Goal: Task Accomplishment & Management: Manage account settings

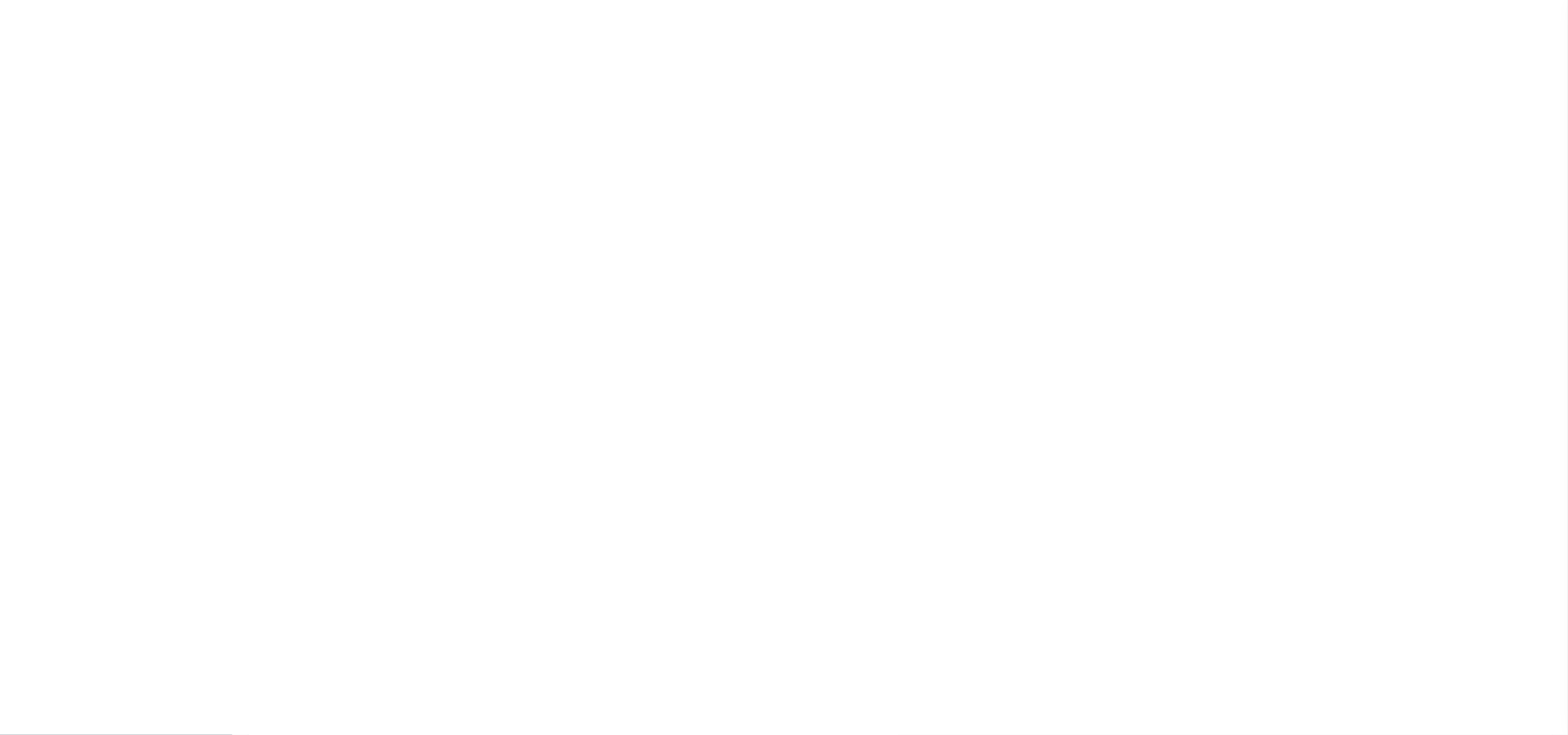
select select "RTA"
type input "[DATE]"
select select
type input "No"
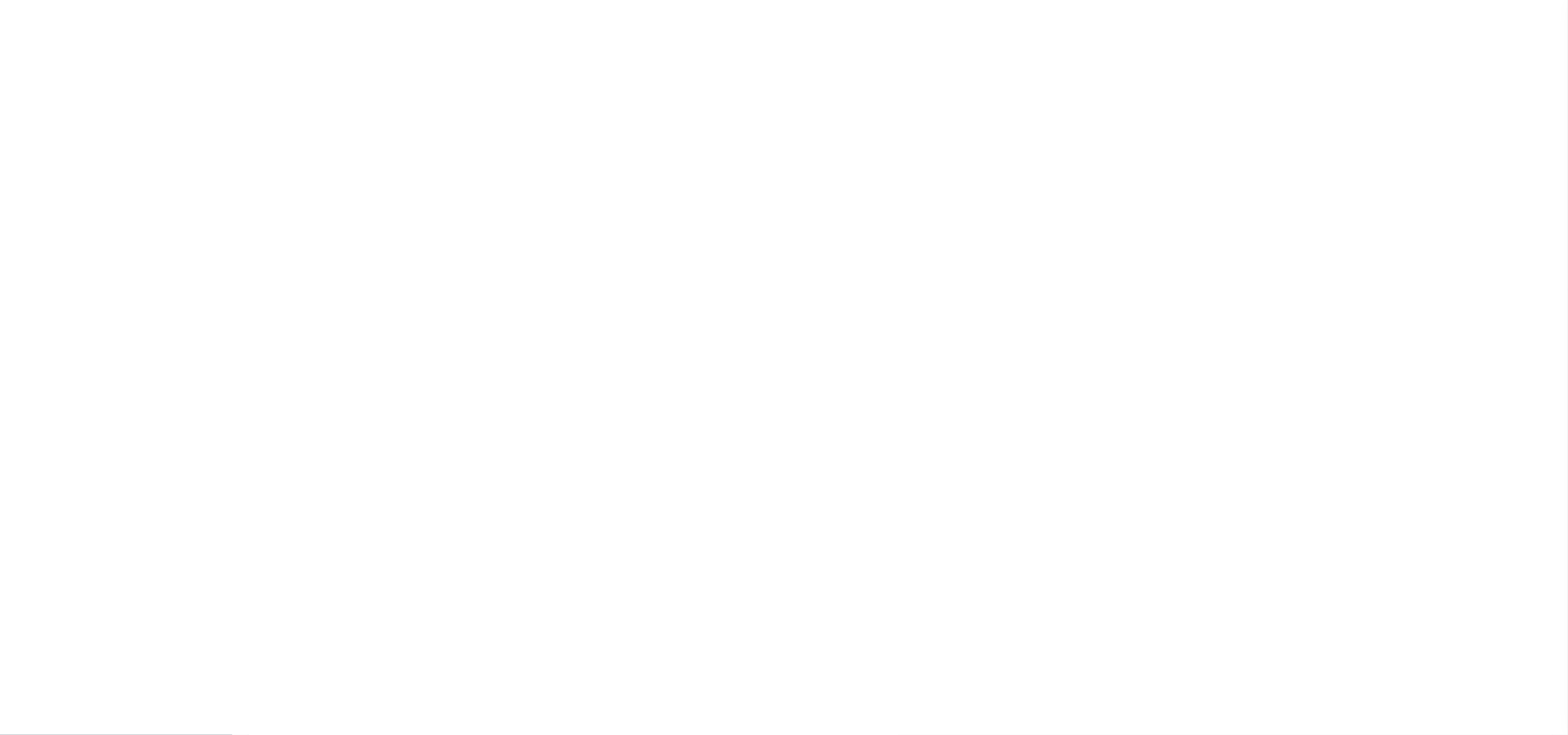
select select "22"
select select "1"
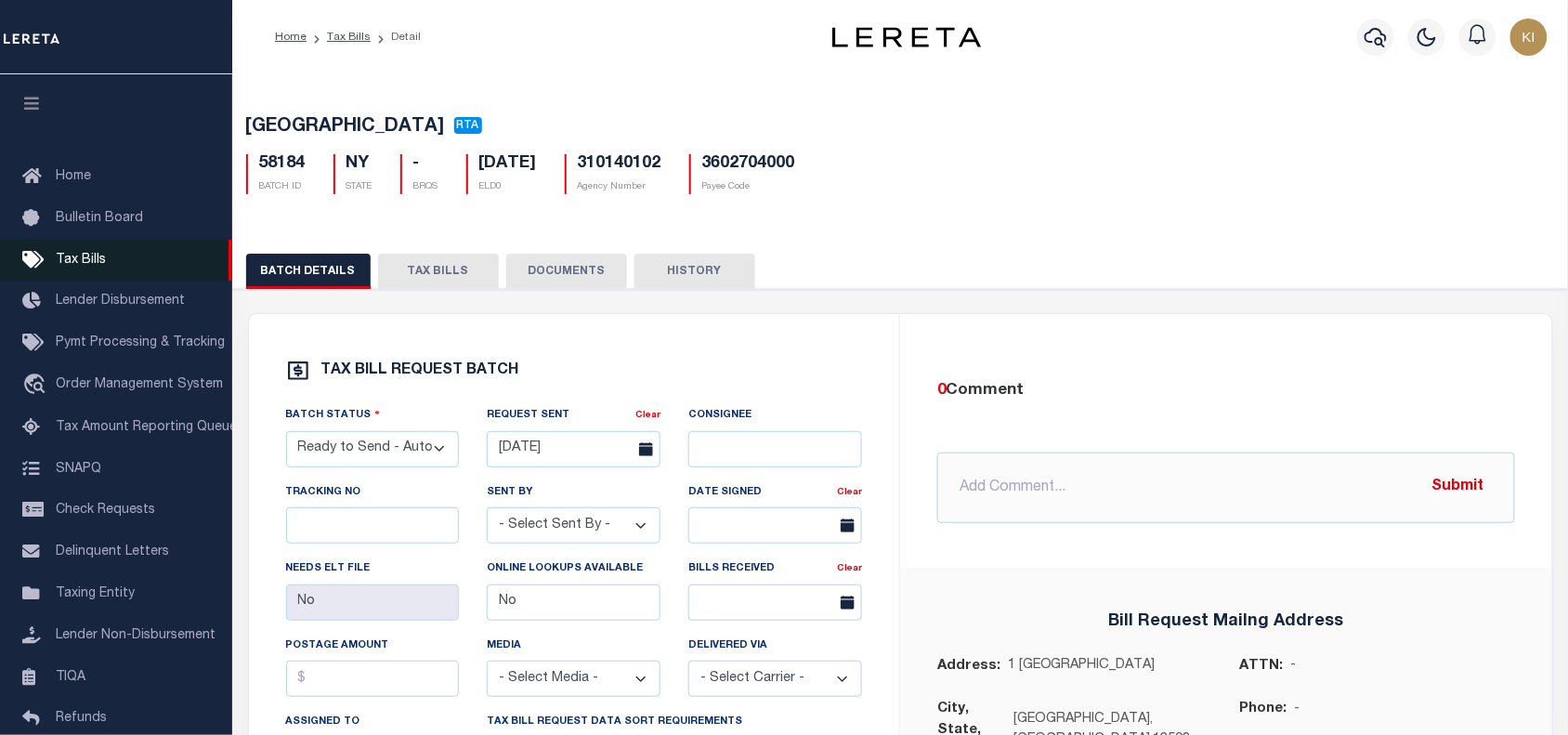
click at [77, 260] on span "Tax Bills" at bounding box center [80, 260] width 50 height 13
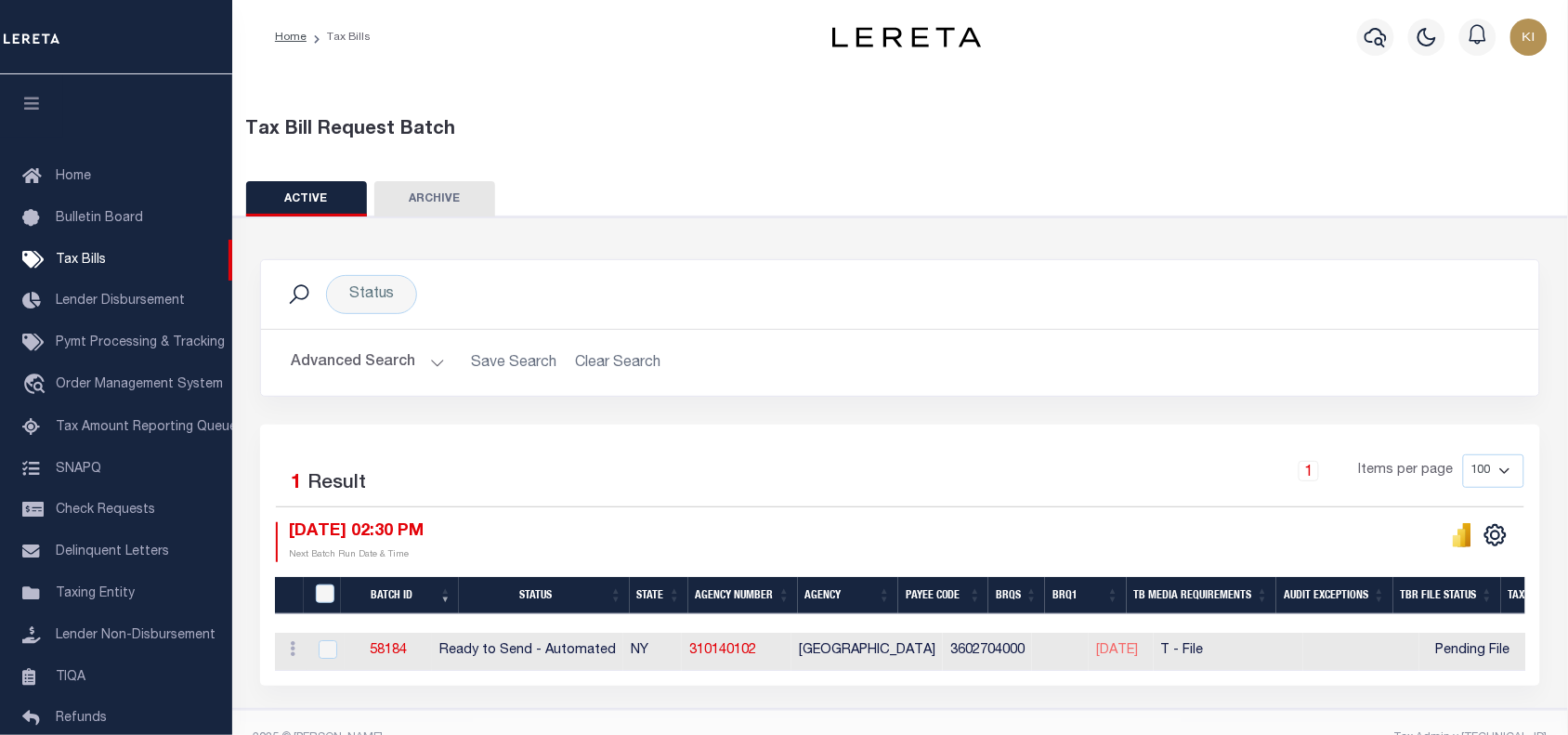
click at [637, 449] on div "Selected 1 Result 1 Items per page 100 200 500 1000 10/01/2025 02:30 PM" at bounding box center [900, 555] width 1281 height 261
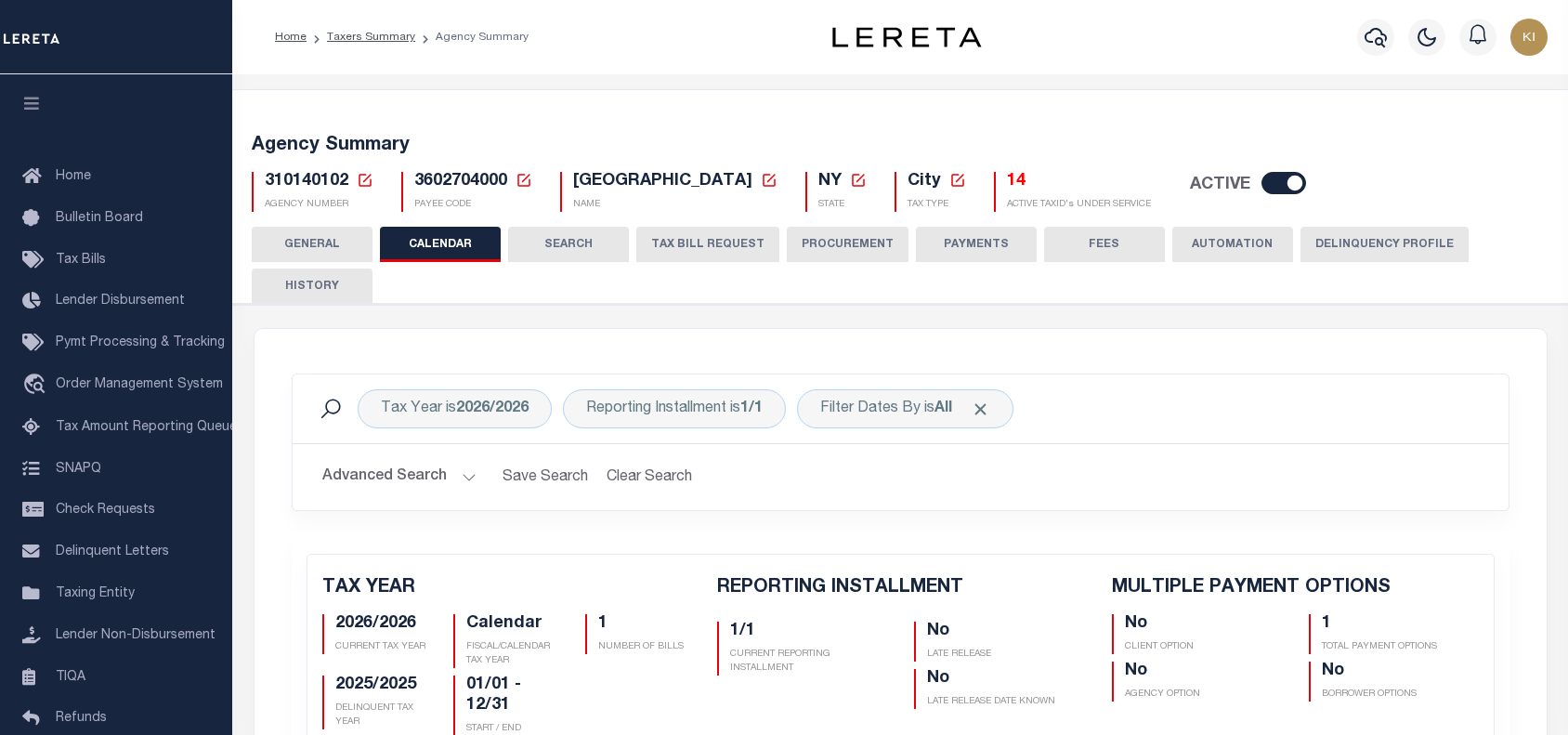
scroll to position [697, 0]
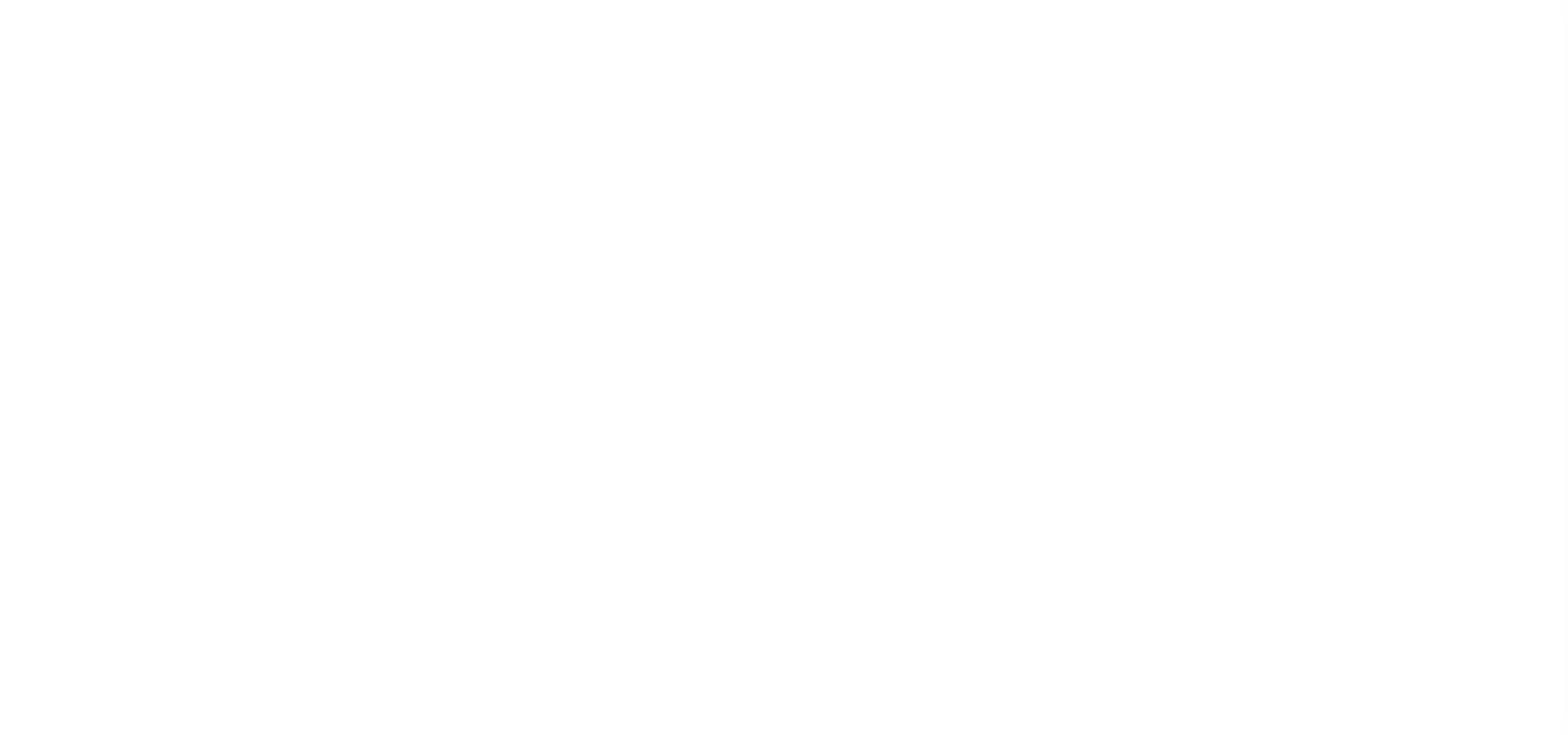
select select
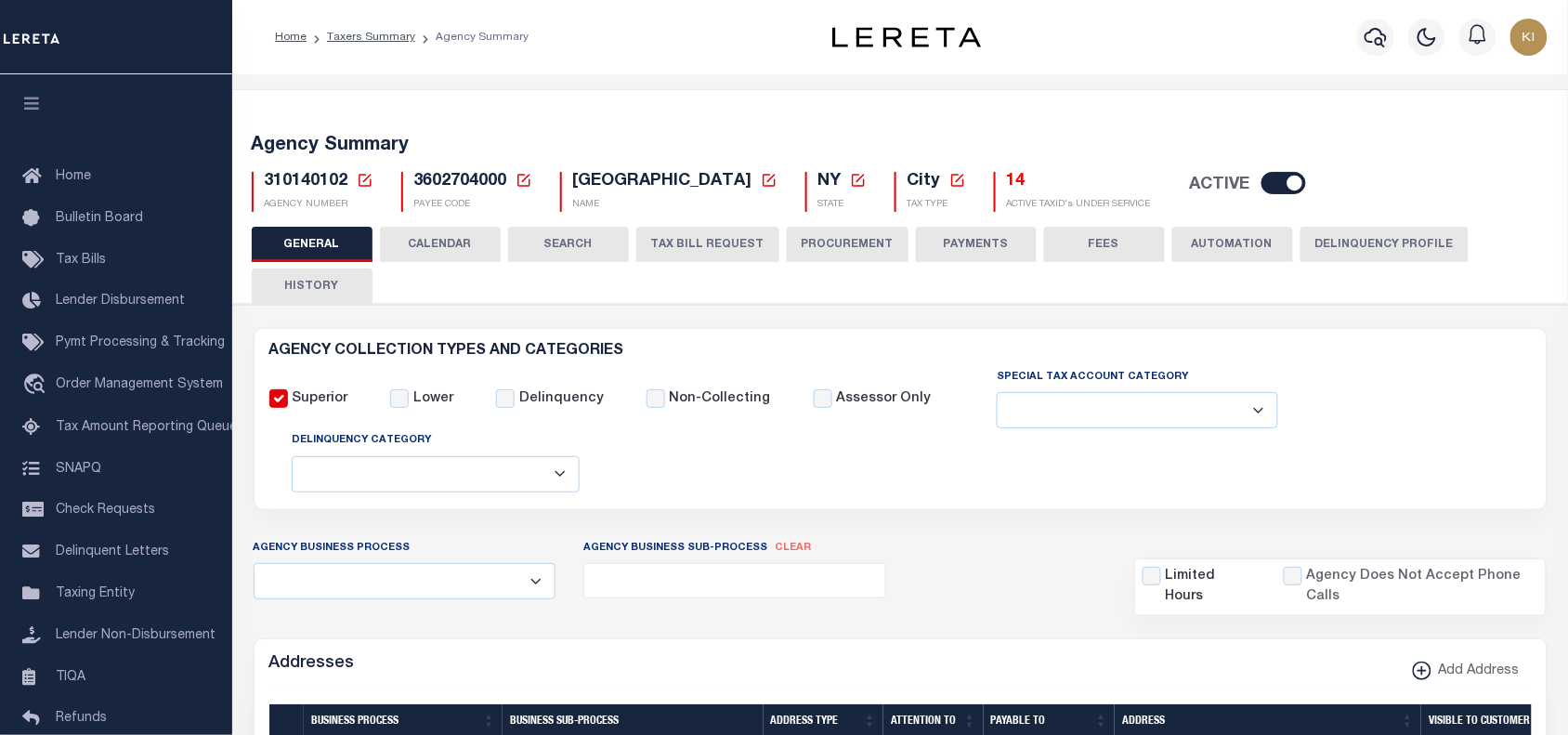
click at [701, 244] on button "TAX BILL REQUEST" at bounding box center [708, 244] width 143 height 36
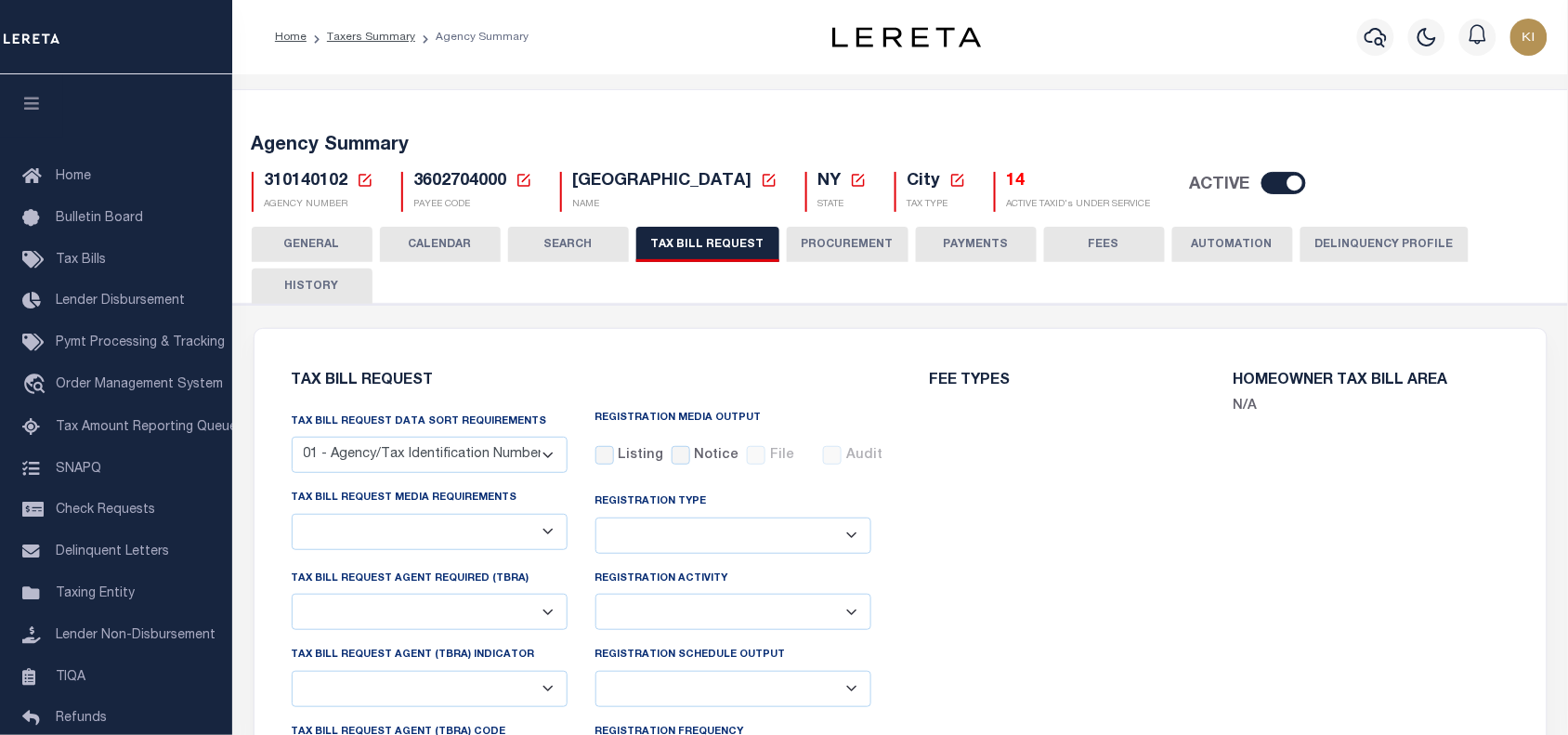
select select "22"
select select "true"
select select "13"
type input "L000000"
select select
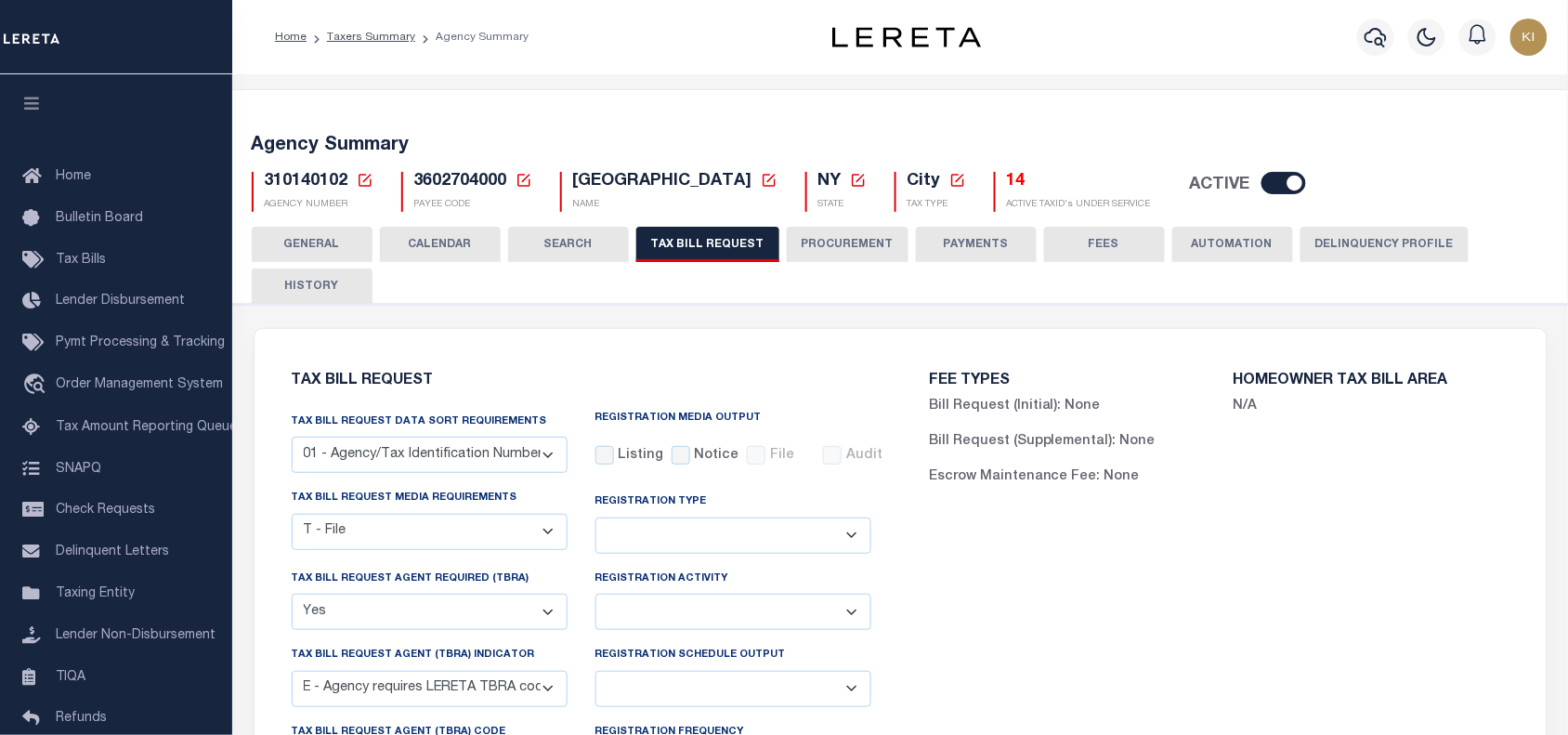
click at [446, 237] on button "CALENDAR" at bounding box center [440, 244] width 121 height 36
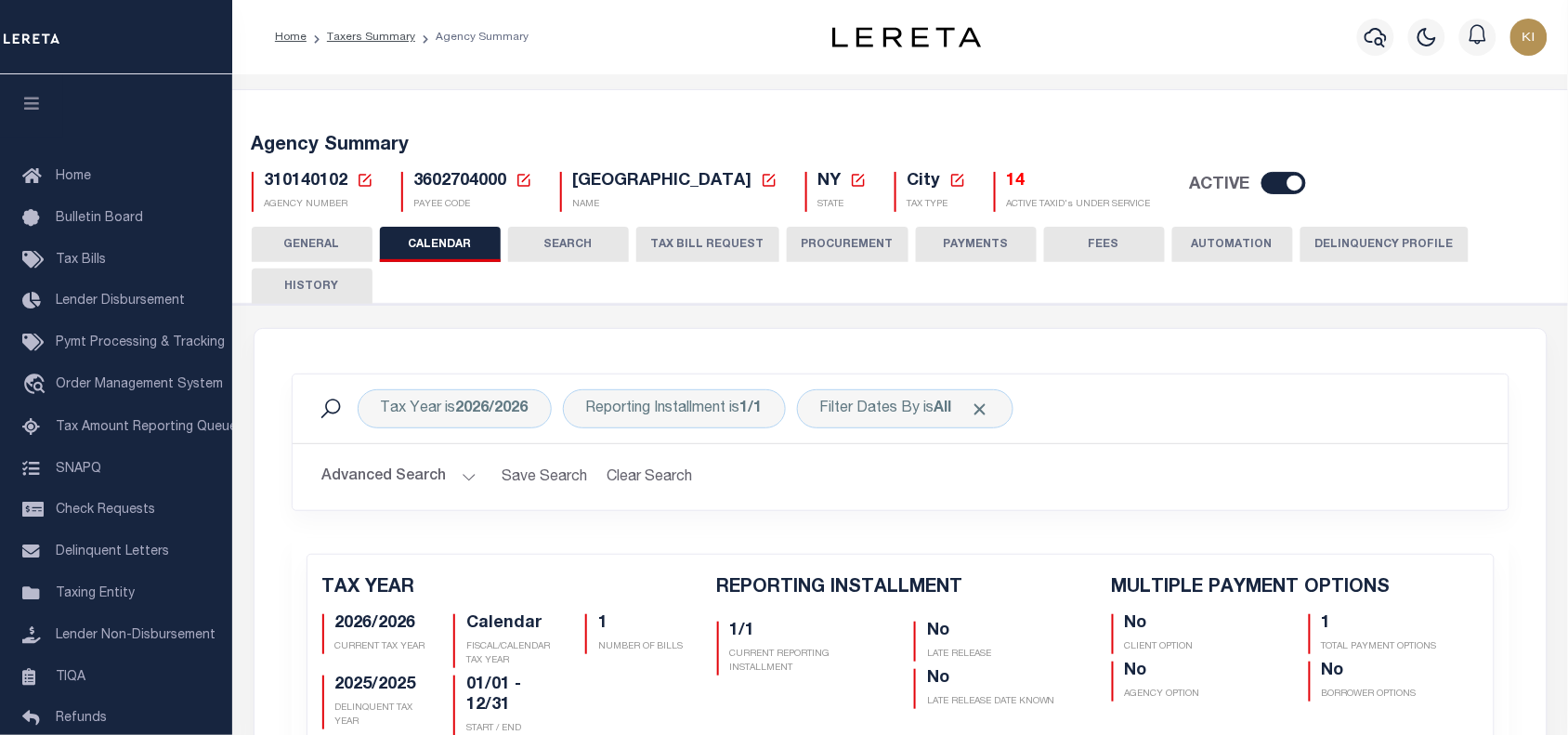
checkbox input "false"
type input "1"
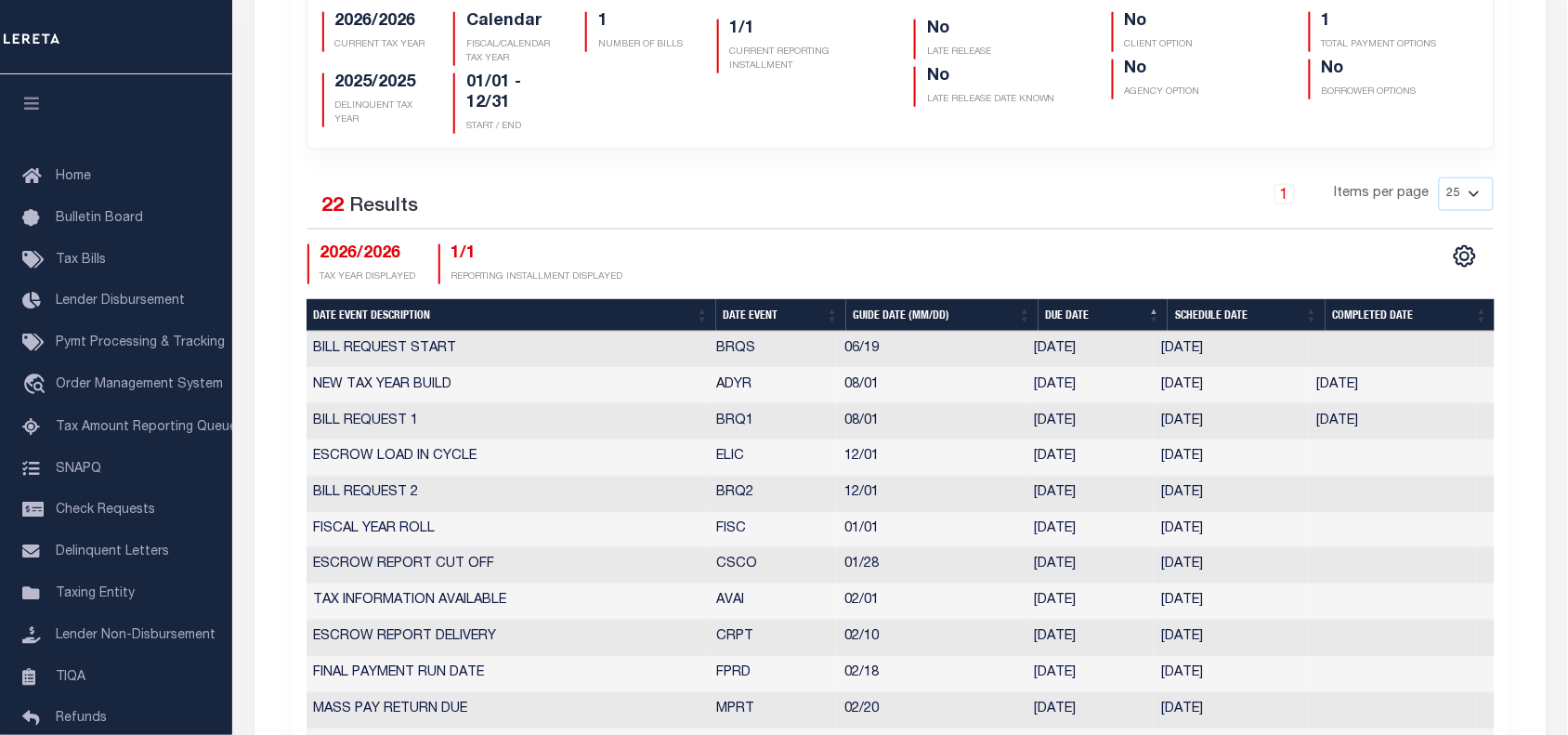
scroll to position [605, 0]
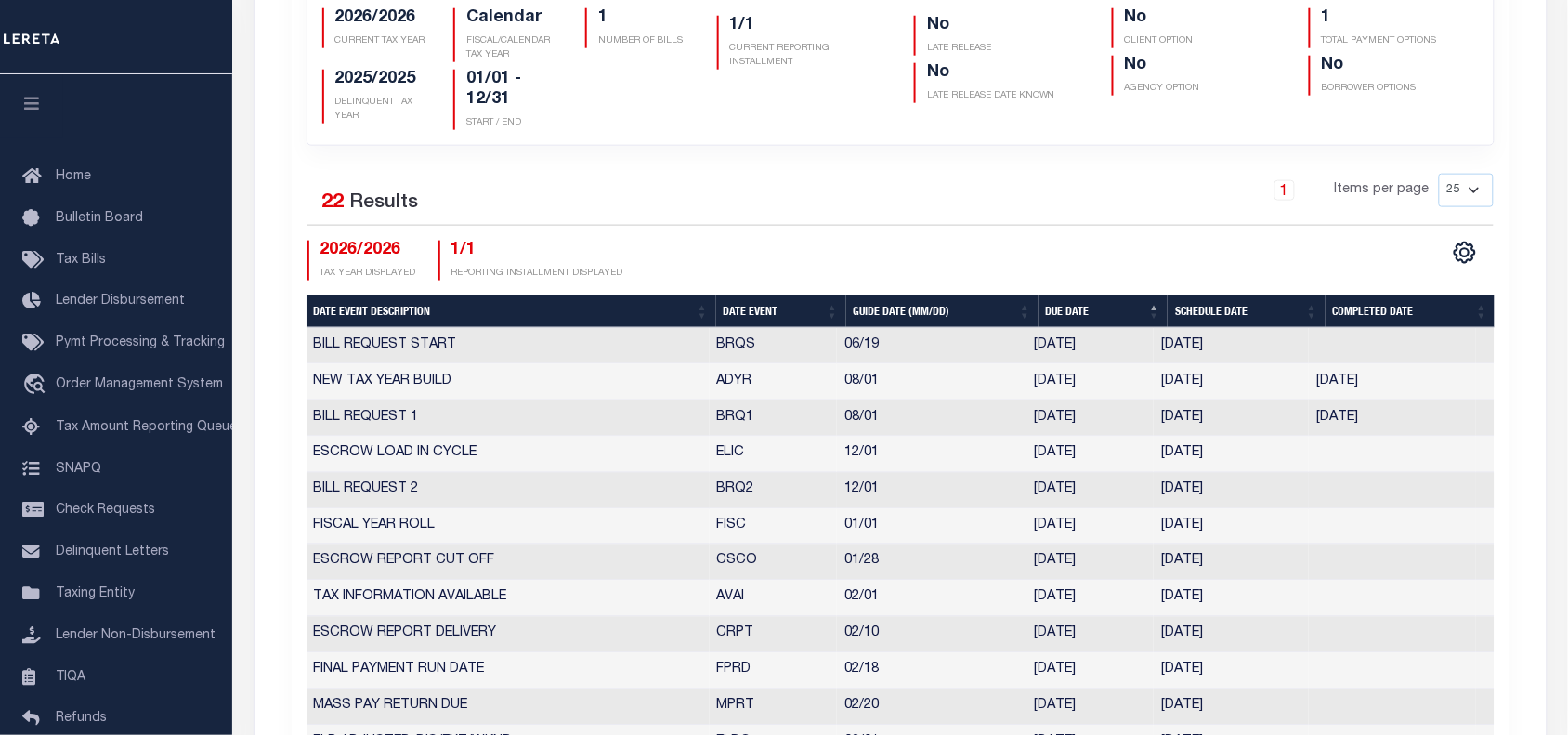
drag, startPoint x: 1159, startPoint y: 493, endPoint x: 1233, endPoint y: 488, distance: 74.2
click at [1233, 488] on td "11/24/2025" at bounding box center [1231, 491] width 155 height 37
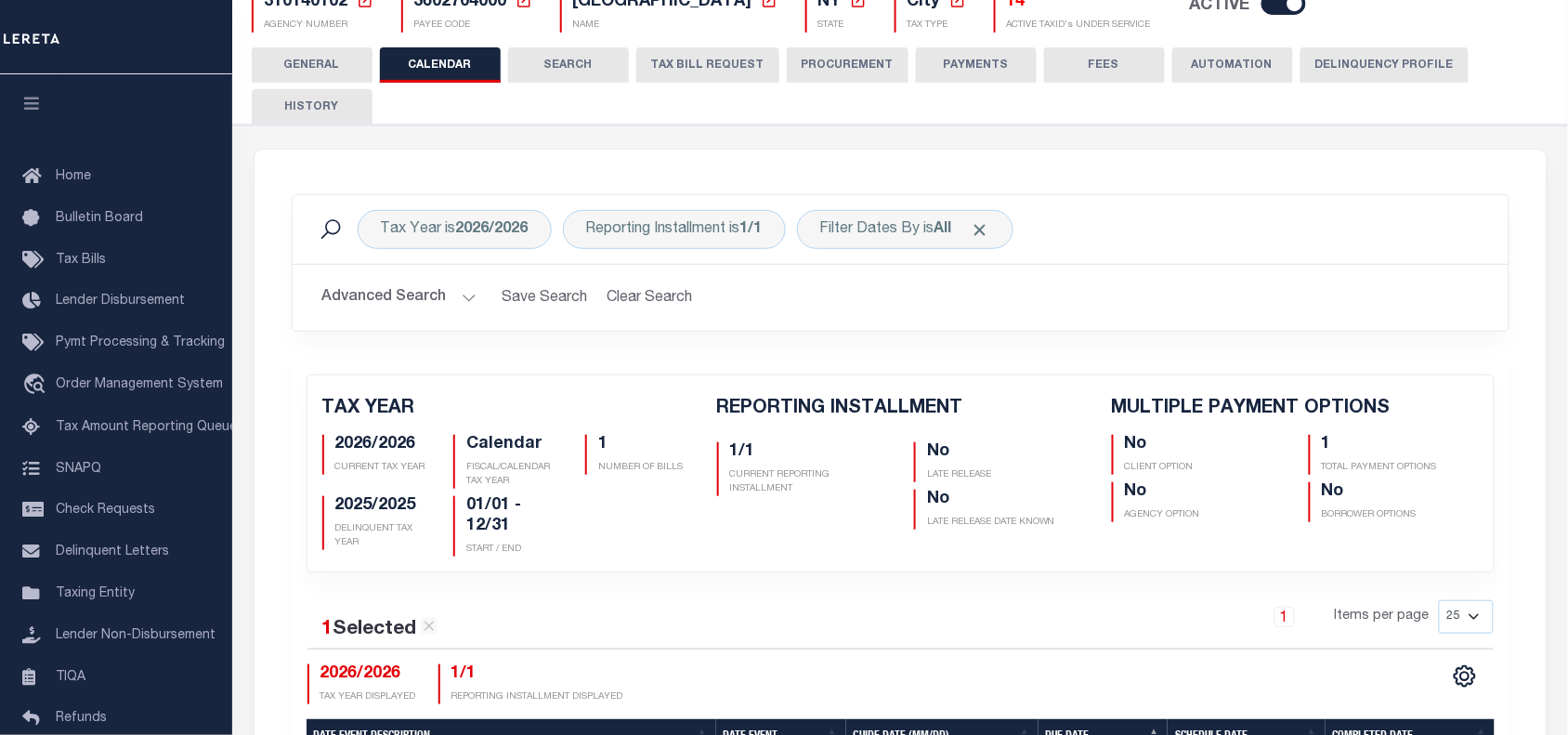
scroll to position [0, 0]
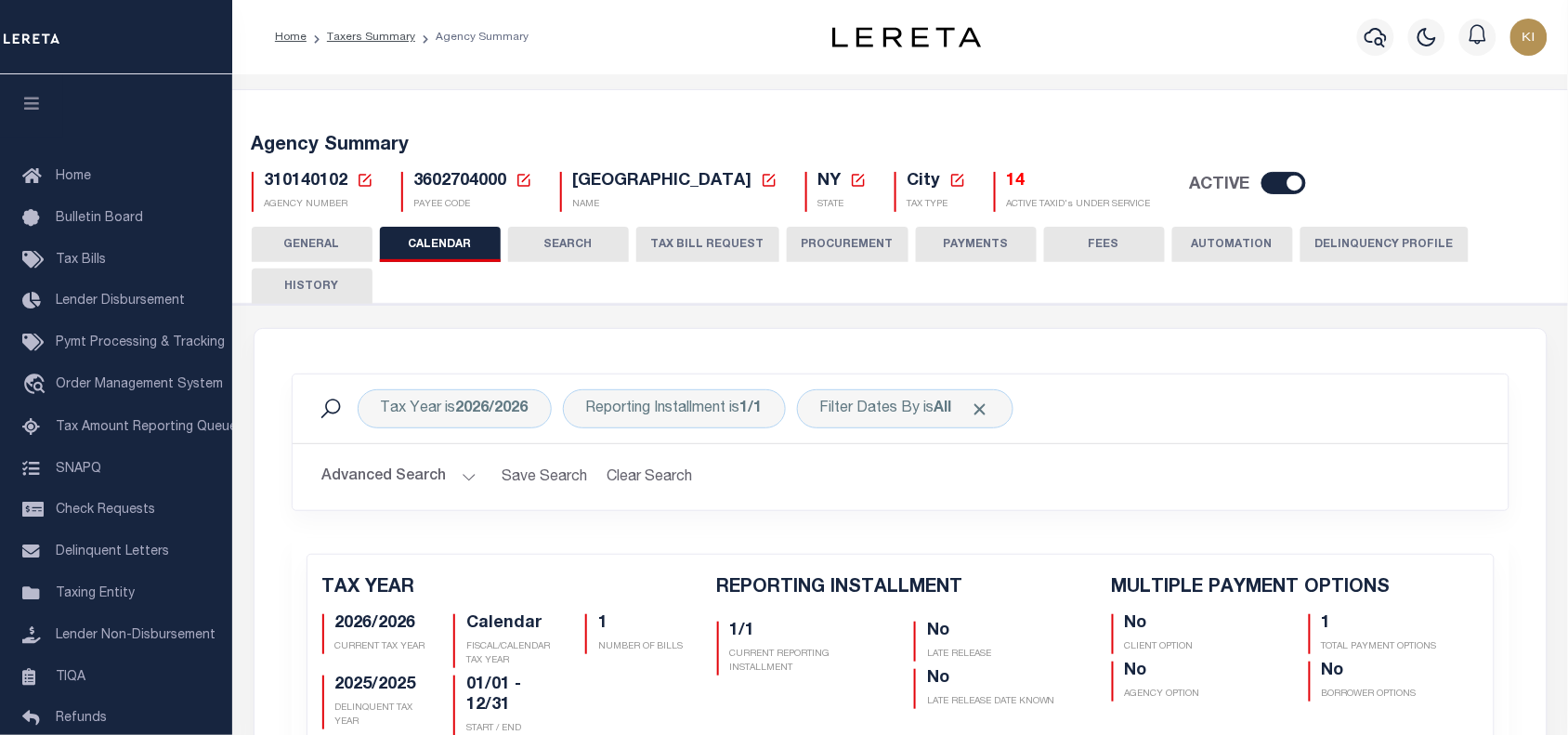
click at [461, 181] on span "3602704000" at bounding box center [460, 181] width 93 height 17
copy h5 "3602704000"
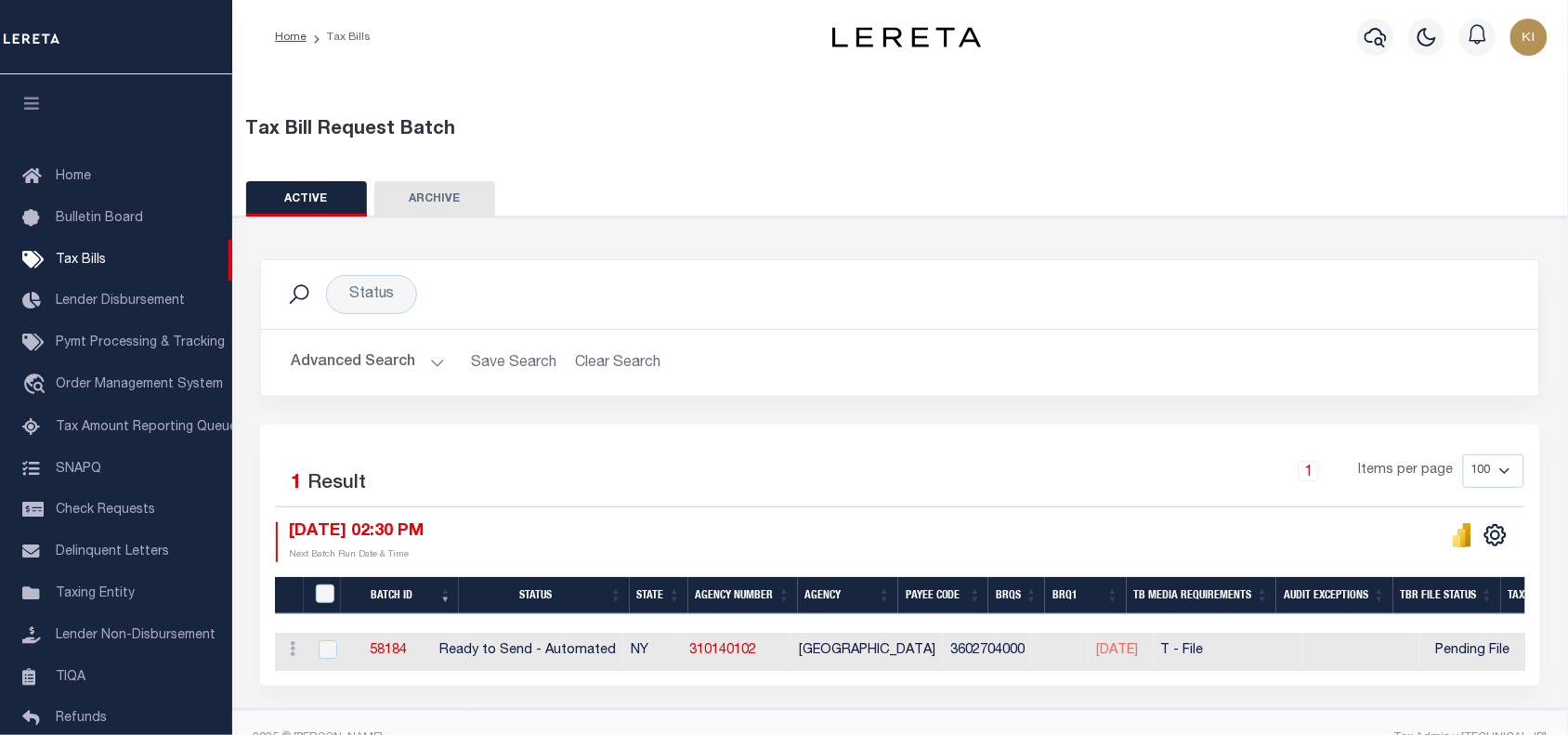
click at [638, 463] on div "1 Items per page 100 200 500 1000" at bounding box center [1060, 478] width 930 height 48
click at [883, 512] on div "Selected 1 Result 1 Items per page 100 200 500 1000 10/01/2025 02:30 PM Next Ba…" at bounding box center [900, 508] width 1279 height 107
click at [760, 428] on div "Selected 1 Result 1 Items per page 100 200 500 1000 10/01/2025 02:30 PM" at bounding box center [900, 555] width 1281 height 261
click at [1341, 275] on div "Status Search" at bounding box center [900, 295] width 1249 height 39
click at [899, 443] on div "Selected 1 Result 1 Items per page 100 200 500 1000 10/01/2025 02:30 PM" at bounding box center [900, 555] width 1281 height 261
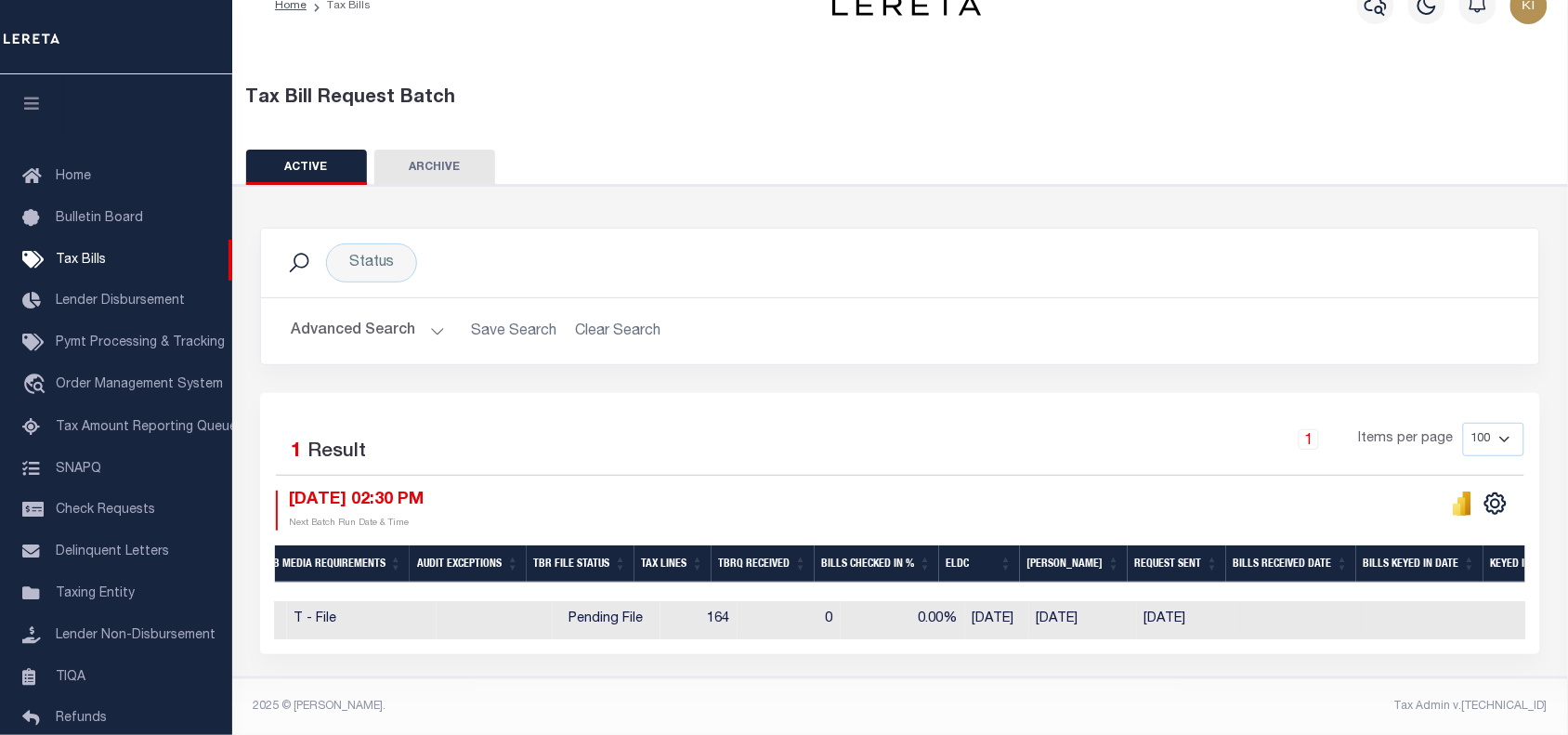
scroll to position [0, 873]
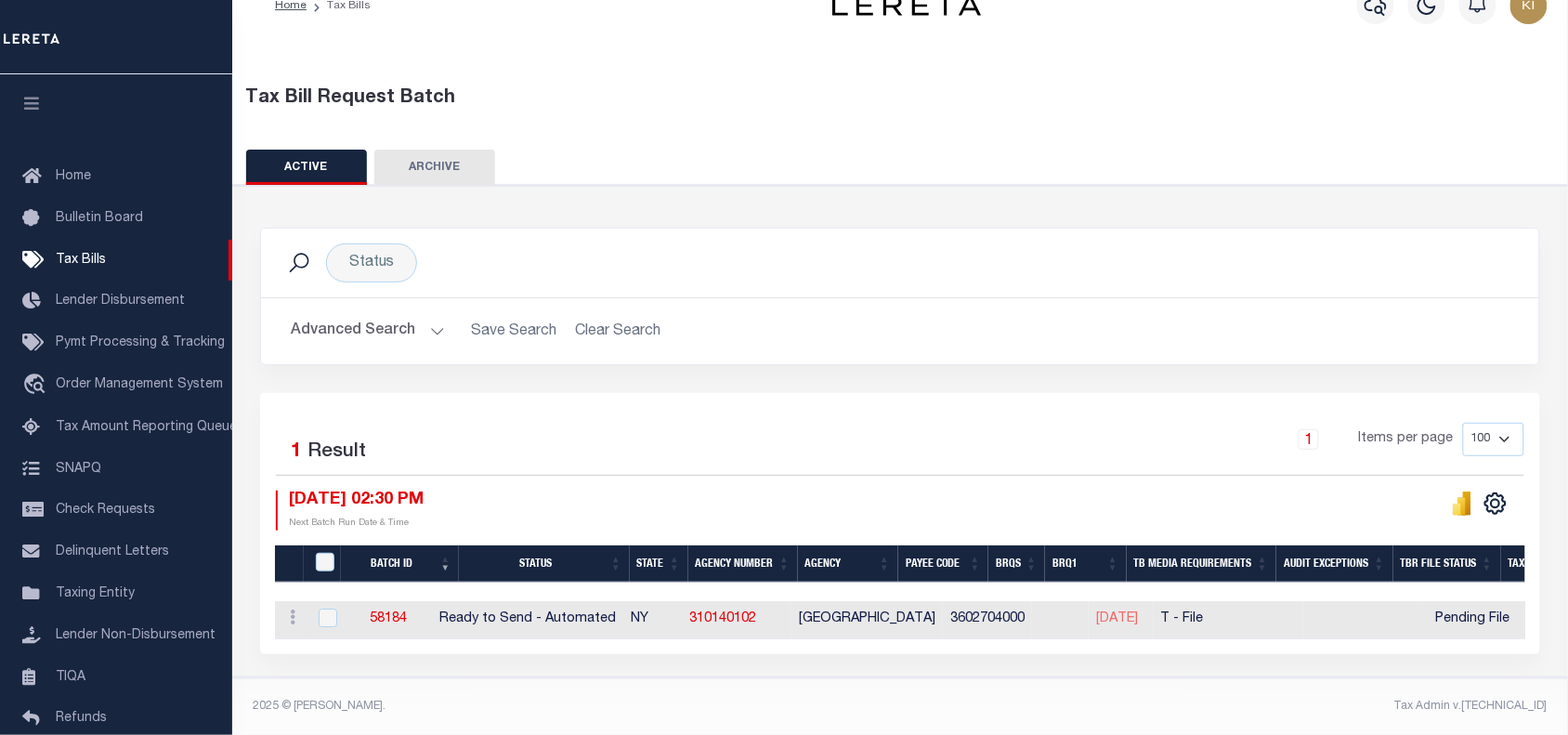
drag, startPoint x: 1081, startPoint y: 610, endPoint x: 1152, endPoint y: 608, distance: 71.0
click at [1152, 608] on td "[DATE]" at bounding box center [1121, 620] width 64 height 38
checkbox input "true"
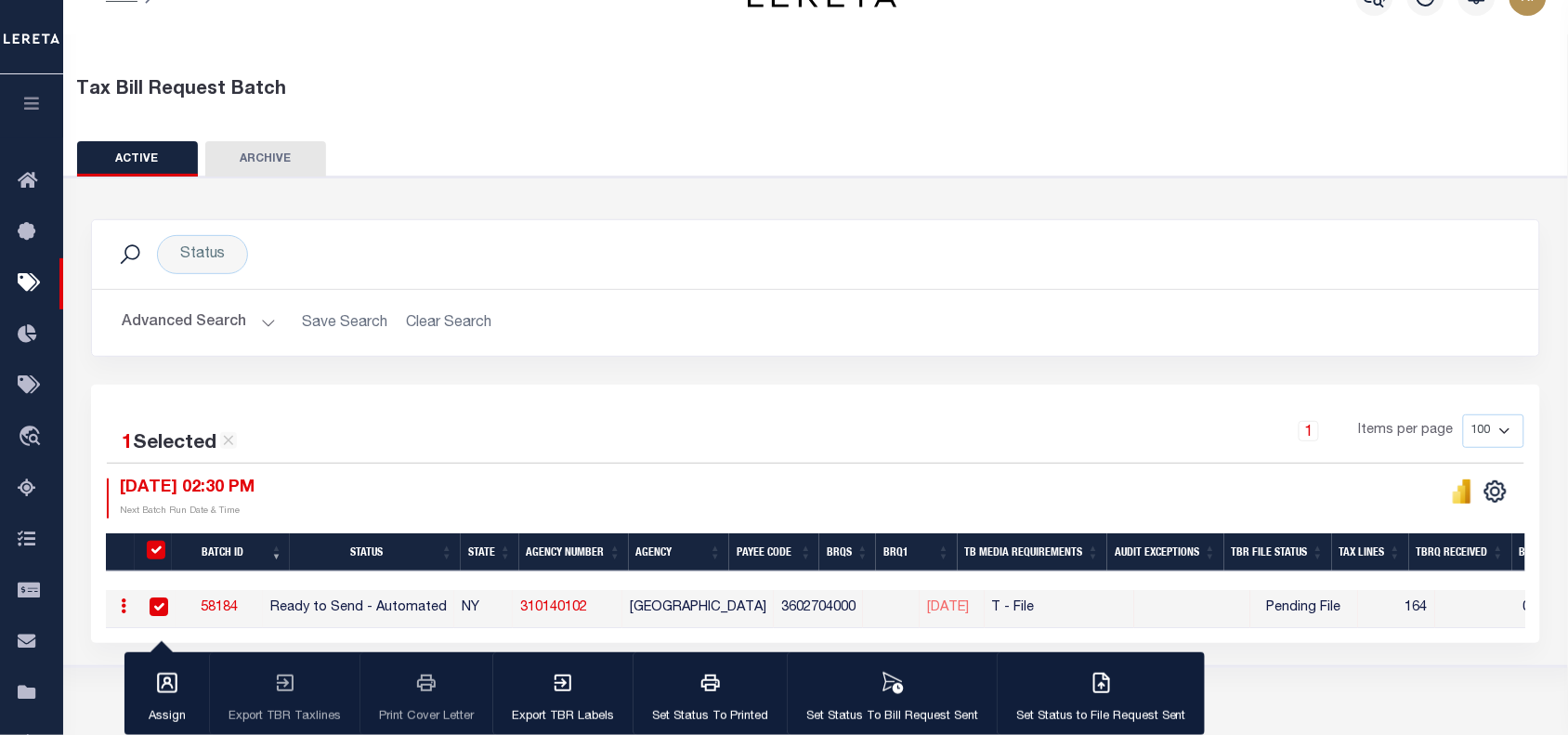
click at [230, 605] on link "58184" at bounding box center [220, 607] width 38 height 13
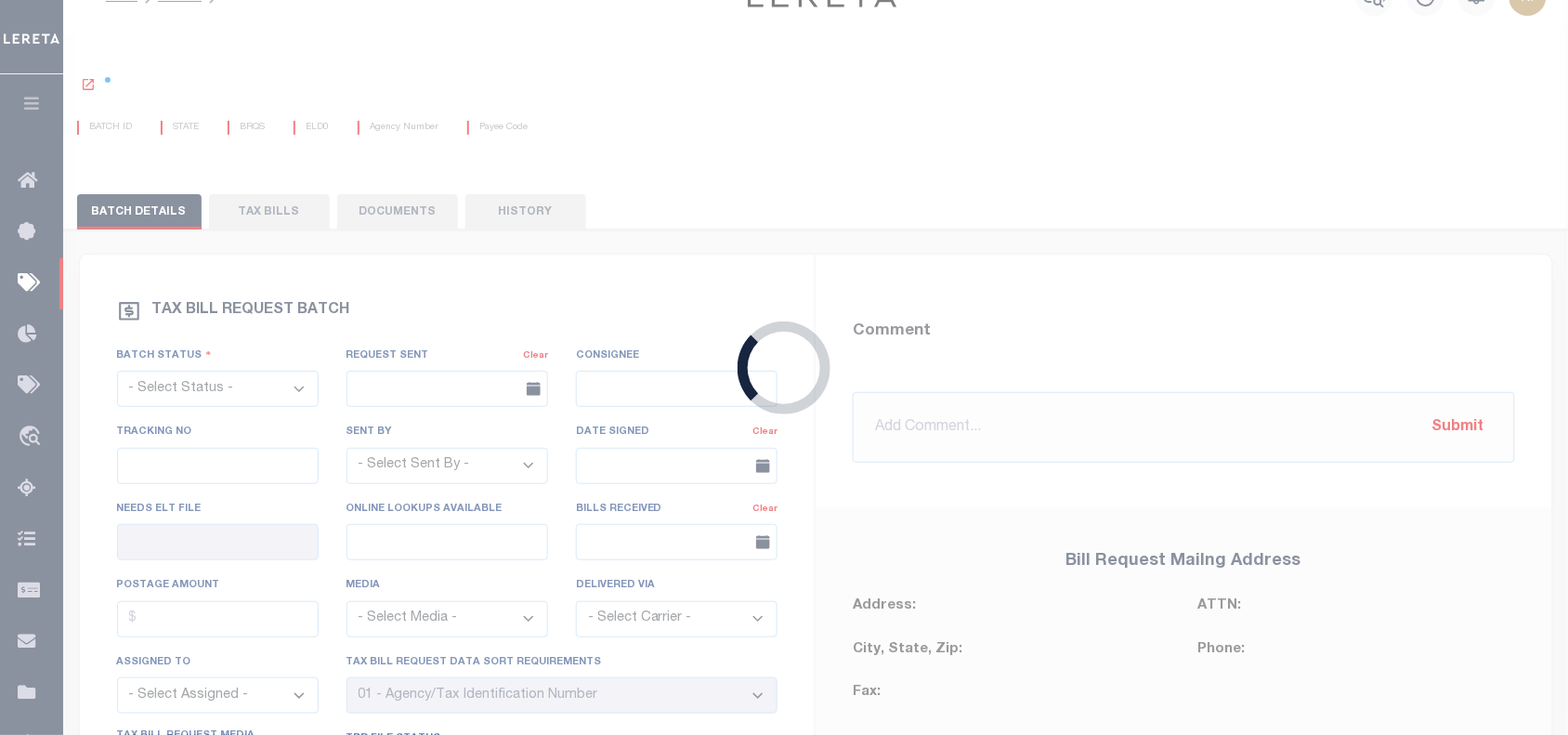
select select "RTA"
type input "08/02/2025"
select select
type input "No"
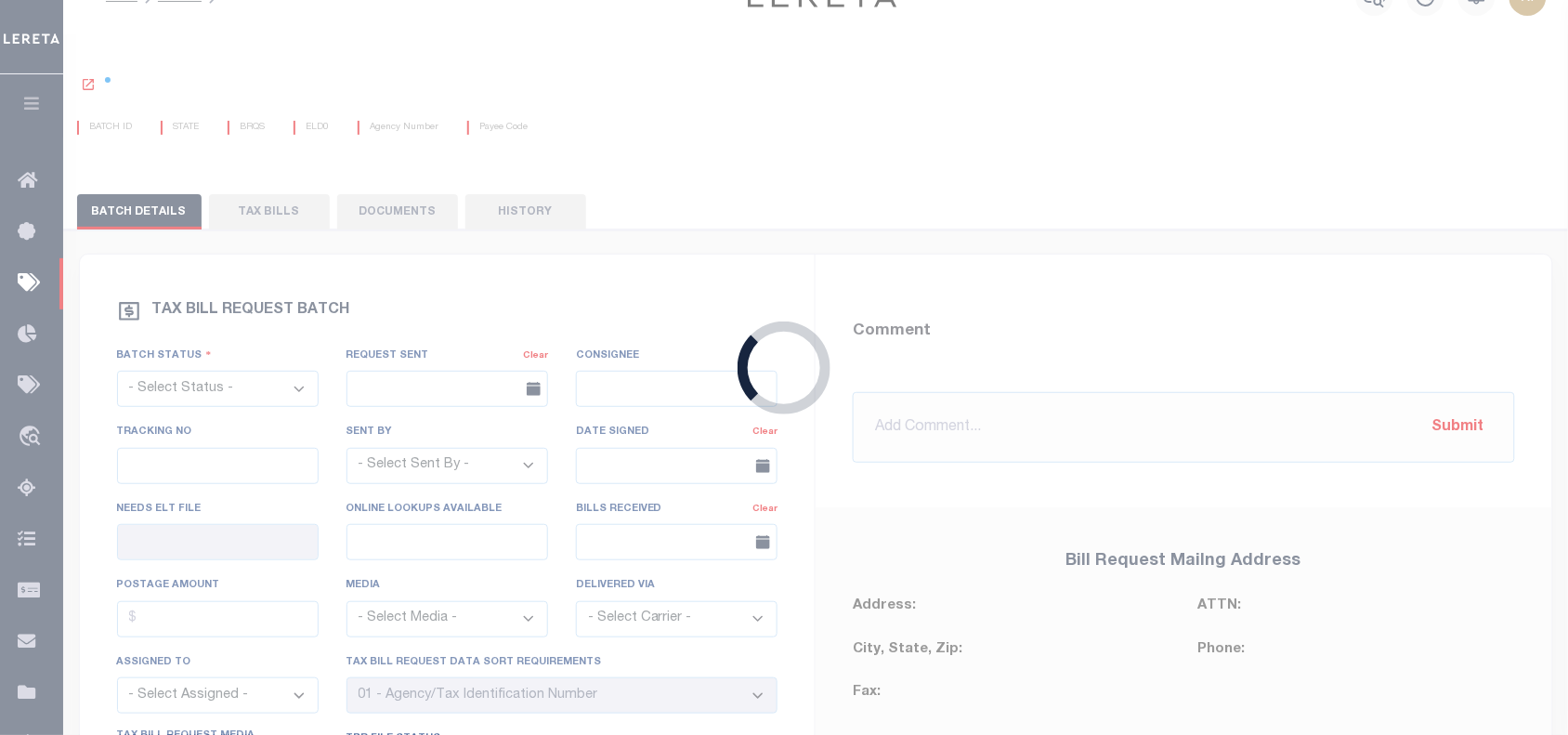
select select "22"
select select "1"
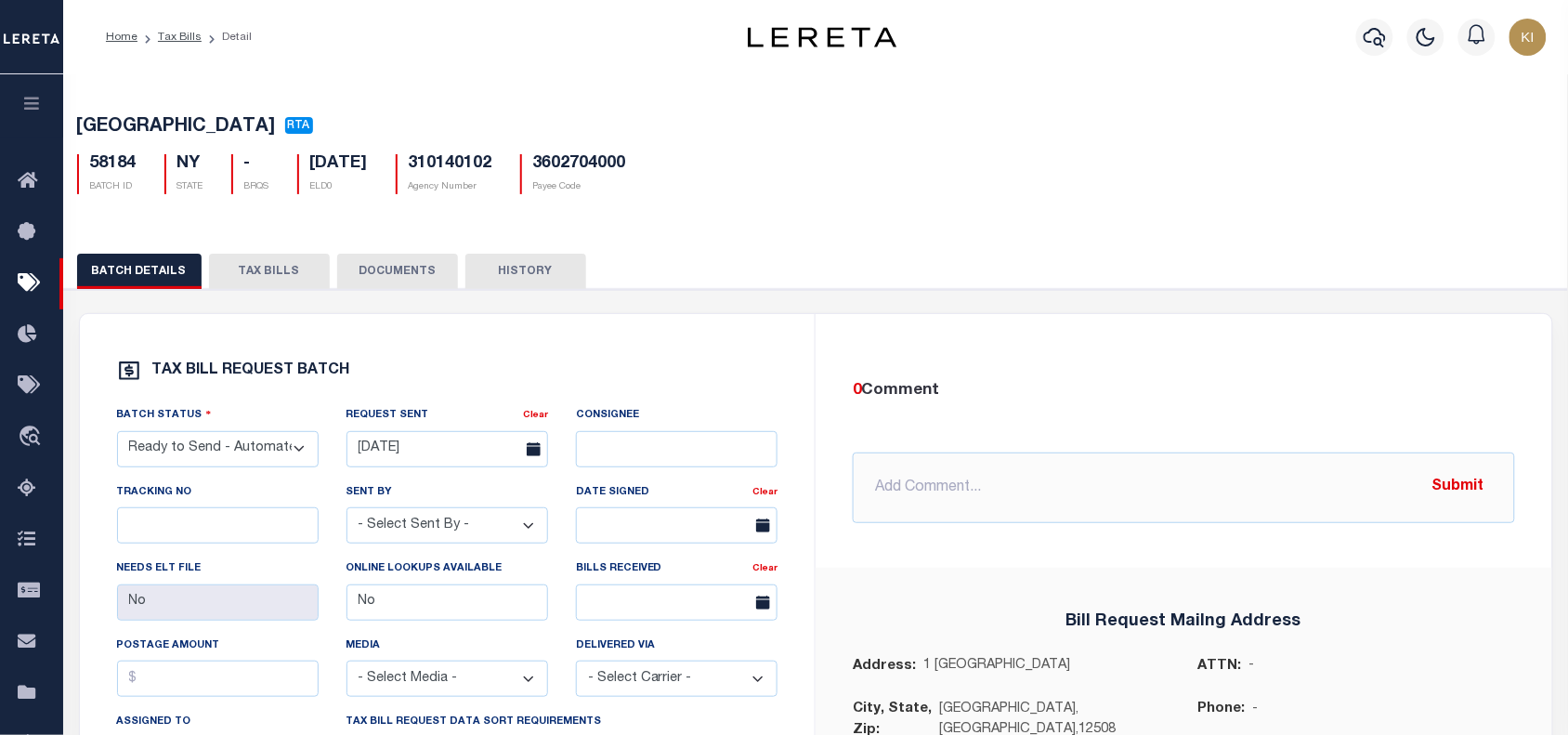
click at [262, 277] on button "TAX BILLS" at bounding box center [269, 271] width 121 height 36
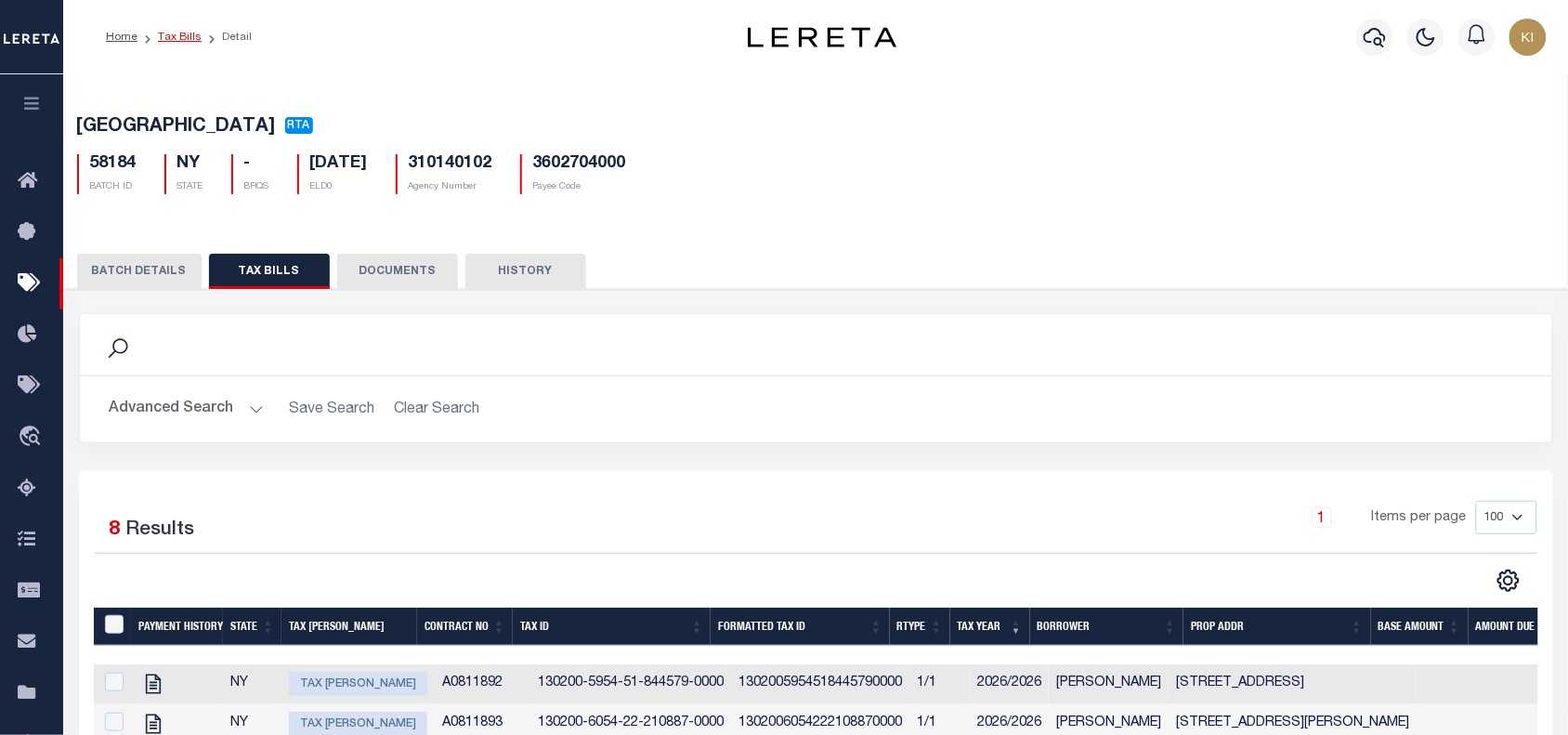
click at [183, 38] on link "Tax Bills" at bounding box center [179, 38] width 44 height 11
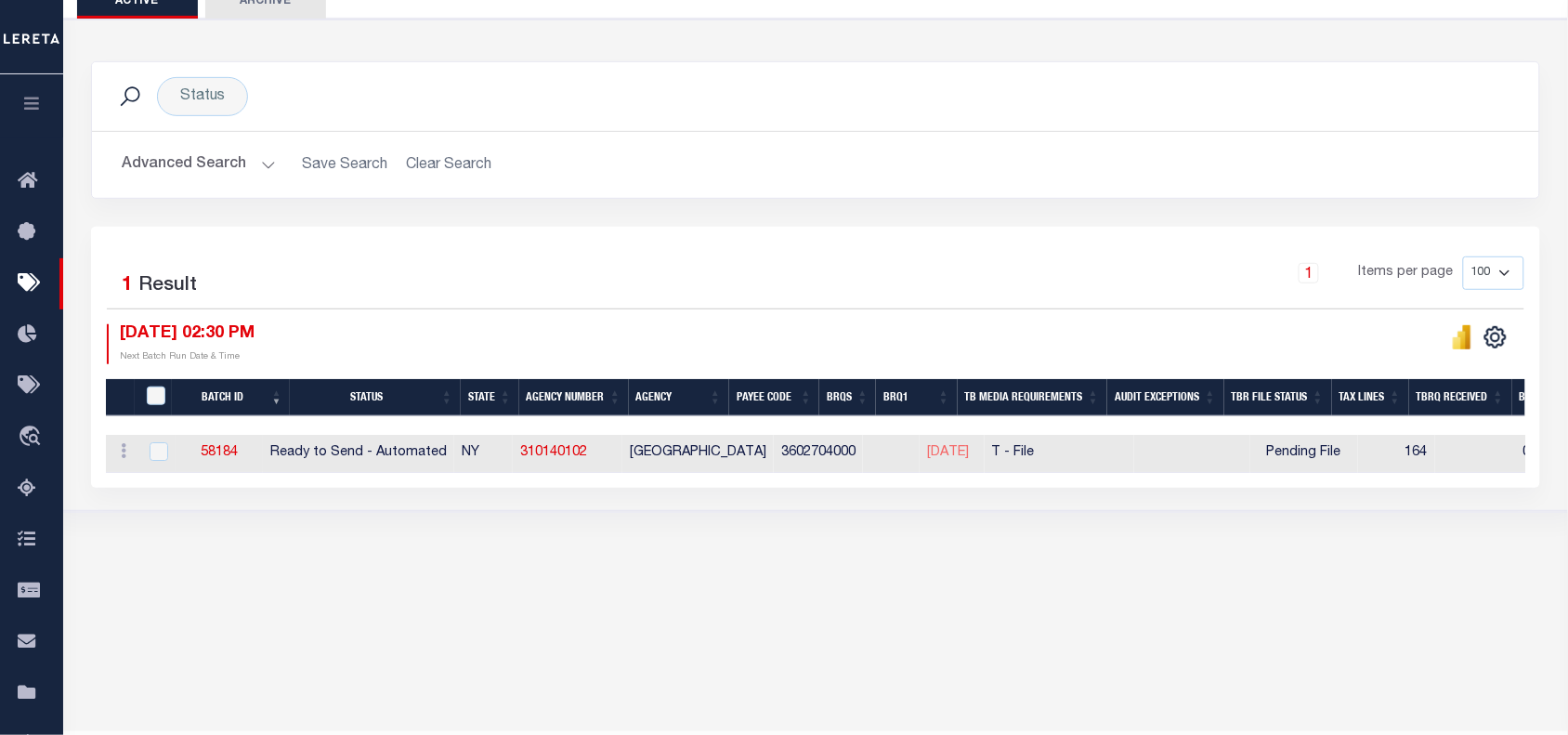
click at [810, 551] on div "Tax Bill Request Batch ACTIVE ARCHIVE HISTORY Search" at bounding box center [815, 222] width 1505 height 692
click at [1371, 229] on div "1 Selected 1 Result 1 Items per page 100 200 500 1000 10/01/2025 02:30 PM" at bounding box center [816, 357] width 1450 height 261
click at [731, 565] on div "Tax Bill Request Batch ACTIVE ARCHIVE HISTORY Search" at bounding box center [815, 222] width 1505 height 692
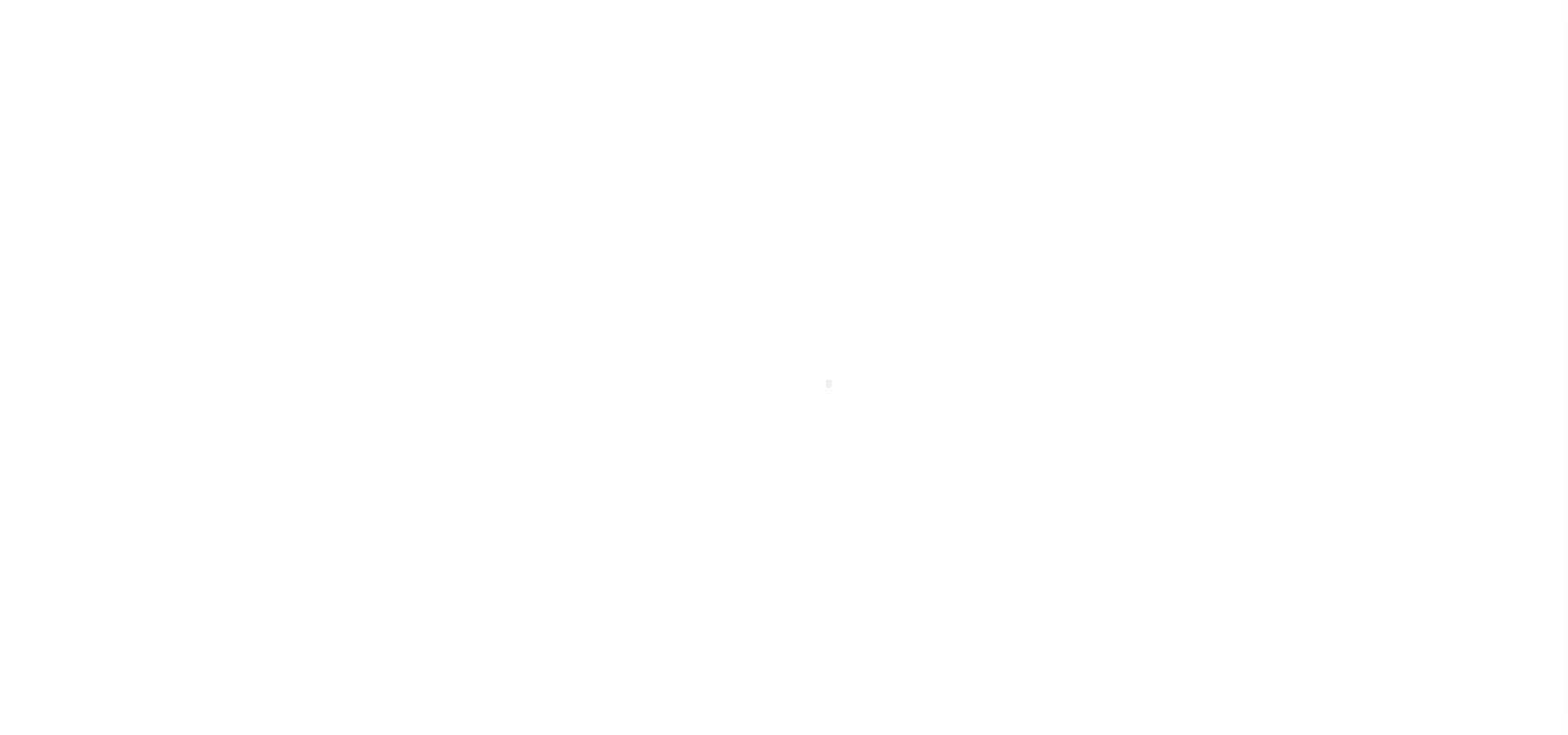
select select
checkbox input "false"
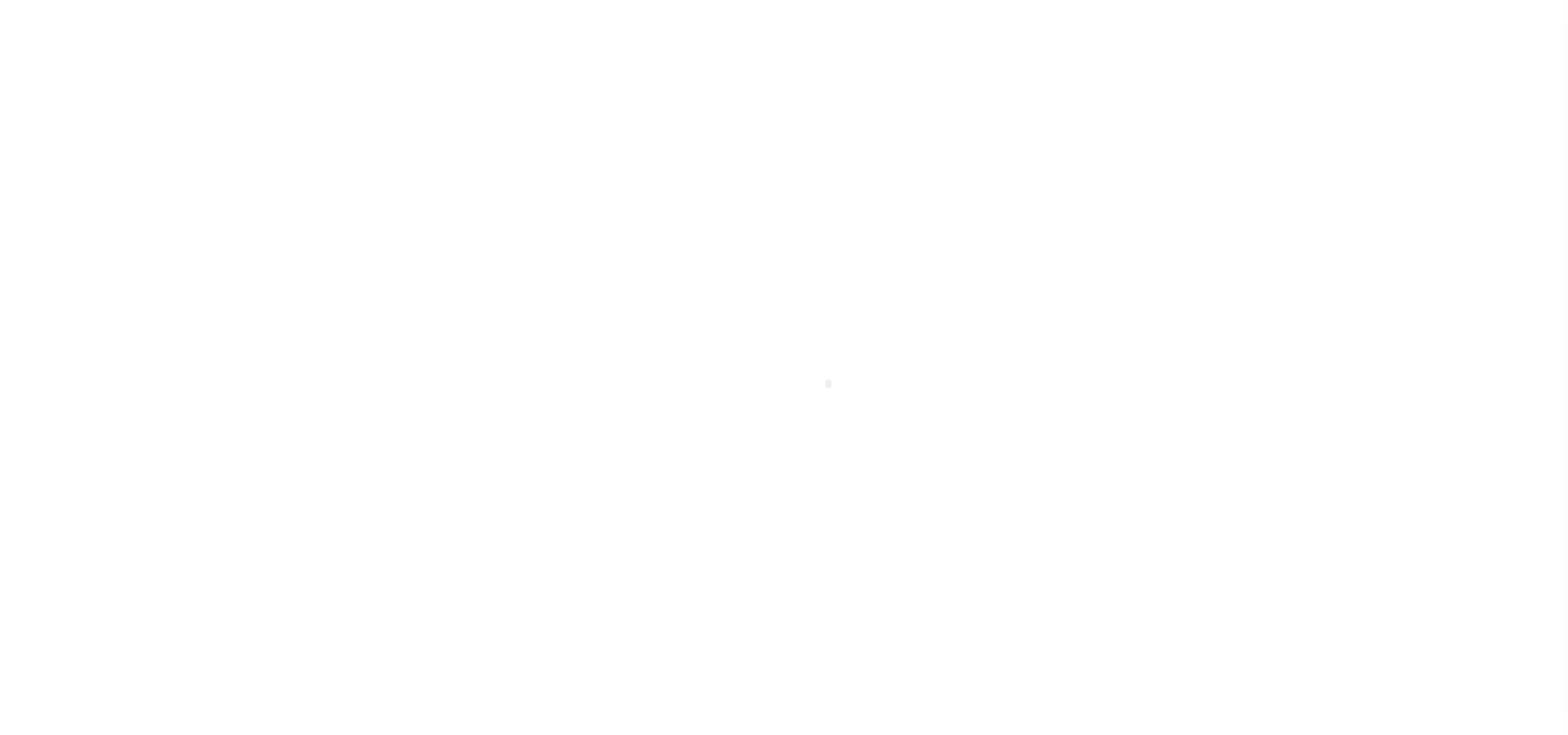
checkbox input "false"
type input "3602704000"
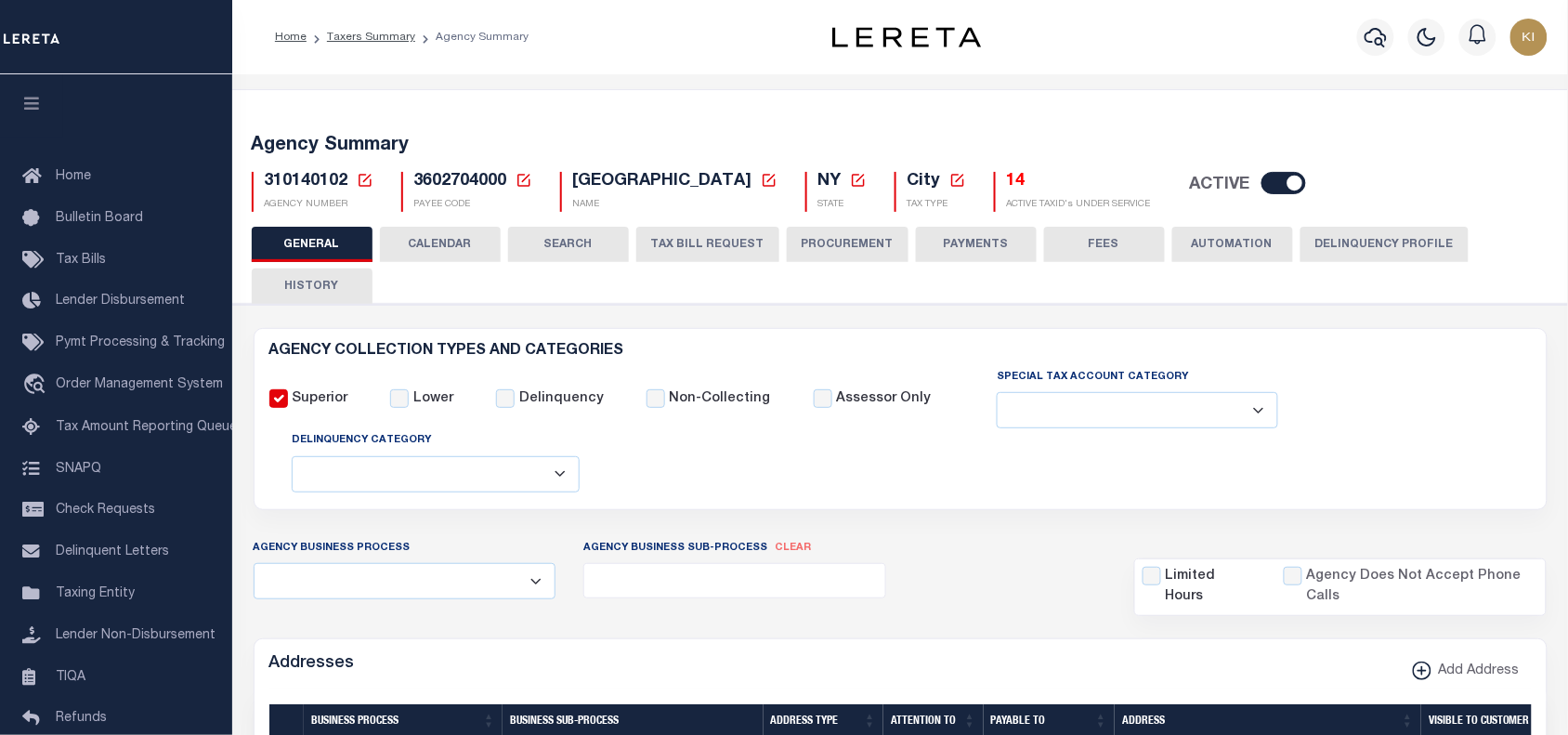
click at [453, 253] on button "CALENDAR" at bounding box center [440, 244] width 121 height 36
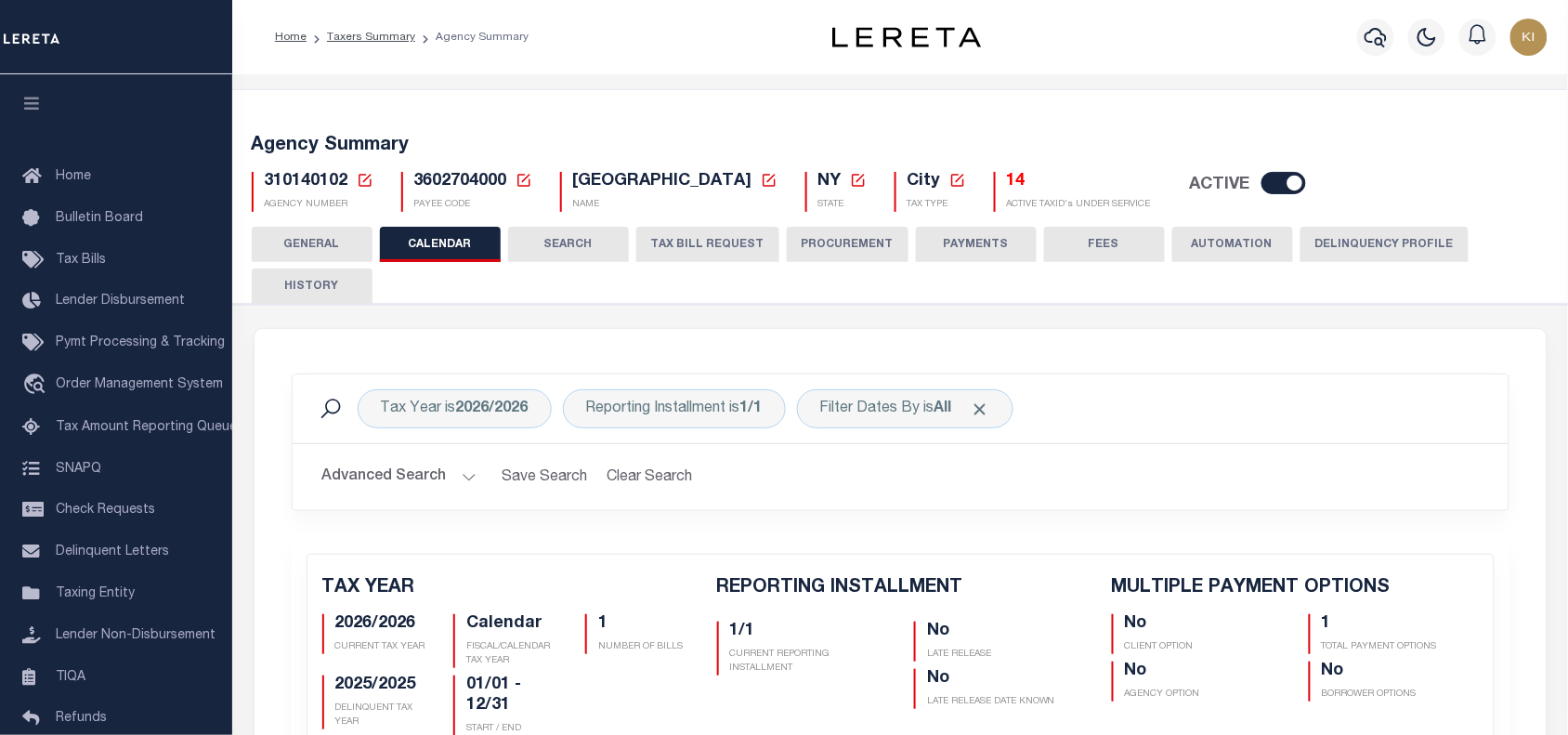
checkbox input "false"
type input "1"
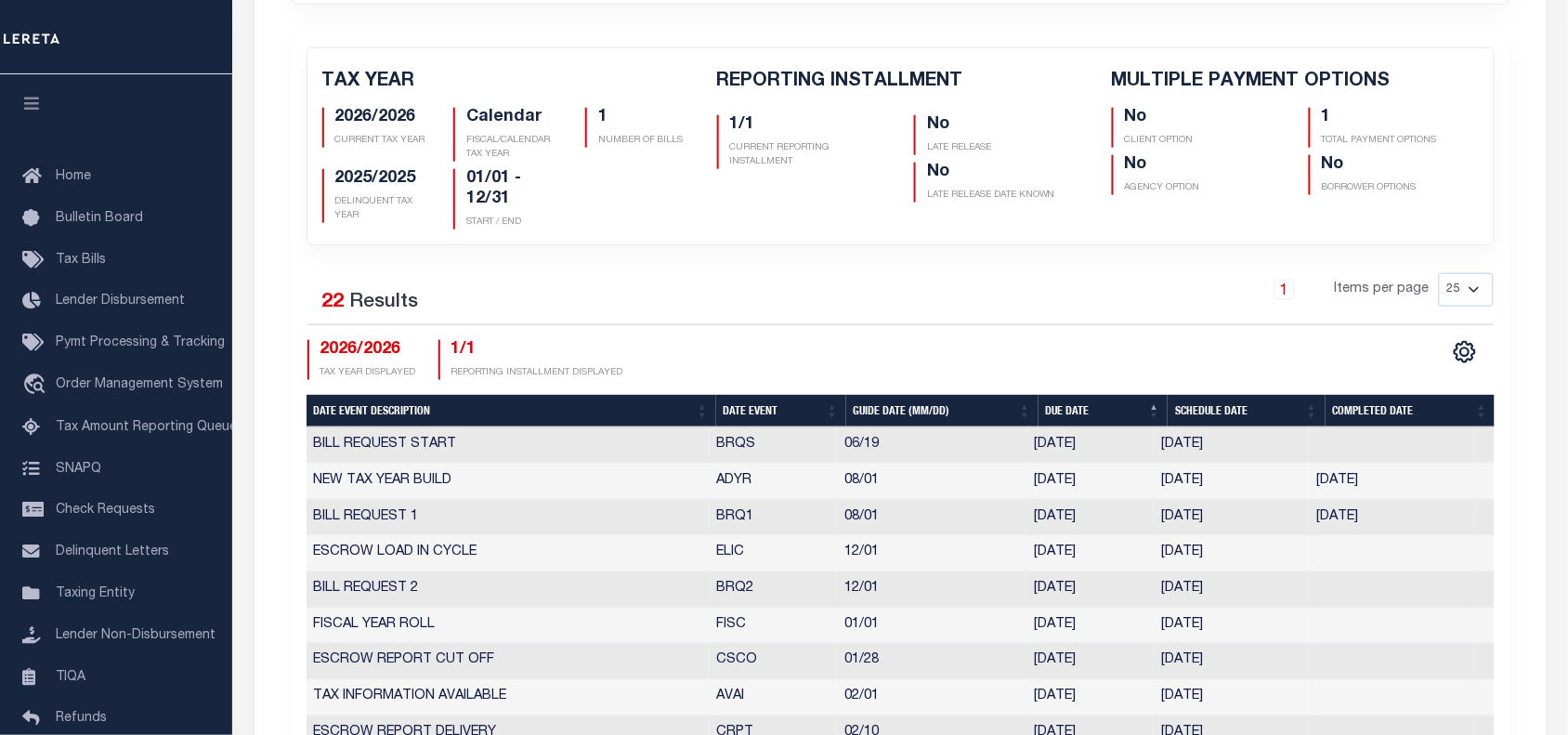
scroll to position [513, 0]
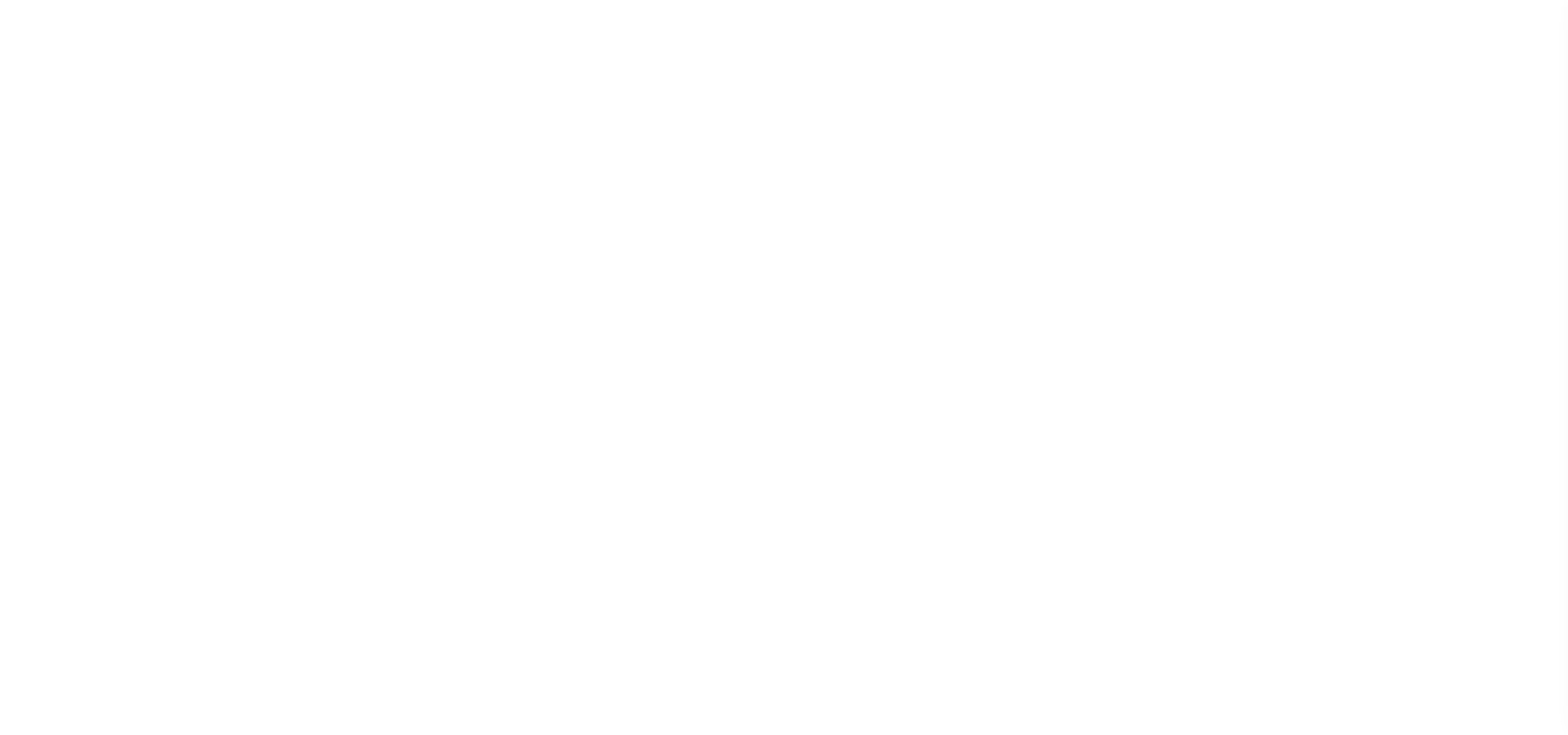
select select
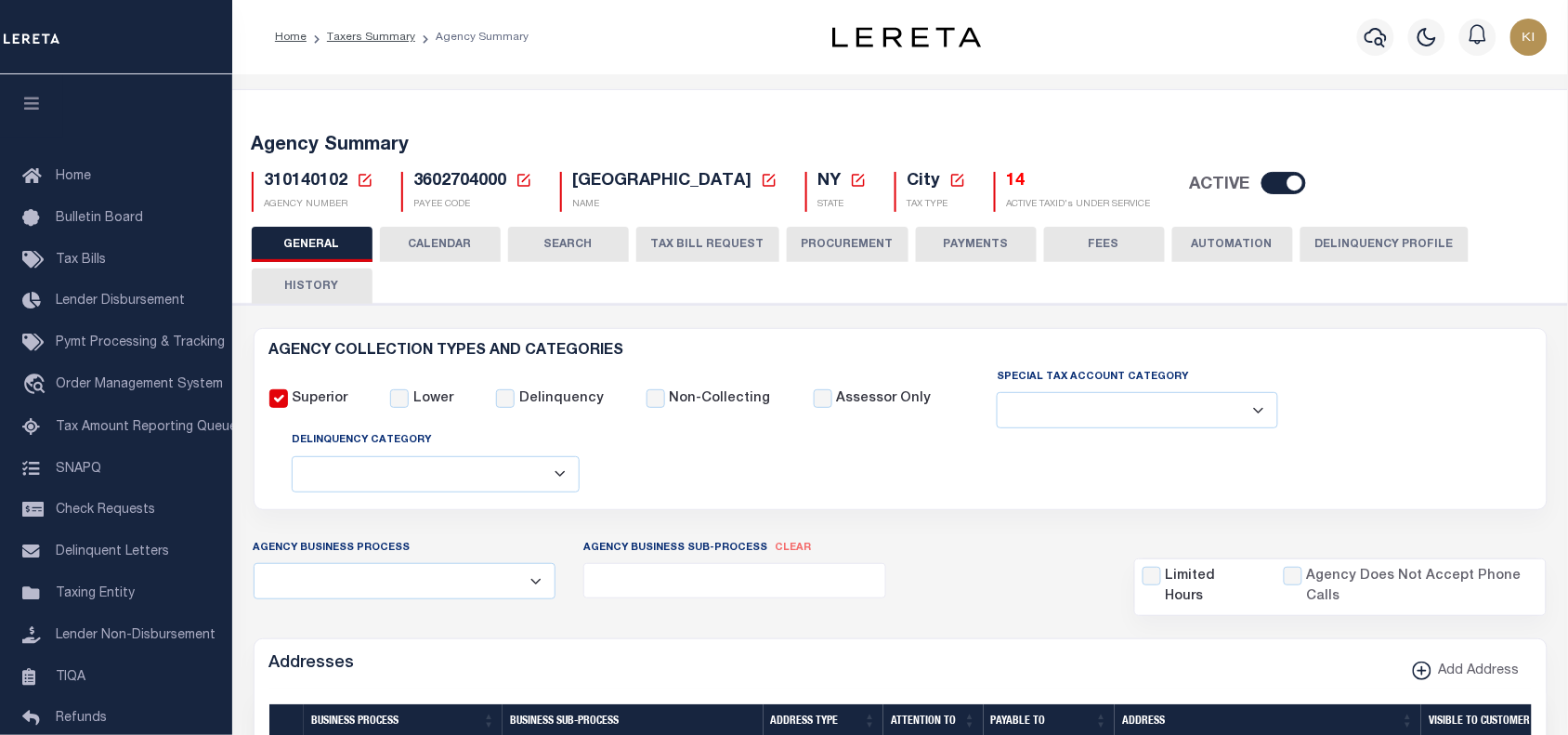
click at [1398, 383] on div "Superior Lower Delinquency Non-Collecting Assessor Only" at bounding box center [900, 431] width 1291 height 128
click at [433, 242] on button "CALENDAR" at bounding box center [440, 244] width 121 height 36
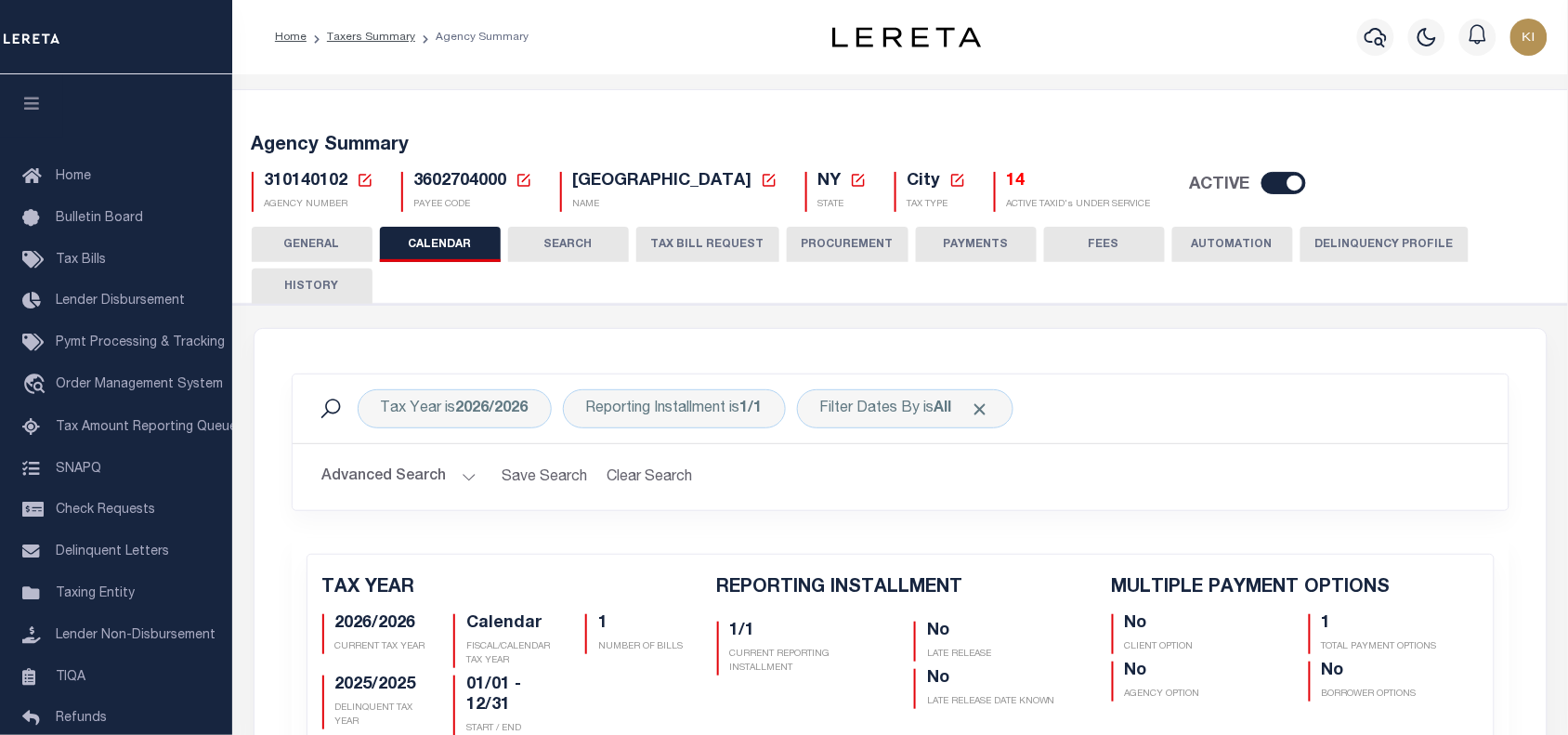
checkbox input "false"
type input "1"
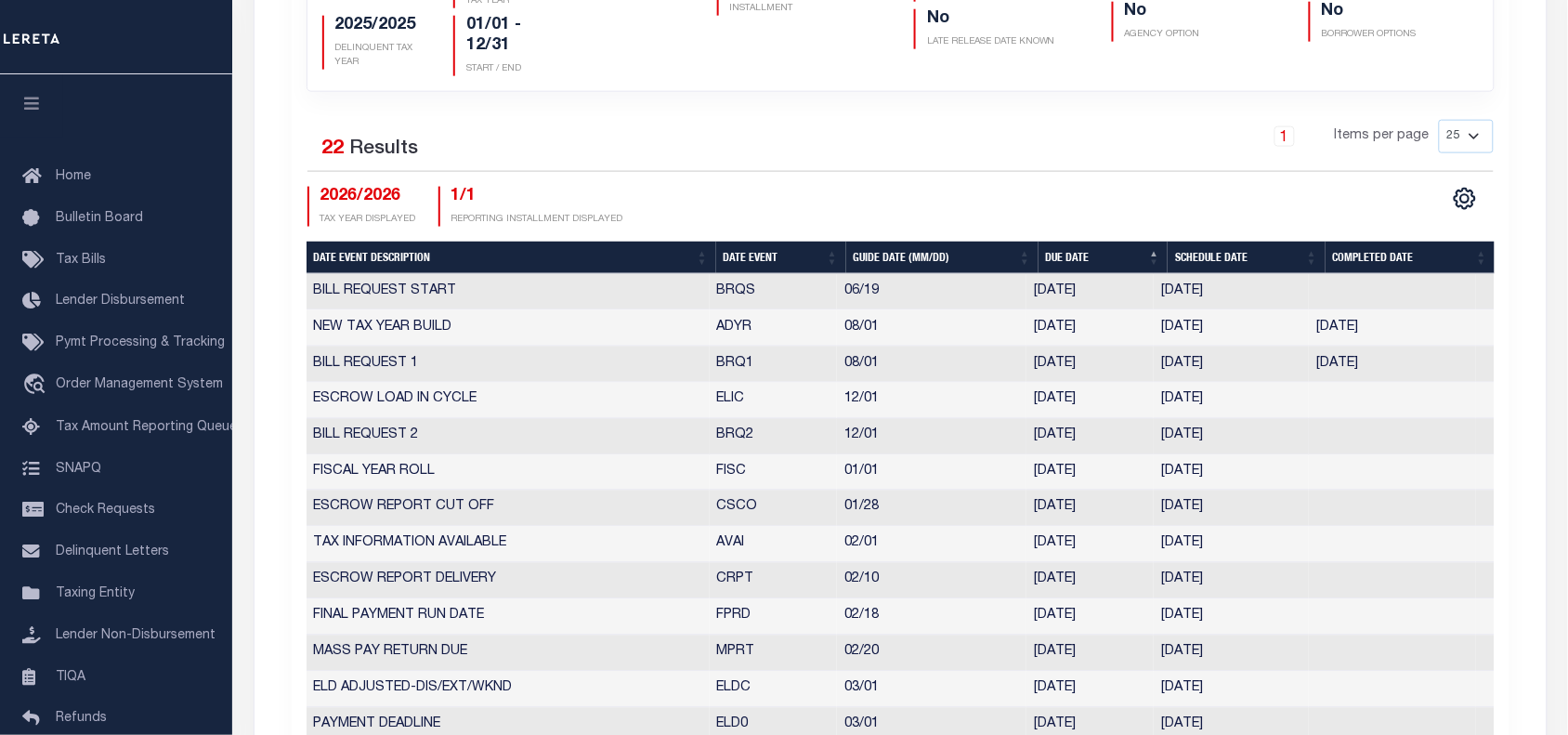
scroll to position [717, 0]
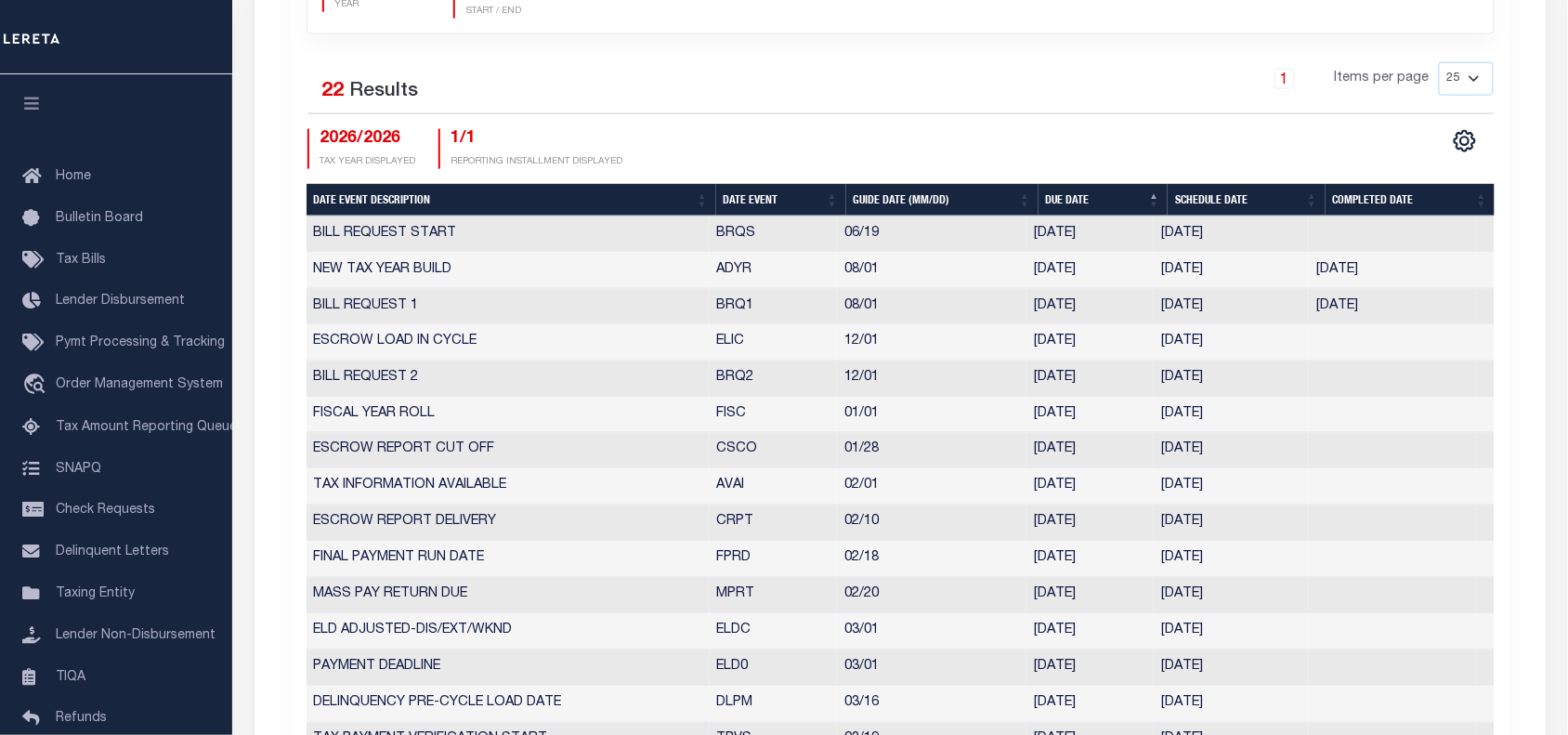
click at [1505, 406] on div "TAX YEAR 2026/2026 CURRENT TAX YEAR Calendar FISCAL/CALENDAR TAX YEAR 1" at bounding box center [900, 424] width 1218 height 1205
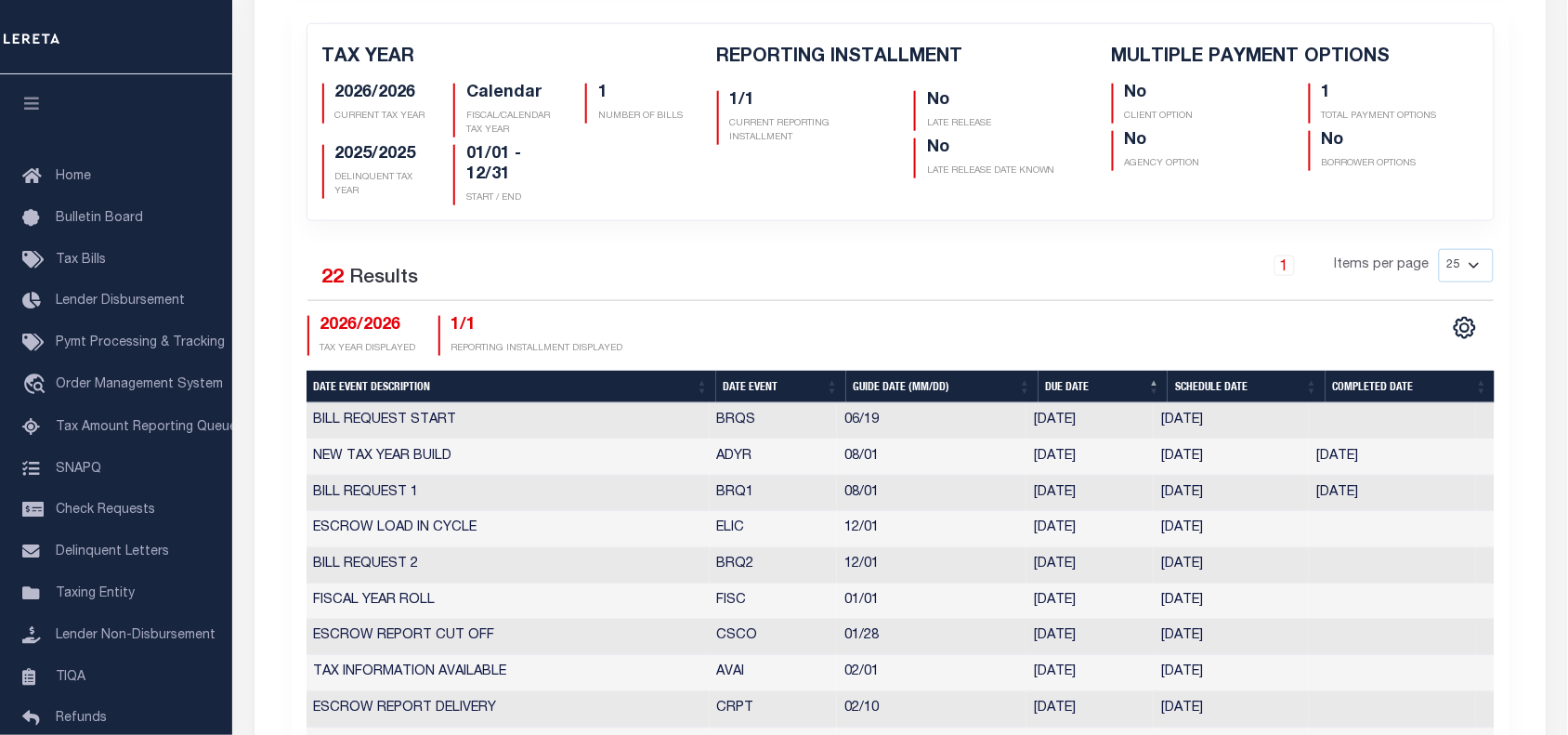
scroll to position [0, 0]
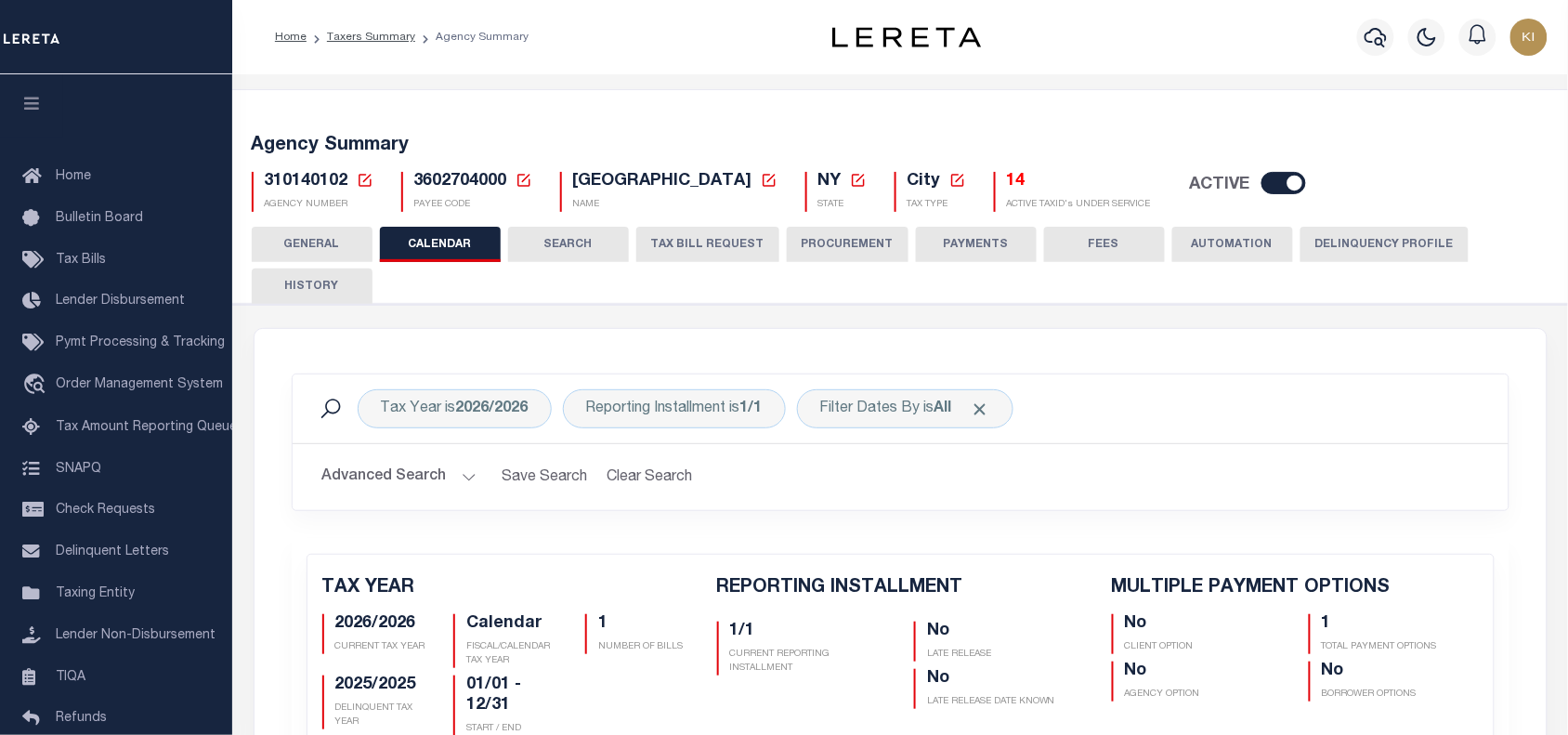
drag, startPoint x: 684, startPoint y: 247, endPoint x: 586, endPoint y: 310, distance: 116.5
click at [684, 247] on button "TAX BILL REQUEST" at bounding box center [708, 244] width 143 height 36
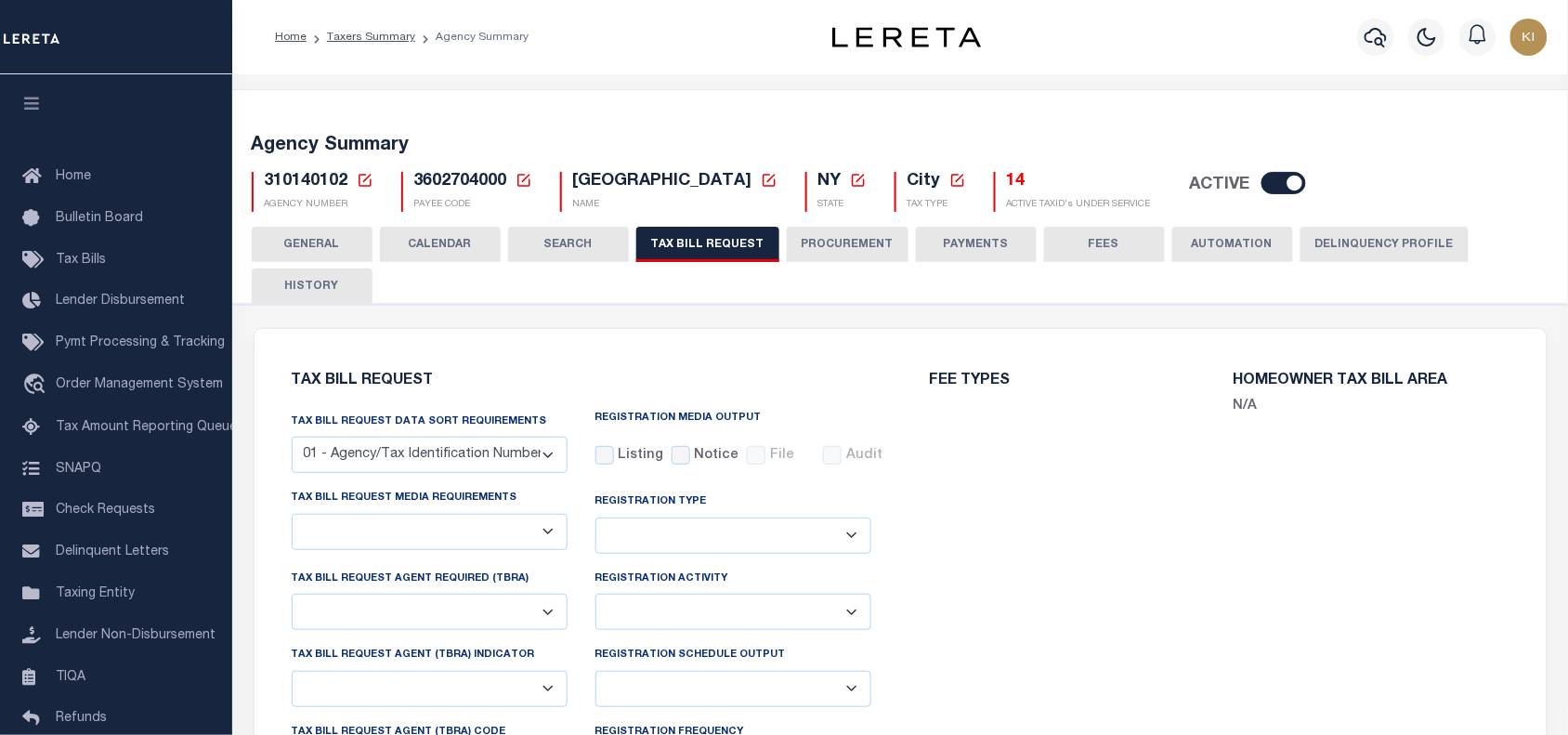
select select "22"
select select "true"
select select "13"
type input "L000000"
select select
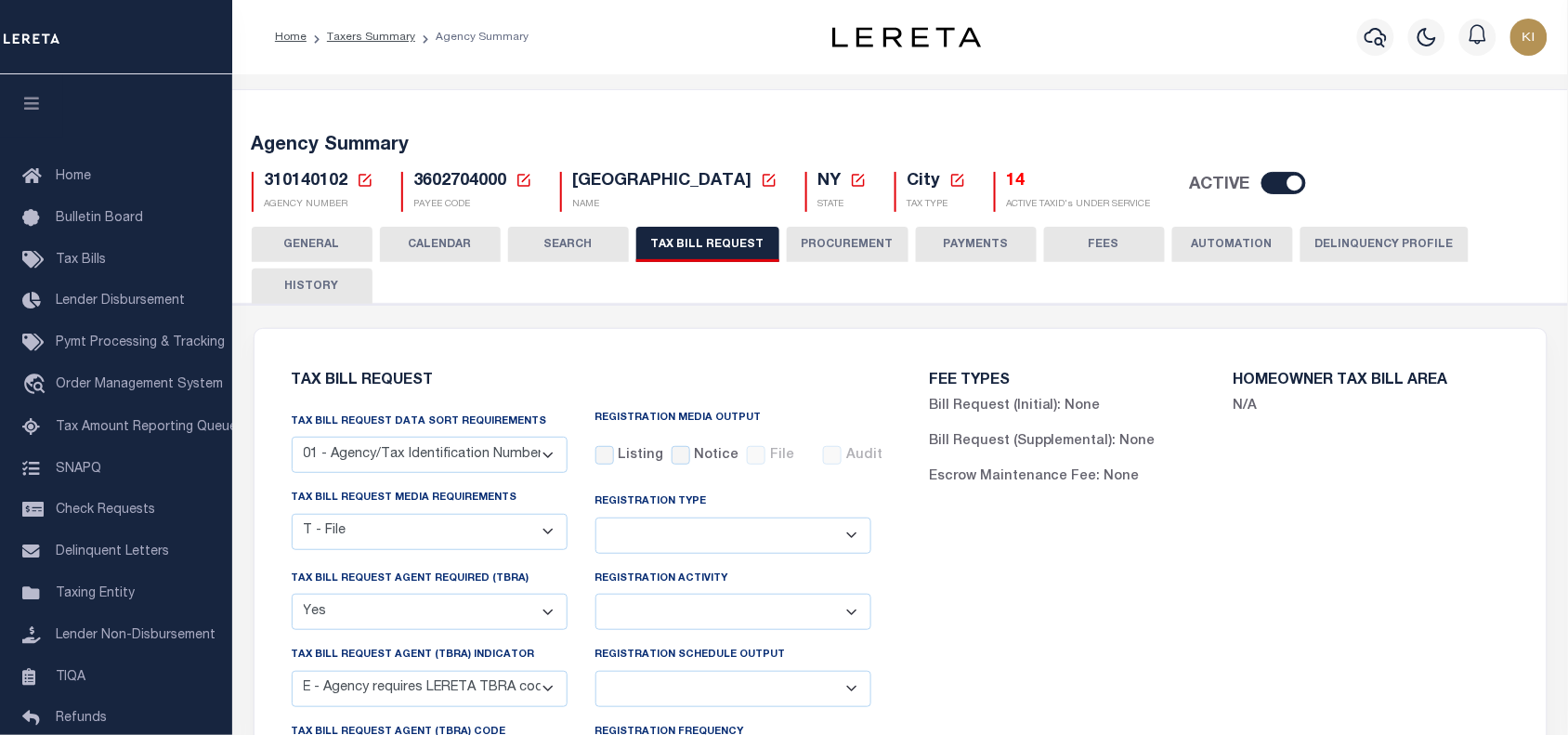
scroll to position [270, 0]
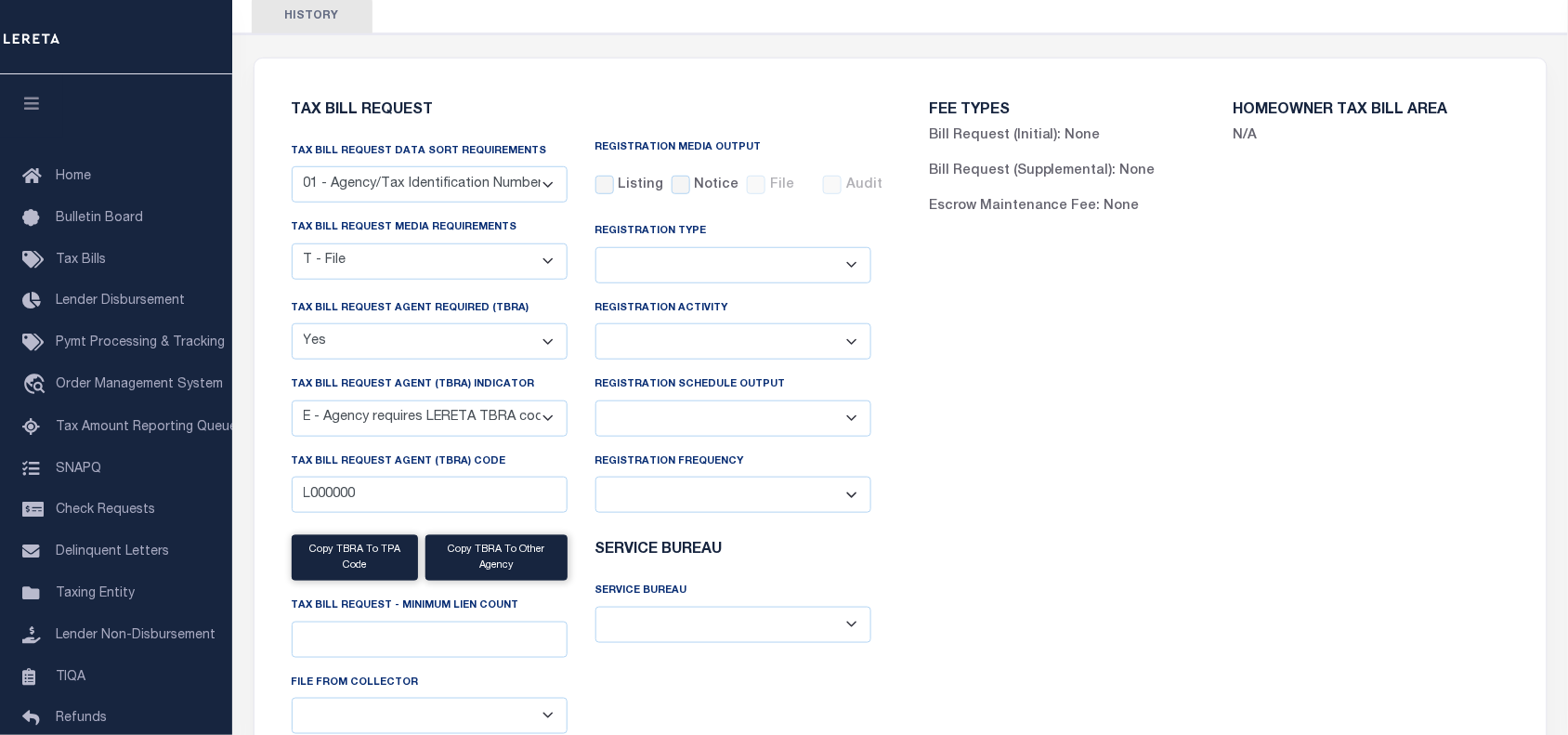
click at [675, 420] on select "Delta File Full File" at bounding box center [733, 419] width 276 height 37
select select "1"
click at [595, 403] on select "Delta File Full File" at bounding box center [733, 419] width 276 height 37
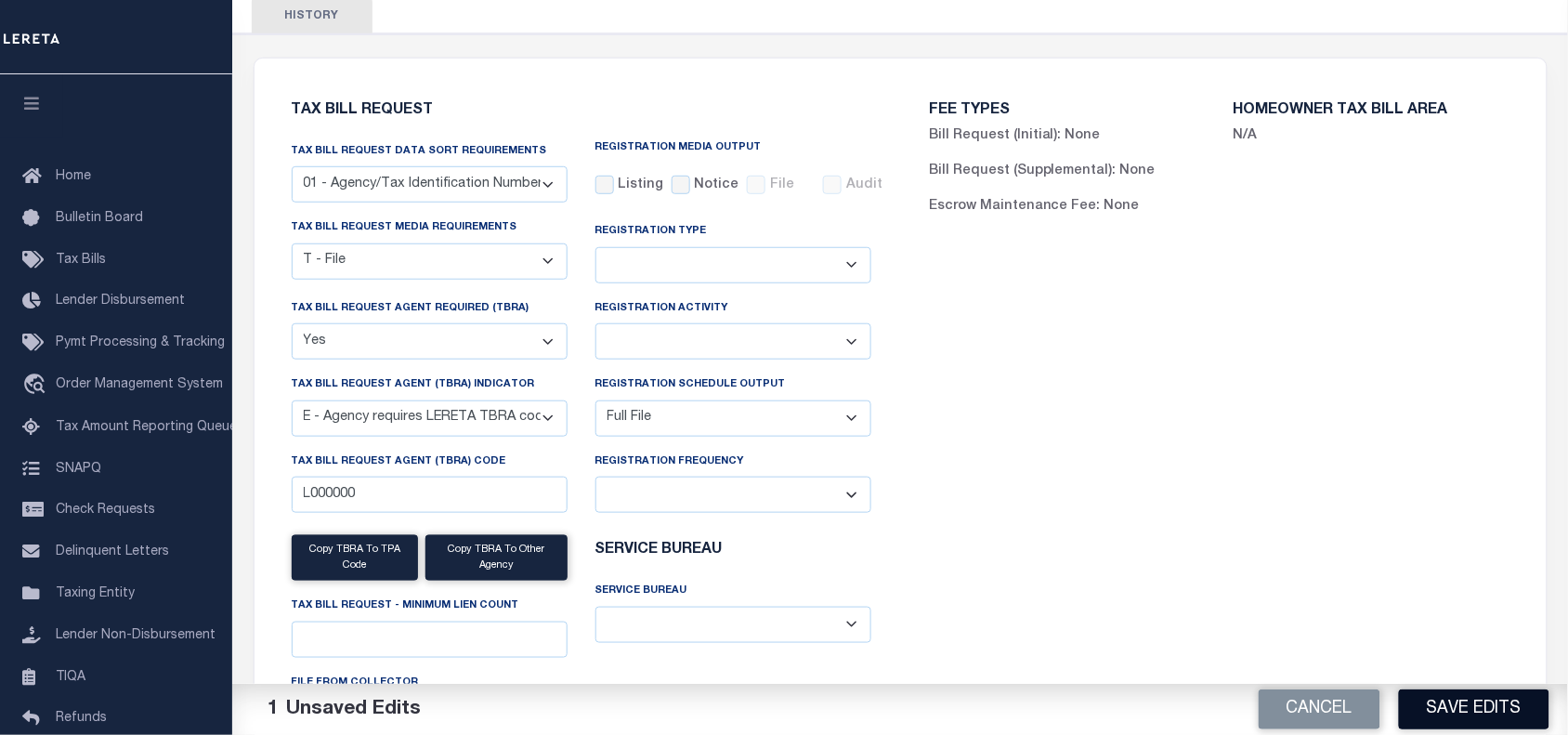
click at [1474, 715] on button "Save Edits" at bounding box center [1474, 709] width 150 height 40
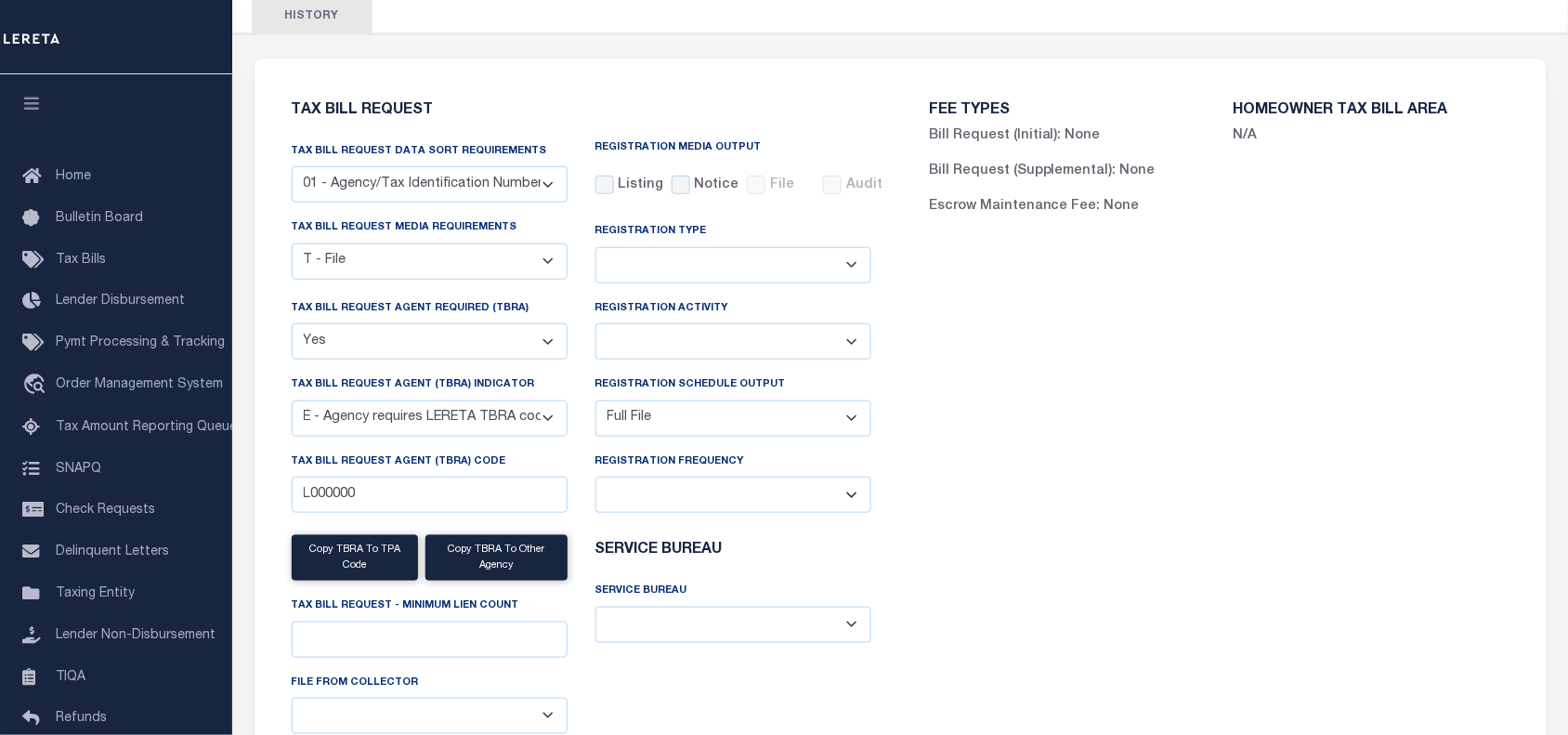
click at [995, 479] on div "FEE TYPES Bill Request (Initial): None Bill Request (Supplemental): None Escrow…" at bounding box center [1220, 436] width 638 height 712
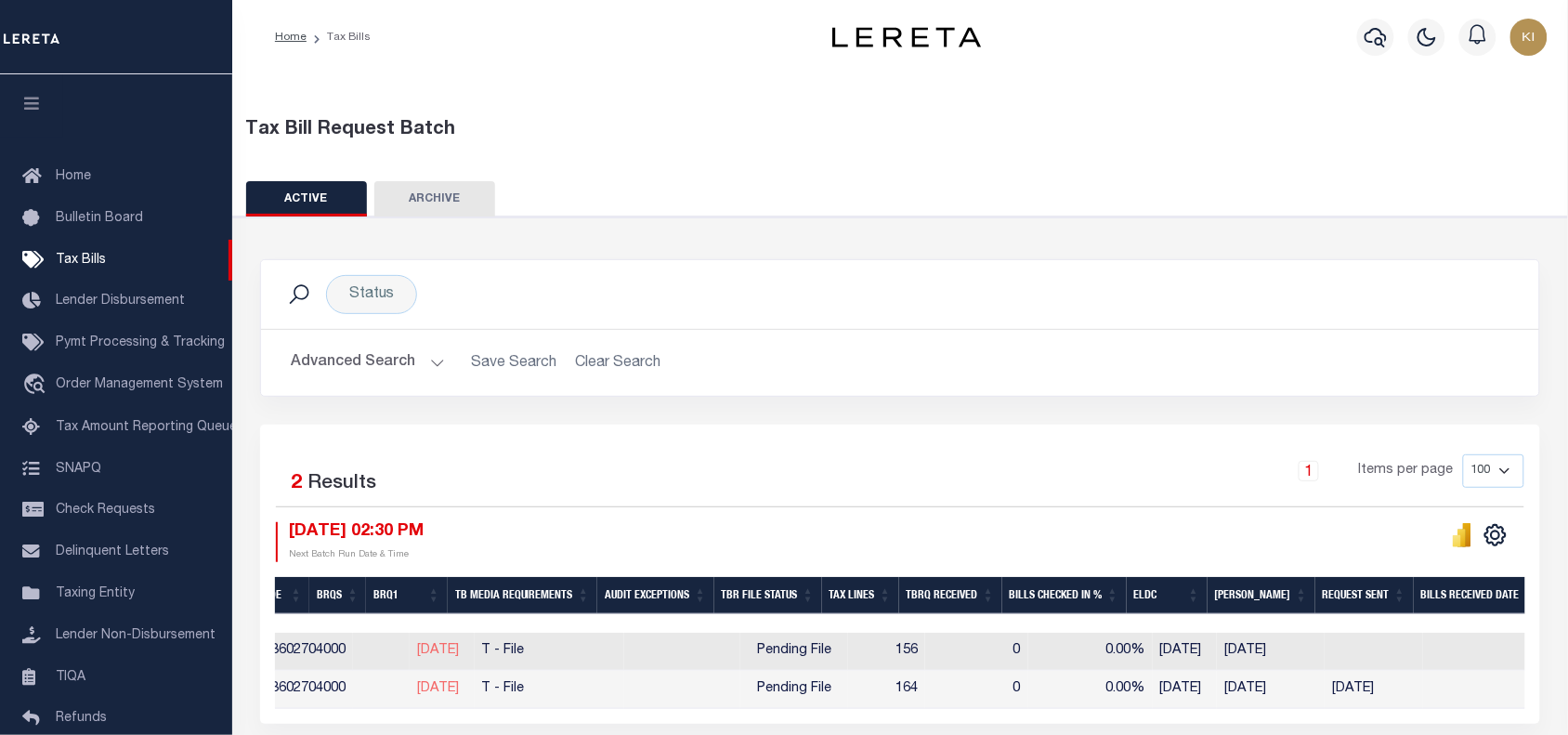
scroll to position [0, 755]
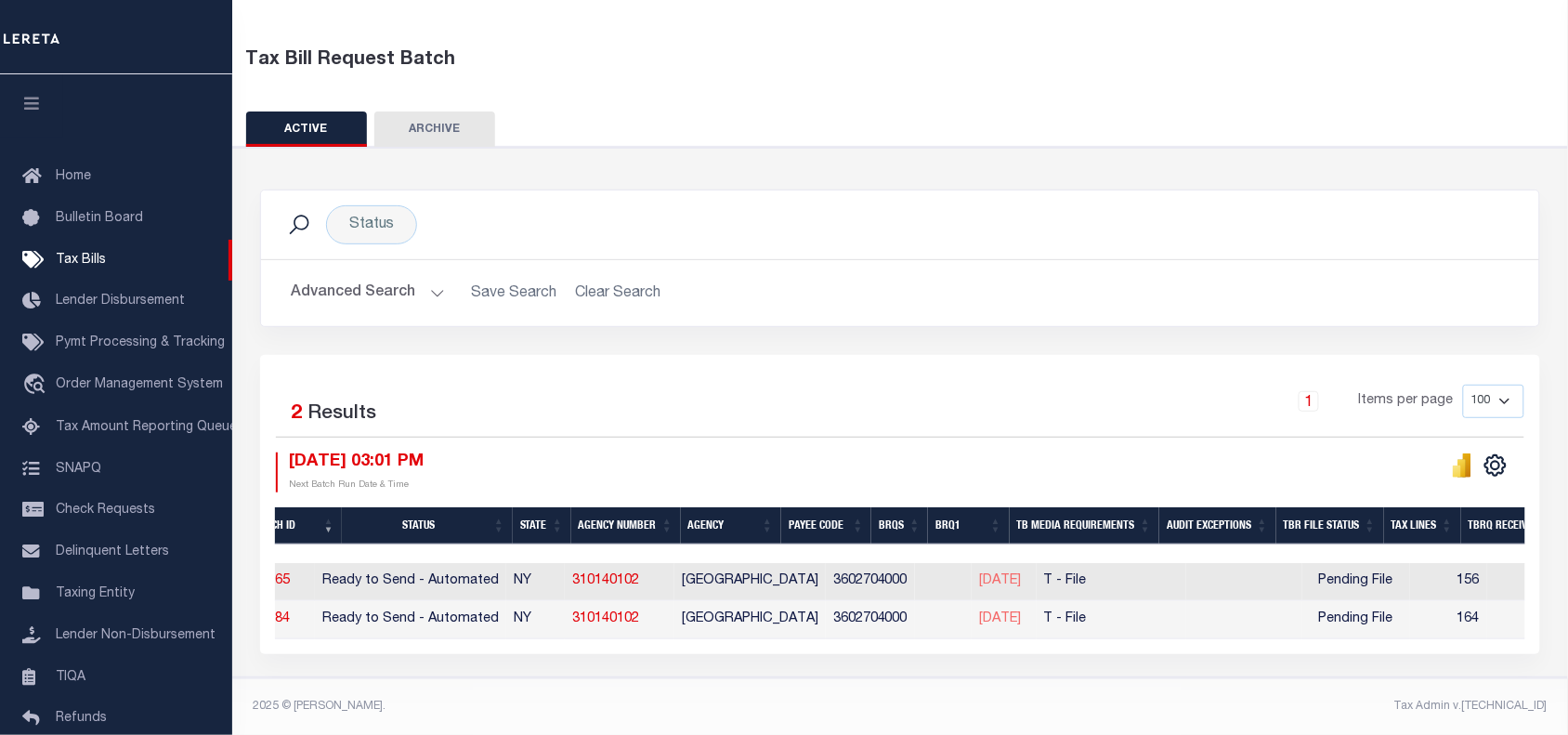
scroll to position [0, 22]
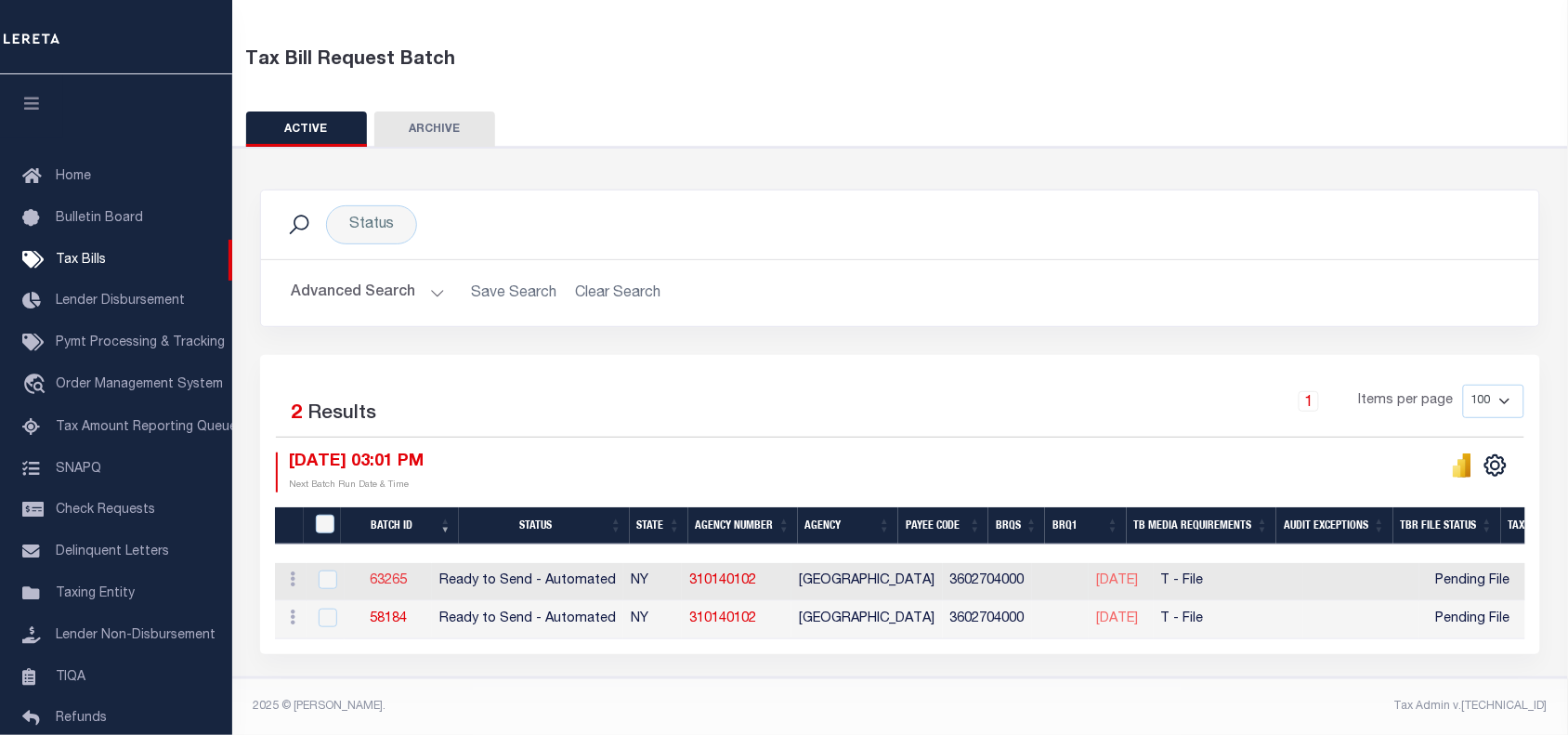
click at [397, 574] on link "63265" at bounding box center [389, 581] width 38 height 13
select select "RTA"
type input "No"
select select "22"
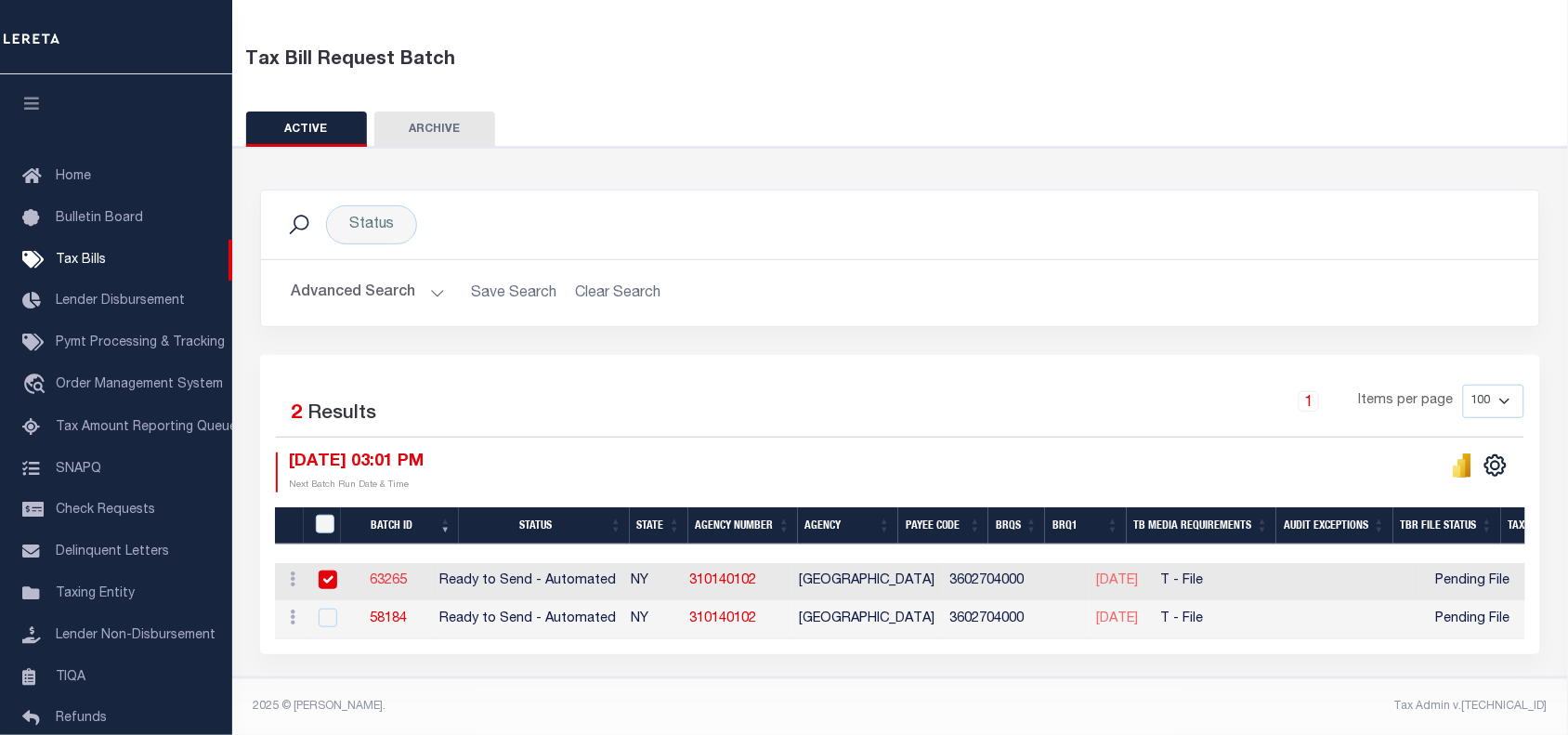
select select "1"
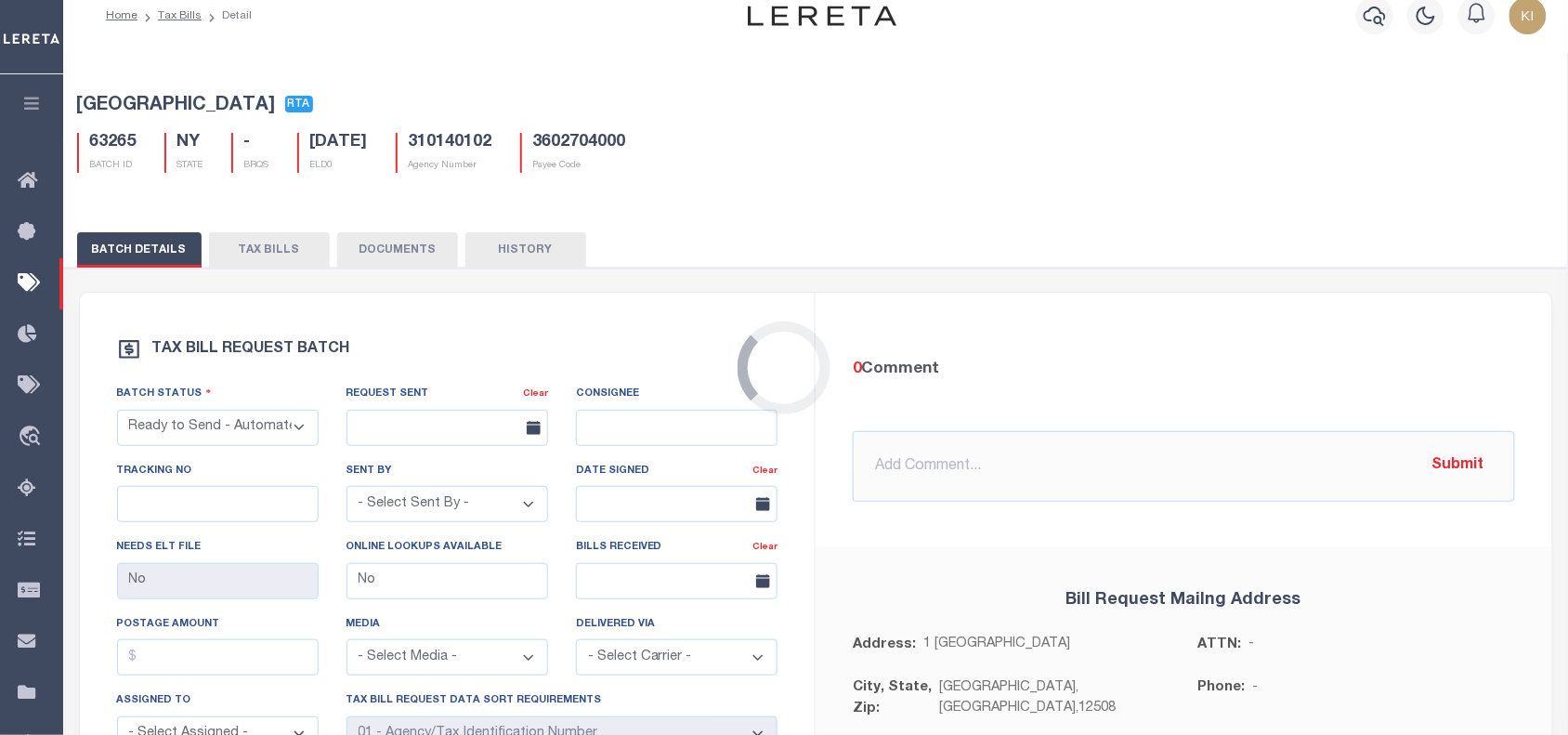
scroll to position [8, 0]
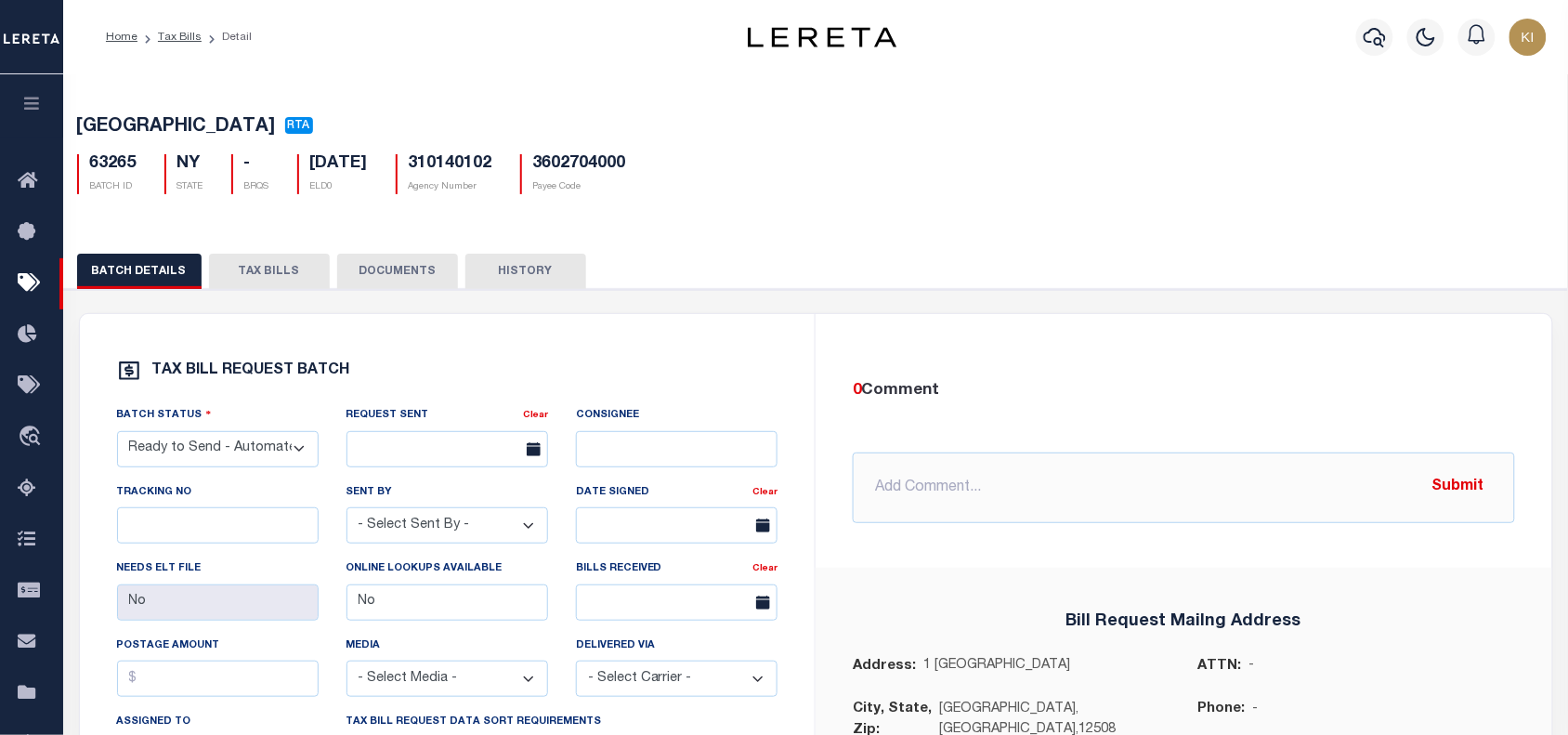
click at [270, 276] on button "TAX BILLS" at bounding box center [269, 271] width 121 height 36
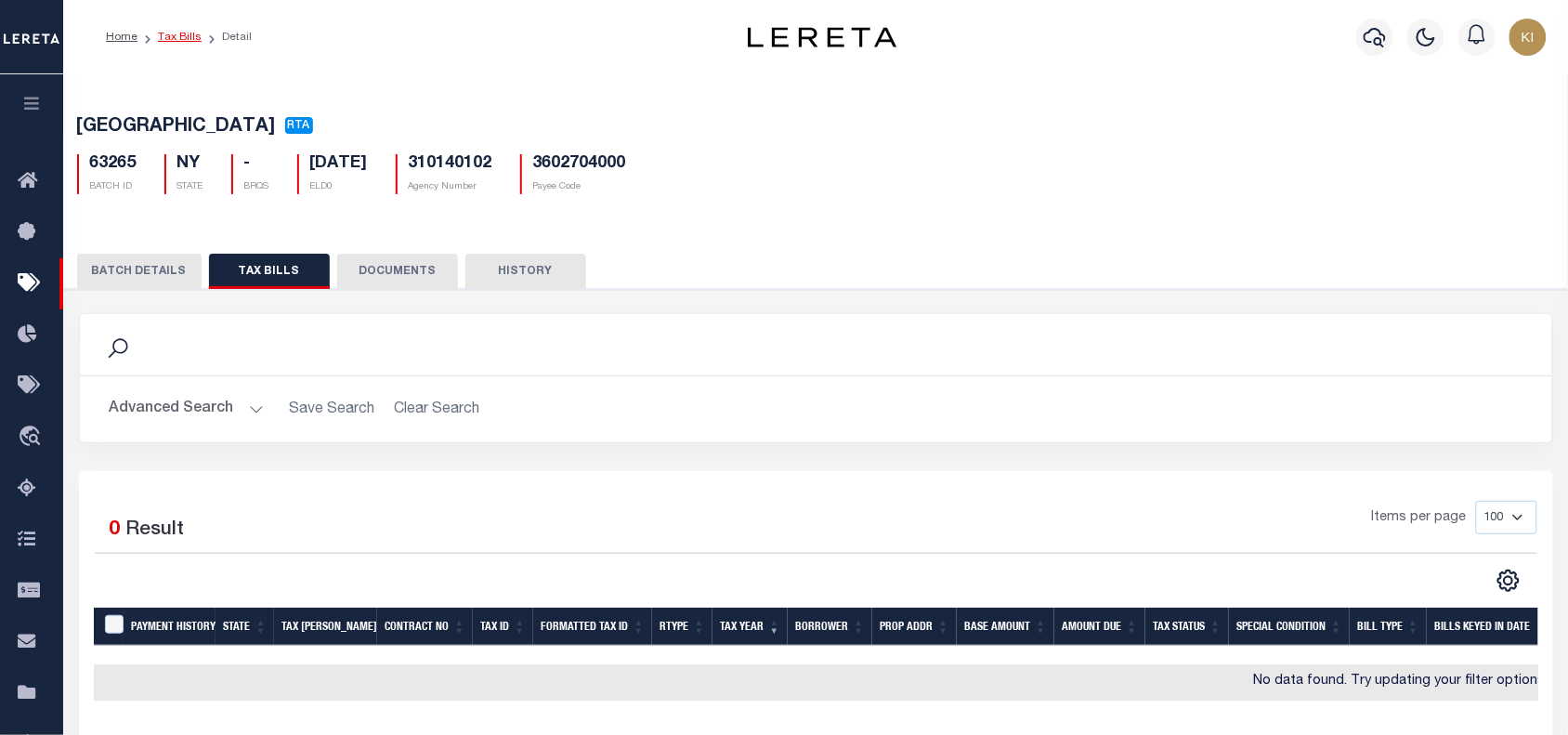
click at [177, 39] on link "Tax Bills" at bounding box center [179, 38] width 44 height 11
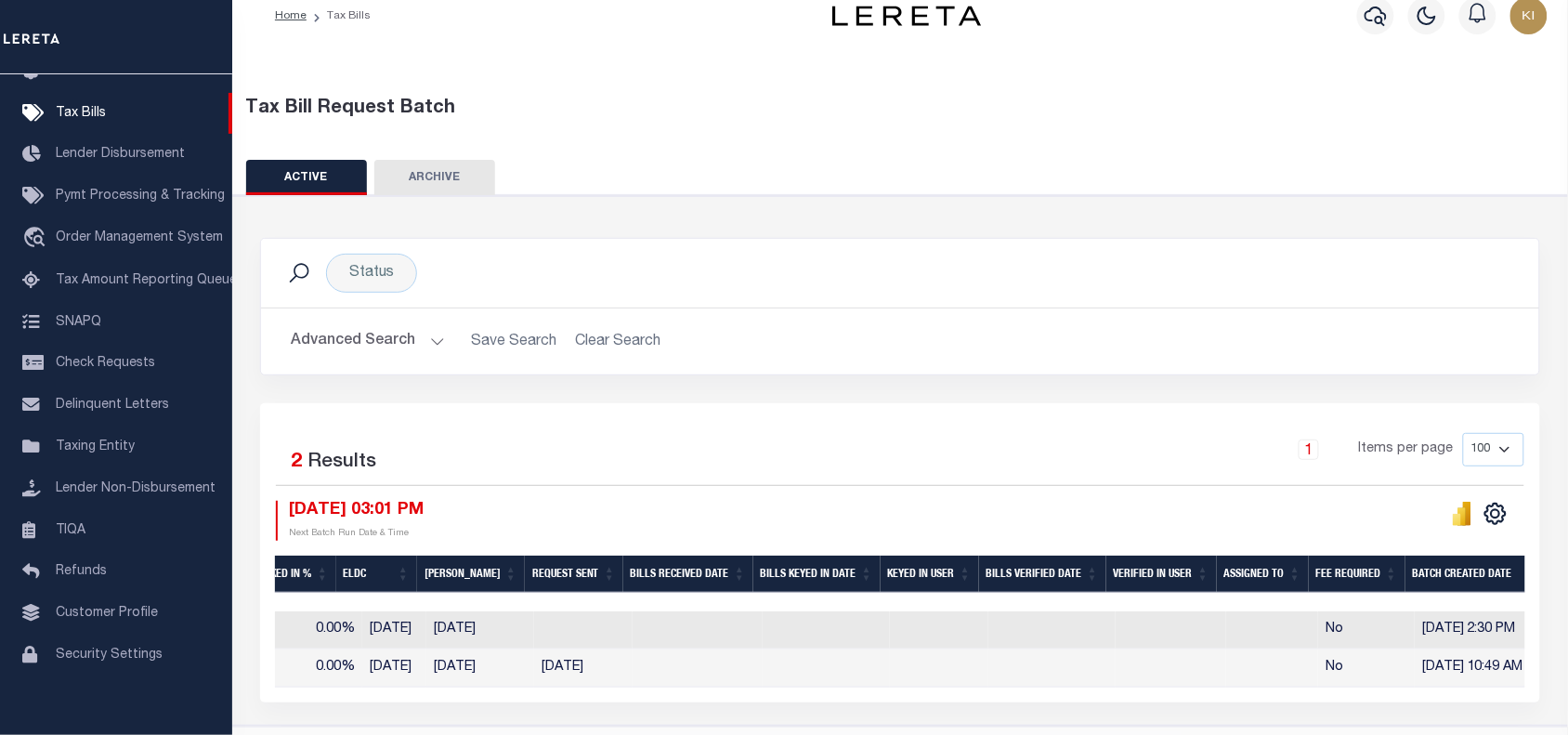
scroll to position [0, 1492]
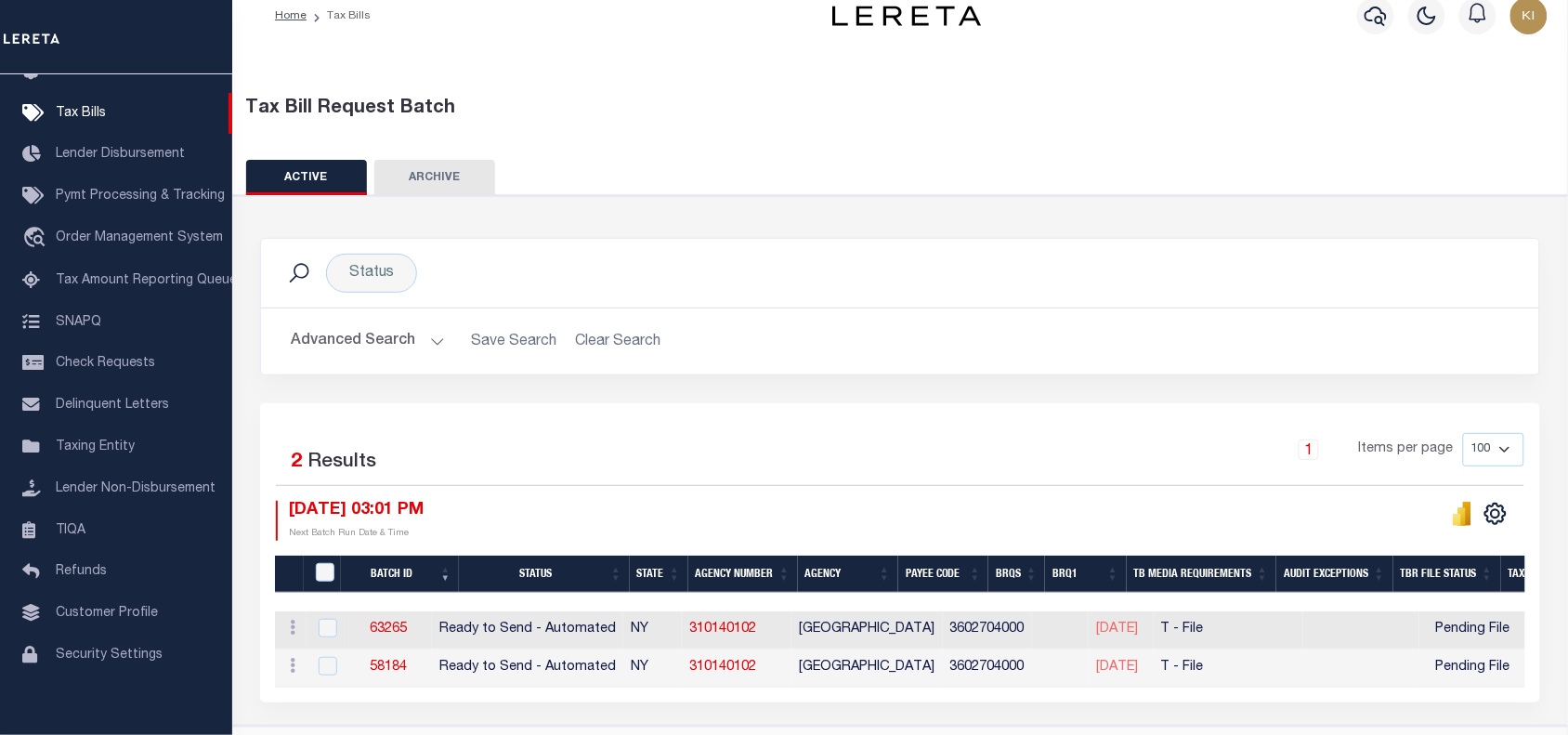
click at [761, 482] on div "1 Items per page 100 200 500 1000" at bounding box center [1060, 458] width 958 height 52
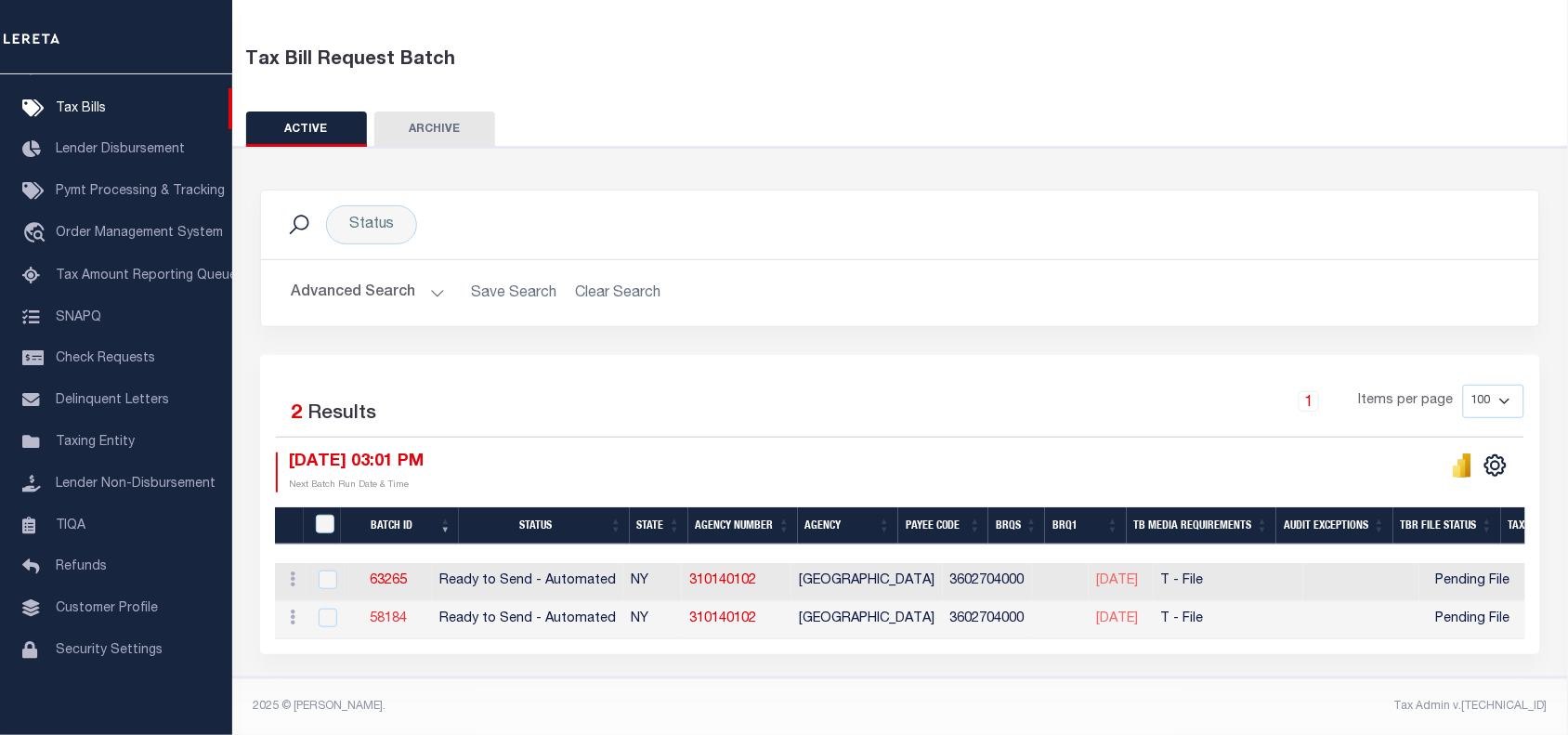
click at [404, 612] on link "58184" at bounding box center [389, 619] width 38 height 13
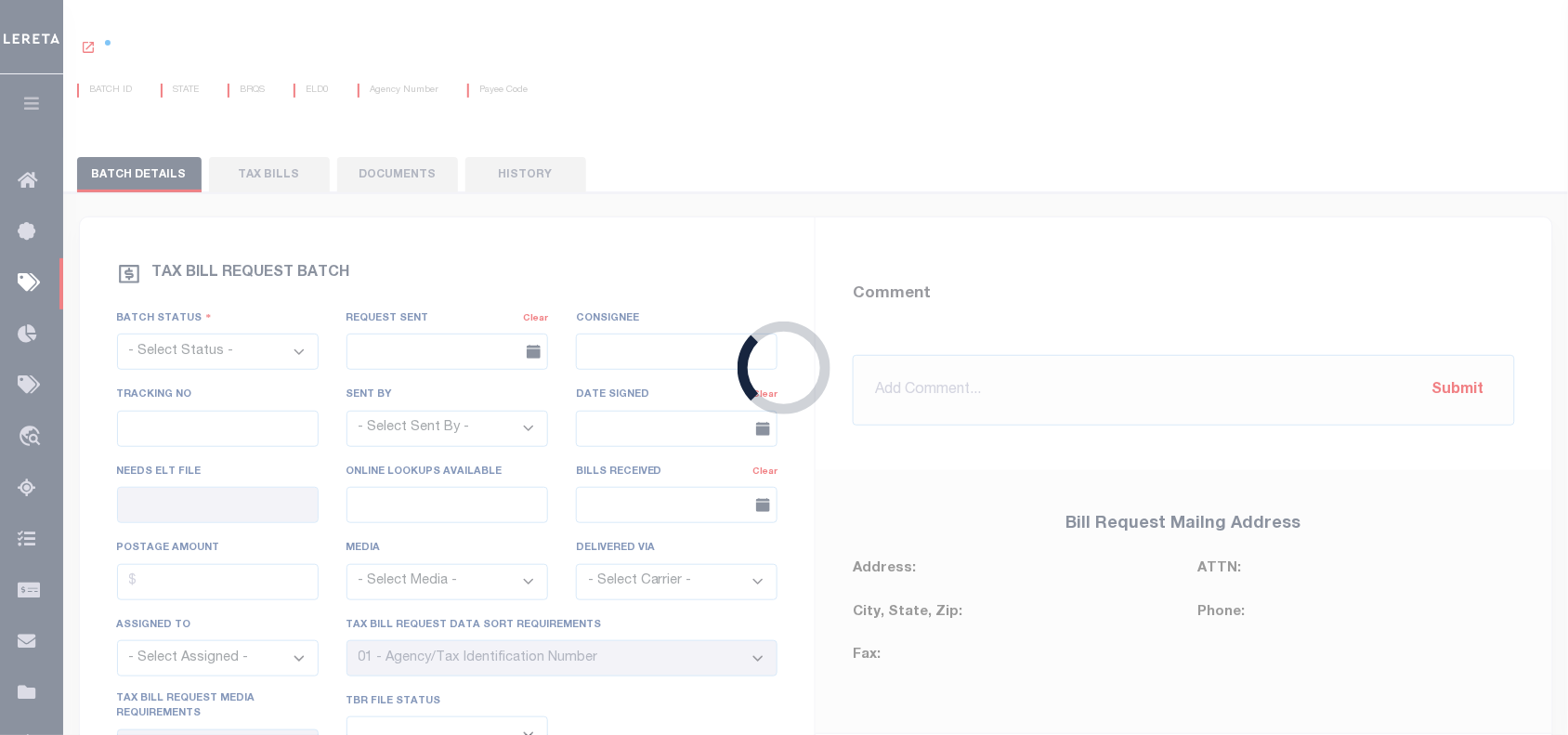
select select "RTA"
type input "[DATE]"
select select
type input "No"
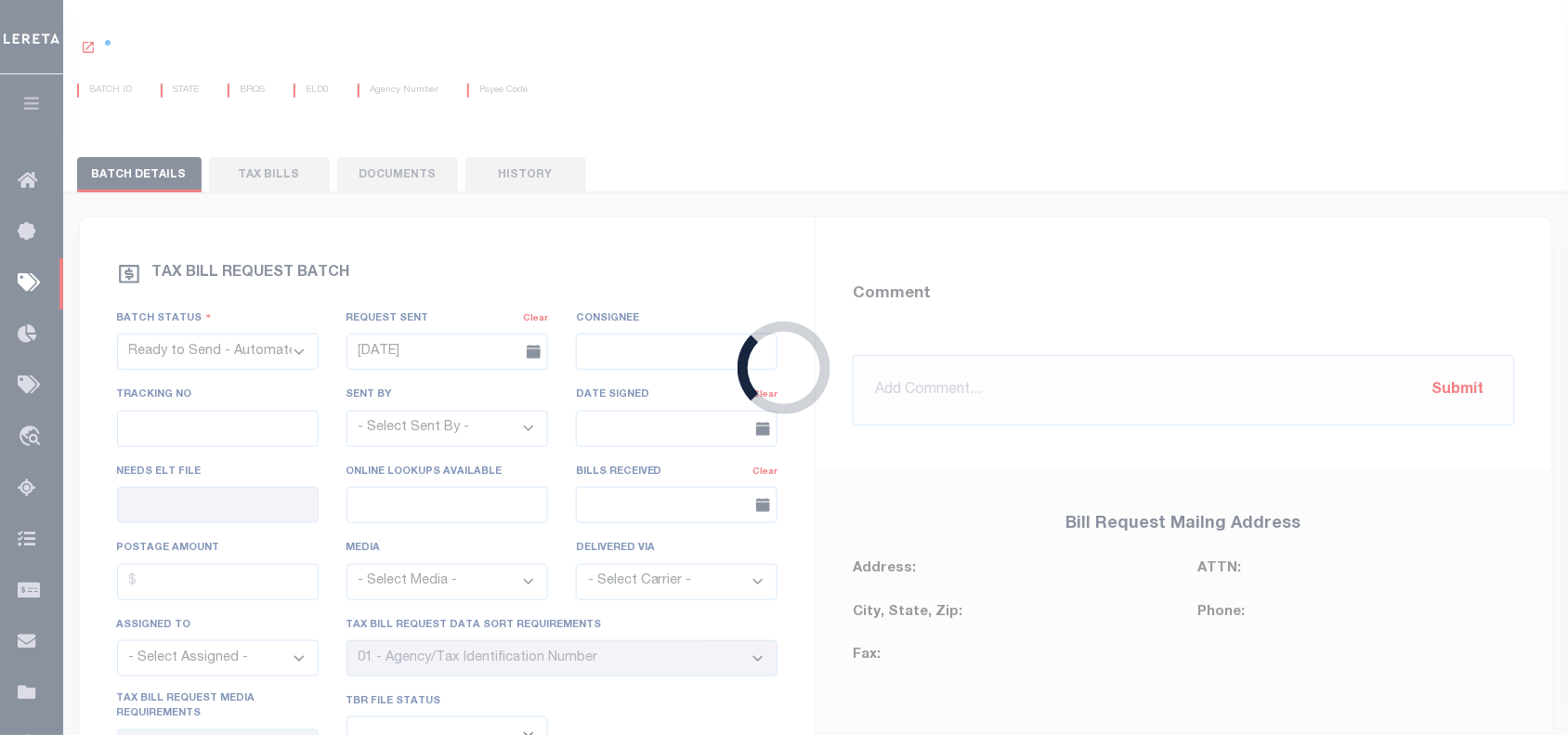
select select "22"
select select "1"
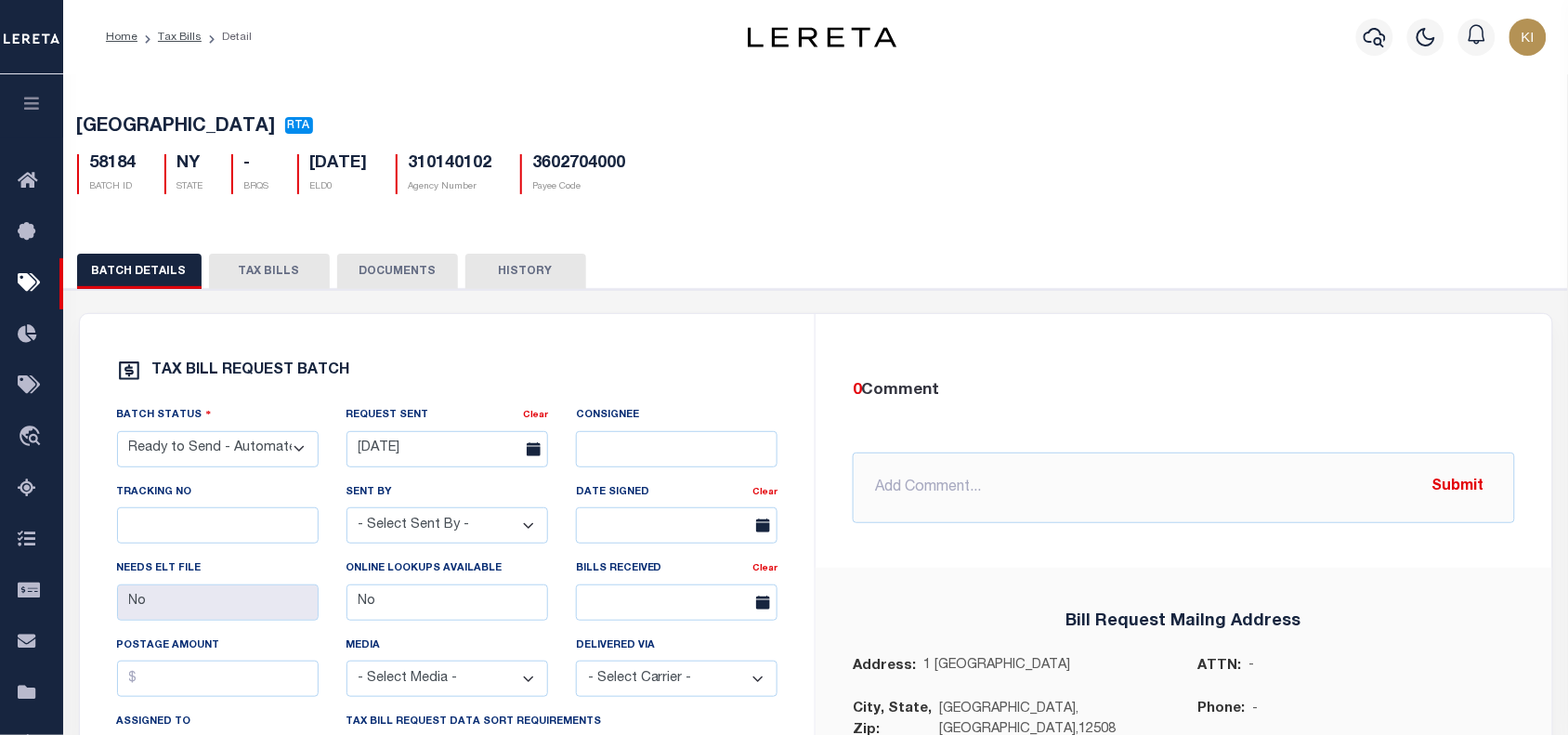
click at [266, 266] on button "TAX BILLS" at bounding box center [269, 271] width 121 height 36
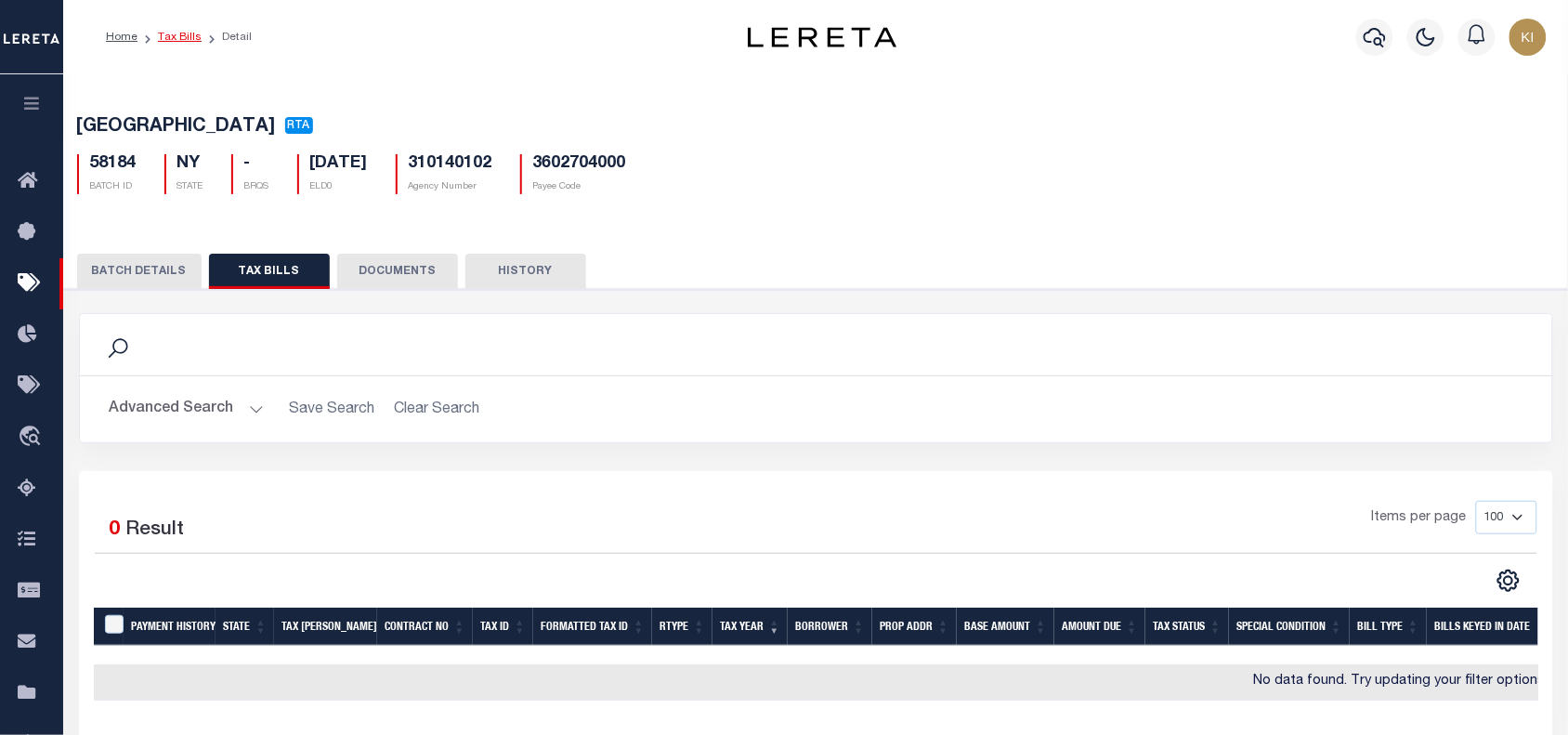
click at [177, 35] on link "Tax Bills" at bounding box center [179, 38] width 44 height 11
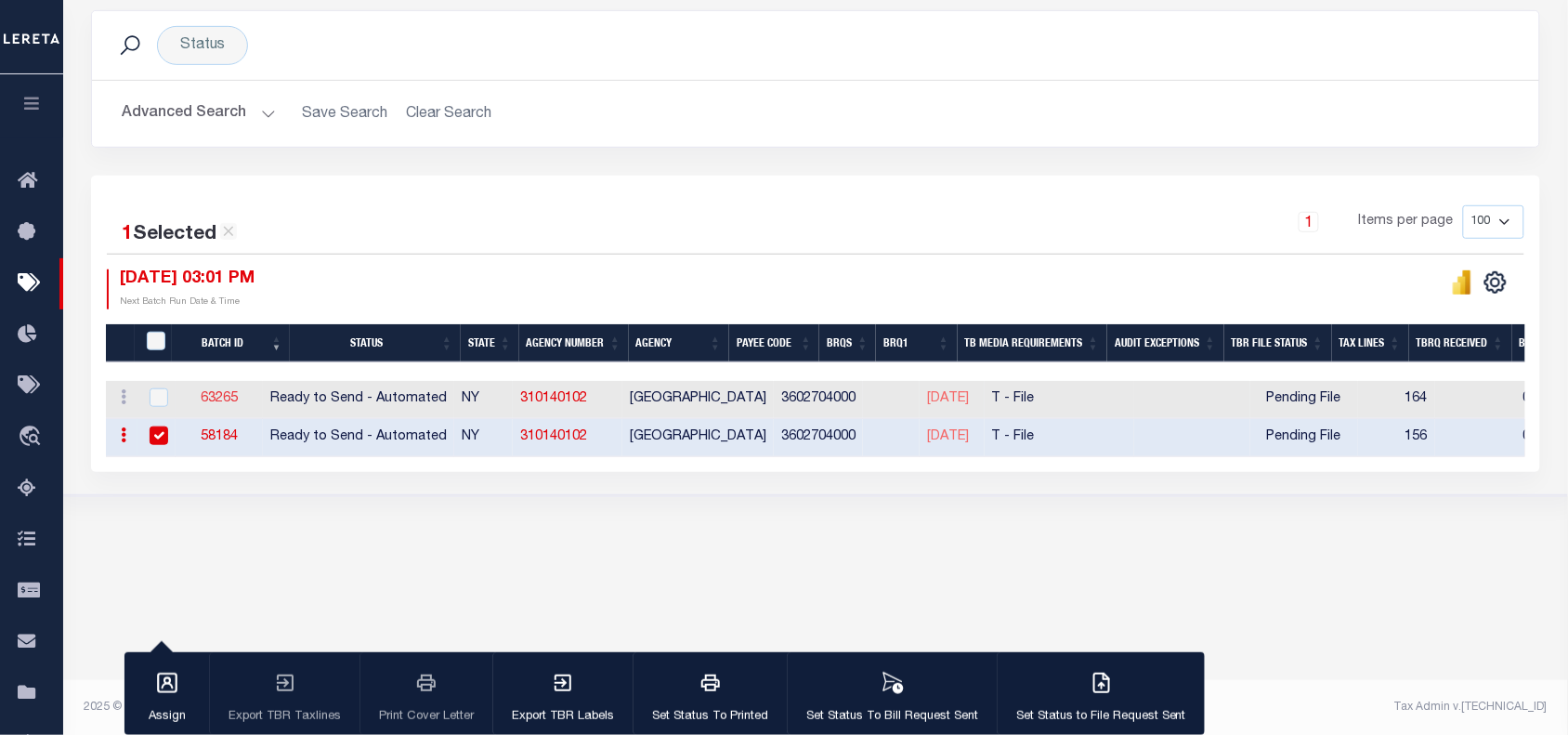
click at [238, 400] on link "63265" at bounding box center [220, 399] width 38 height 13
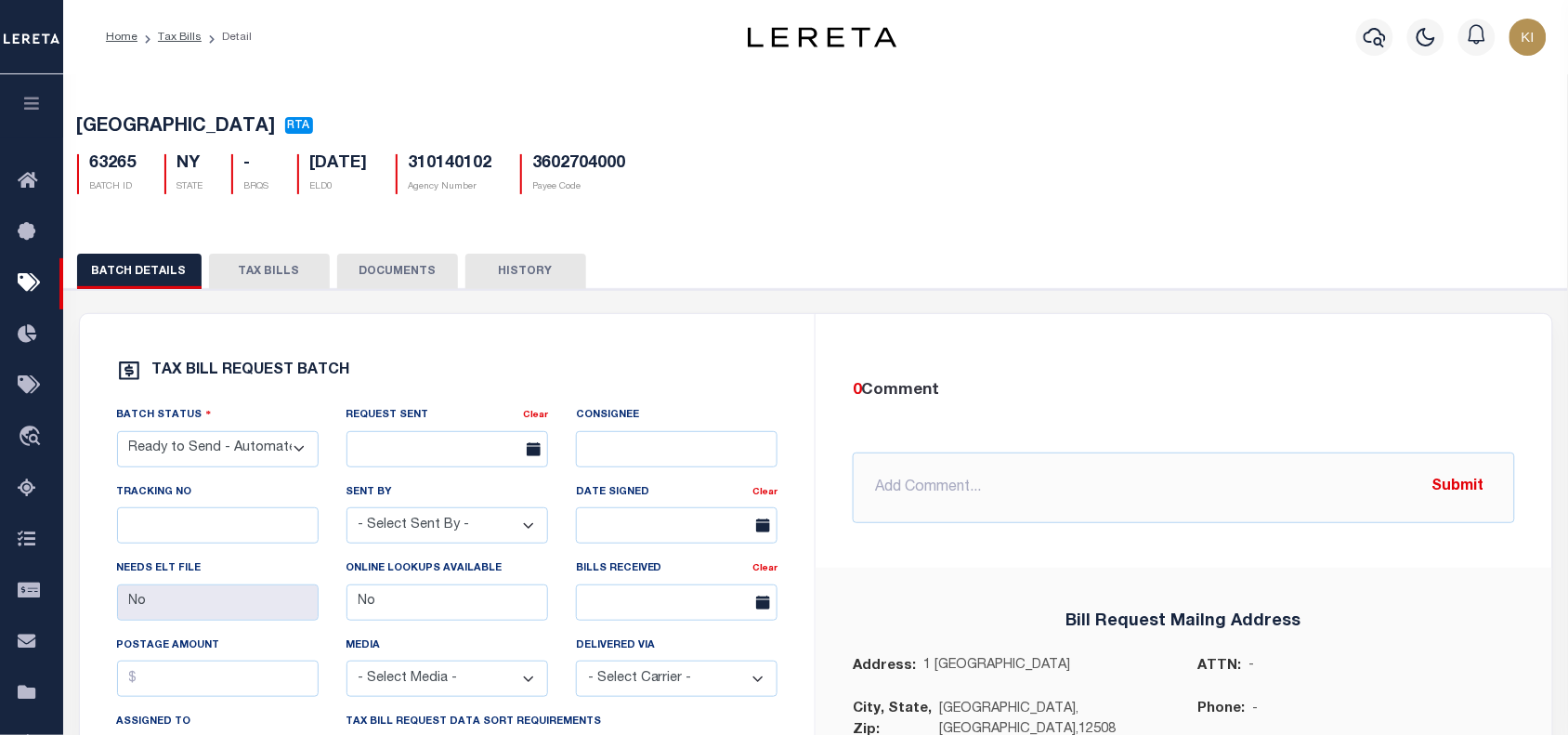
click at [272, 283] on button "TAX BILLS" at bounding box center [269, 271] width 121 height 36
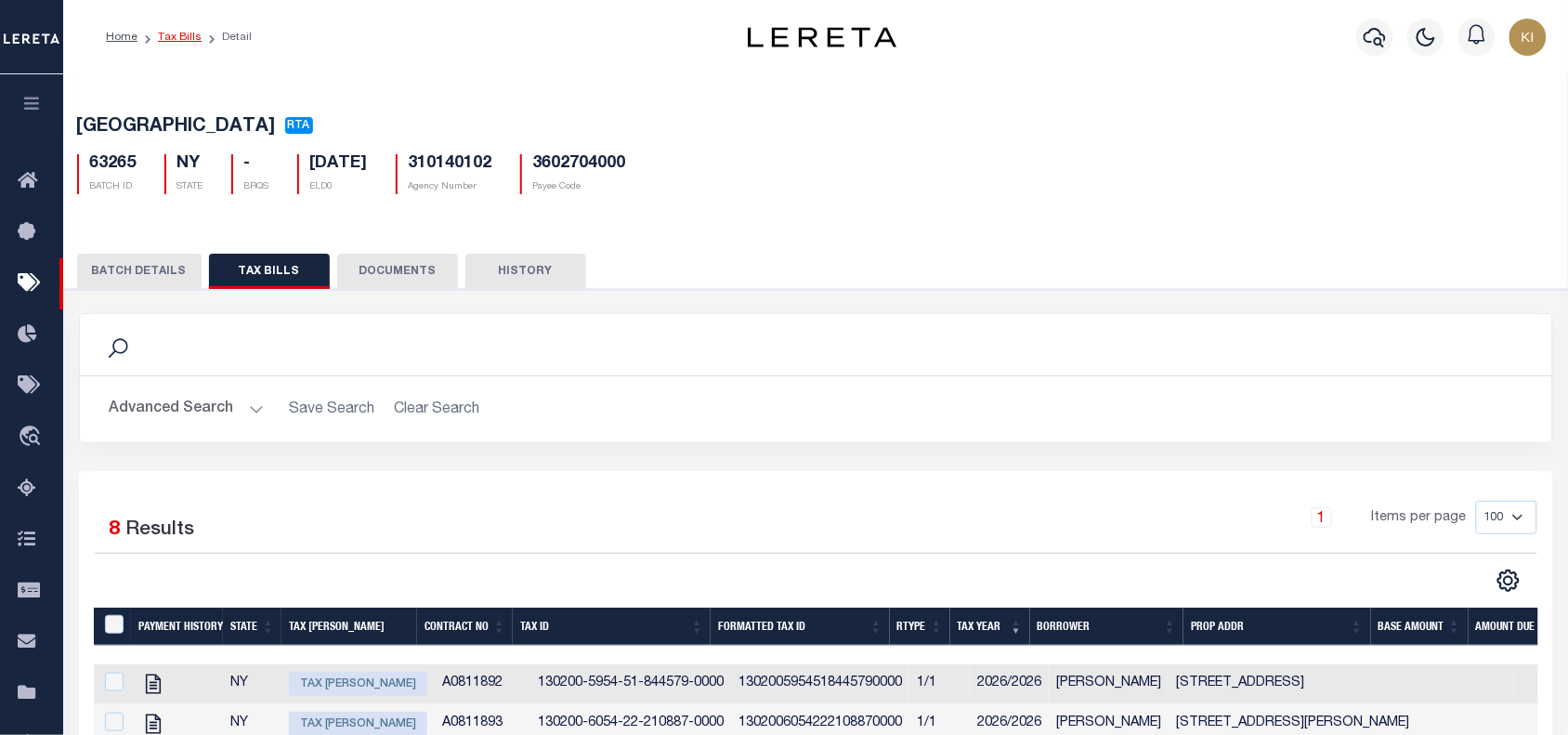
click at [181, 38] on link "Tax Bills" at bounding box center [179, 38] width 44 height 11
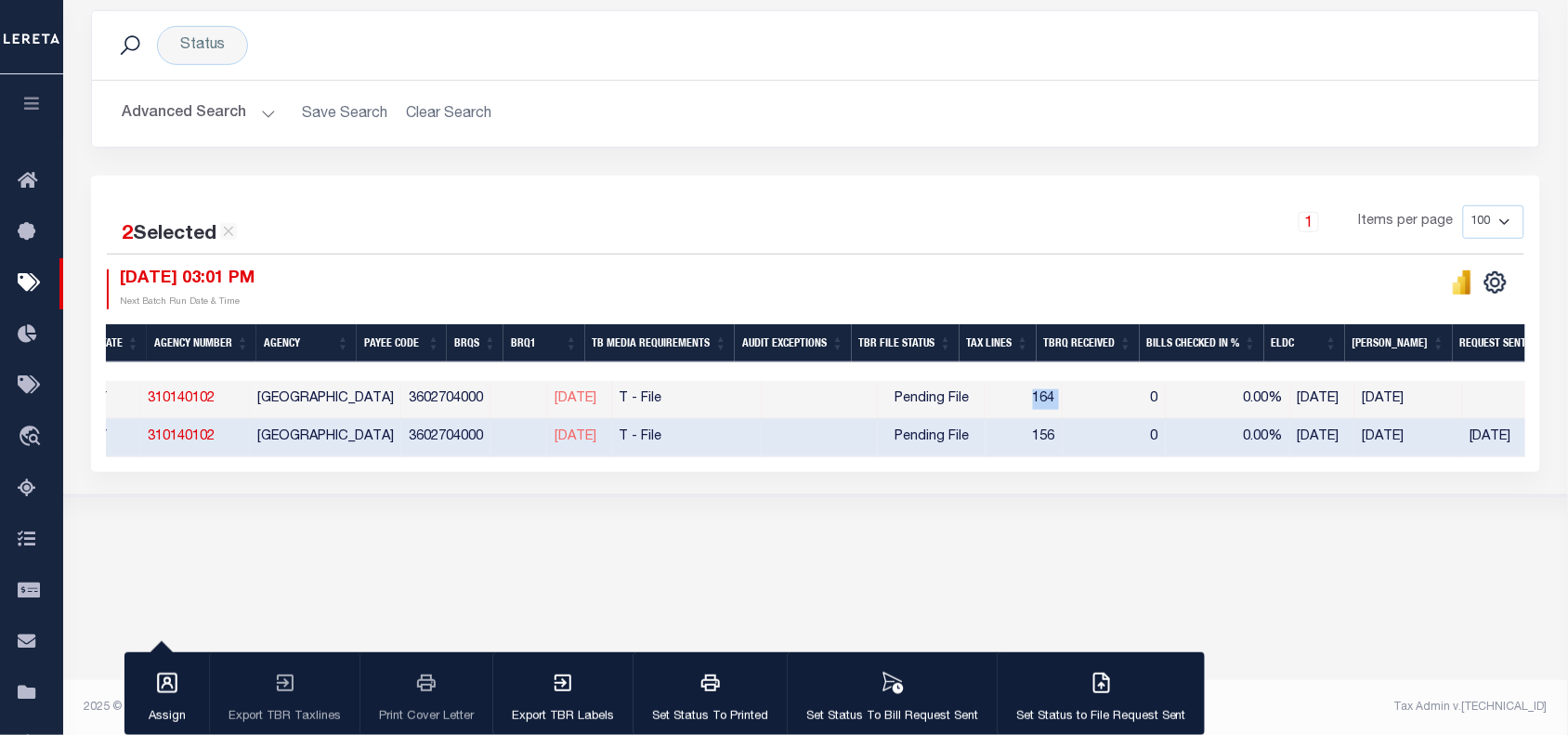
drag, startPoint x: 1064, startPoint y: 404, endPoint x: 1029, endPoint y: 405, distance: 35.0
click at [1029, 405] on tr "ACTIONS Delete 63265 Ready to Send - Automated NY 310140102 BEACON CITY 3602704…" at bounding box center [1106, 400] width 2745 height 38
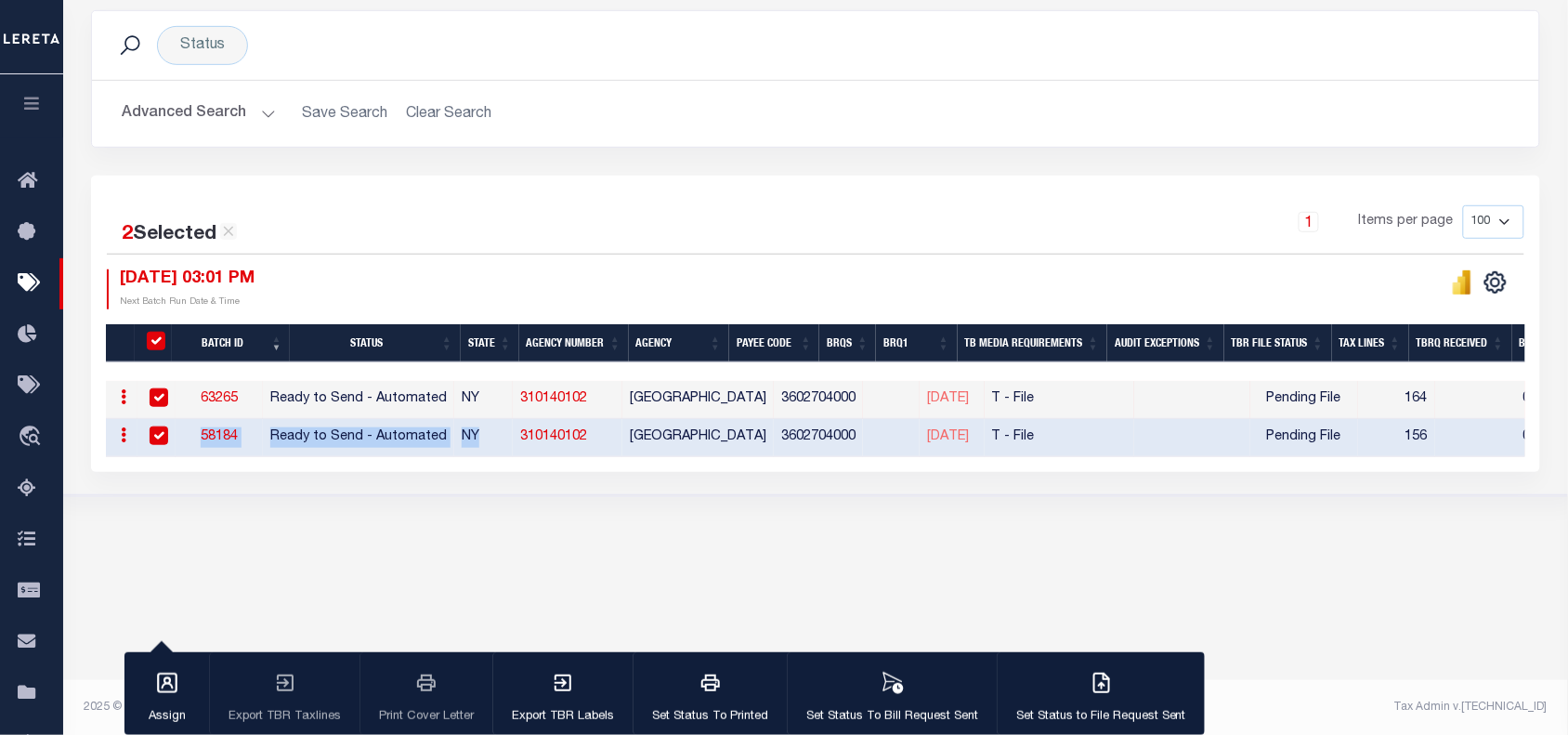
drag, startPoint x: 214, startPoint y: 436, endPoint x: 527, endPoint y: 437, distance: 313.0
click at [527, 437] on tr "ACTIONS Delete 58184 Ready to Send - Automated NY 310140102 BEACON CITY 3602704…" at bounding box center [1479, 437] width 2745 height 38
click at [809, 516] on div "Tax Bill Request Batch ACTIVE ARCHIVE HISTORY Search" at bounding box center [815, 189] width 1505 height 727
click at [982, 553] on div "Tax Bill Request Batch ACTIVE ARCHIVE HISTORY Search" at bounding box center [815, 189] width 1505 height 727
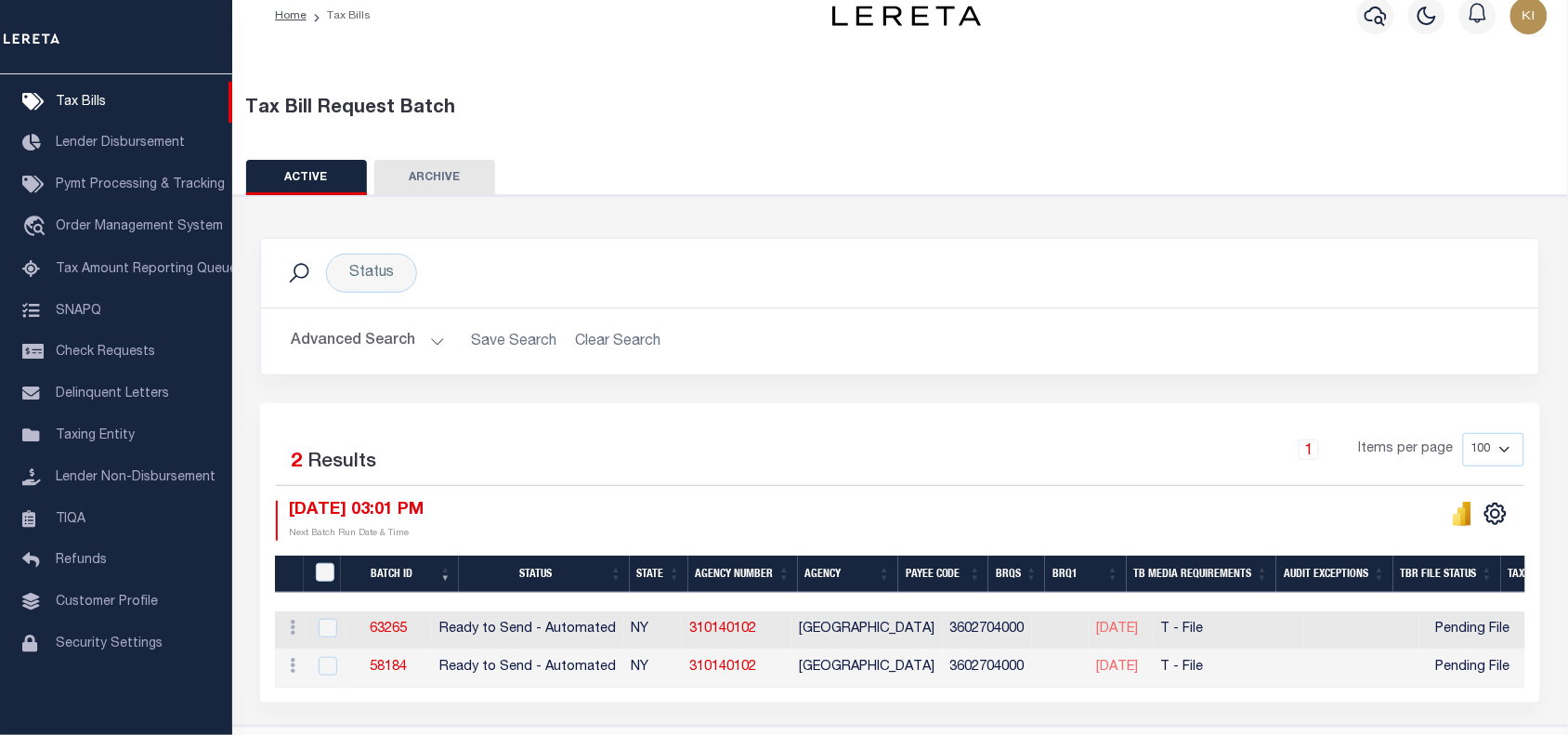
scroll to position [82, 0]
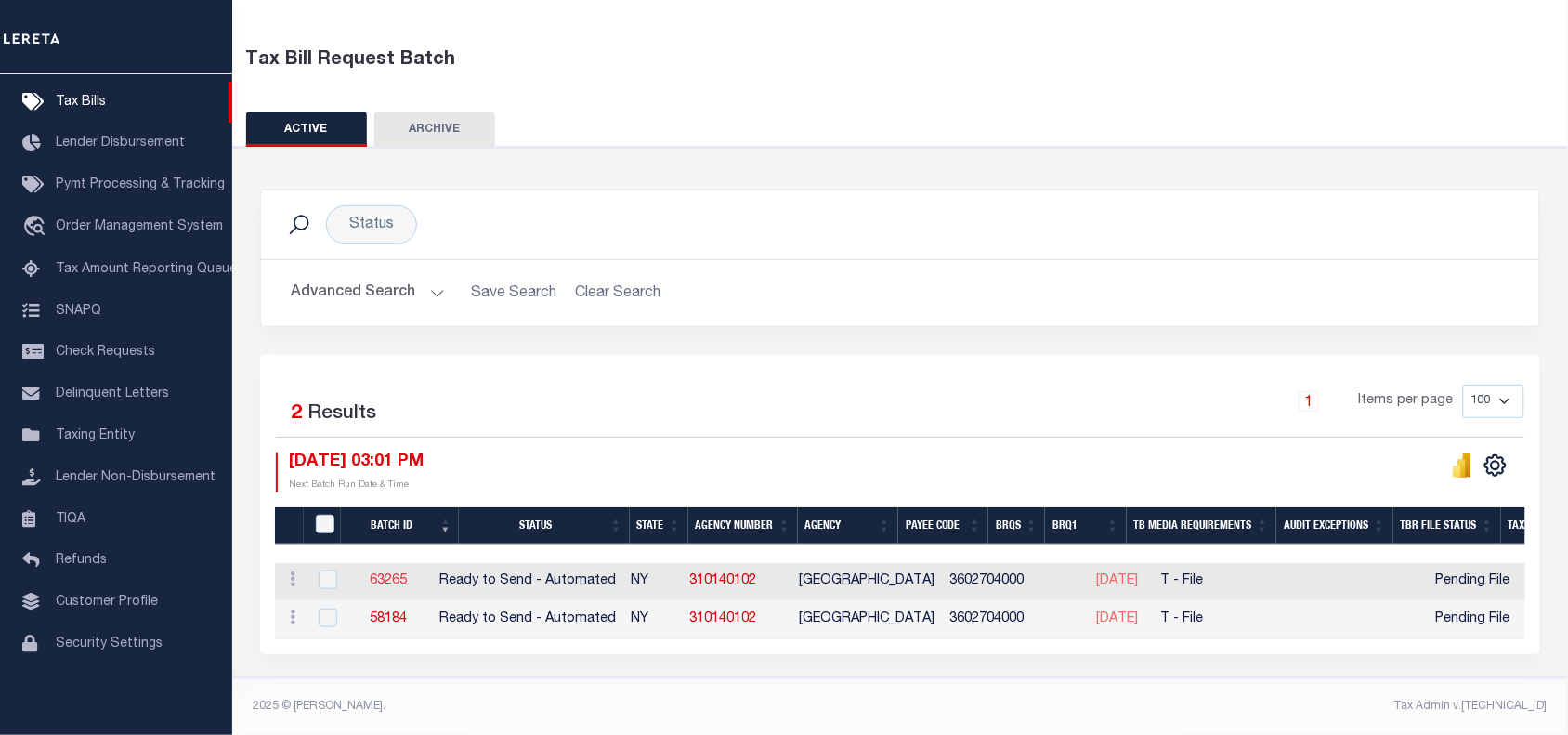
click at [404, 574] on link "63265" at bounding box center [389, 581] width 38 height 13
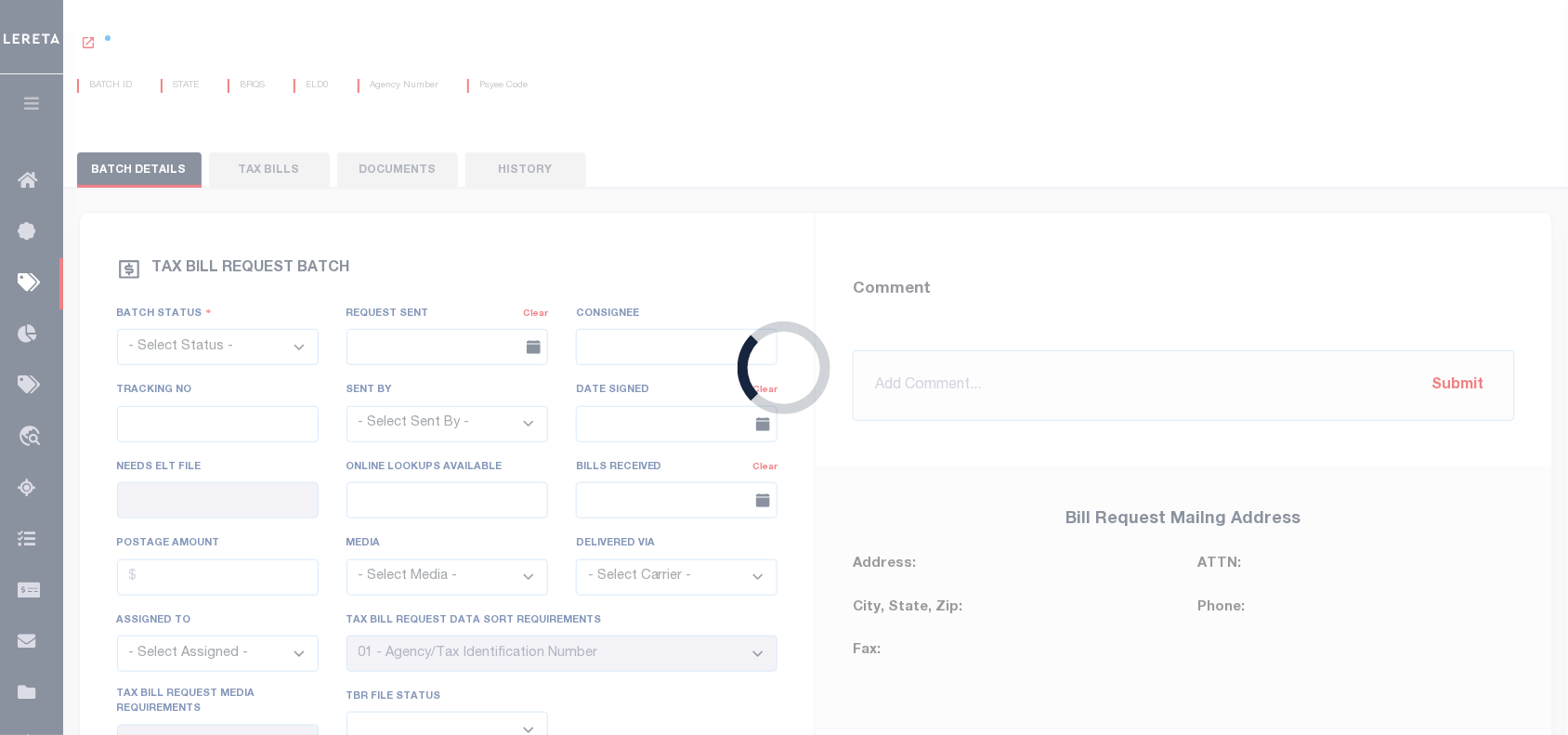
select select "RTA"
type input "No"
select select "22"
select select "1"
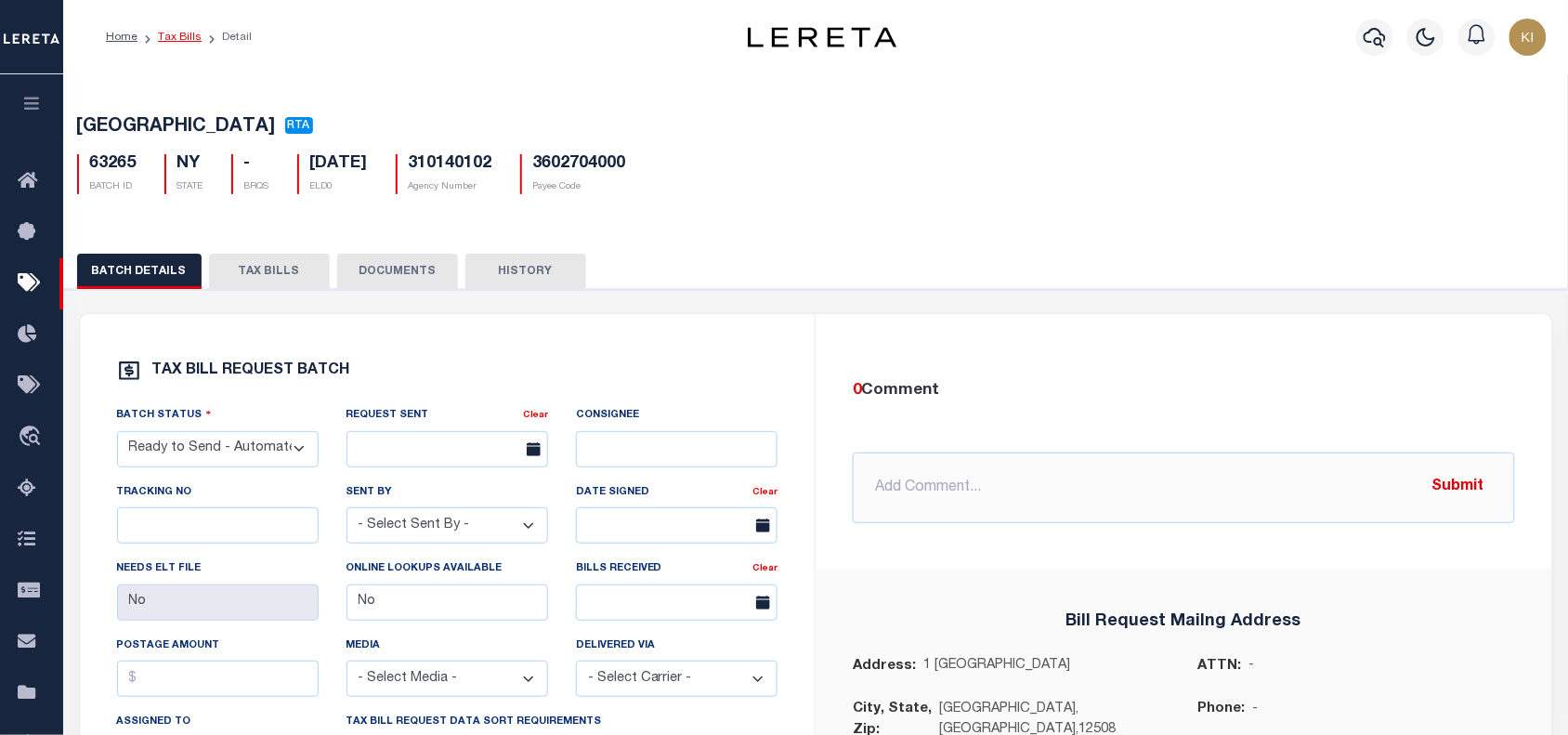
click at [177, 36] on link "Tax Bills" at bounding box center [179, 38] width 44 height 11
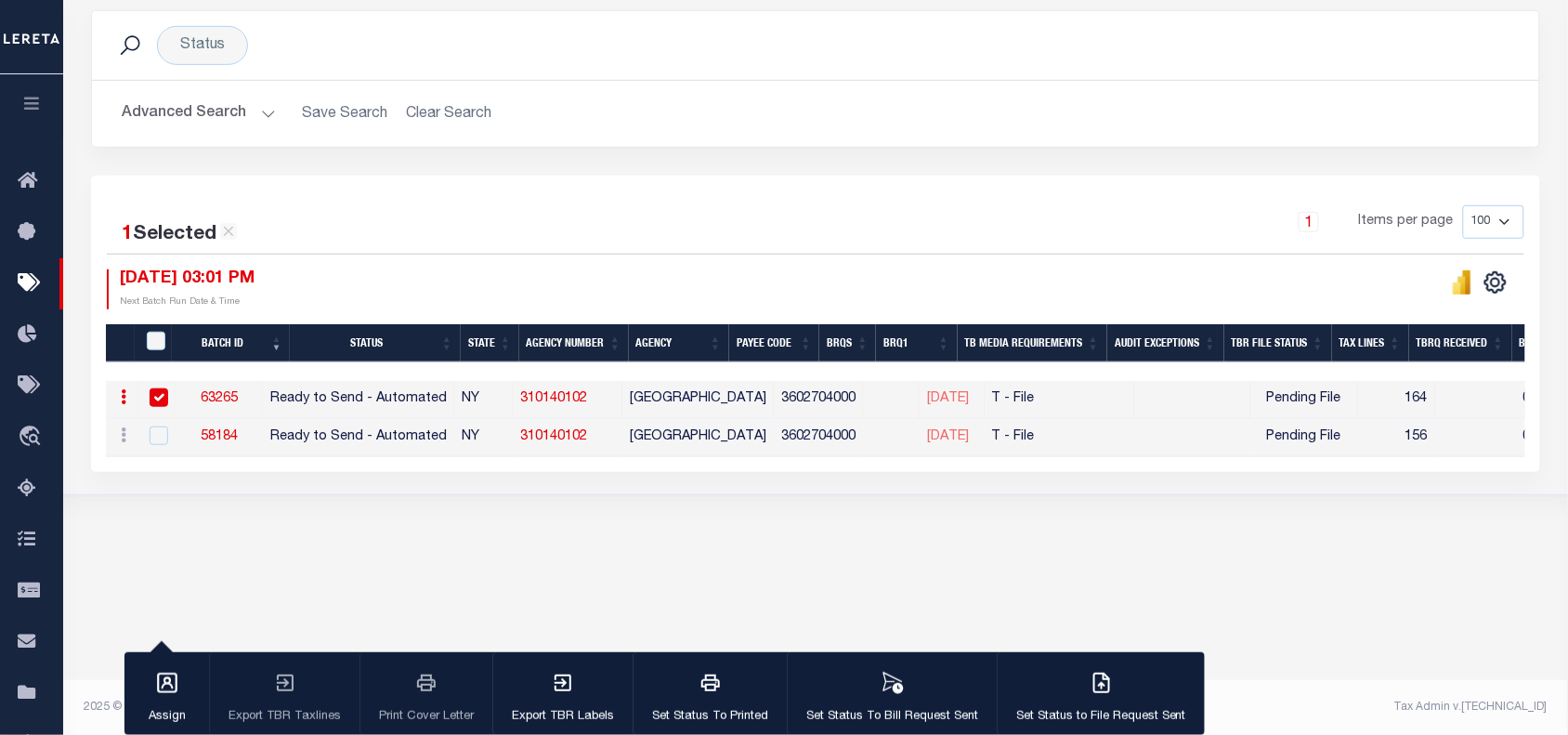
click at [843, 581] on body "Home Tax Bills" at bounding box center [784, 243] width 1568 height 985
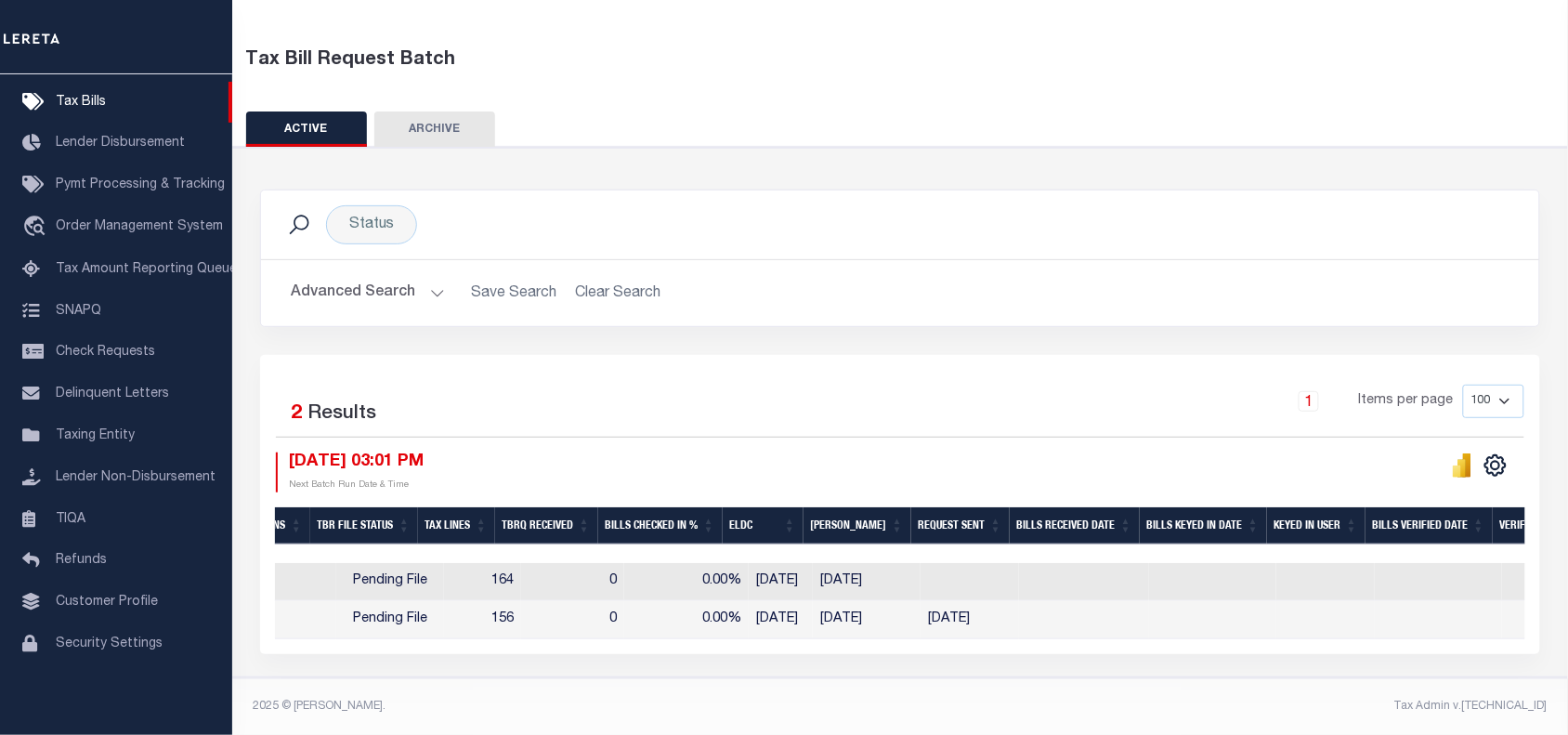
scroll to position [0, 1092]
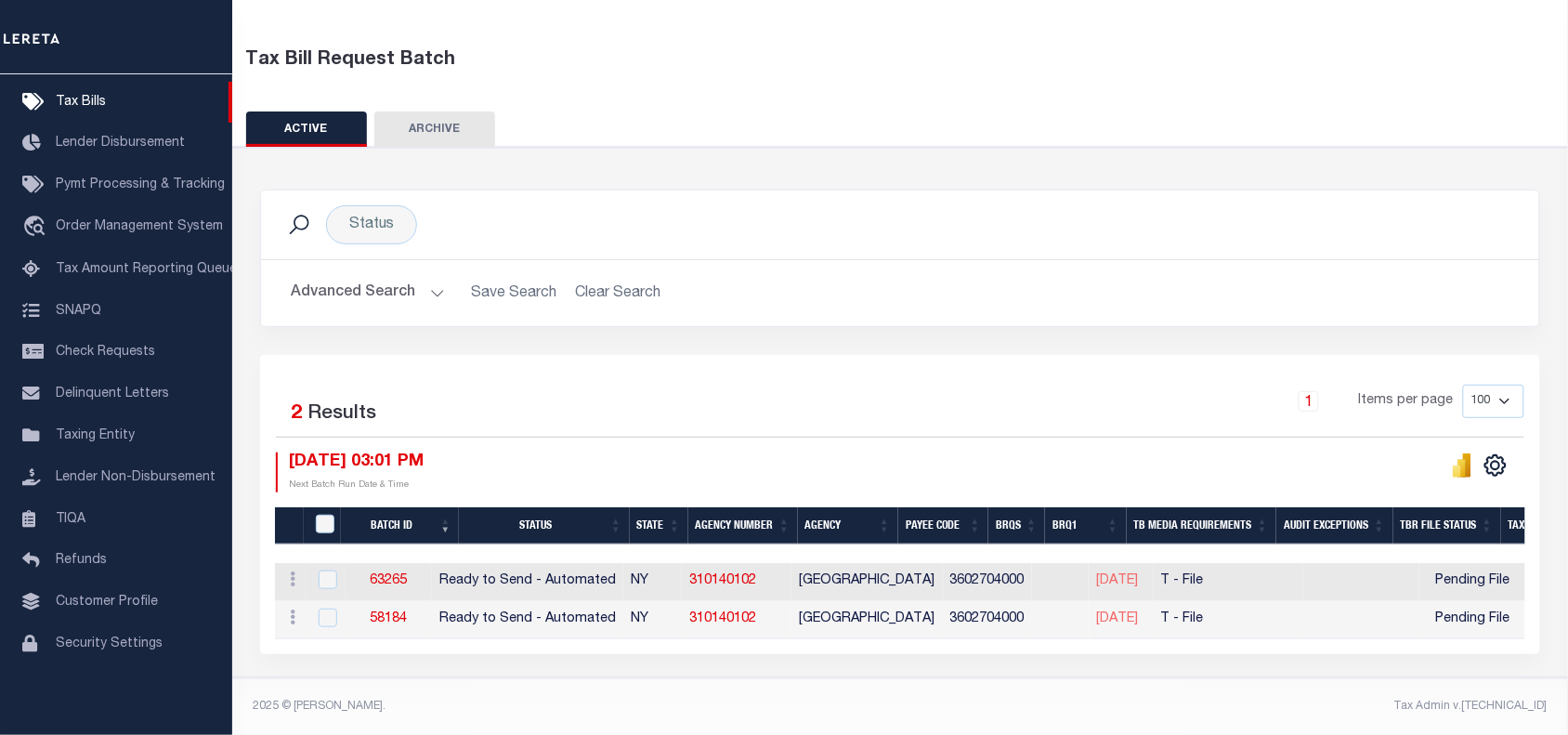
click at [767, 392] on div "1 Items per page 100 200 500 1000" at bounding box center [1060, 408] width 930 height 48
click at [780, 390] on div "1 Items per page 100 200 500 1000" at bounding box center [1060, 408] width 930 height 48
click at [404, 574] on link "63265" at bounding box center [389, 581] width 38 height 13
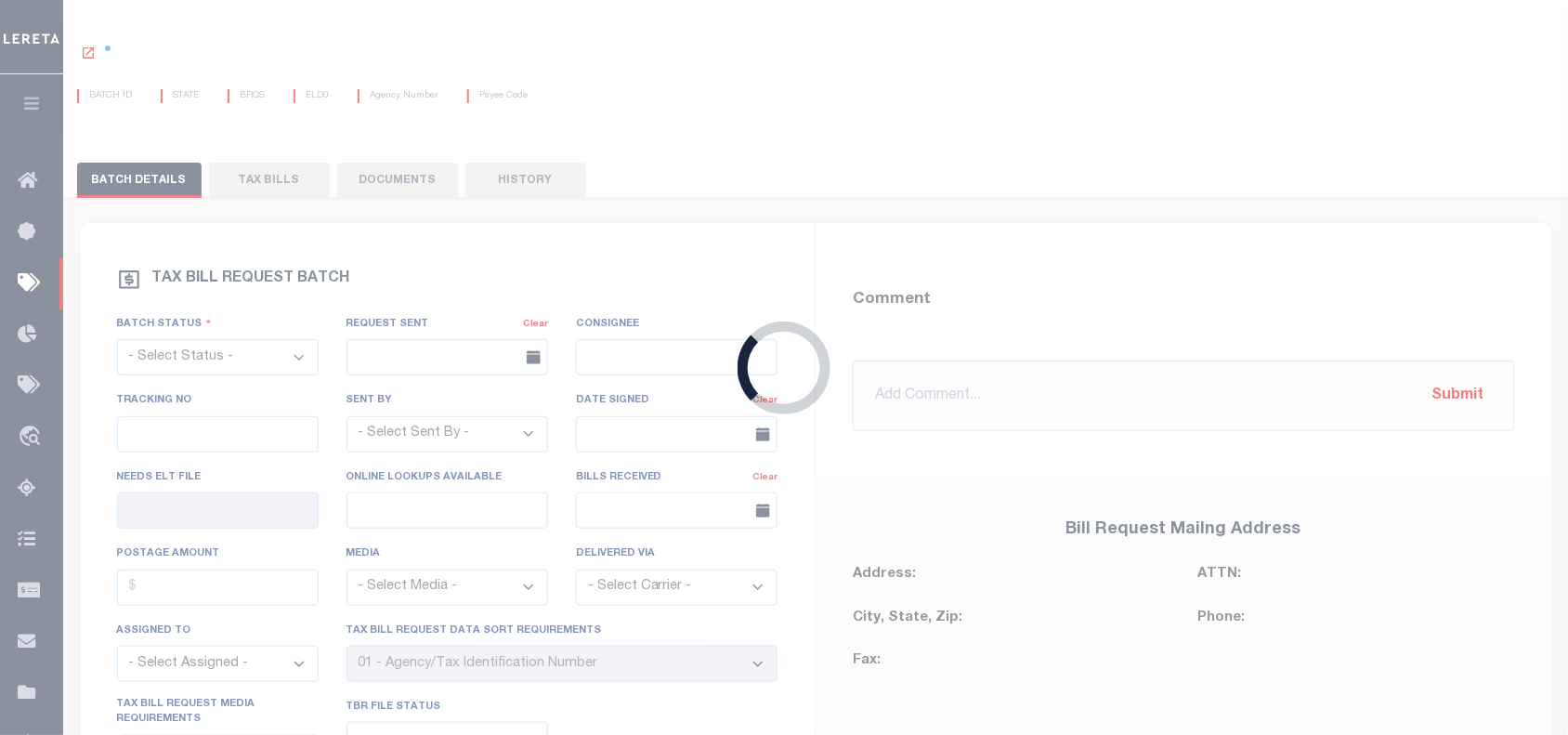
select select "RTA"
type input "No"
select select "22"
select select "1"
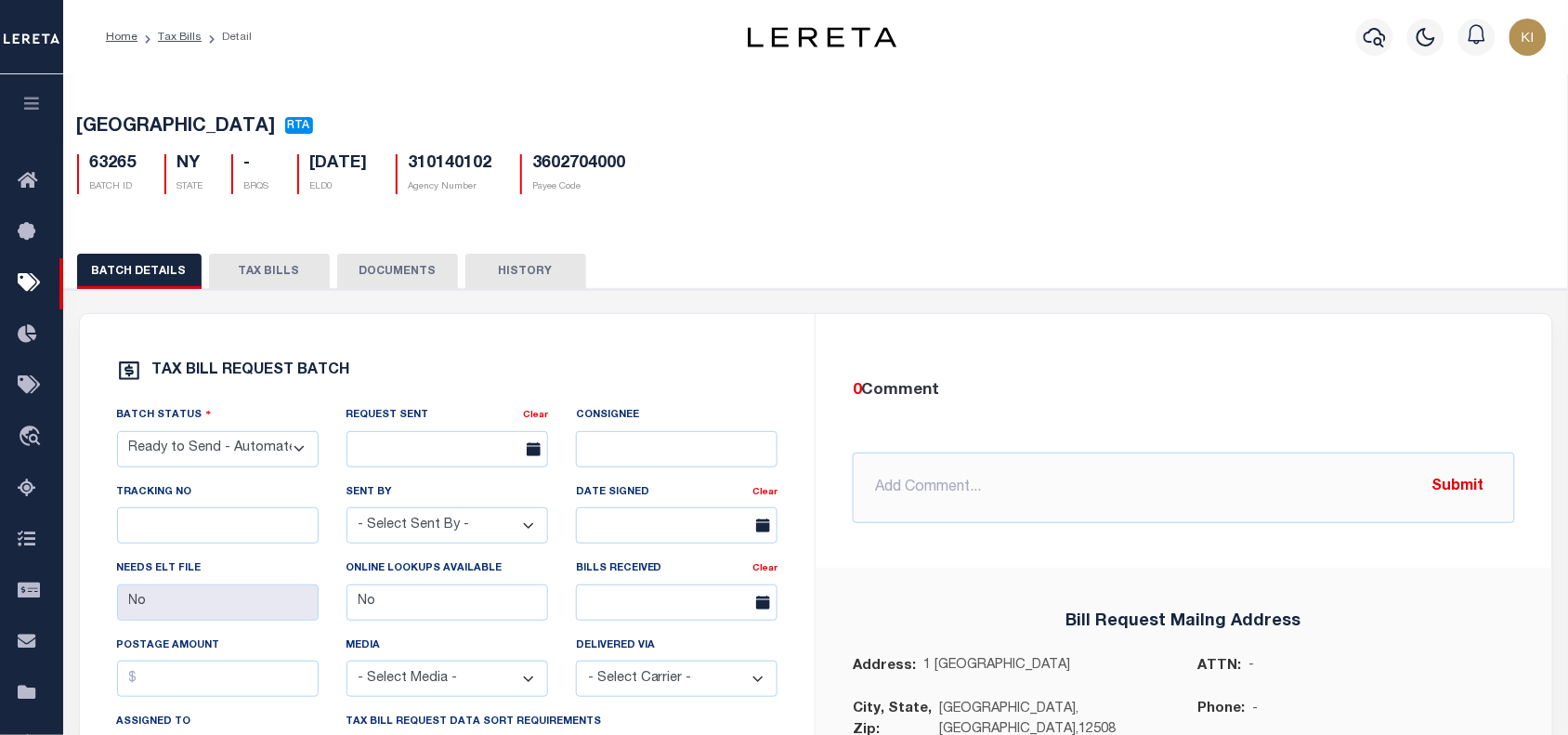
click at [261, 276] on button "TAX BILLS" at bounding box center [269, 271] width 121 height 36
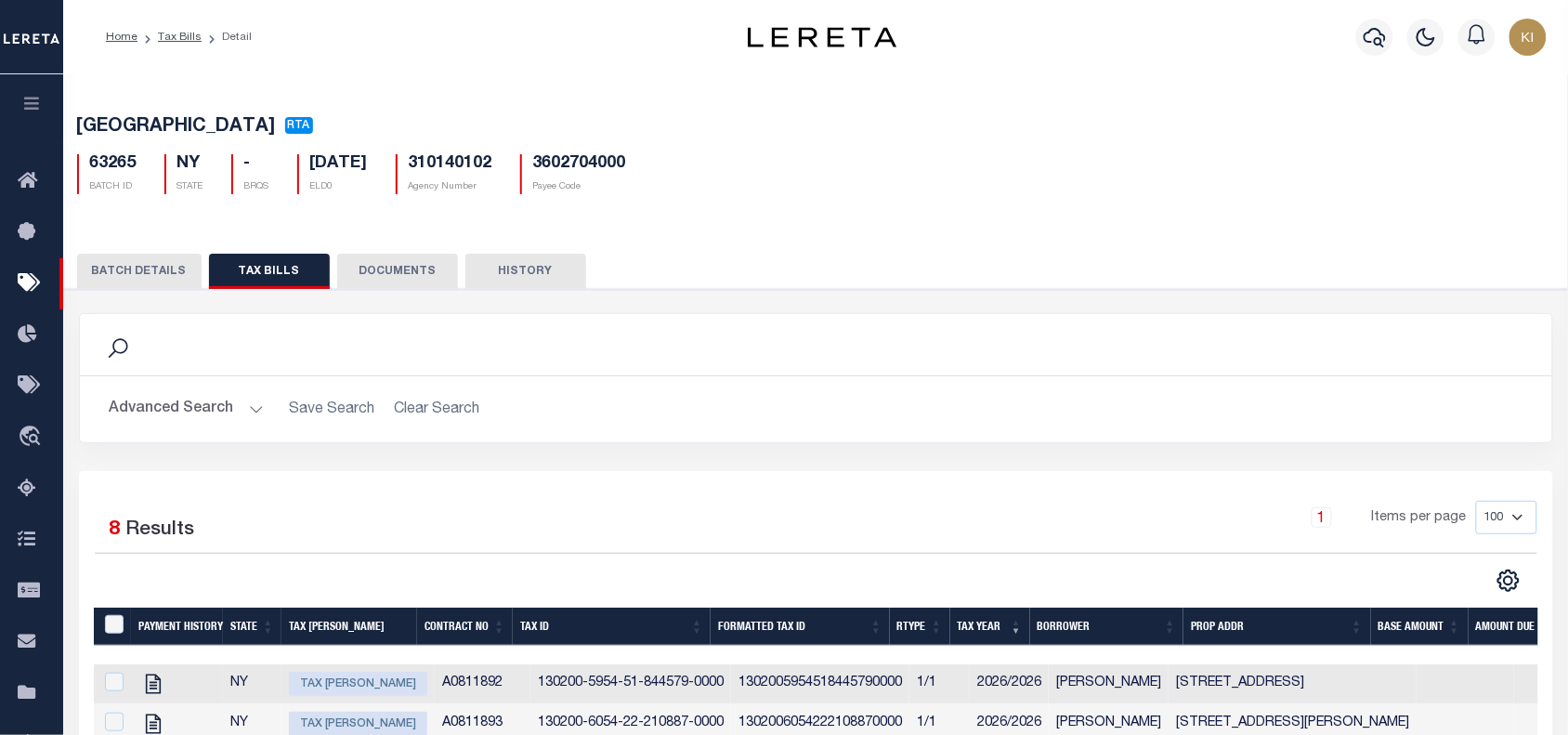
scroll to position [477, 0]
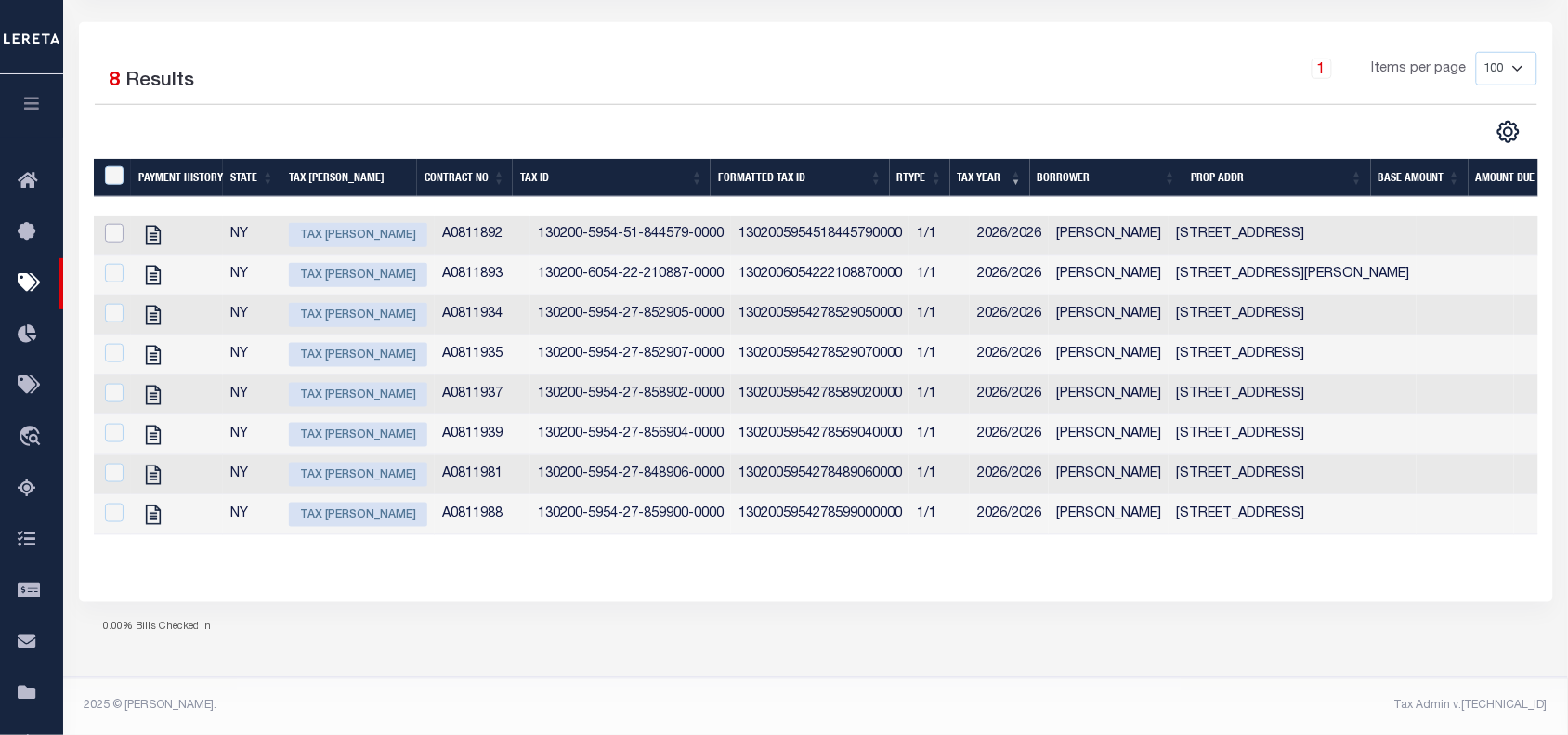
click at [112, 223] on input "checkbox" at bounding box center [115, 233] width 19 height 19
checkbox input "true"
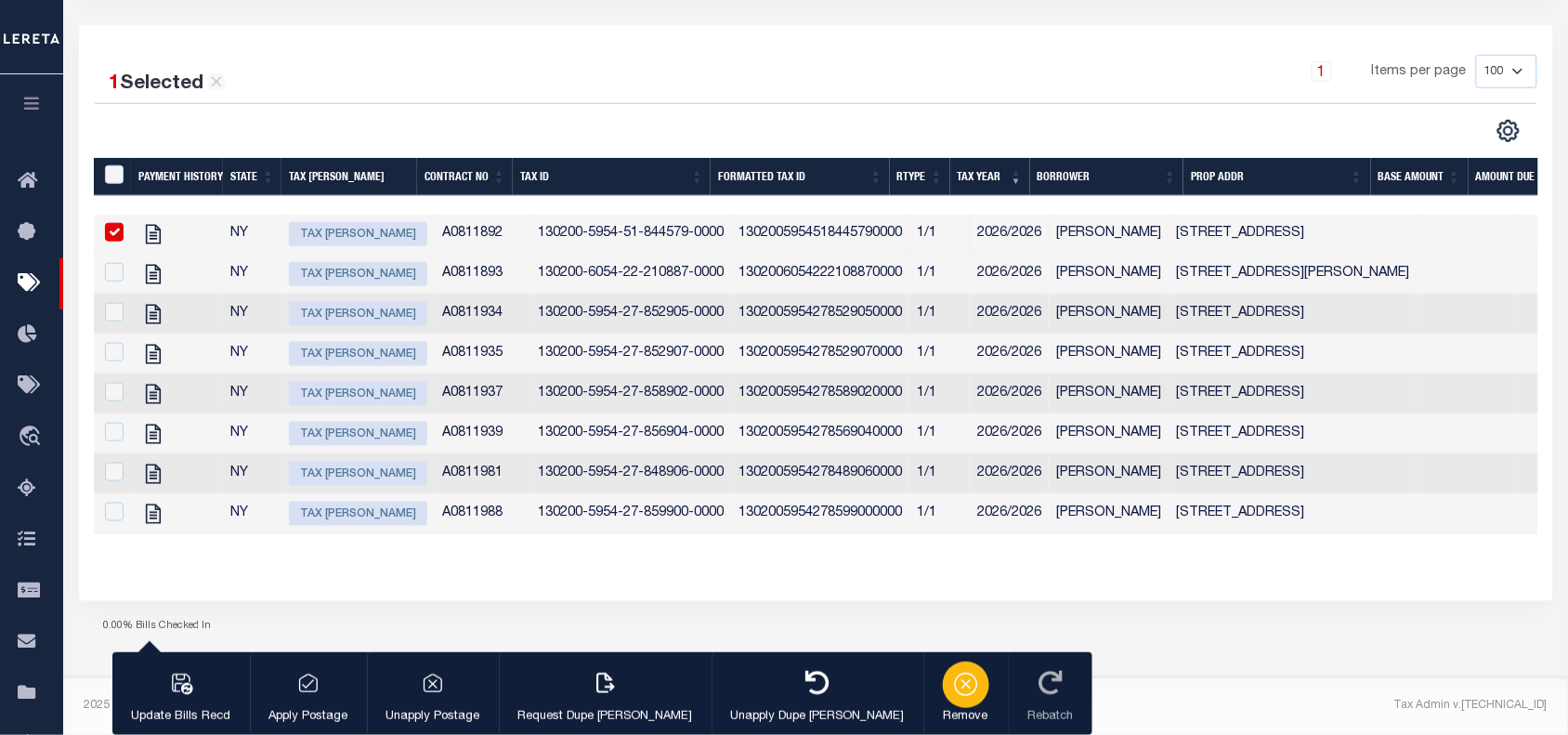
click at [953, 693] on icon "button" at bounding box center [966, 683] width 26 height 26
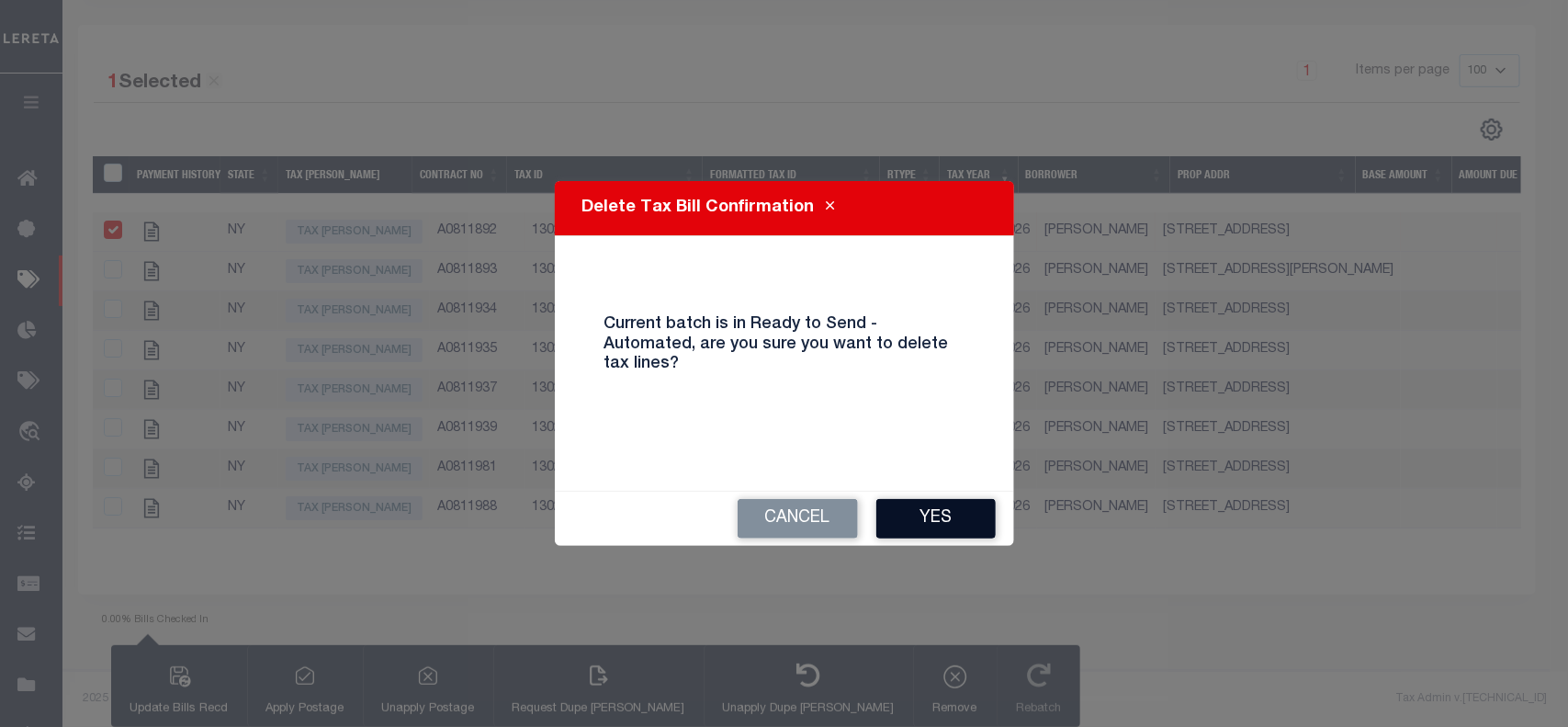
click at [935, 528] on button "Yes" at bounding box center [936, 518] width 120 height 40
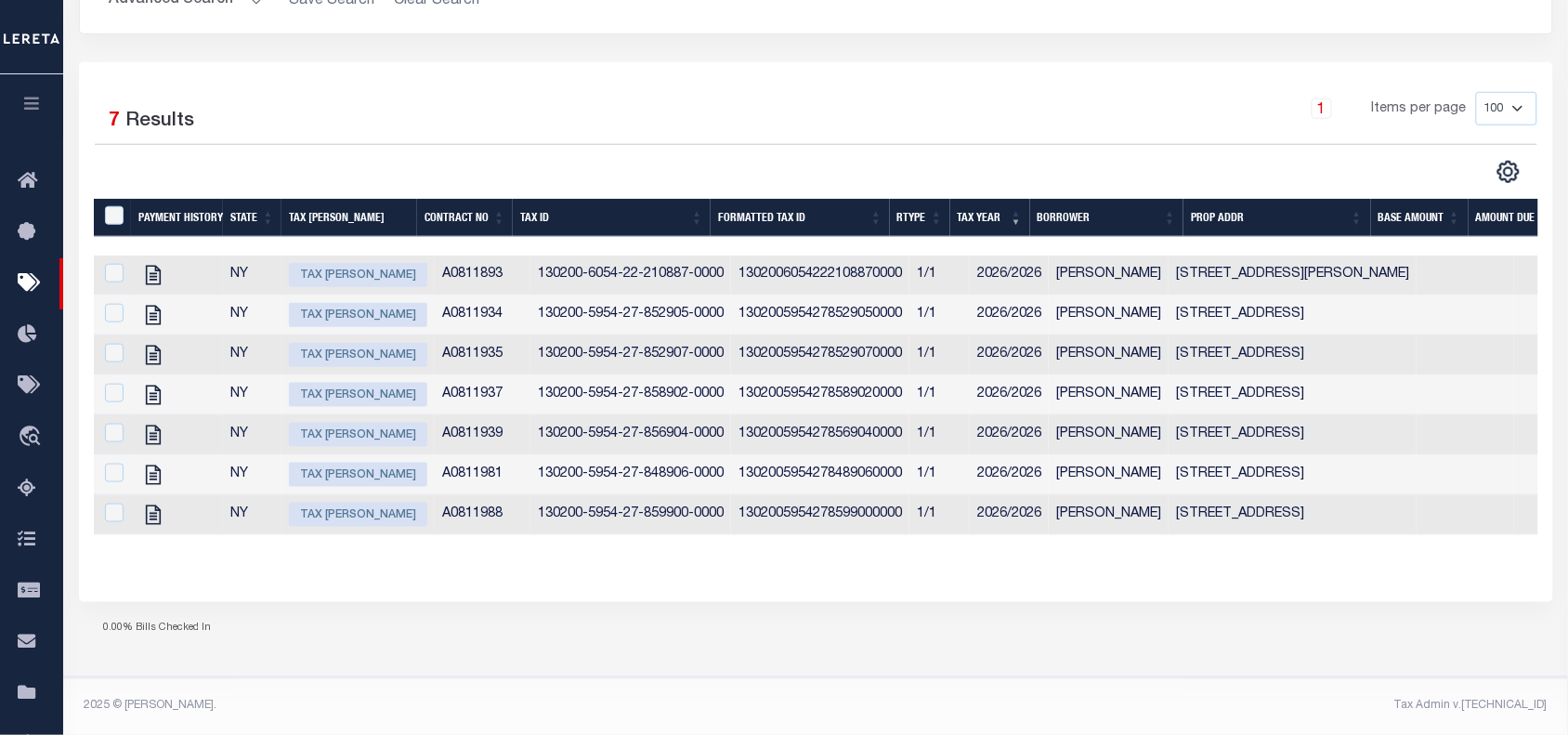
scroll to position [436, 0]
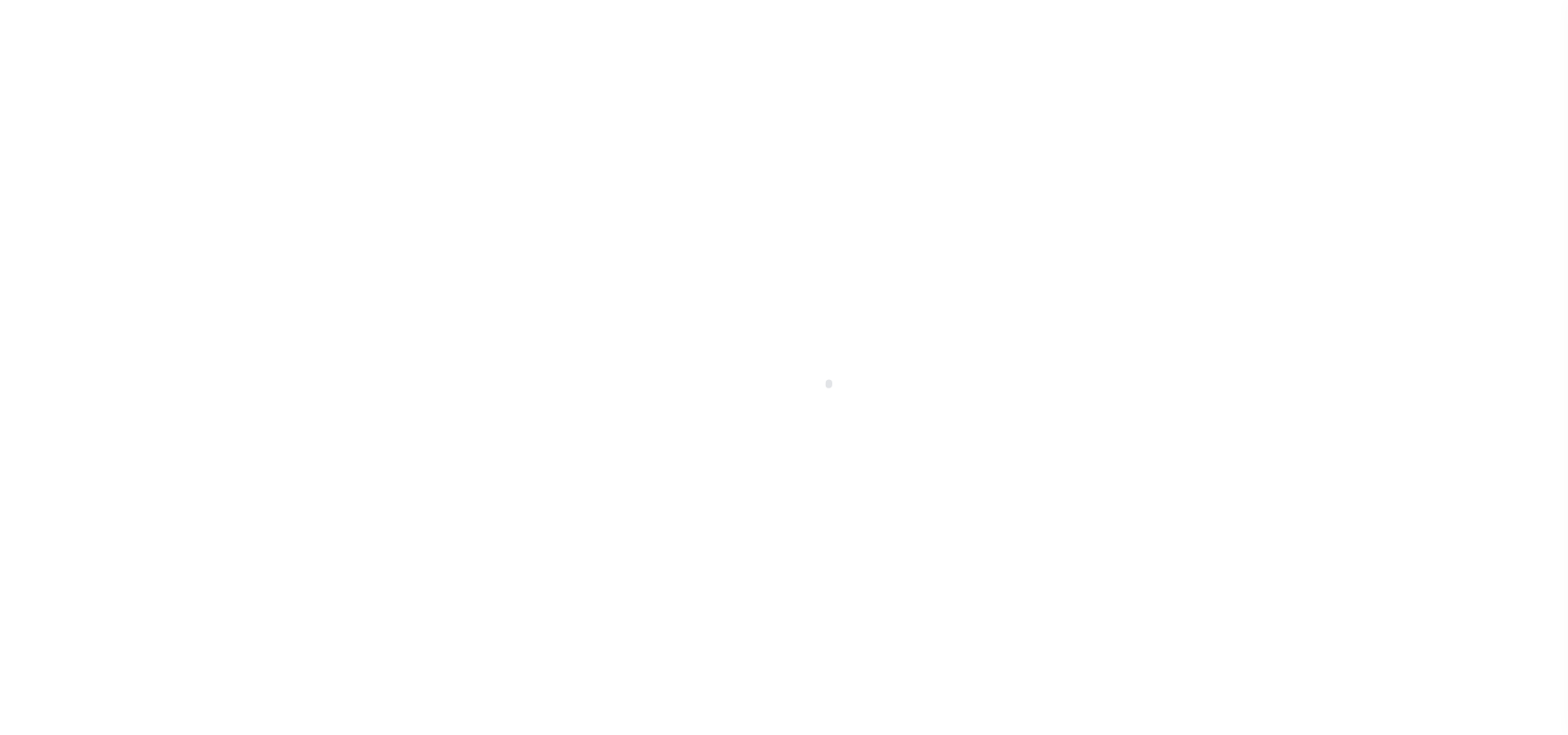
select select "RTA"
select select "22"
select select "1"
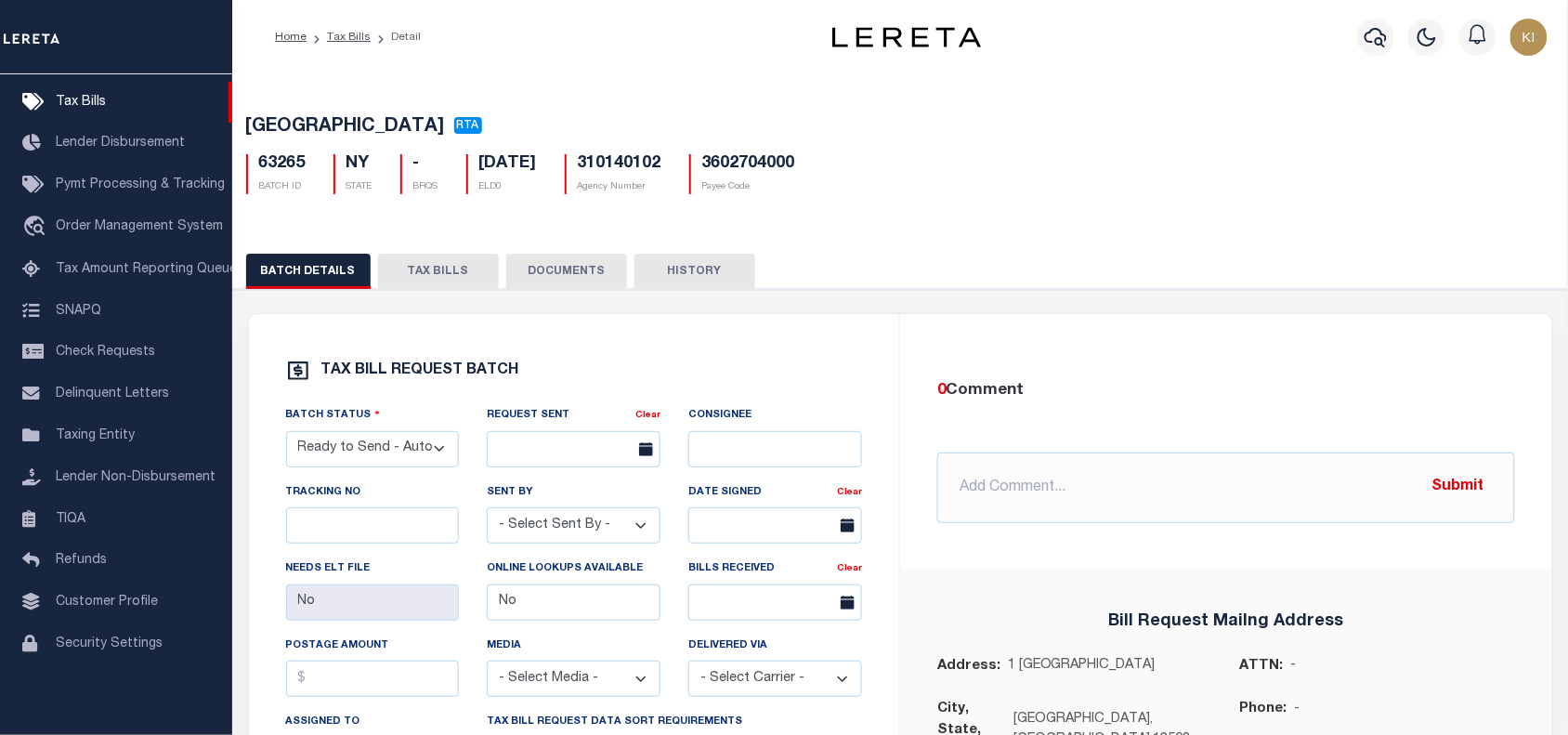
click at [429, 274] on button "TAX BILLS" at bounding box center [438, 271] width 121 height 36
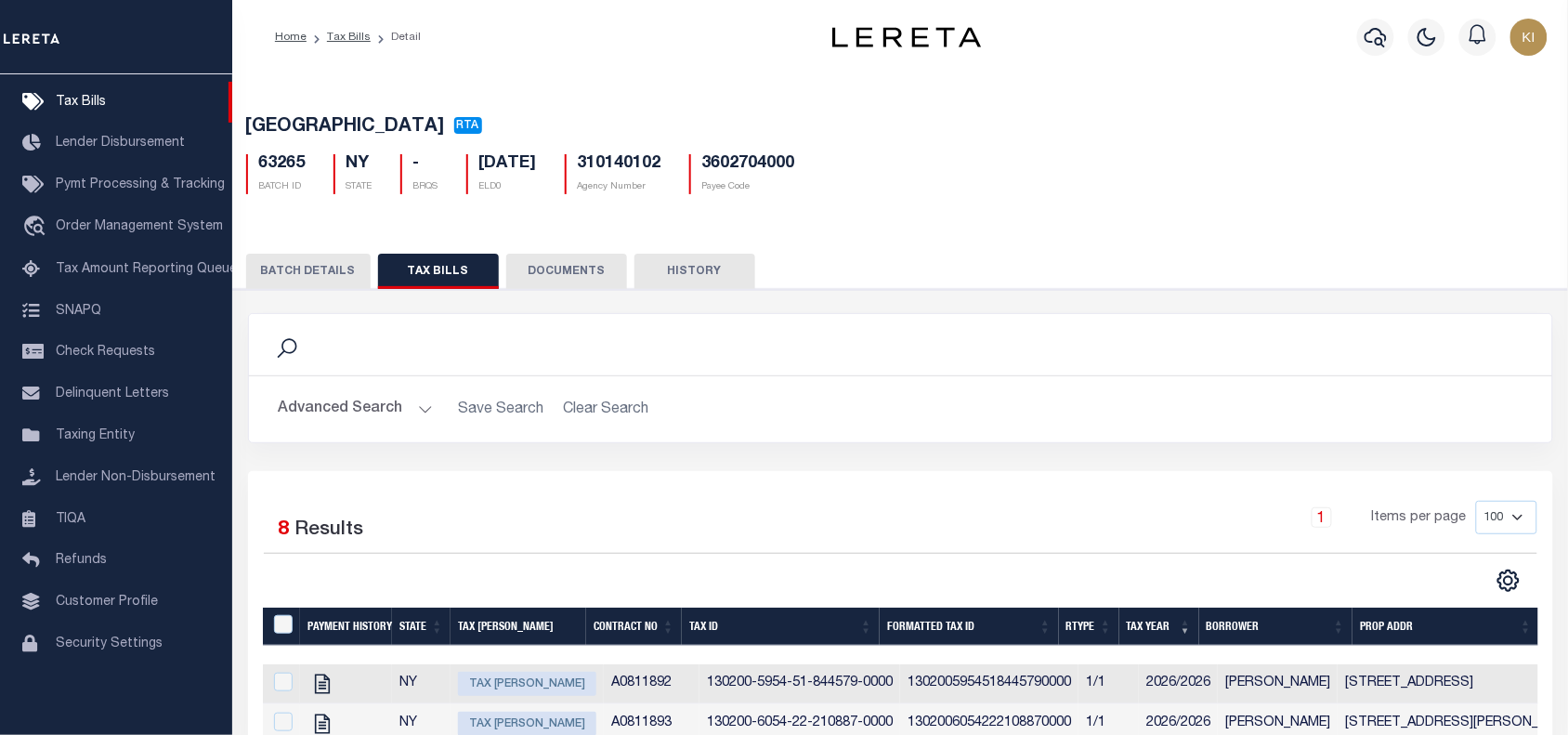
scroll to position [342, 0]
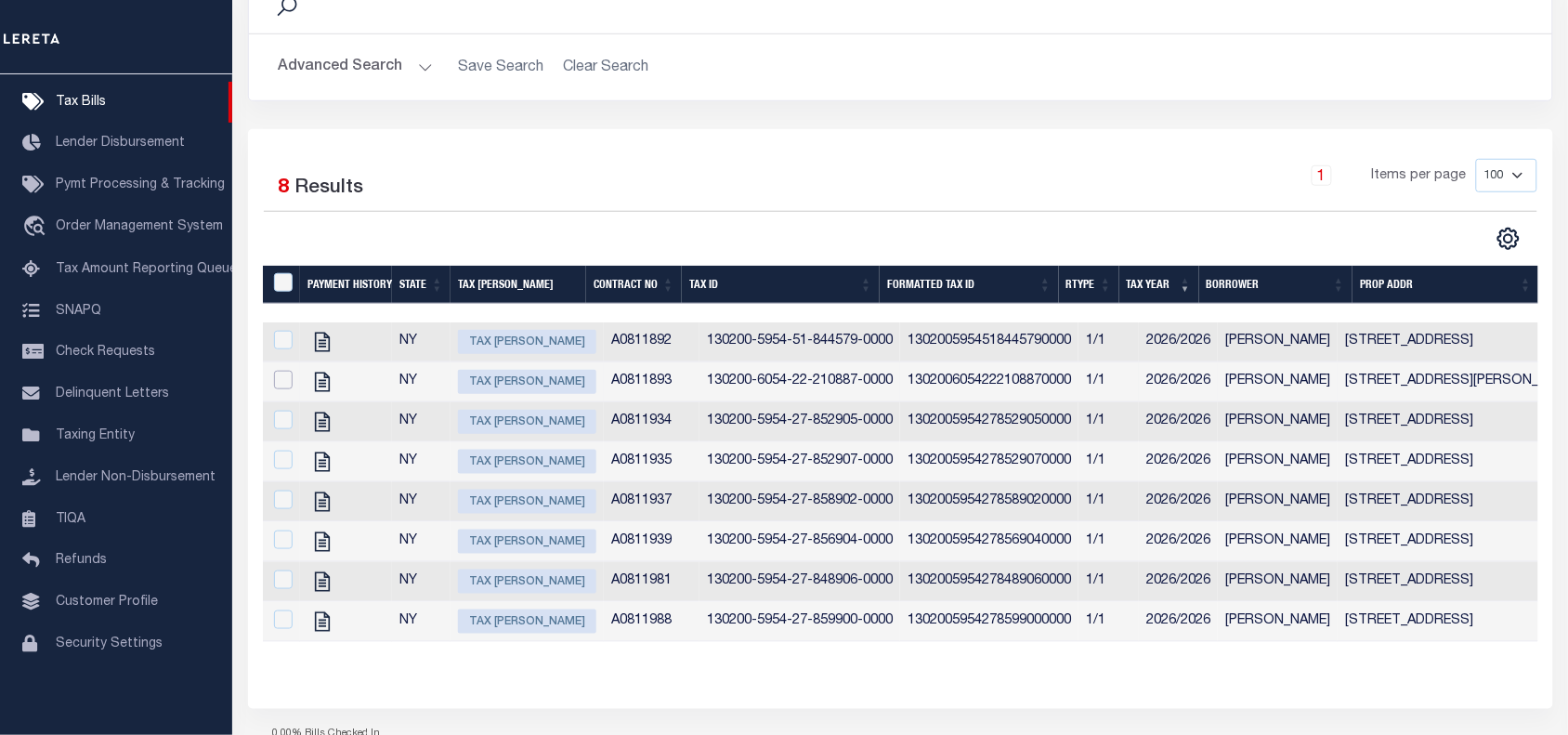
click at [281, 388] on input "checkbox" at bounding box center [284, 380] width 19 height 19
checkbox input "true"
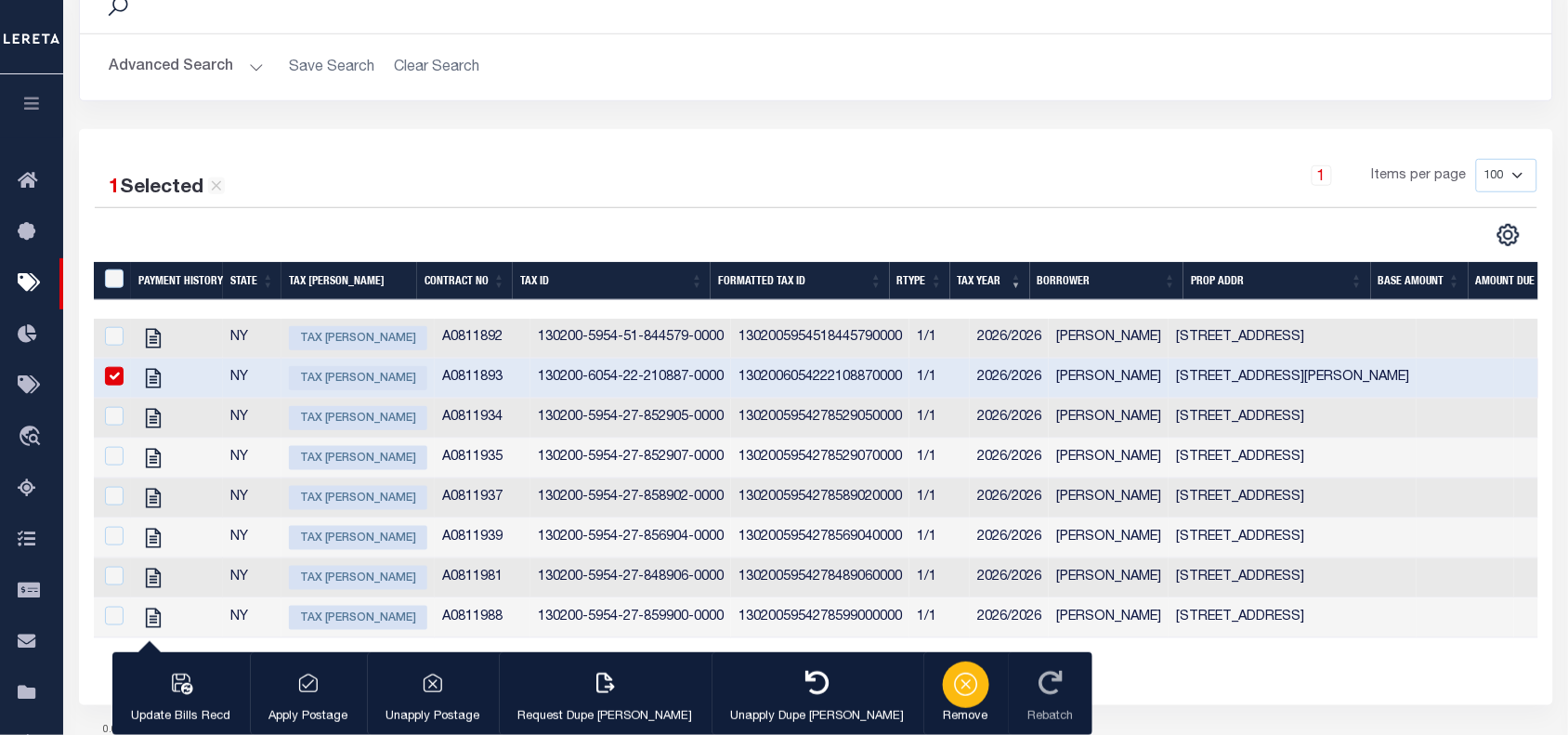
click at [943, 698] on div "button" at bounding box center [965, 684] width 46 height 46
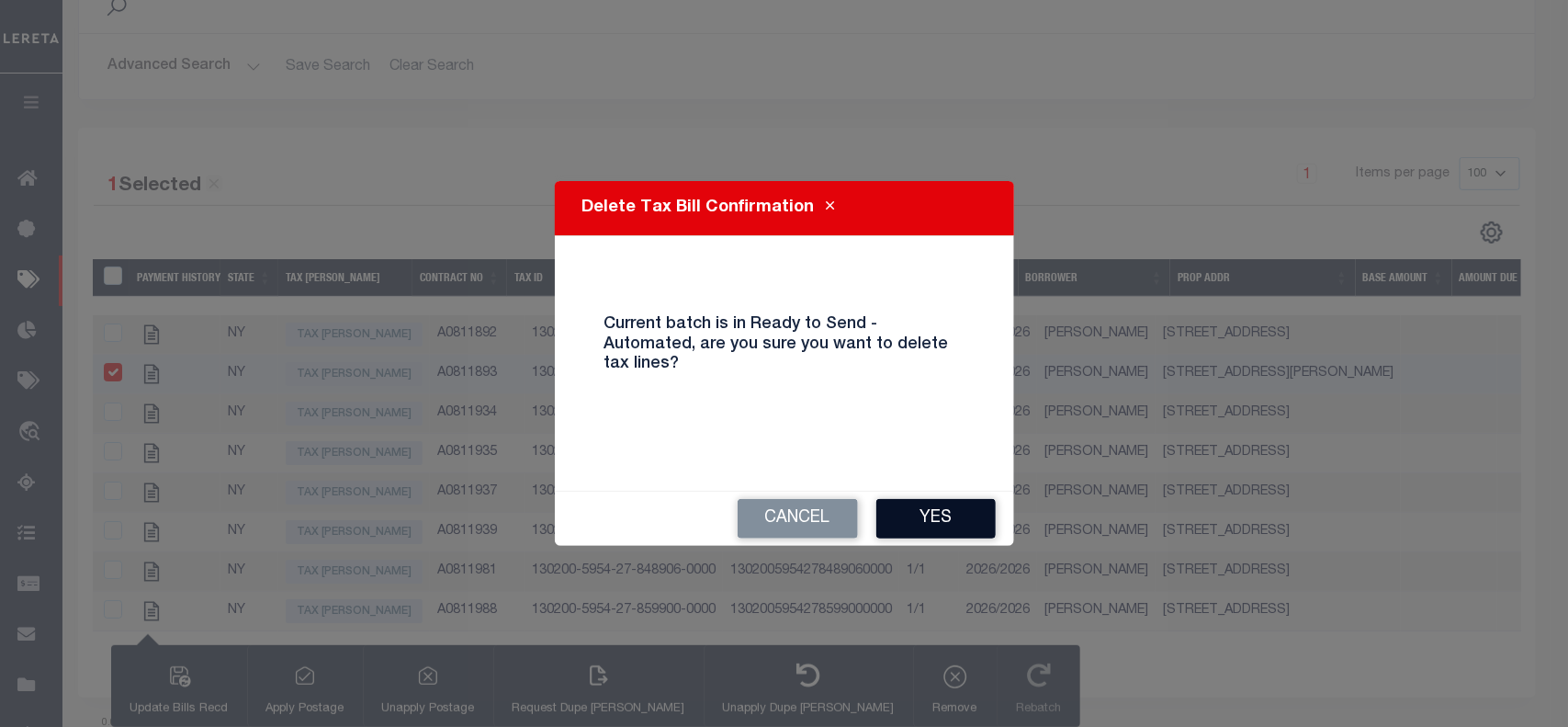
click at [924, 512] on button "Yes" at bounding box center [936, 518] width 120 height 40
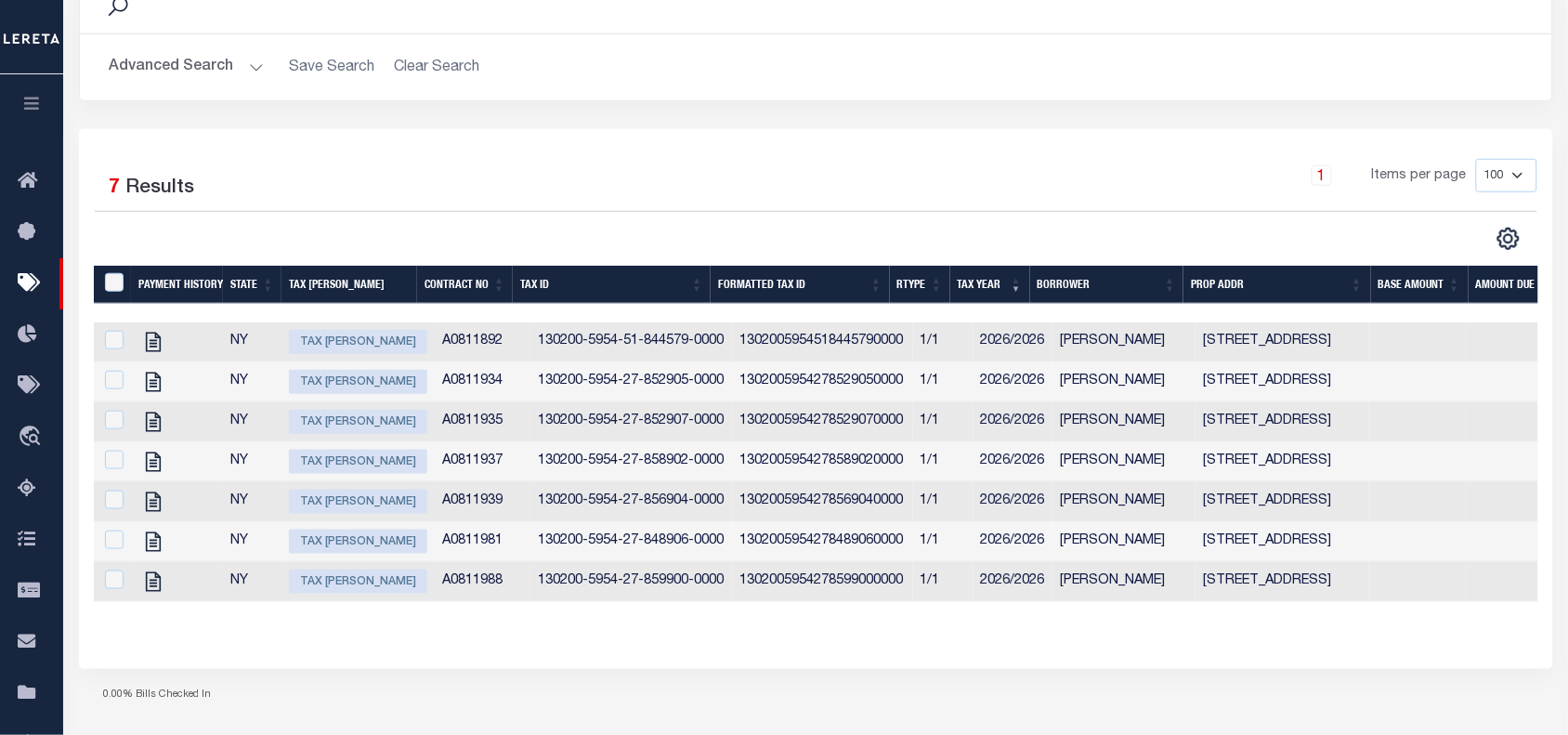
click at [602, 173] on div "1 Items per page 100 200 500 1000" at bounding box center [999, 182] width 1075 height 48
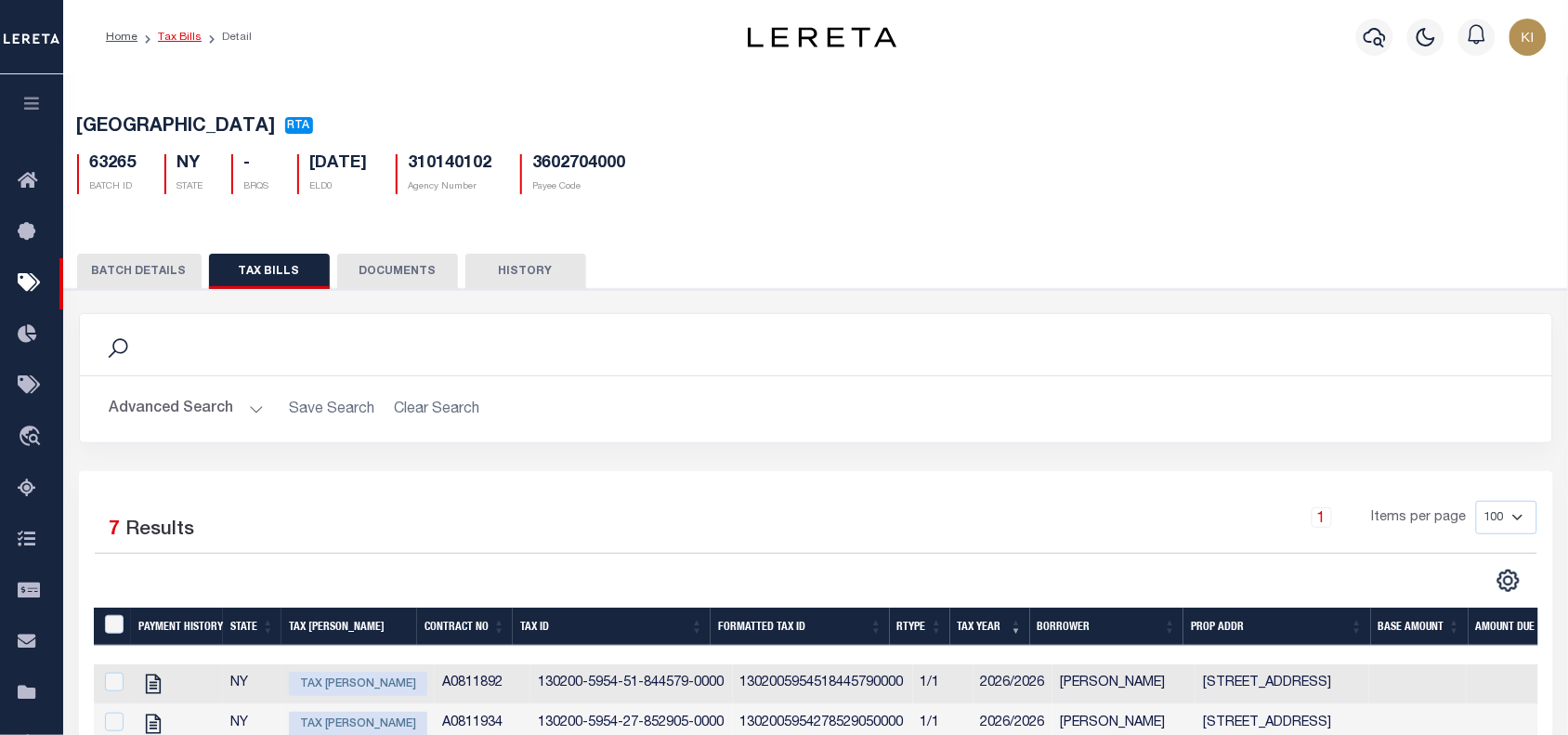
click at [181, 36] on link "Tax Bills" at bounding box center [179, 38] width 44 height 11
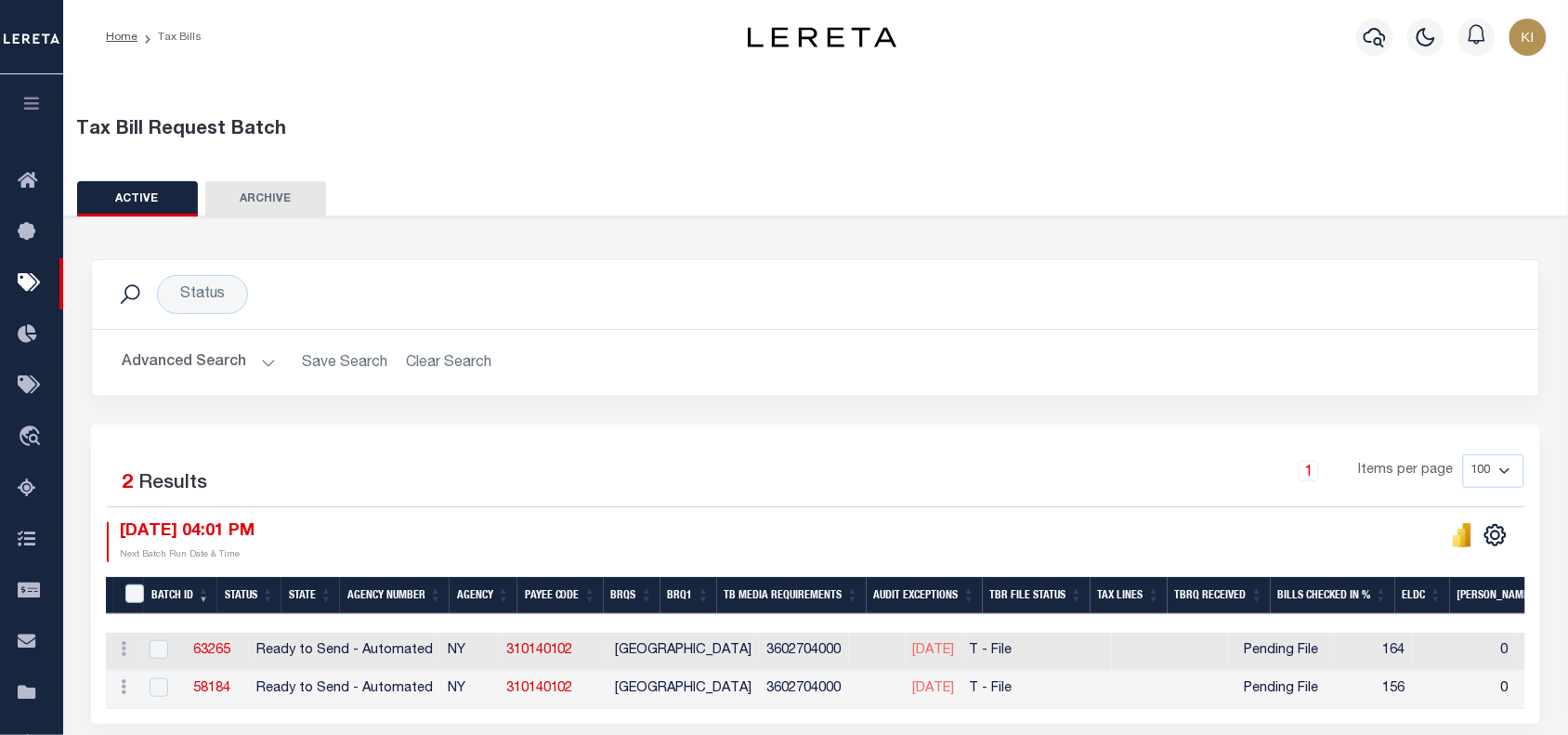
scroll to position [249, 0]
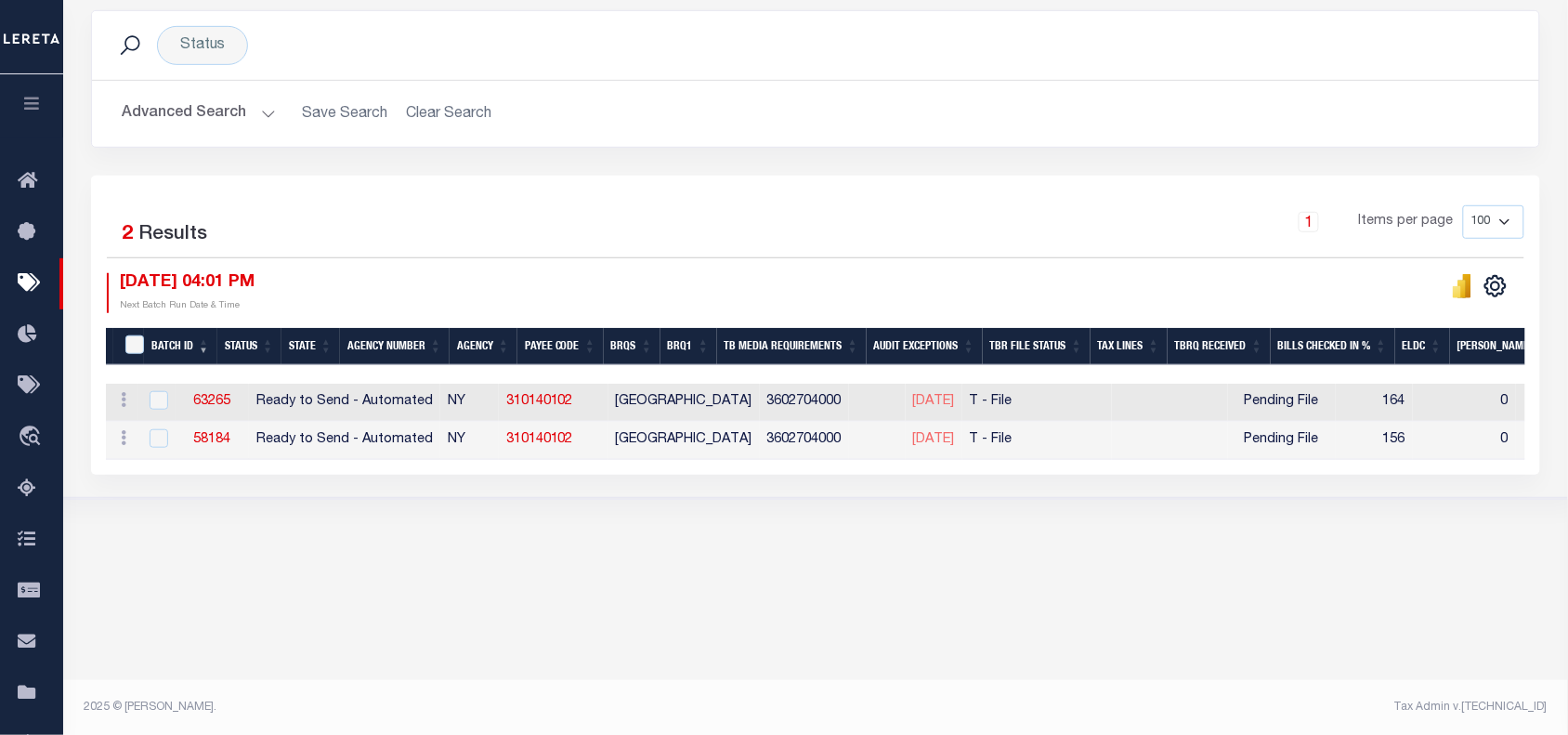
drag, startPoint x: 558, startPoint y: 472, endPoint x: 1145, endPoint y: 481, distance: 587.1
click at [1145, 475] on div "Selected 2 Results 1 Items per page 100 200 500 1000 [DATE] 04:01 PM" at bounding box center [816, 325] width 1450 height 299
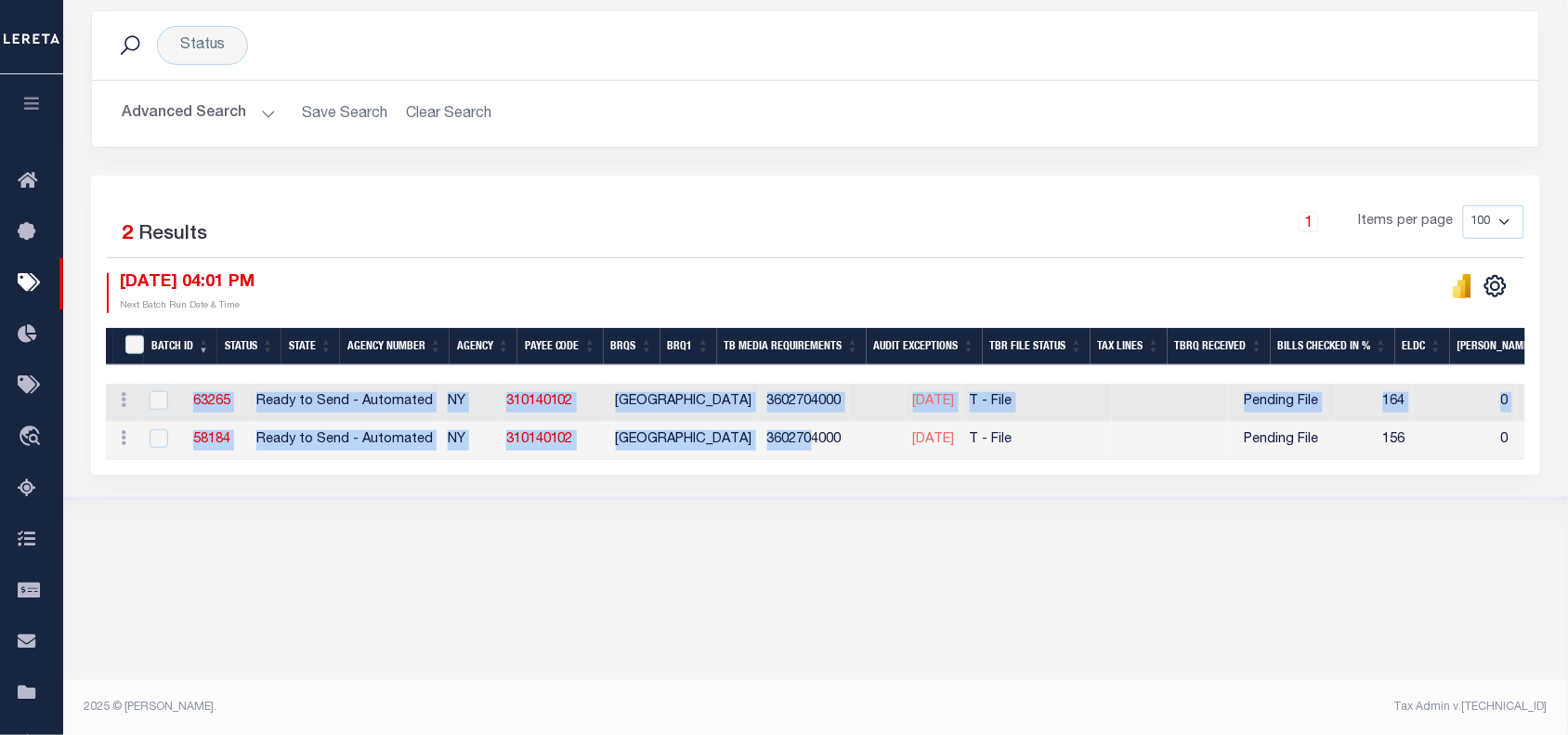
drag, startPoint x: 756, startPoint y: 458, endPoint x: 1144, endPoint y: 483, distance: 388.8
click at [1144, 475] on div "Selected 2 Results 1 Items per page 100 200 500 1000 [DATE] 04:01 PM" at bounding box center [816, 325] width 1450 height 299
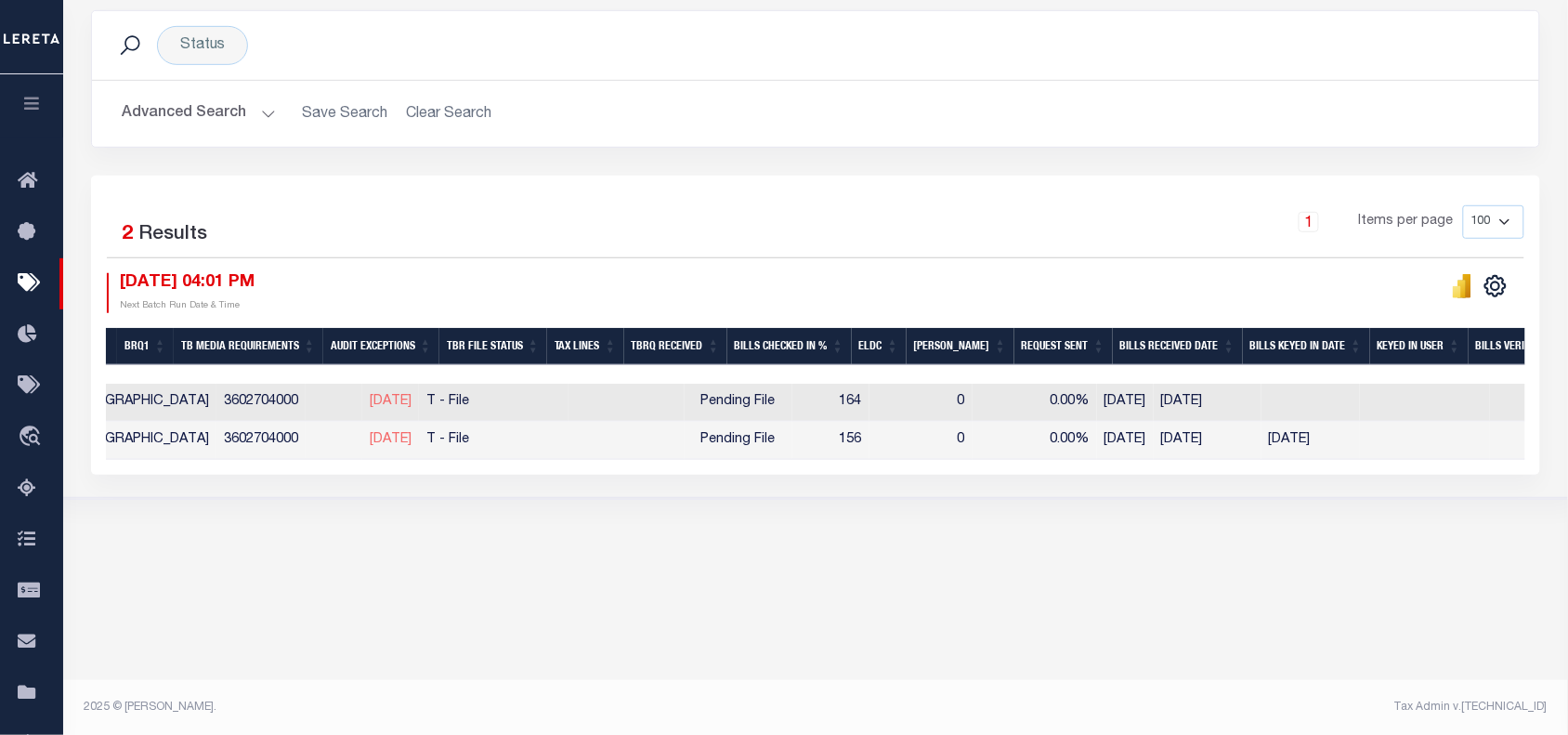
scroll to position [0, 495]
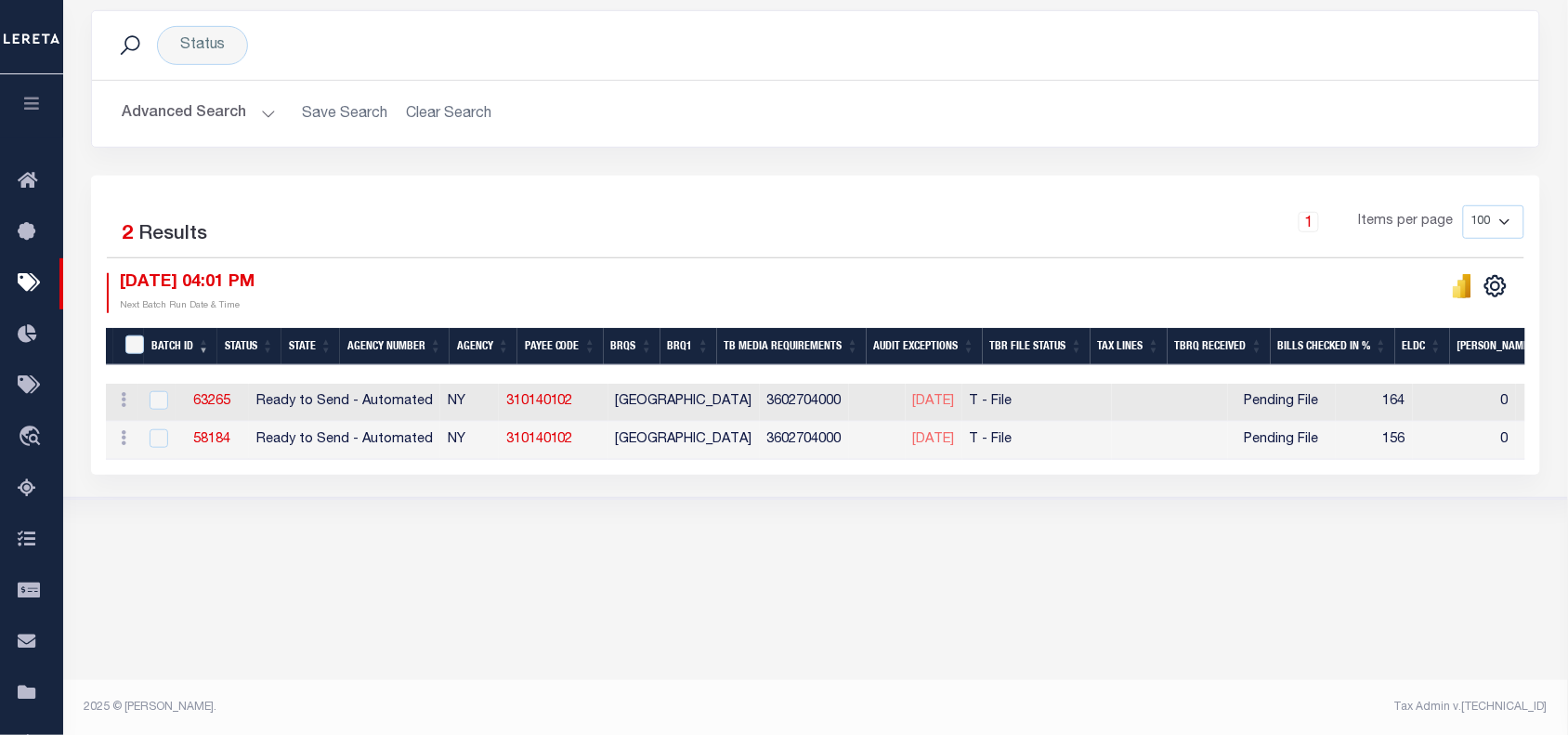
click at [575, 277] on div "10/01/2025 04:01 PM Next Batch Run Date & Time" at bounding box center [461, 293] width 709 height 40
click at [581, 280] on div "10/01/2025 04:01 PM Next Batch Run Date & Time" at bounding box center [461, 293] width 709 height 40
click at [638, 229] on div "1 Items per page 100 200 500 1000" at bounding box center [996, 229] width 1056 height 48
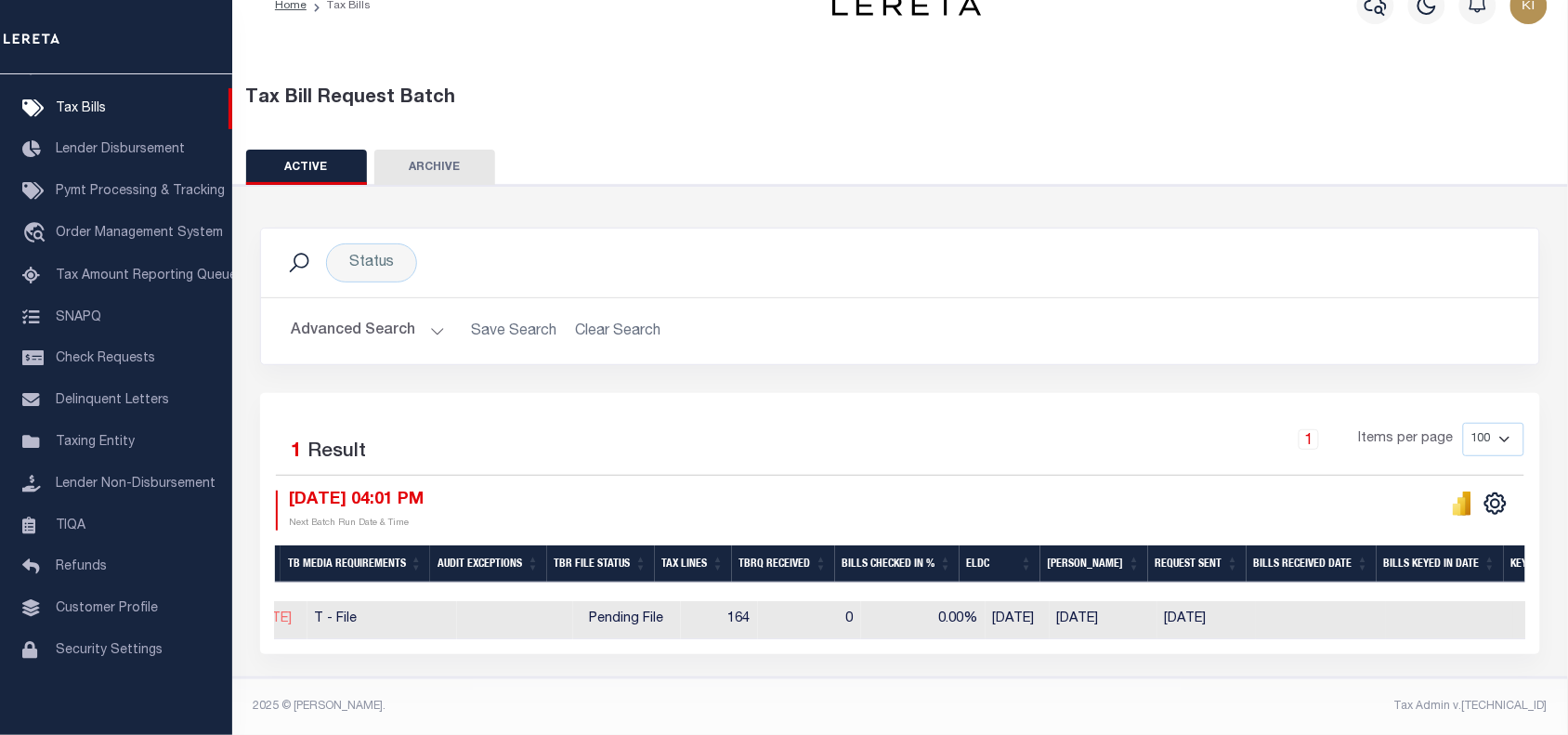
scroll to position [0, 829]
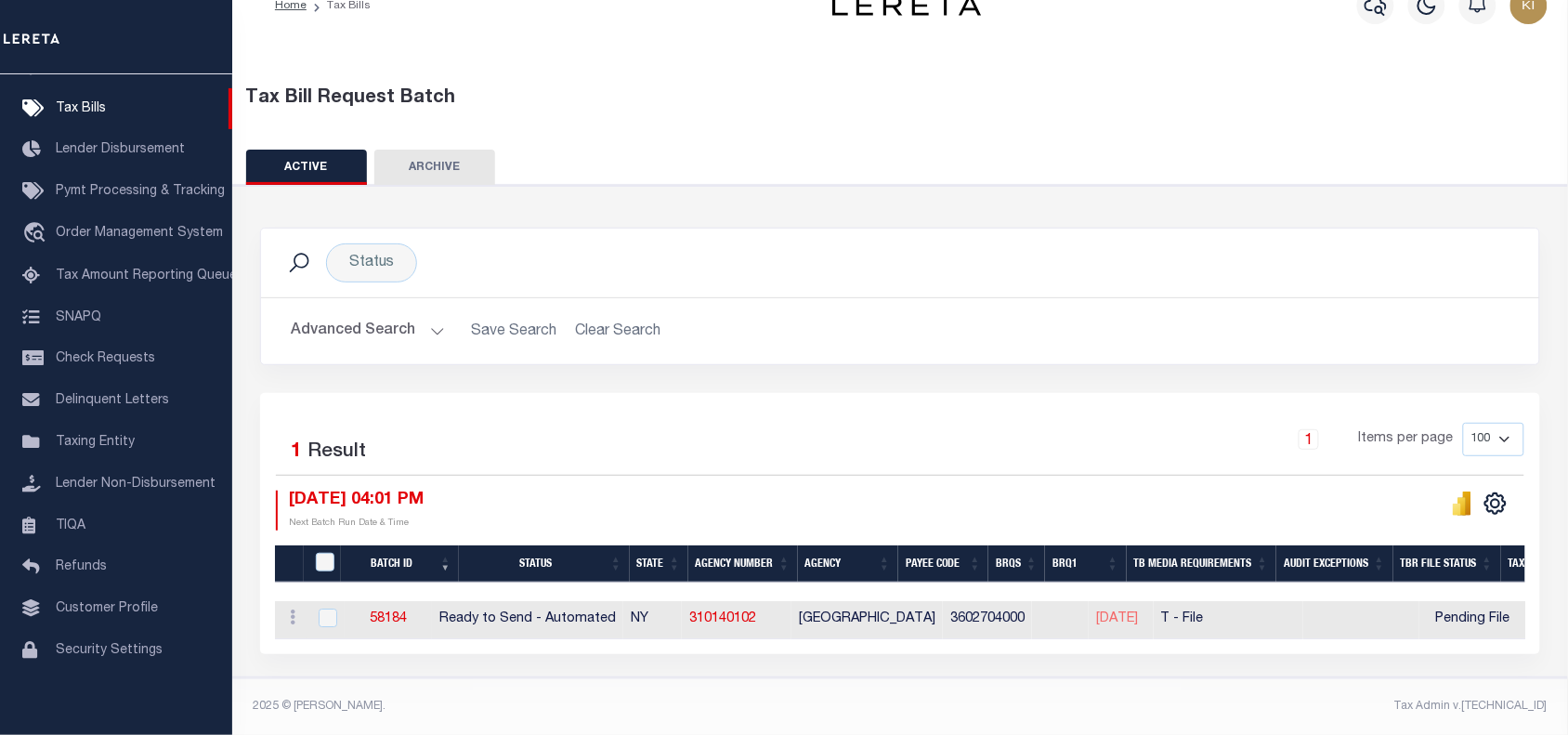
click at [737, 393] on div "Selected 1 Result 1 Items per page 100 200 500 1000 10/01/2025 04:01 PM" at bounding box center [900, 524] width 1281 height 261
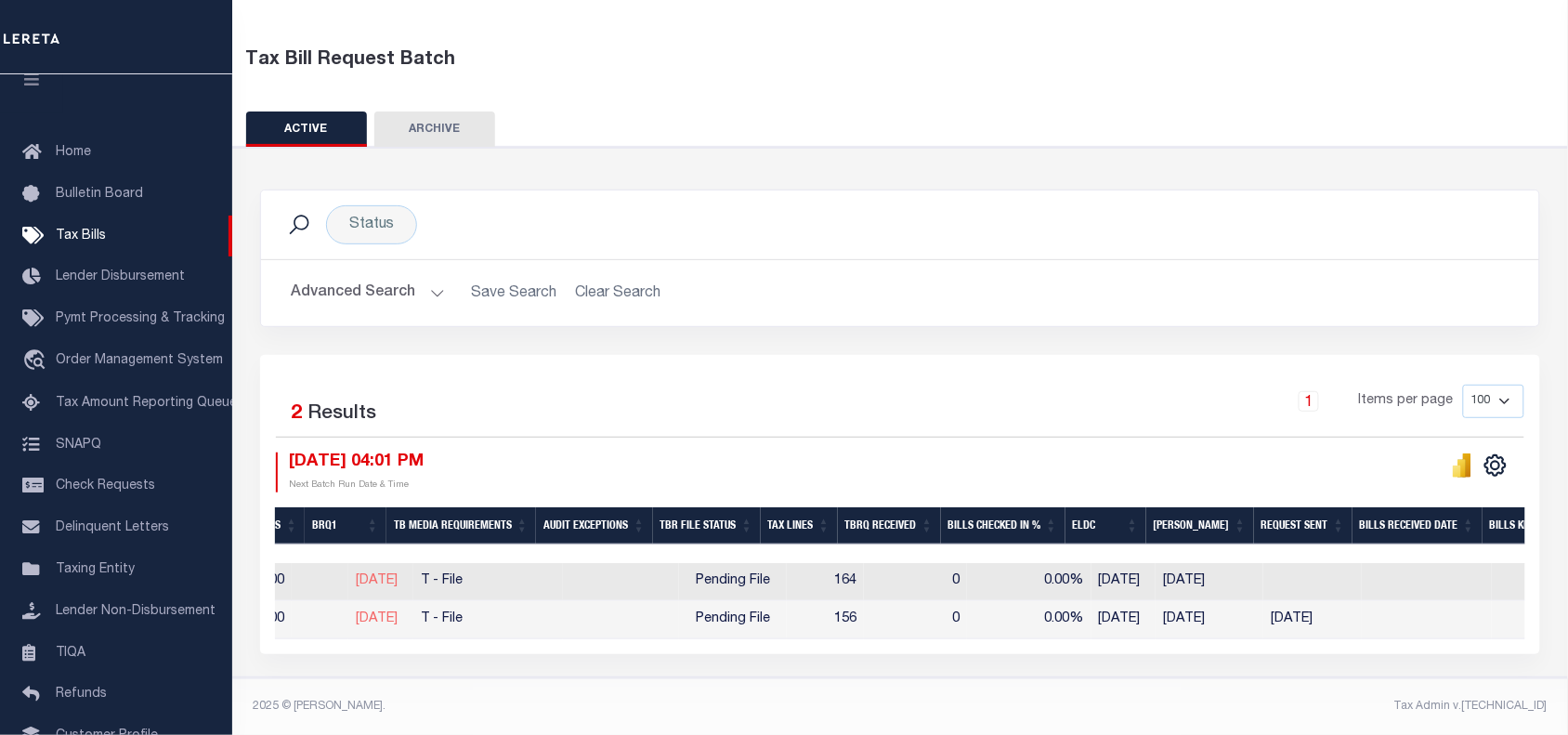
scroll to position [0, 750]
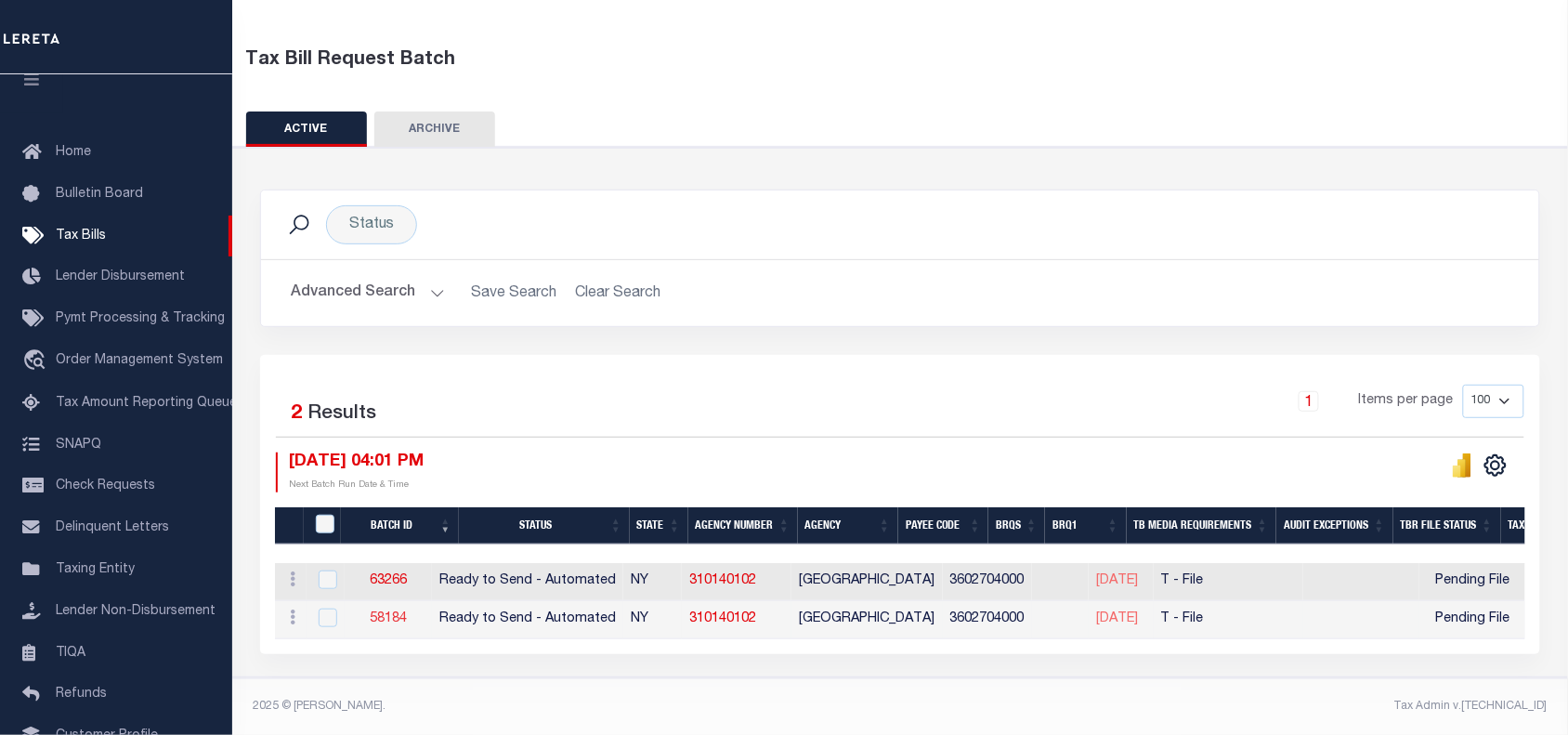
click at [393, 612] on link "58184" at bounding box center [389, 619] width 38 height 13
select select "RTA"
type input "[DATE]"
select select
type input "No"
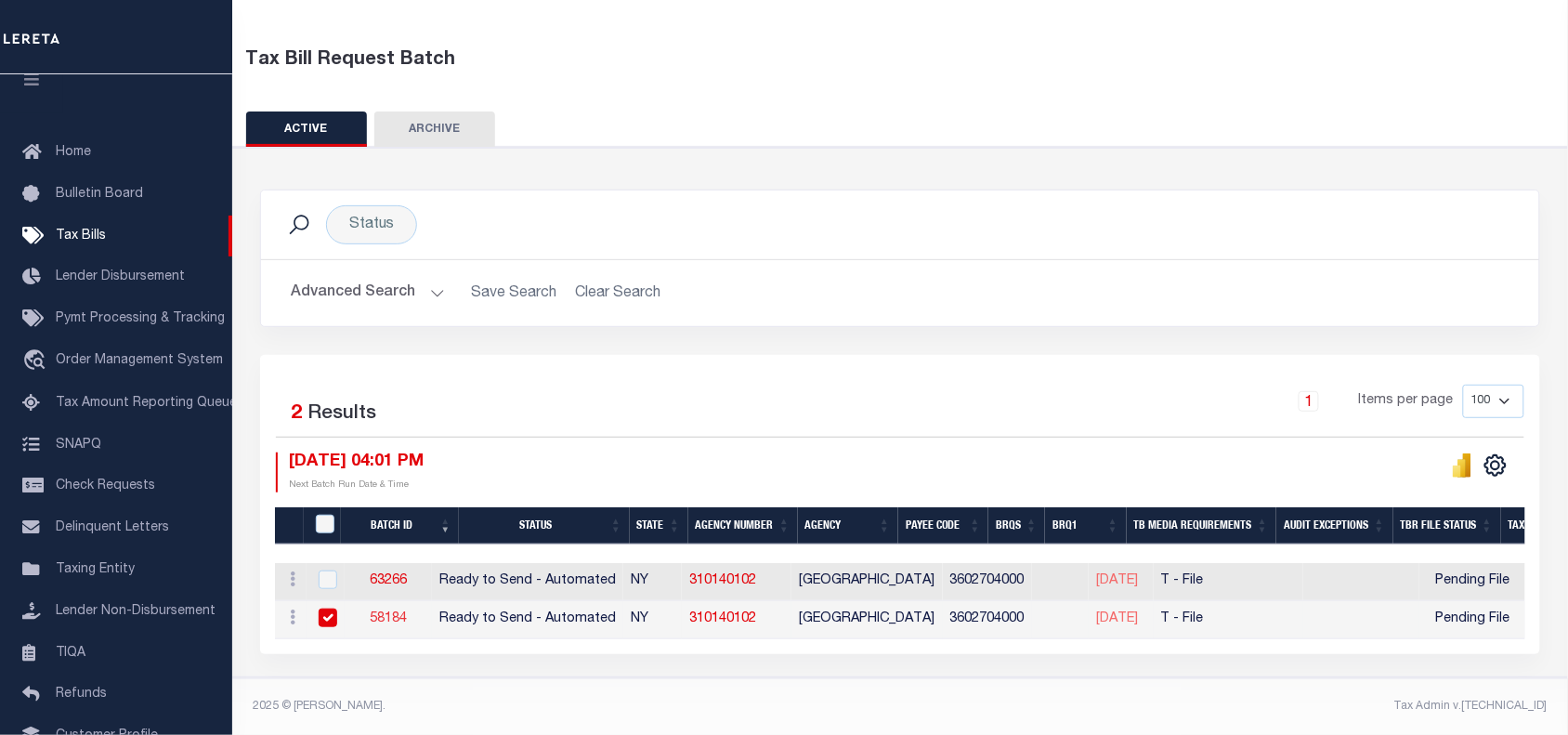
type input "No"
select select "22"
select select "1"
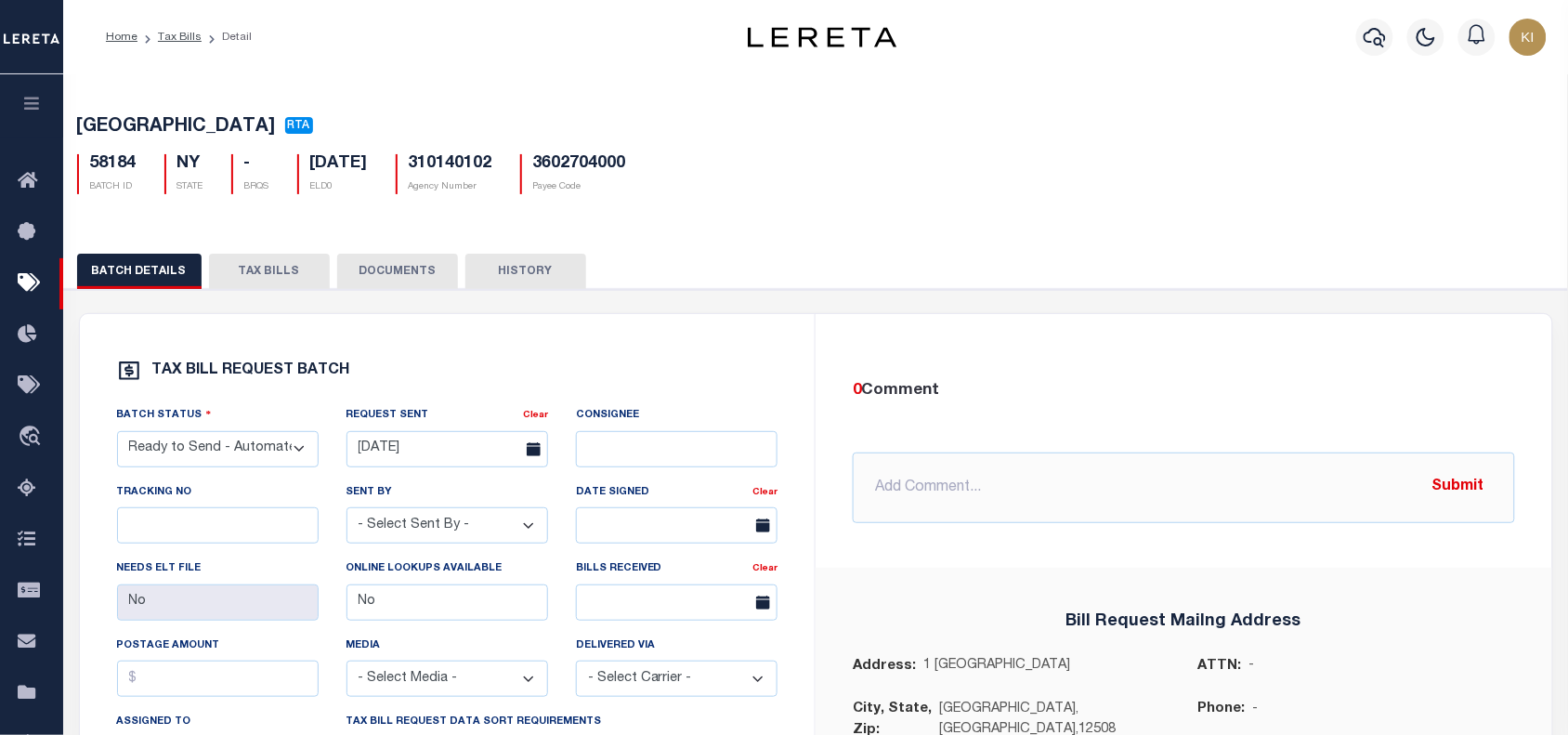
click at [284, 266] on button "TAX BILLS" at bounding box center [269, 271] width 121 height 36
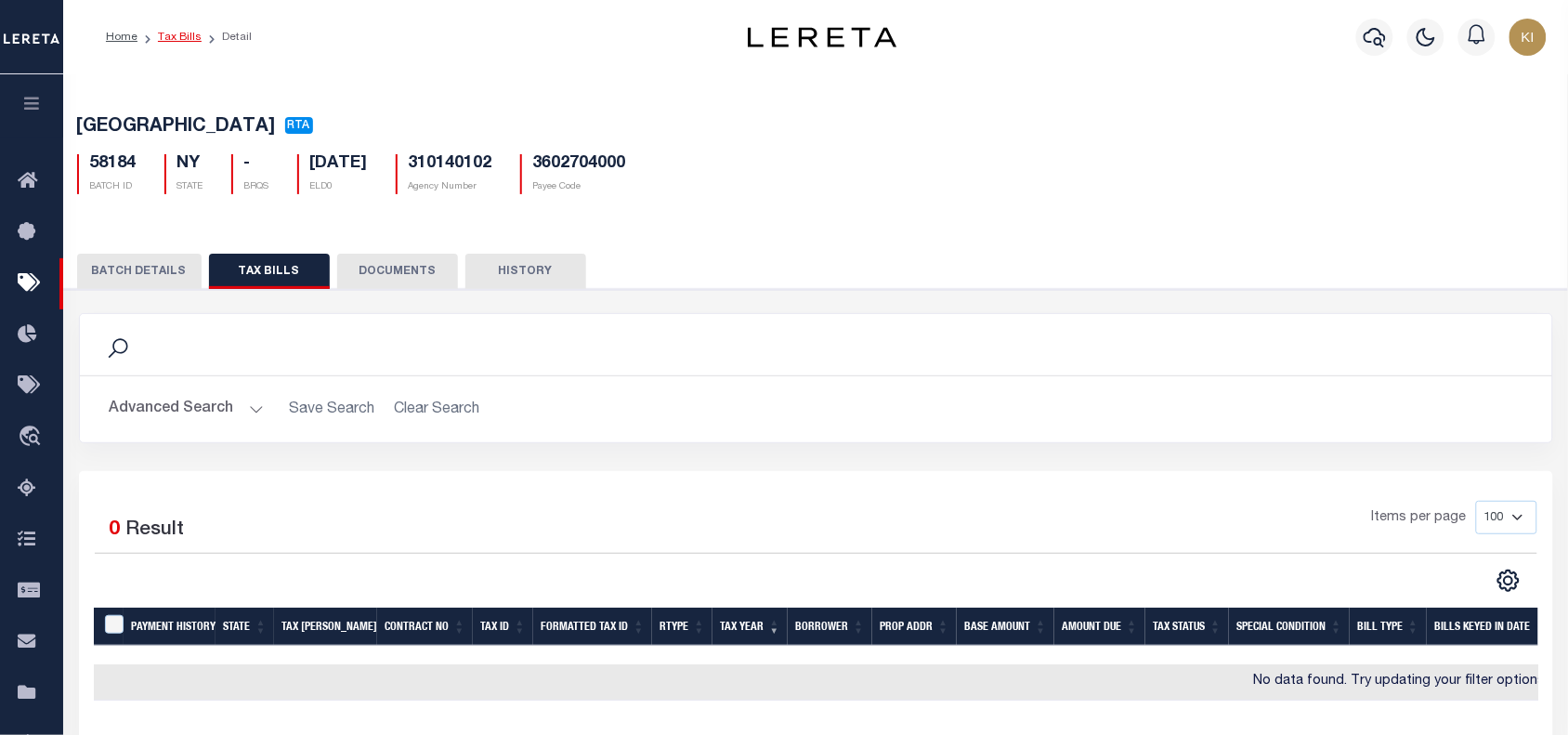
click at [182, 38] on link "Tax Bills" at bounding box center [179, 38] width 44 height 11
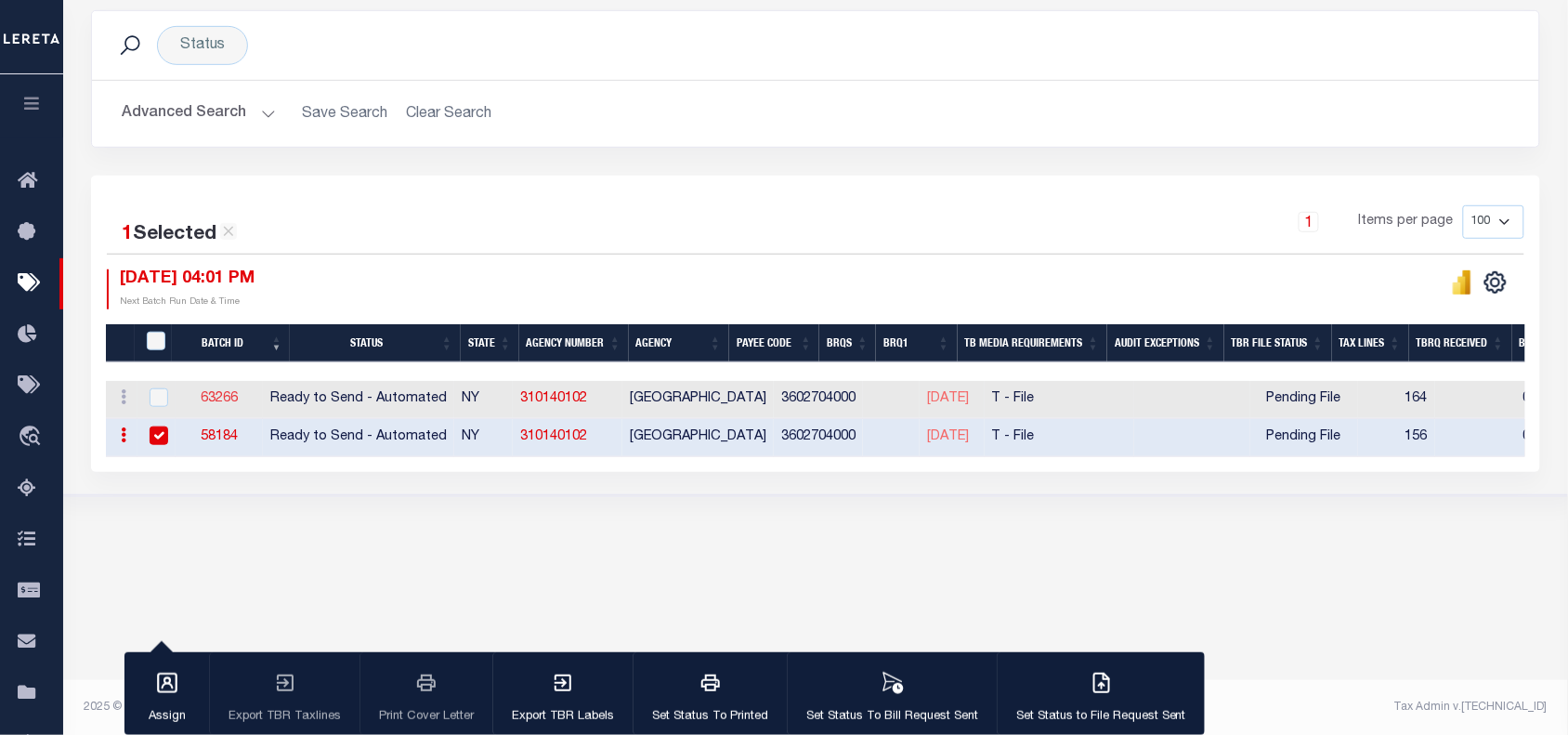
click at [238, 397] on link "63266" at bounding box center [220, 399] width 38 height 13
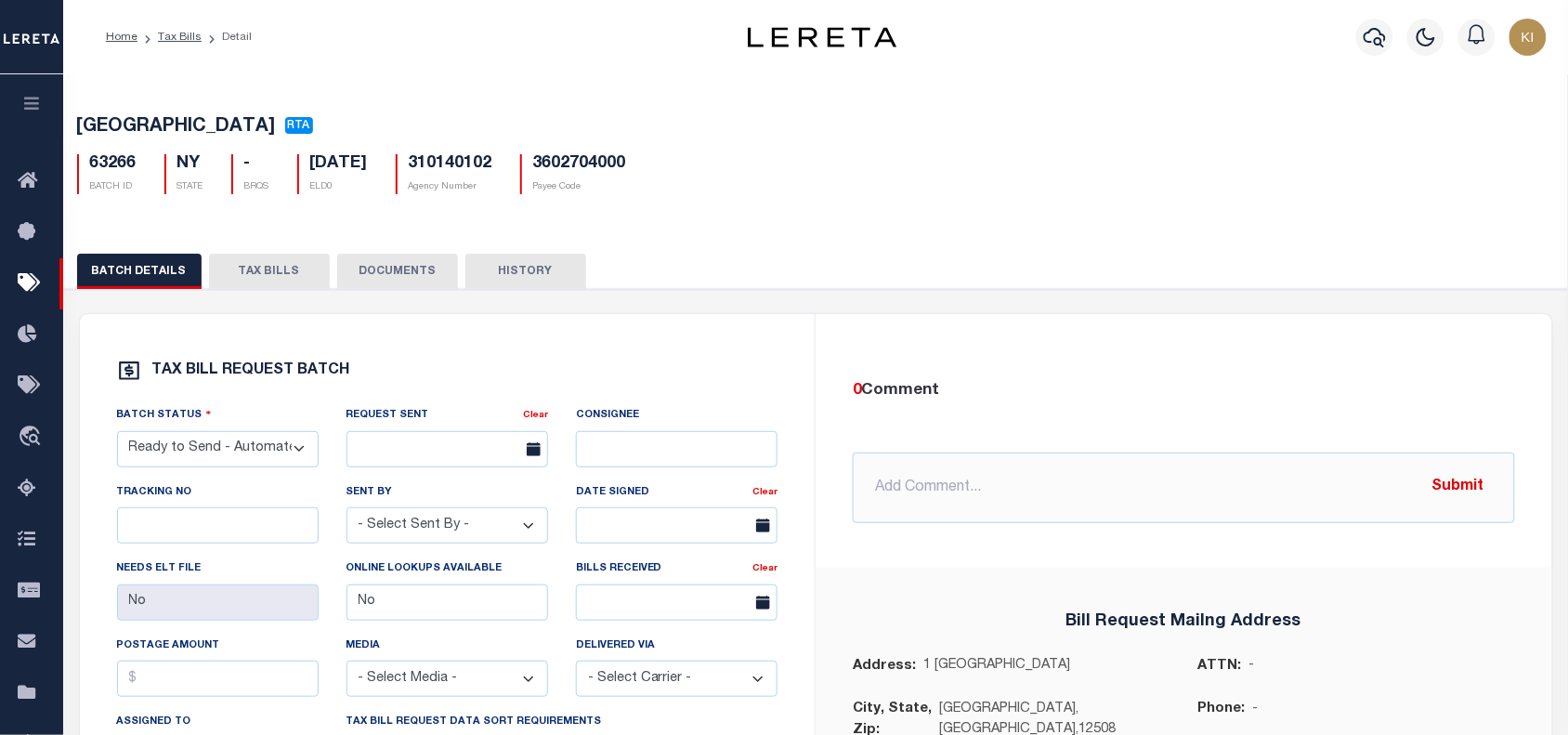
click at [263, 277] on button "TAX BILLS" at bounding box center [269, 271] width 121 height 36
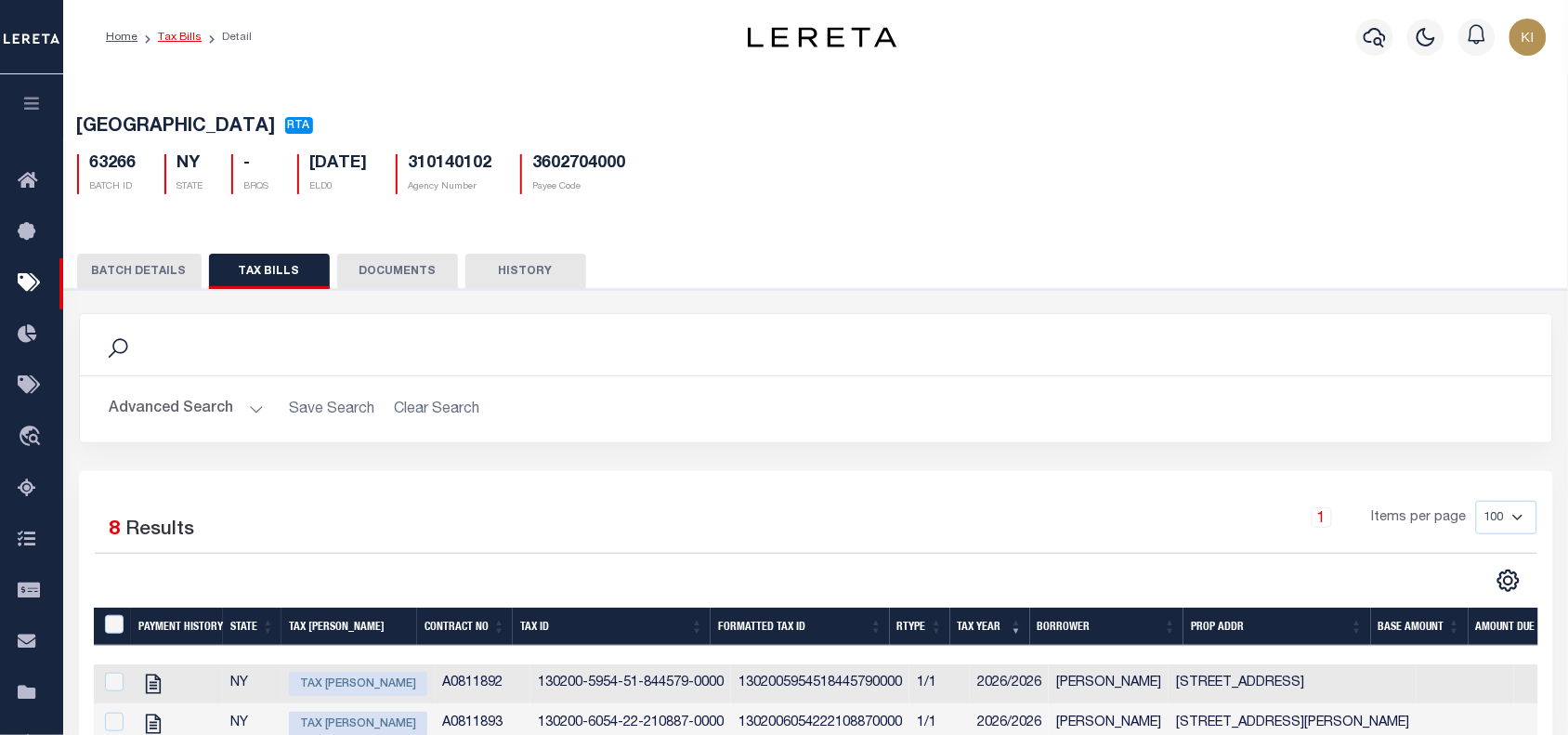
click at [181, 36] on link "Tax Bills" at bounding box center [179, 38] width 44 height 11
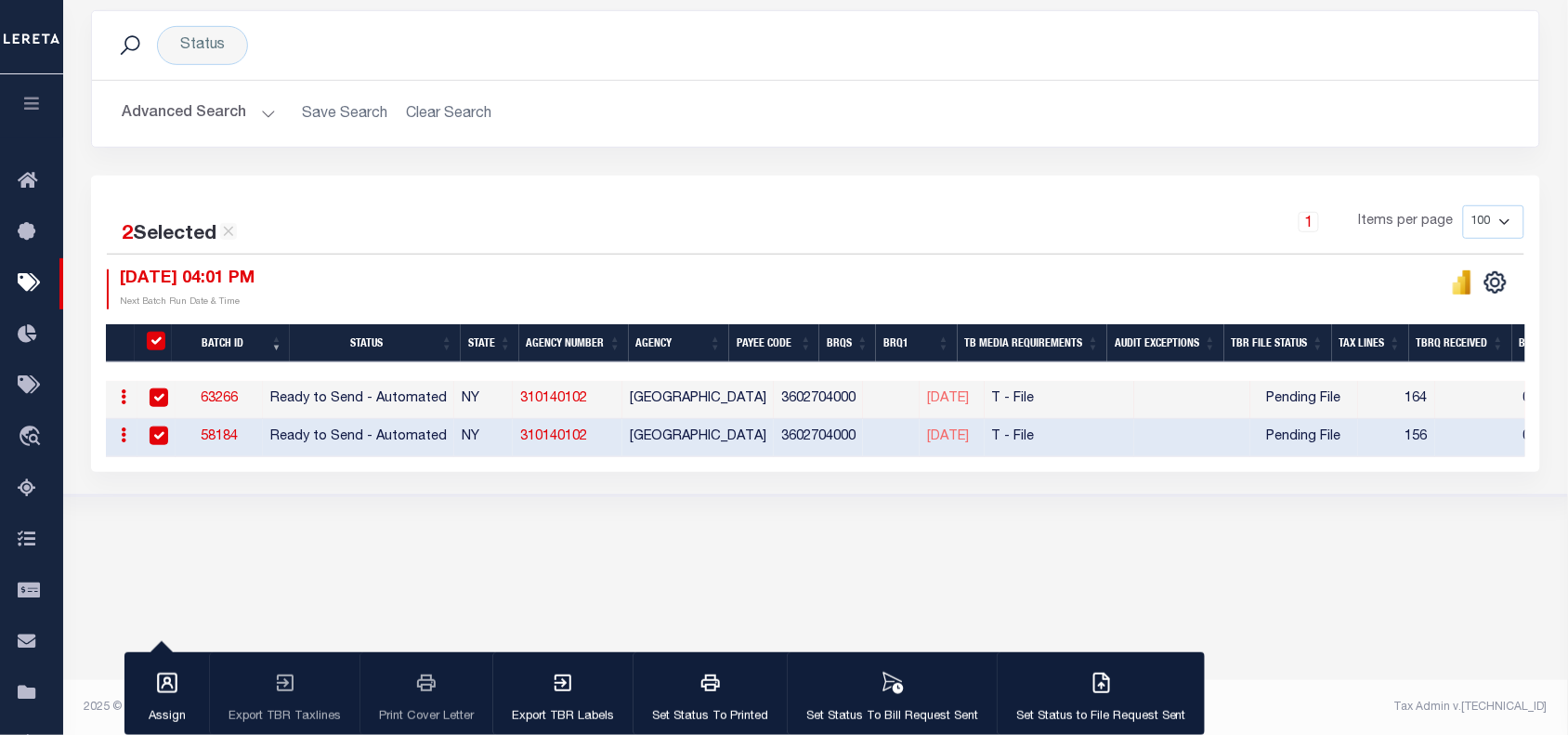
click at [605, 521] on div "Tax Bill Request Batch ACTIVE ARCHIVE HISTORY Search" at bounding box center [815, 189] width 1505 height 727
click at [228, 400] on link "63266" at bounding box center [220, 399] width 38 height 13
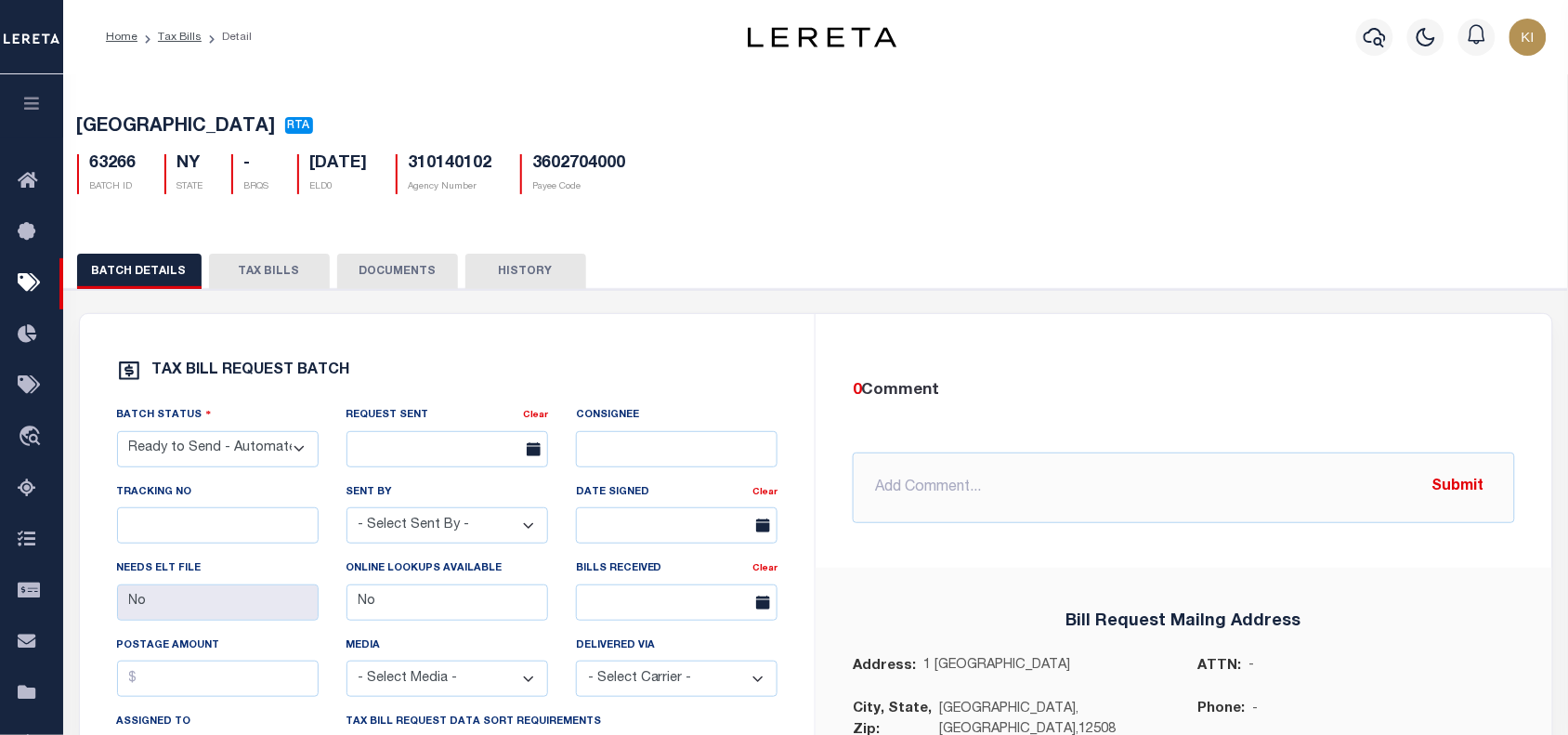
click at [261, 274] on button "TAX BILLS" at bounding box center [269, 271] width 121 height 36
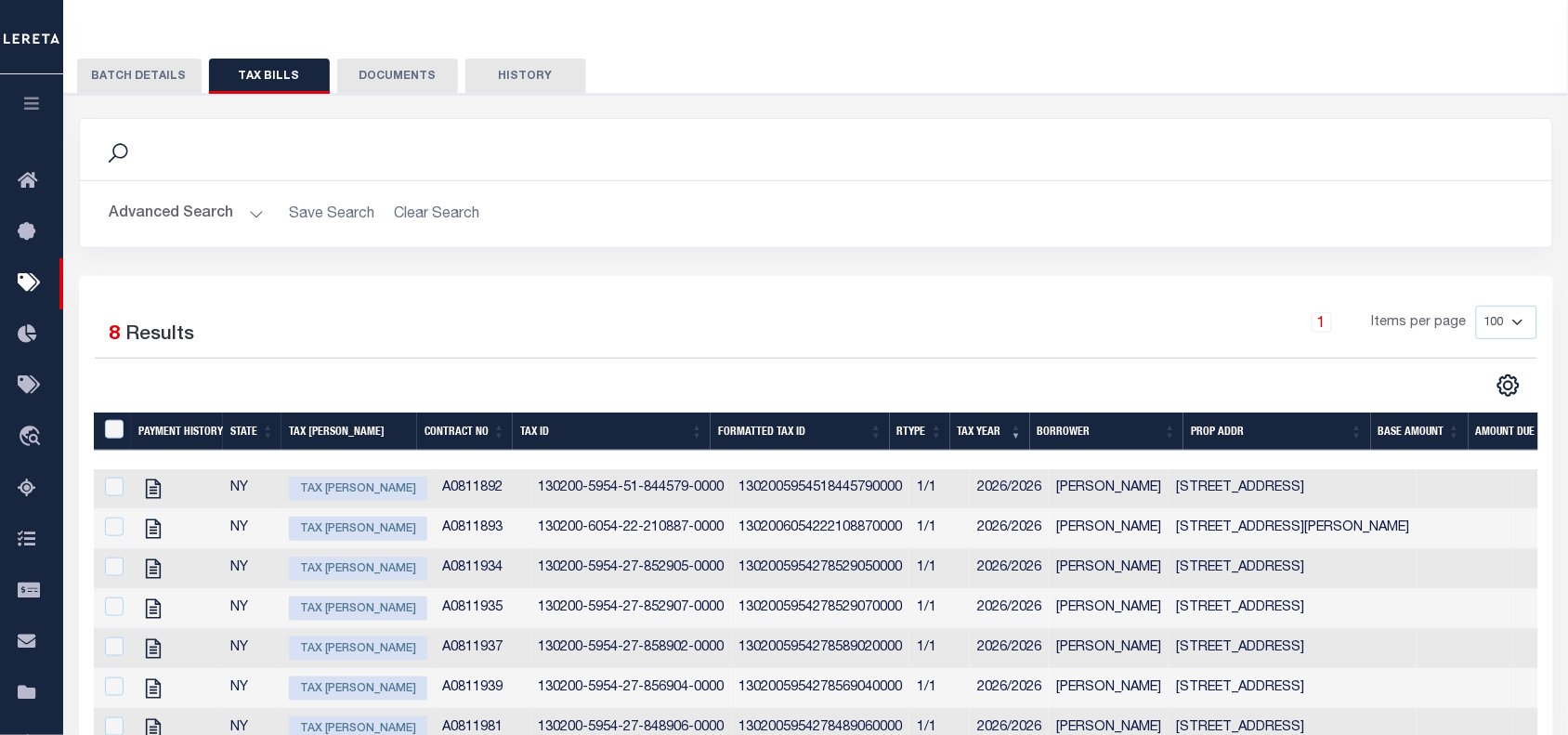
scroll to position [406, 0]
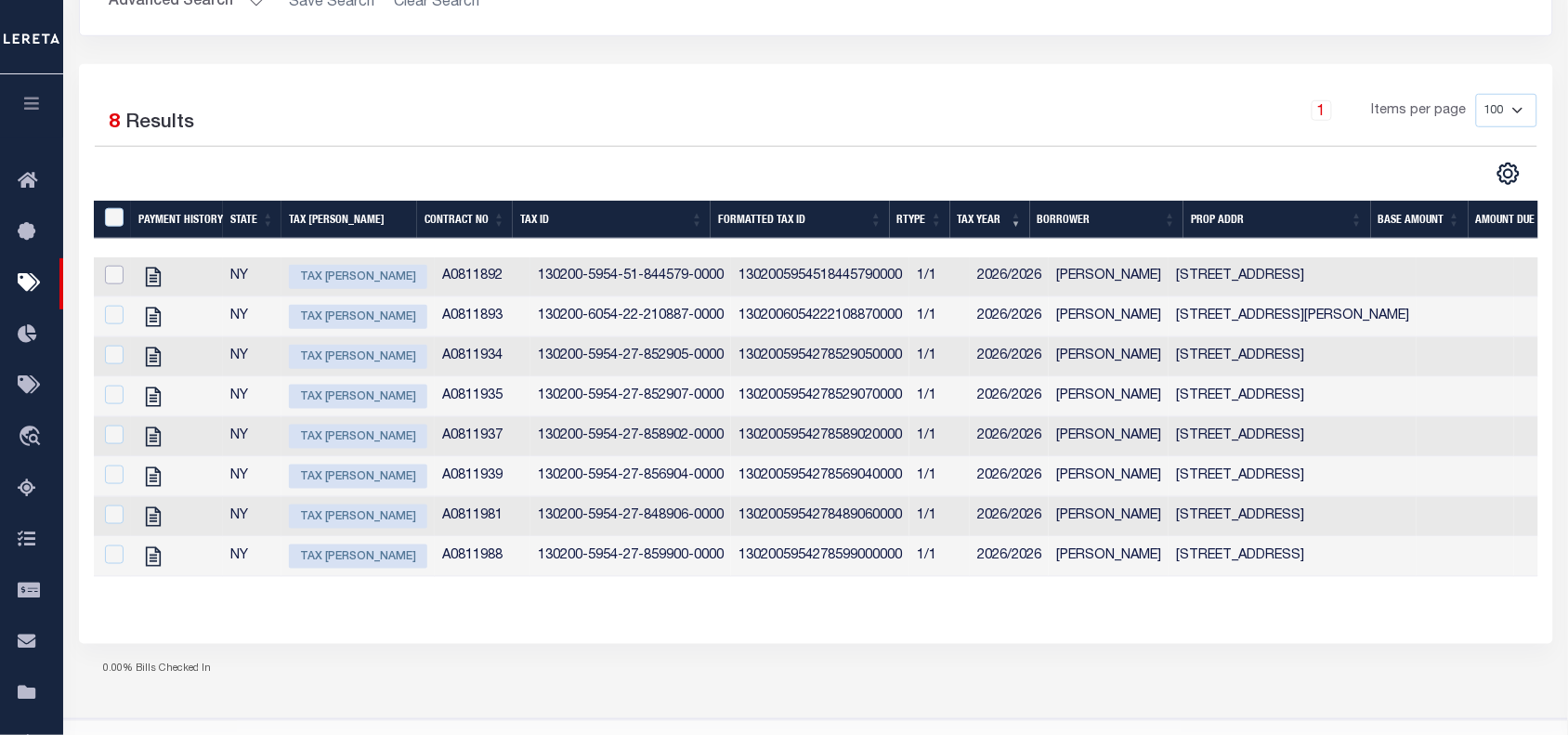
click at [115, 281] on input "checkbox" at bounding box center [115, 275] width 19 height 19
checkbox input "true"
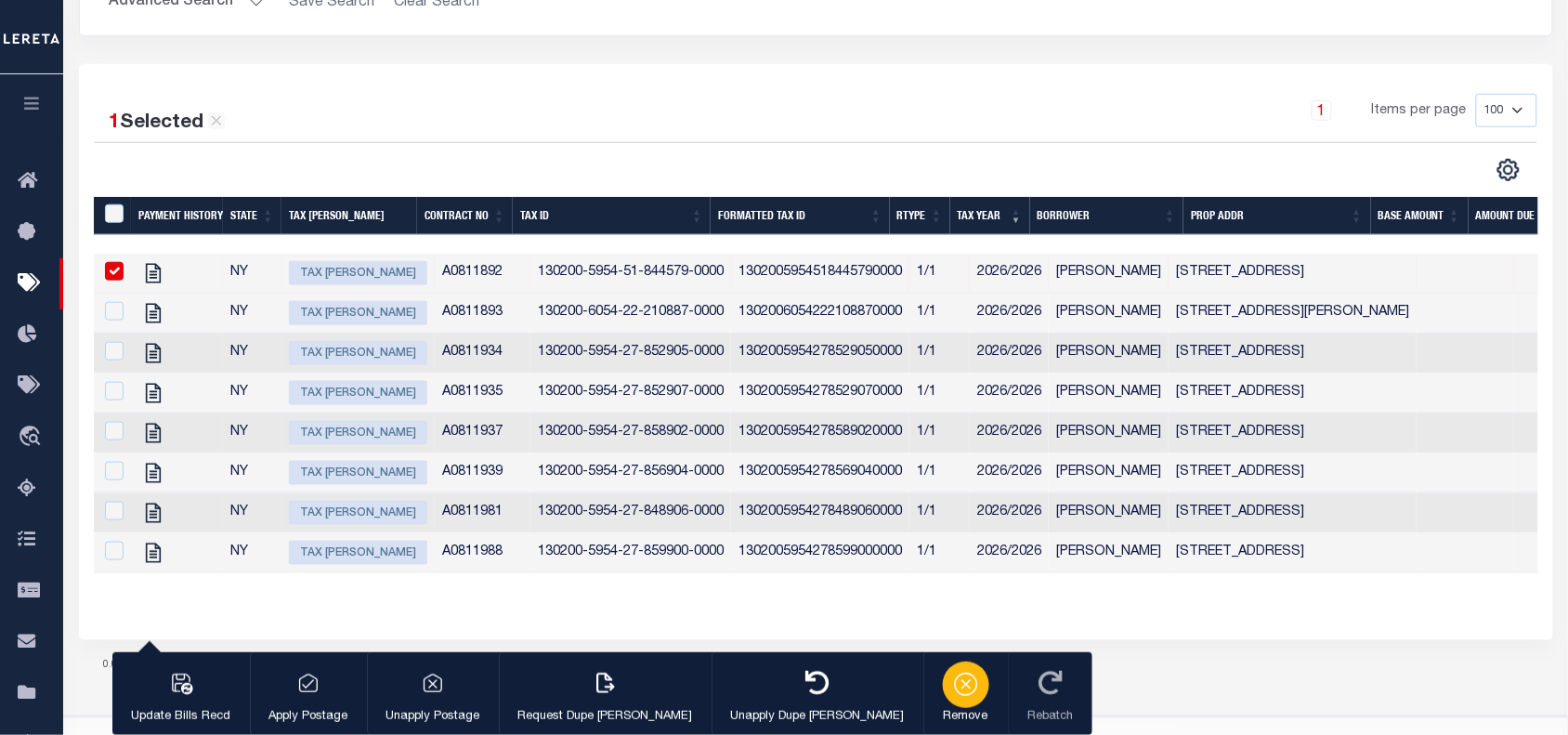
click at [953, 690] on icon "button" at bounding box center [966, 683] width 26 height 26
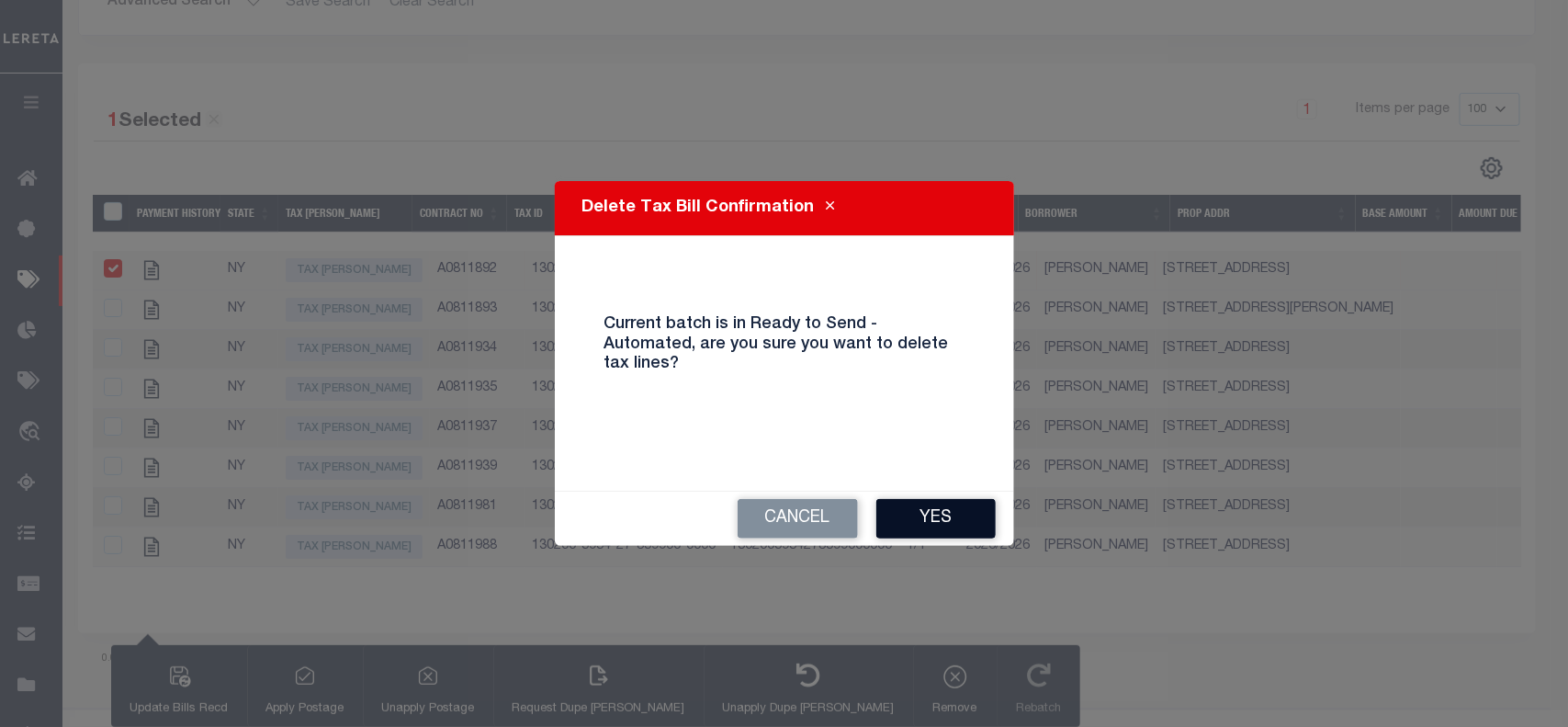
click at [946, 526] on button "Yes" at bounding box center [936, 518] width 120 height 40
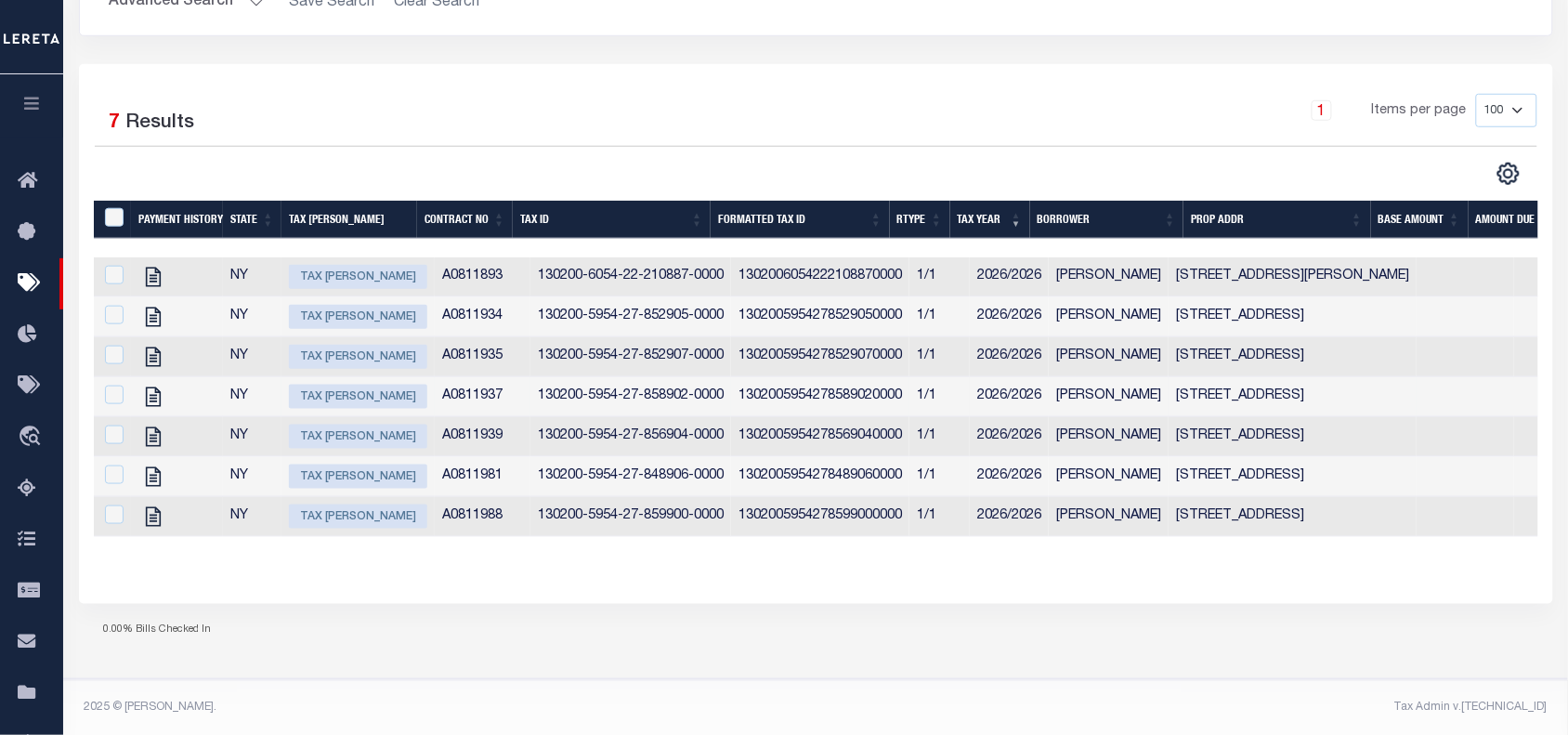
scroll to position [0, 0]
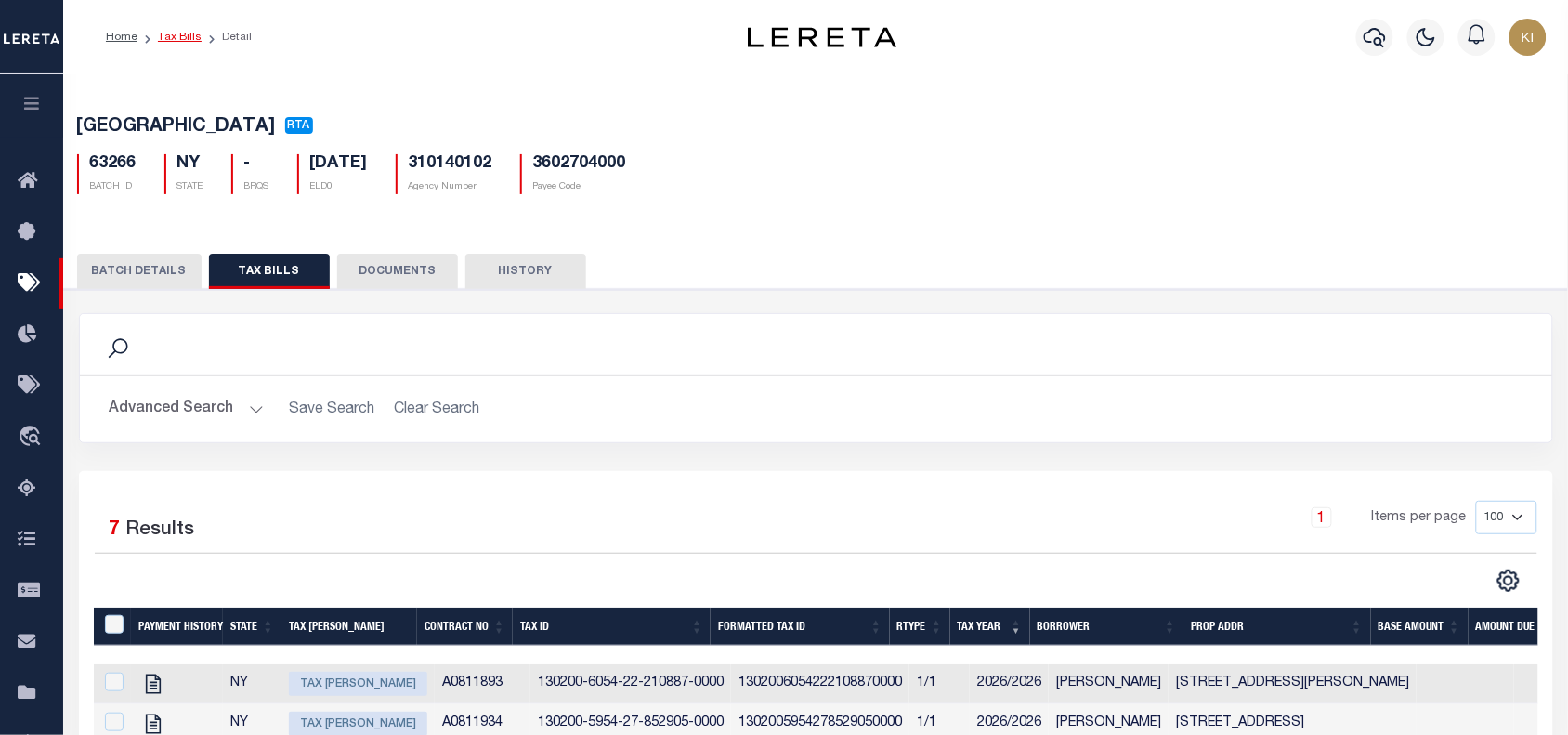
click at [168, 35] on link "Tax Bills" at bounding box center [179, 38] width 44 height 11
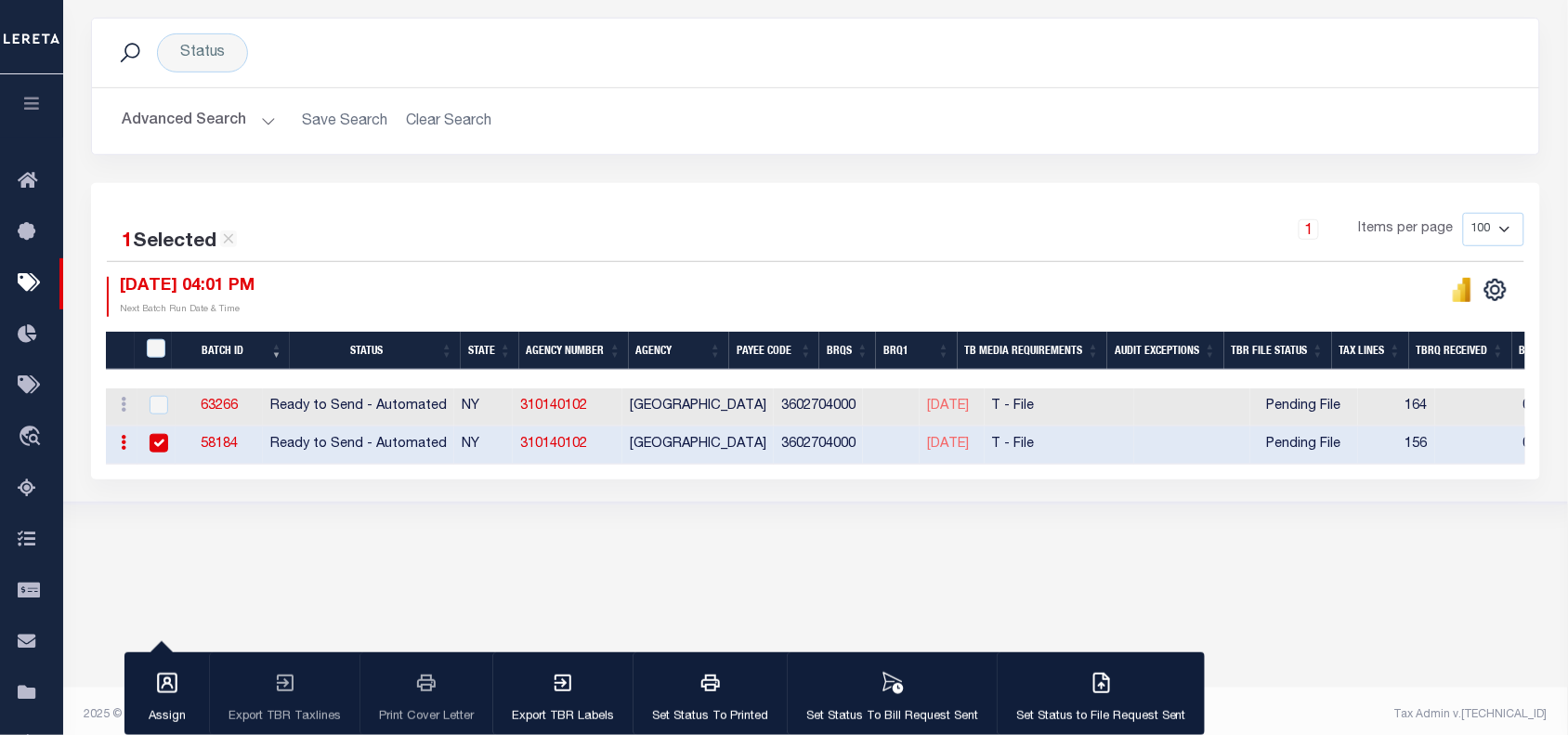
scroll to position [249, 0]
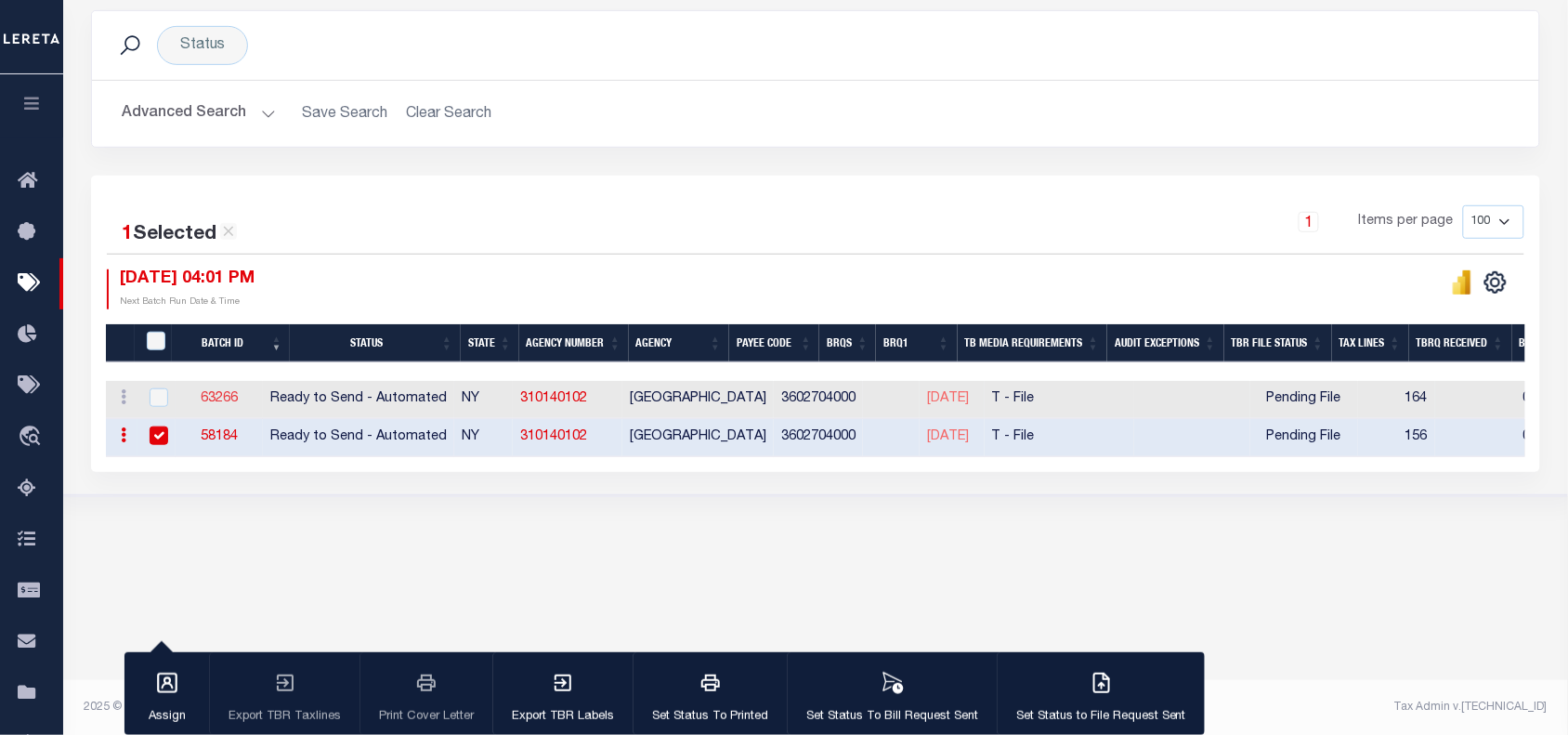
click at [230, 402] on link "63266" at bounding box center [220, 399] width 38 height 13
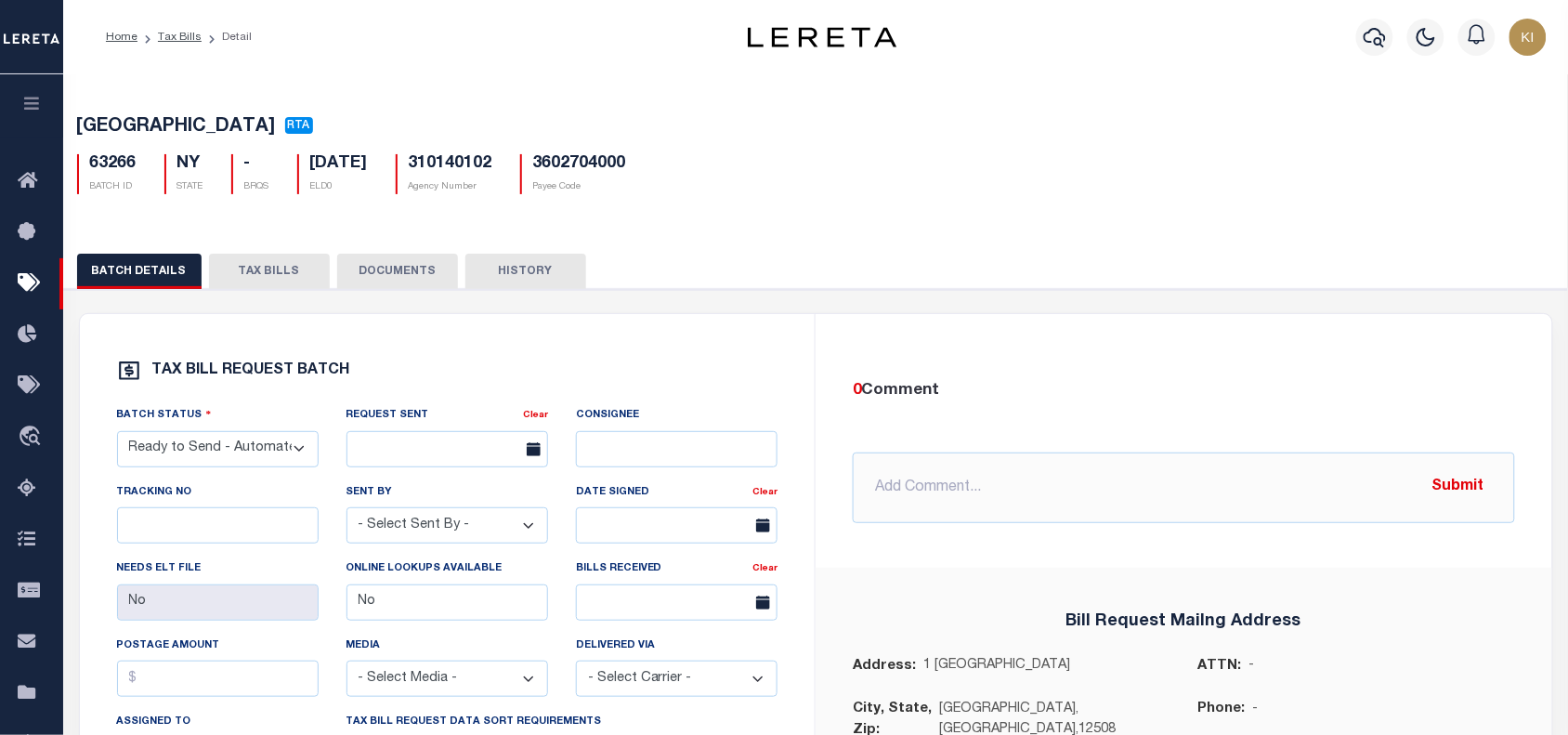
click at [258, 272] on button "TAX BILLS" at bounding box center [269, 271] width 121 height 36
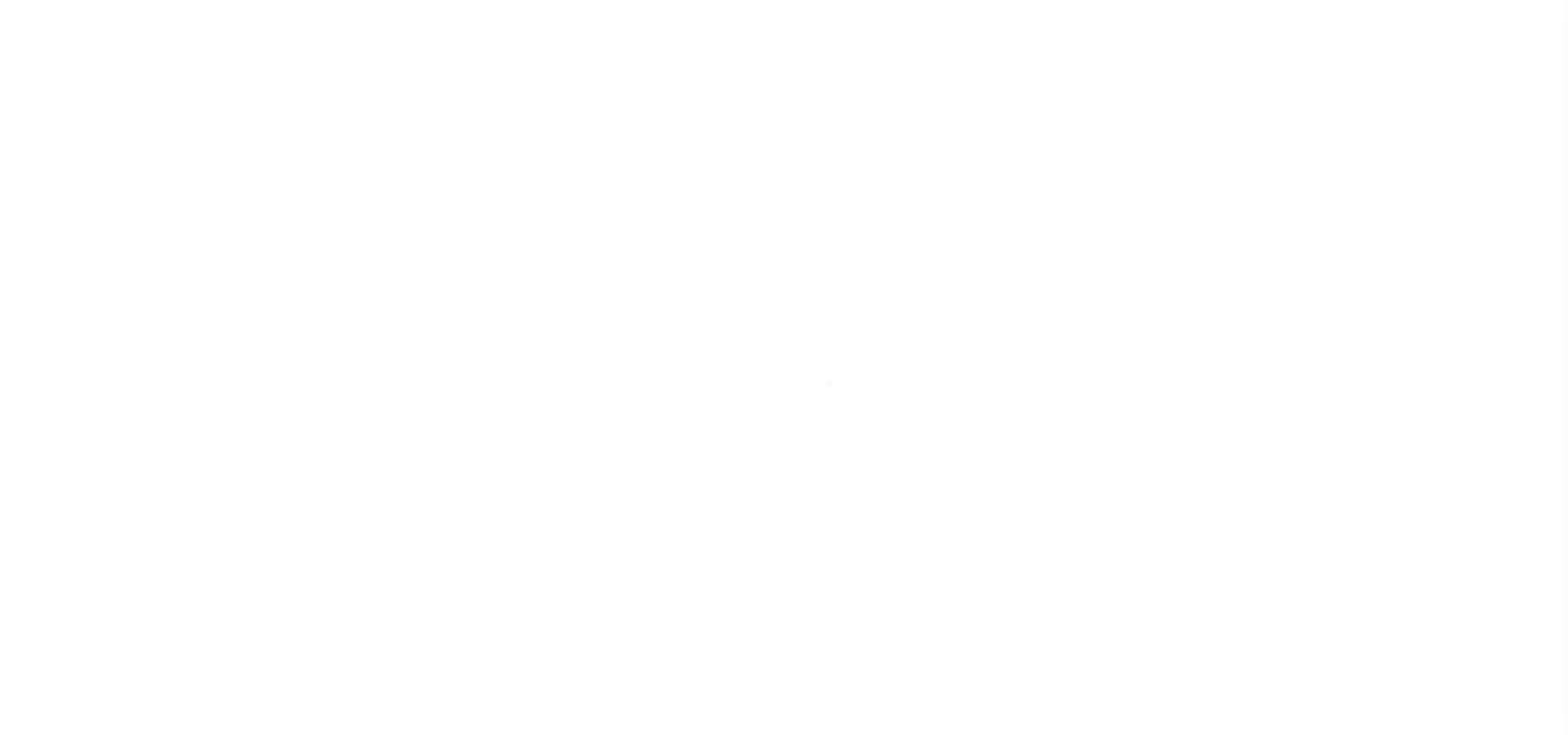
select select "RTA"
select select "22"
select select "1"
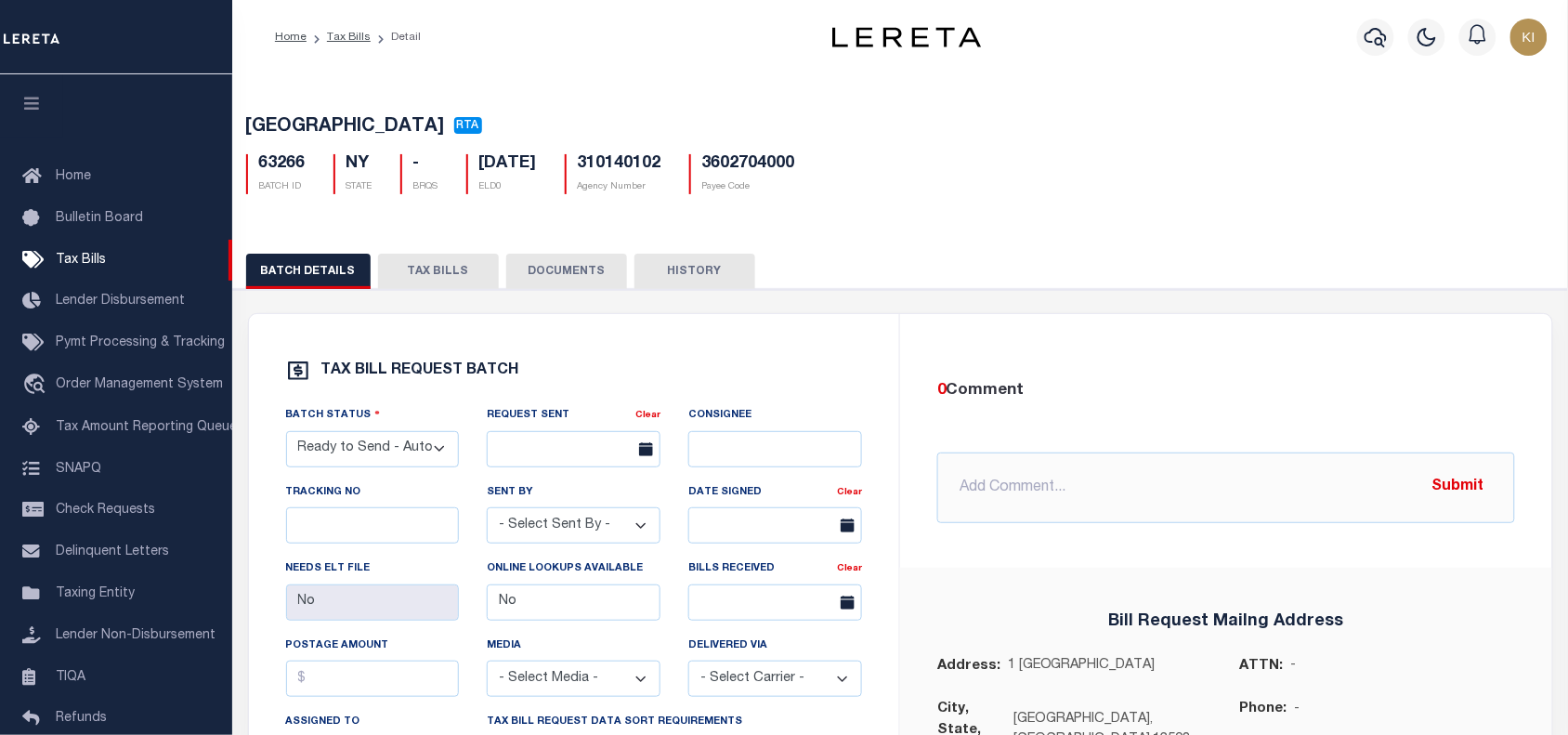
click at [446, 277] on button "TAX BILLS" at bounding box center [438, 271] width 121 height 36
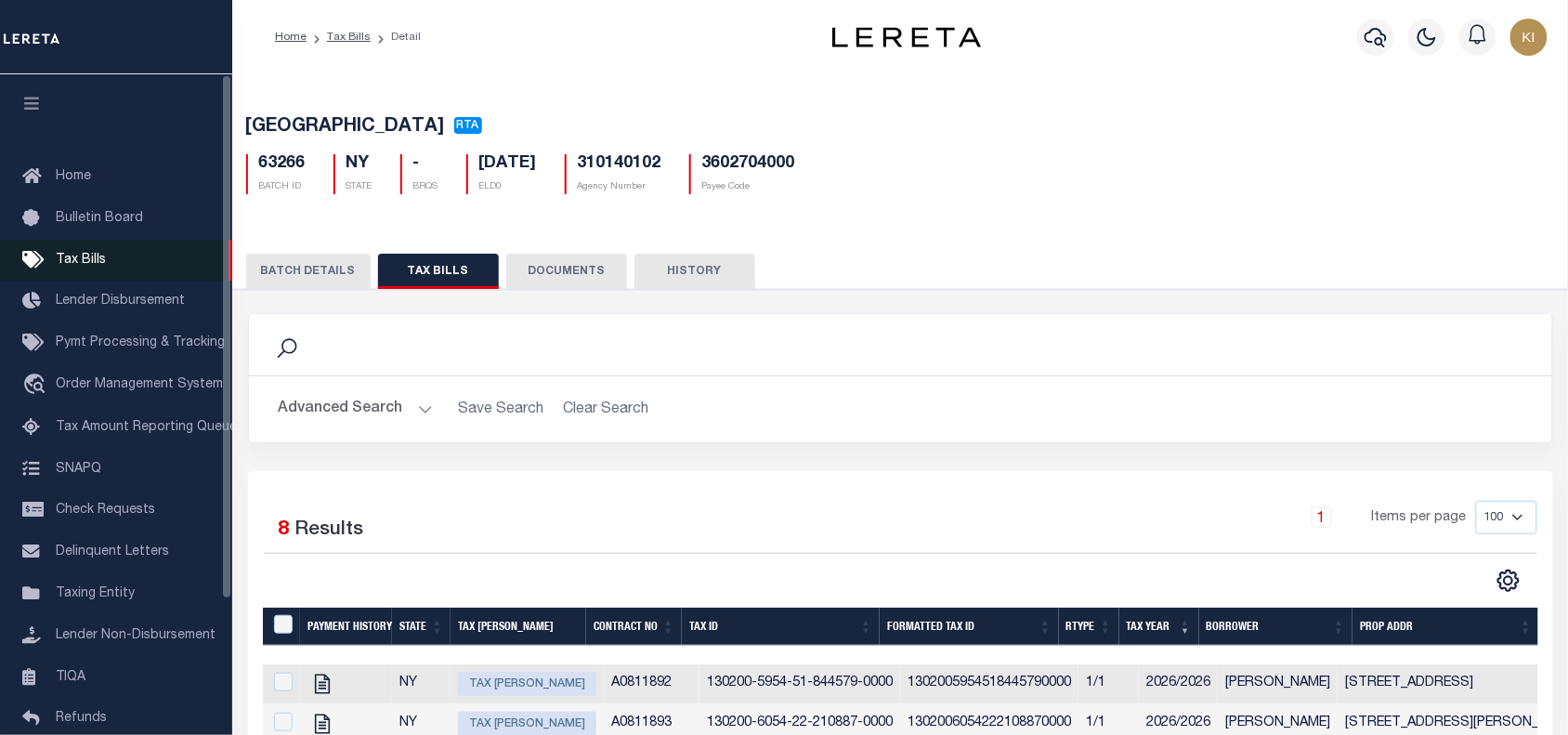
click at [89, 258] on span "Tax Bills" at bounding box center [80, 260] width 50 height 13
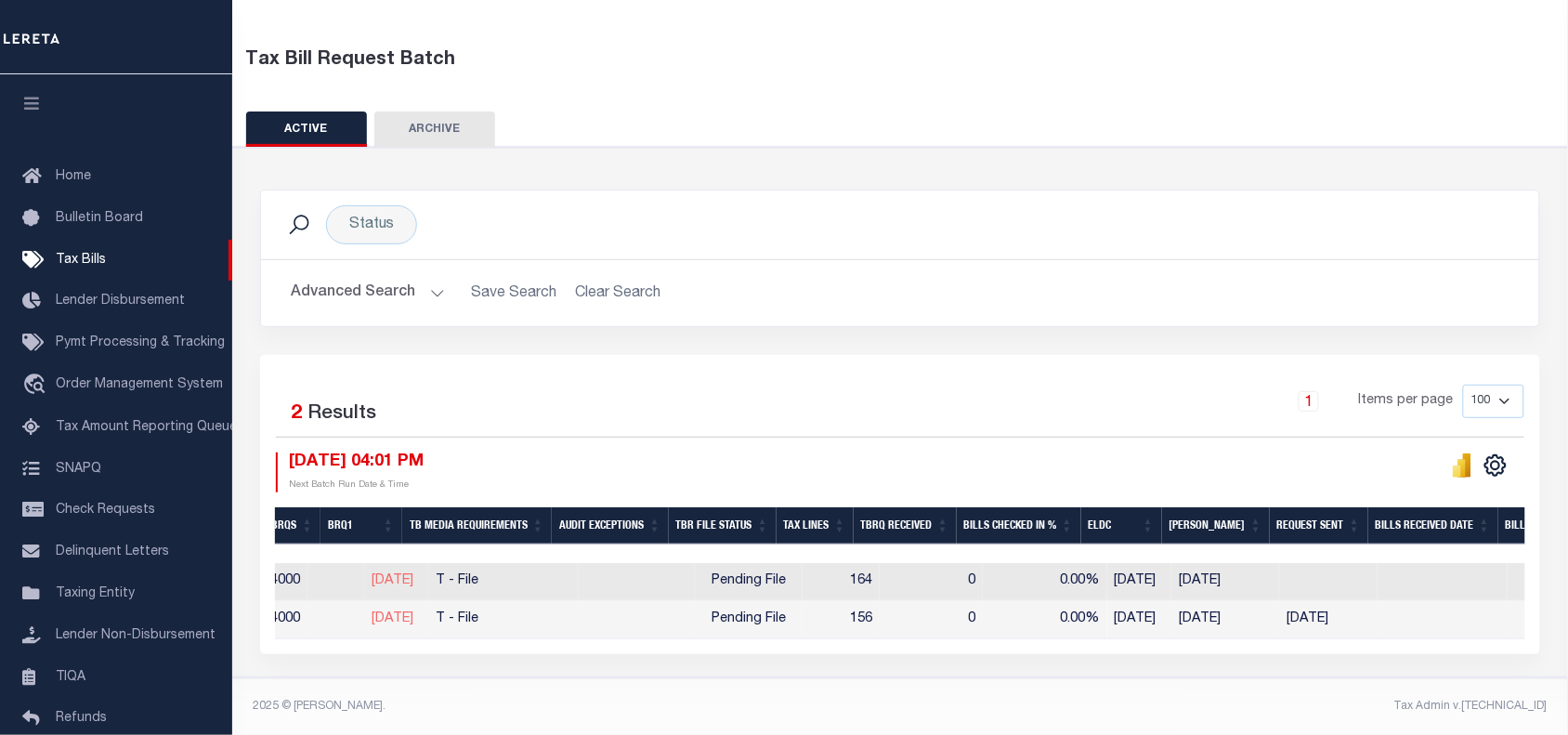
scroll to position [0, 754]
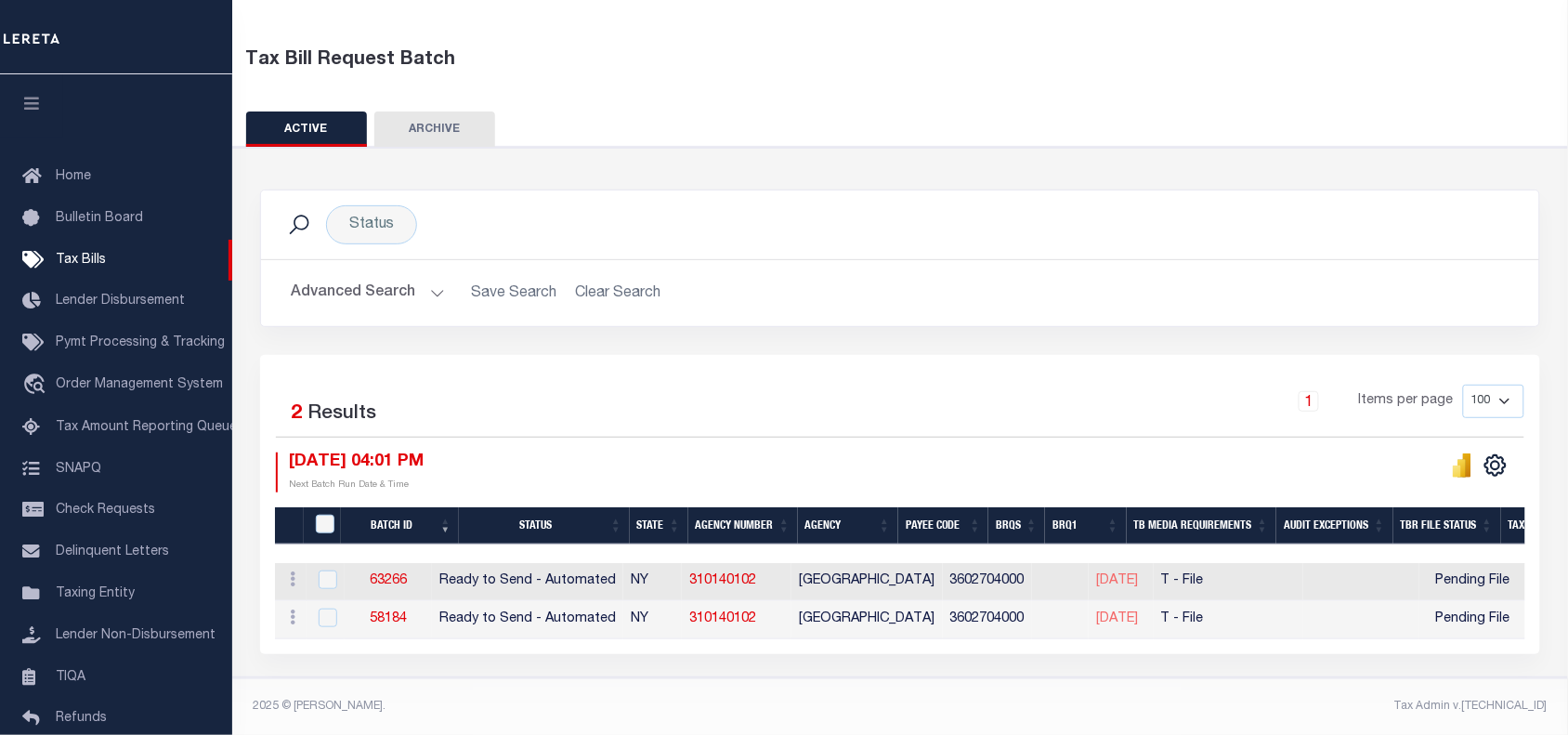
click at [713, 387] on div "1 Items per page 100 200 500 1000" at bounding box center [1060, 408] width 930 height 48
click at [802, 432] on div "Selected 2 Results 1 Items per page 100 200 500 1000 10/01/2025 04:01 PM Next B…" at bounding box center [900, 438] width 1279 height 107
click at [771, 355] on div "Selected 2 Results 1 Items per page 100 200 500 1000 10/01/2025 04:01 PM" at bounding box center [900, 504] width 1281 height 299
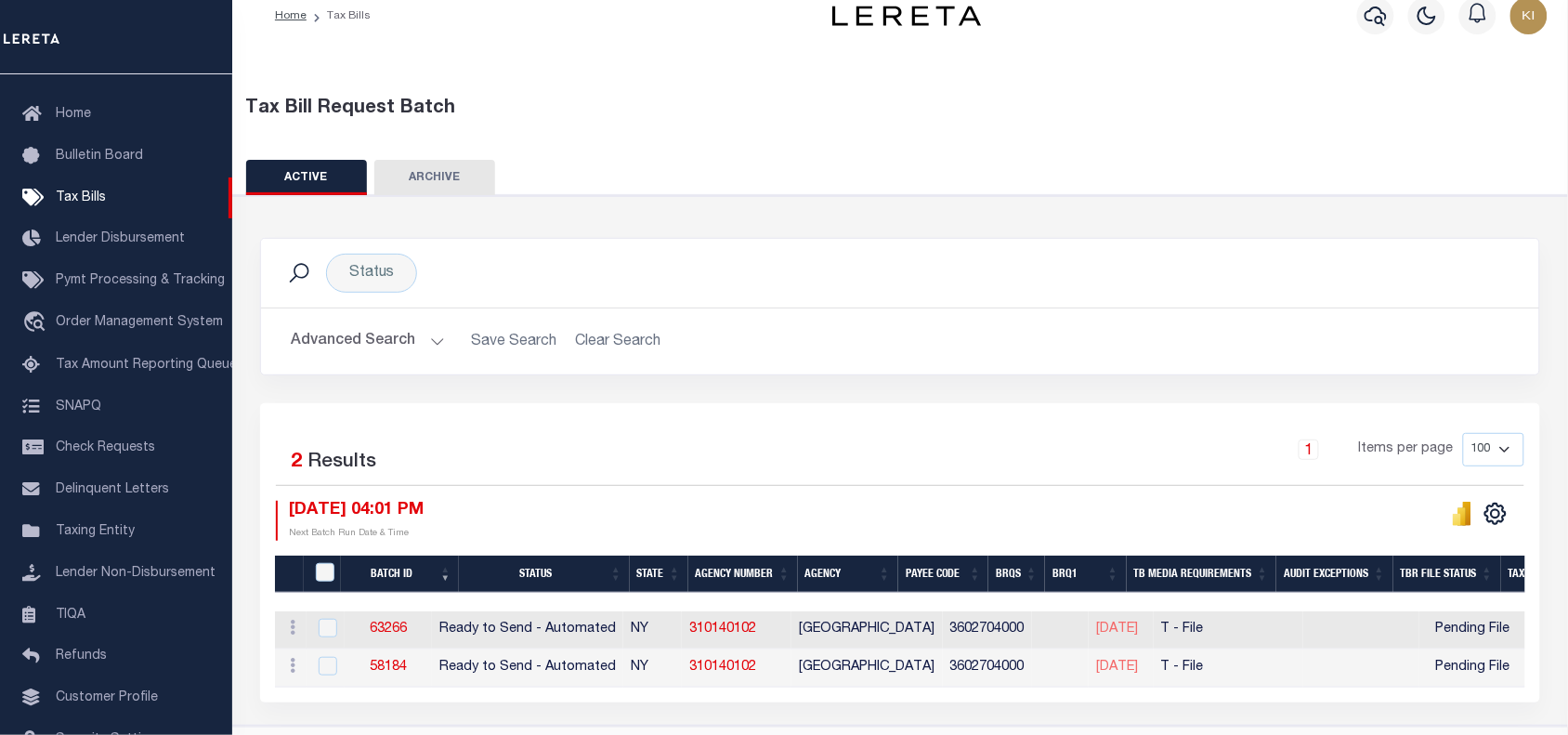
scroll to position [82, 0]
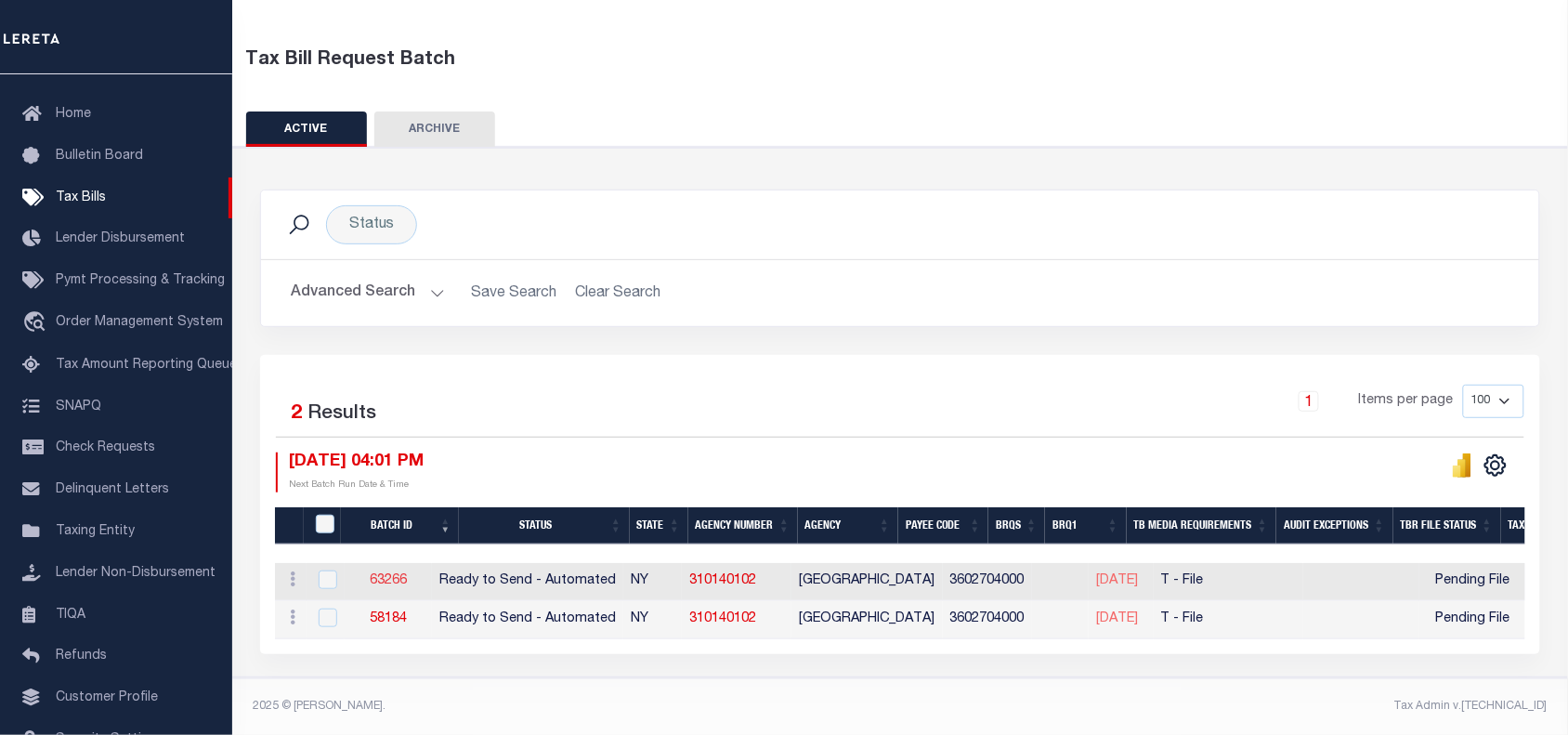
click at [407, 574] on link "63266" at bounding box center [389, 581] width 38 height 13
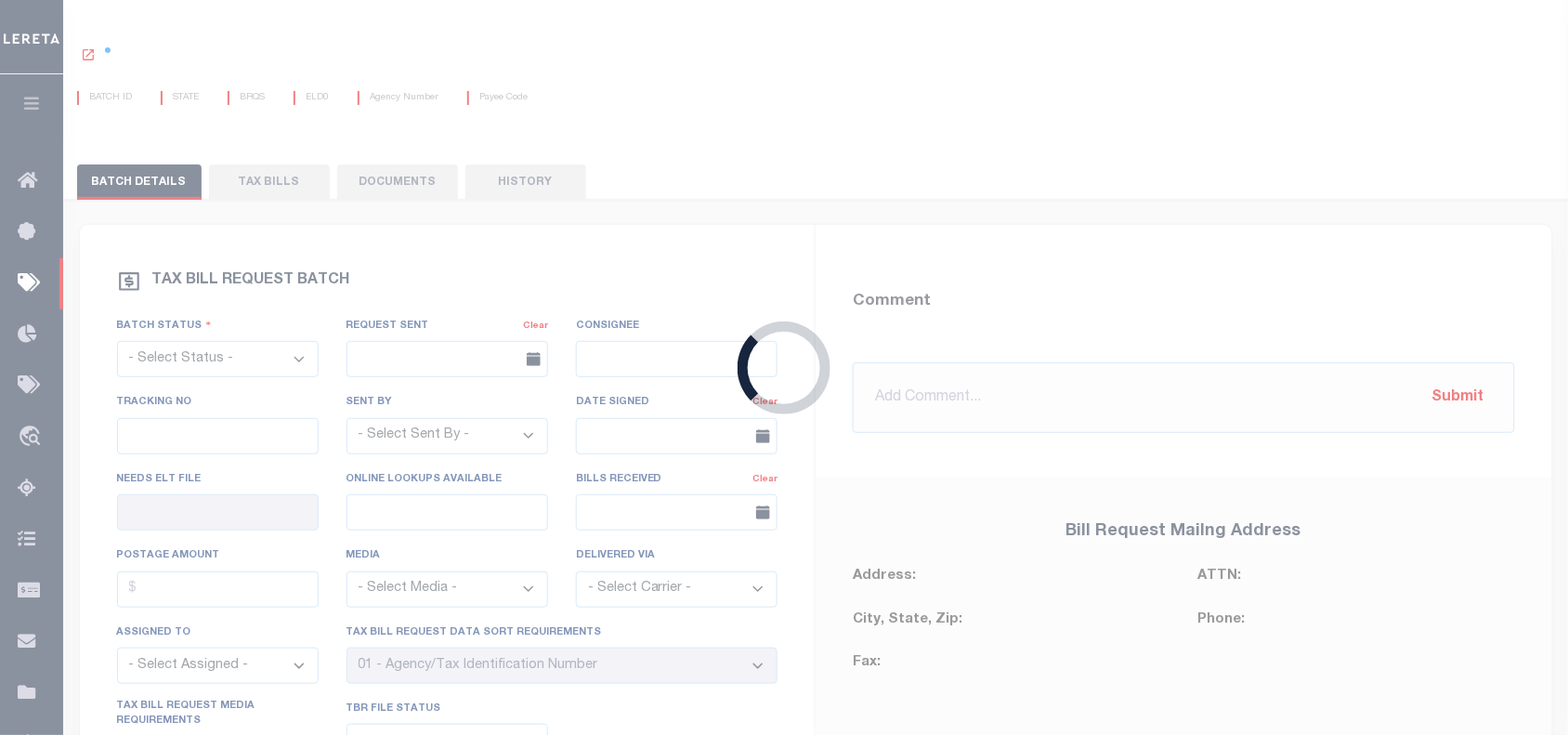
select select "RTA"
type input "No"
select select "22"
select select "1"
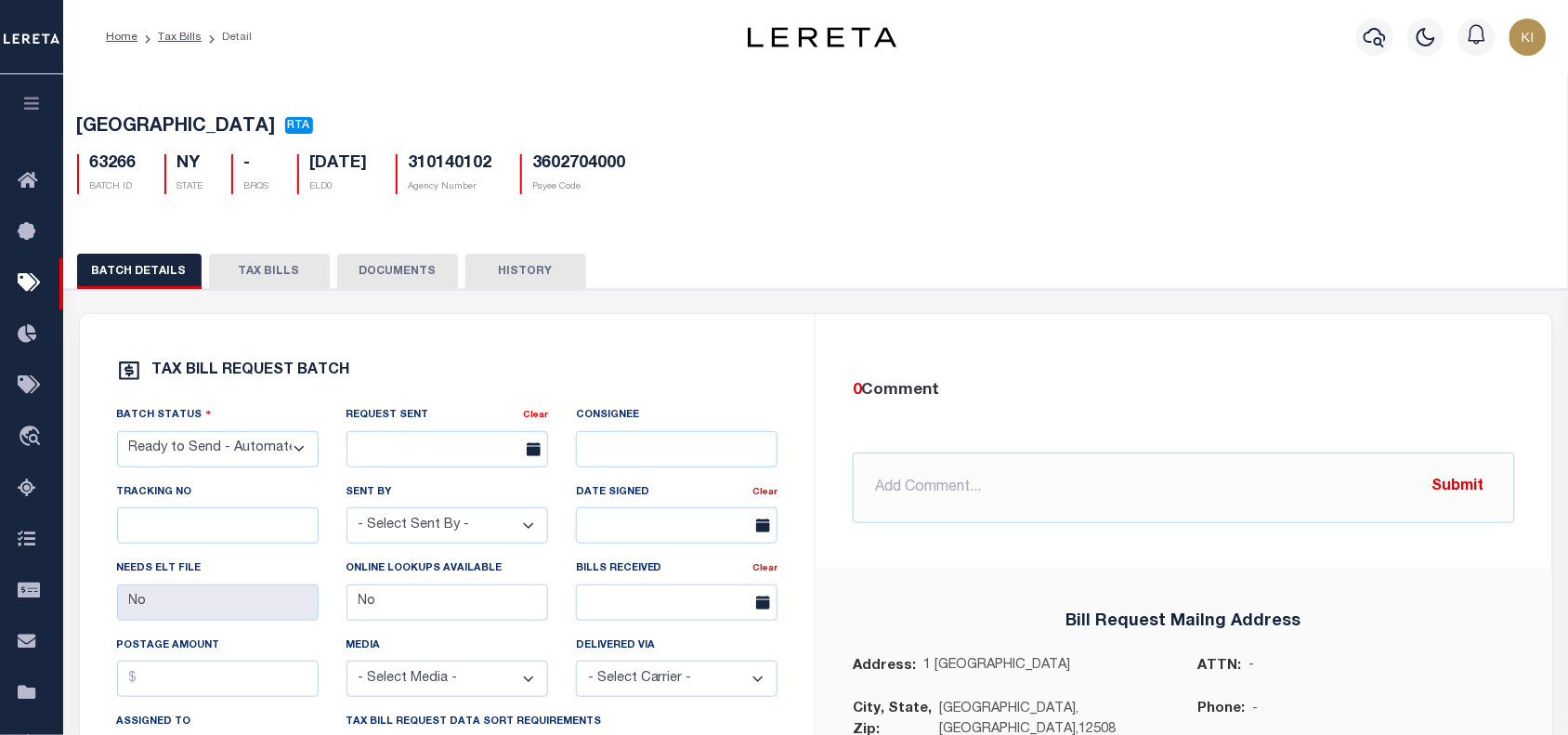
click at [284, 237] on div "BATCH DETAILS TAX BILLS DOCUMENTS HISTORY" at bounding box center [816, 691] width 1523 height 921
click at [267, 268] on button "TAX BILLS" at bounding box center [269, 271] width 121 height 36
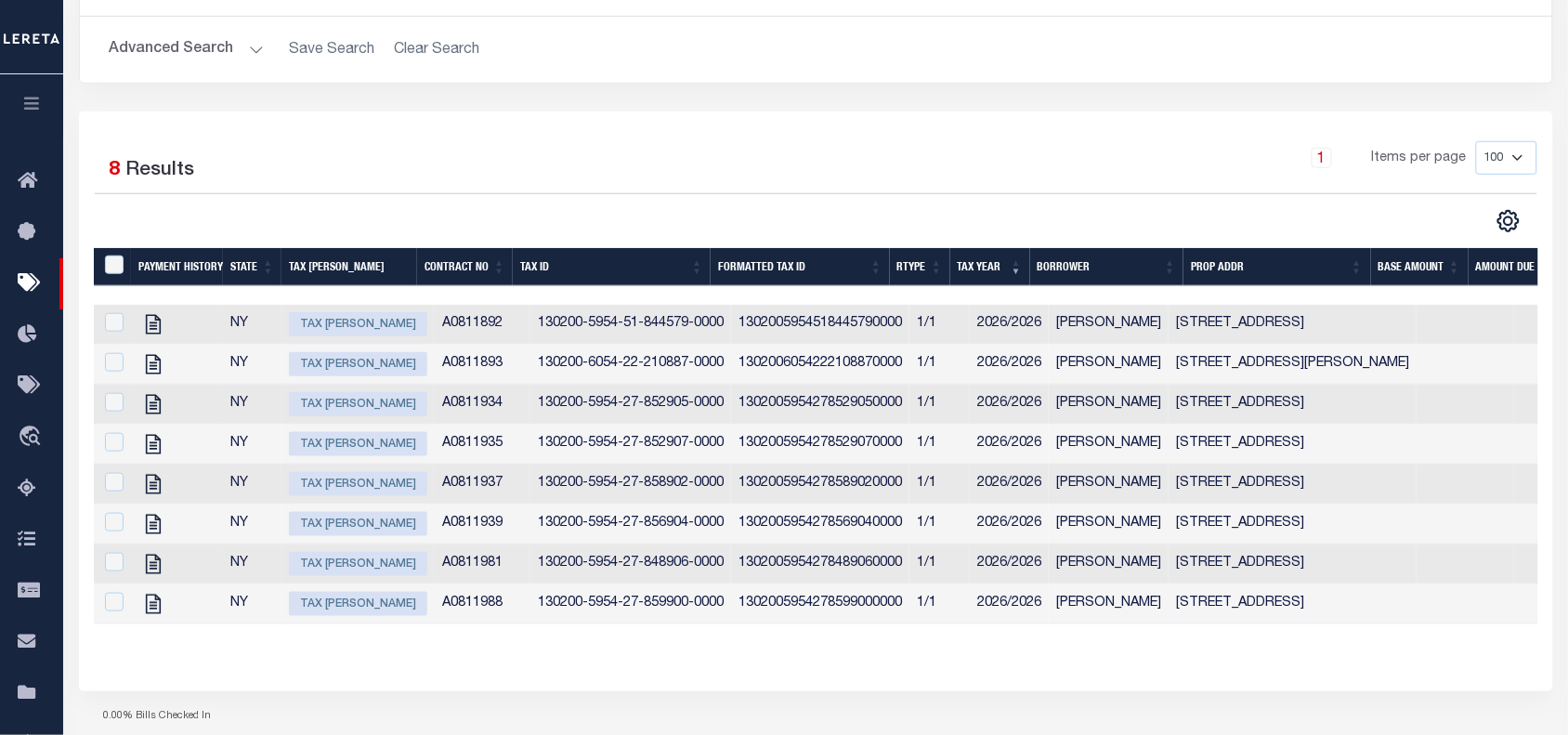
scroll to position [334, 0]
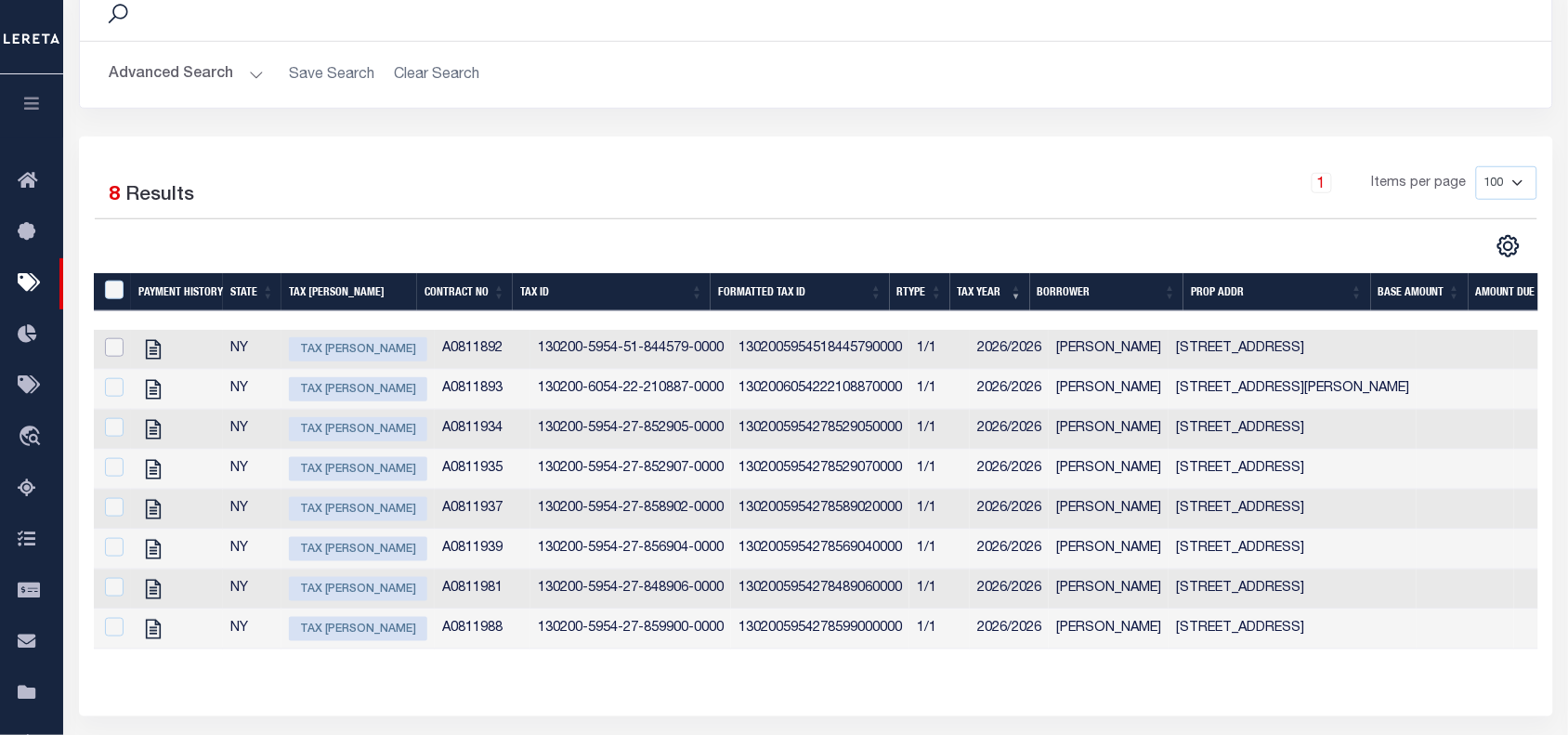
click at [117, 355] on input "checkbox" at bounding box center [115, 347] width 19 height 19
checkbox input "true"
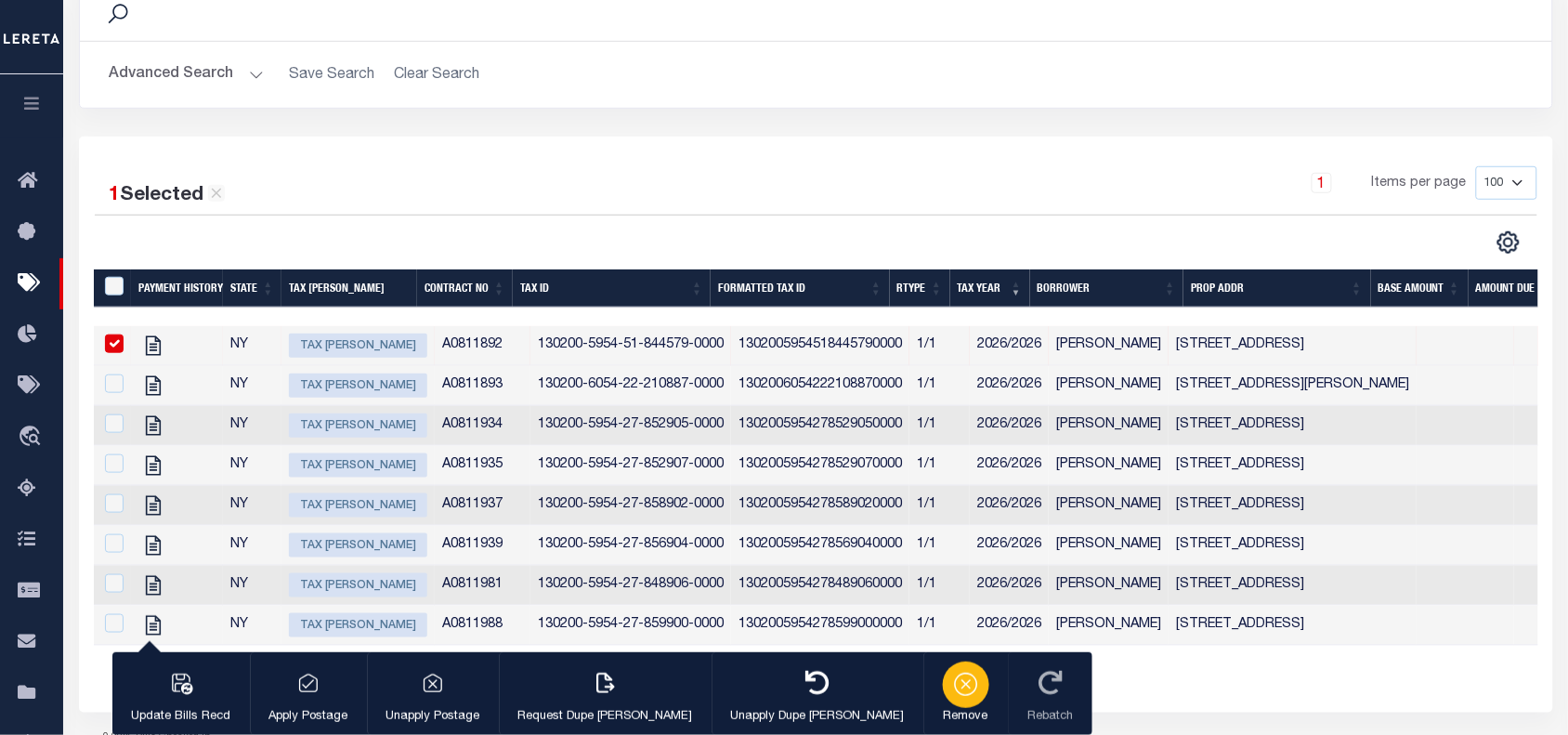
click at [953, 696] on icon "button" at bounding box center [966, 683] width 26 height 26
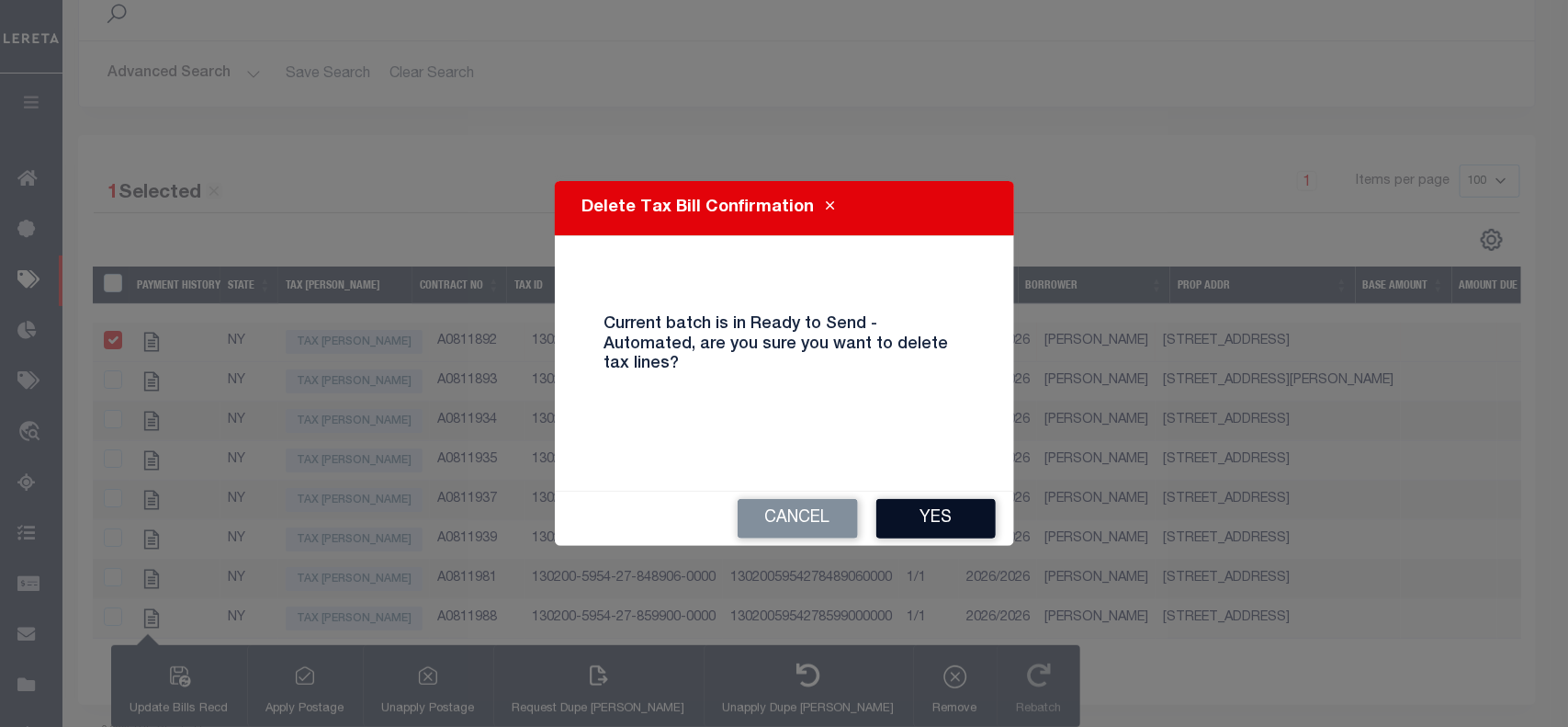
click at [930, 524] on button "Yes" at bounding box center [936, 518] width 120 height 40
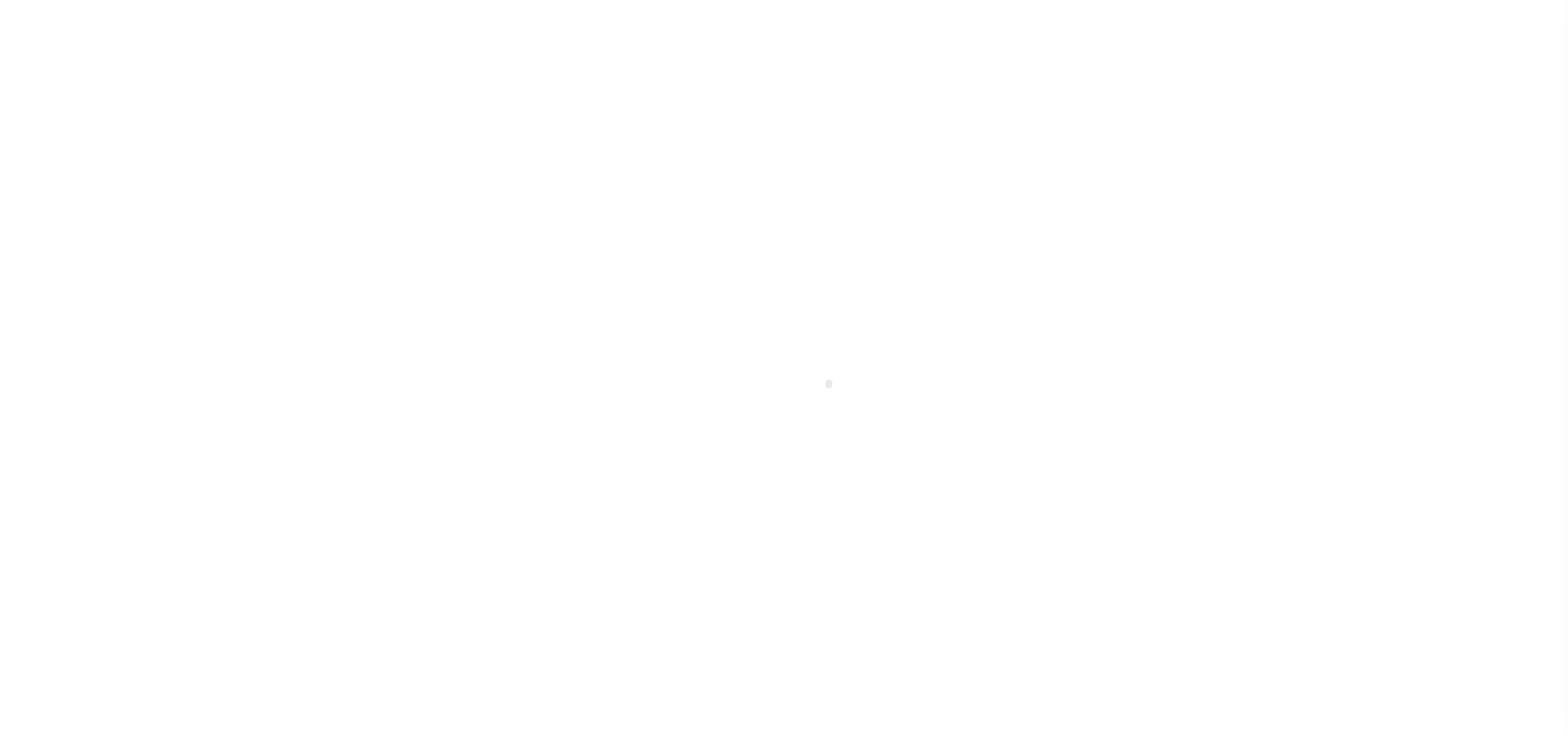
select select "RTA"
select select "22"
select select "1"
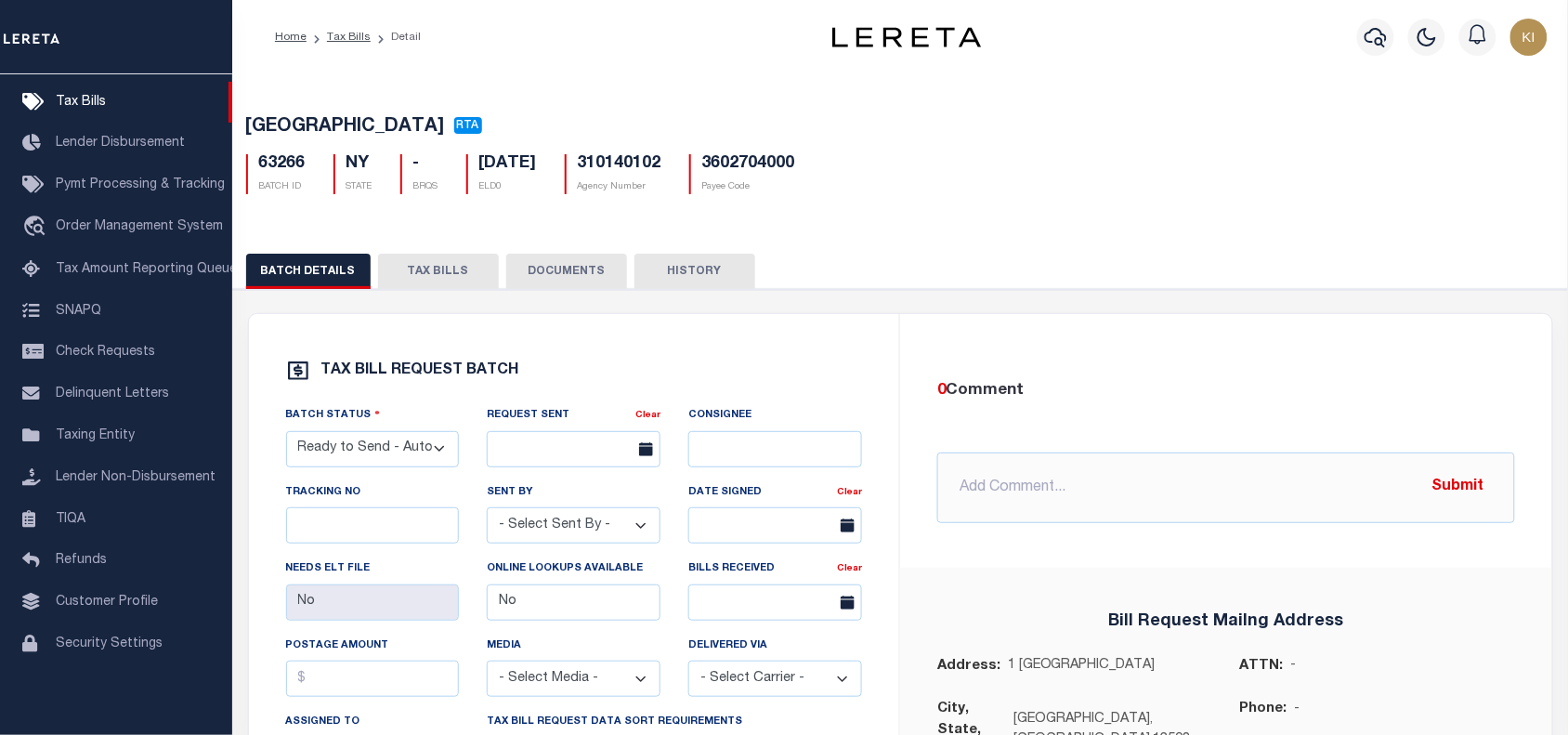
click at [428, 277] on button "TAX BILLS" at bounding box center [438, 271] width 121 height 36
